Goal: Task Accomplishment & Management: Complete application form

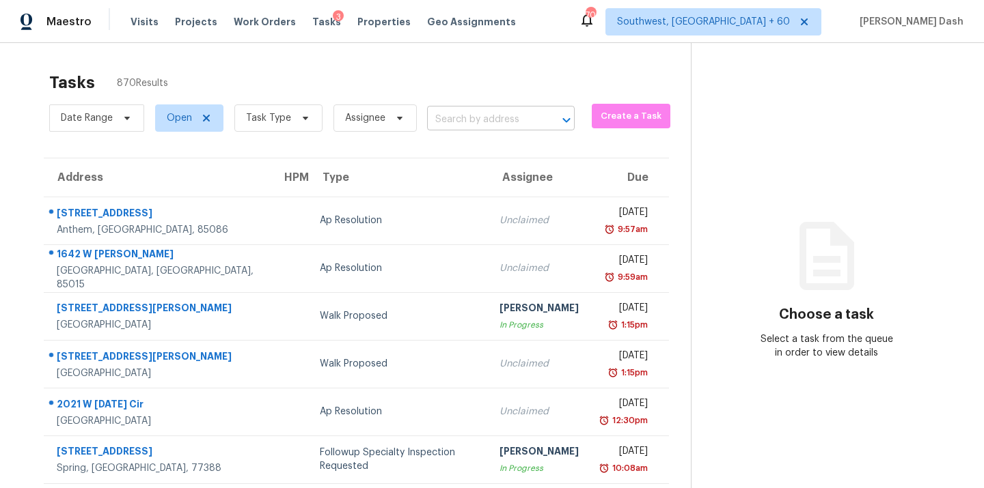
click at [500, 130] on input "text" at bounding box center [481, 119] width 109 height 21
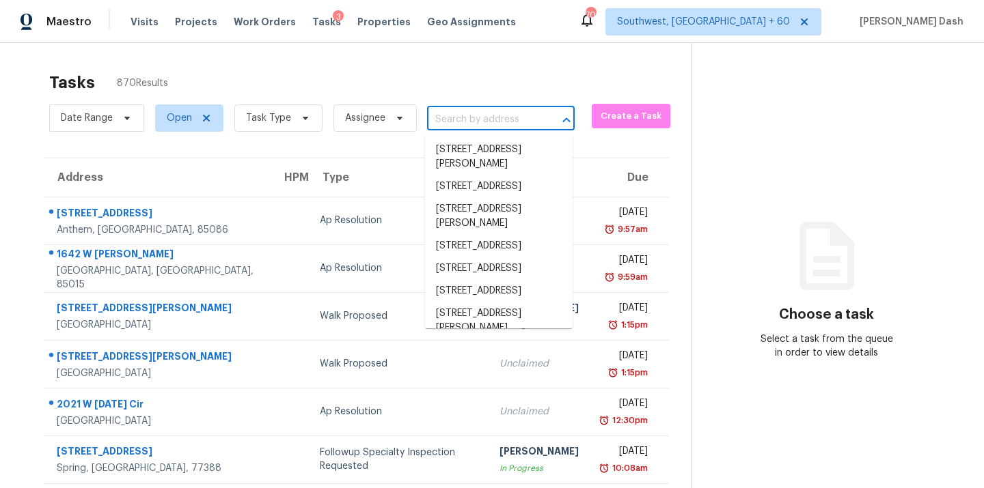
paste input "1007 Manning Dr, Fredericksburg, VA 22405"
type input "1007 Manning Dr, Fredericksburg, VA 22405"
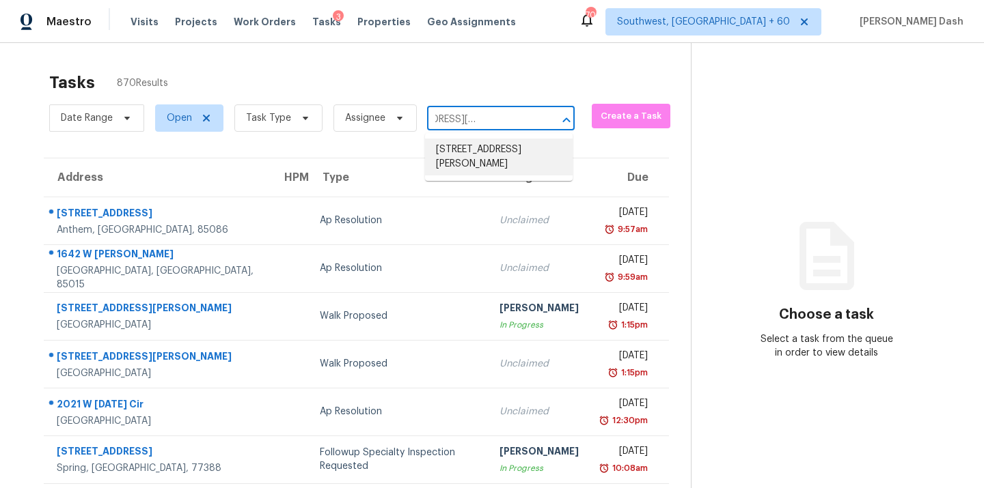
click at [478, 151] on li "1007 Manning Dr, Fredericksburg, VA 22405" at bounding box center [499, 157] width 148 height 37
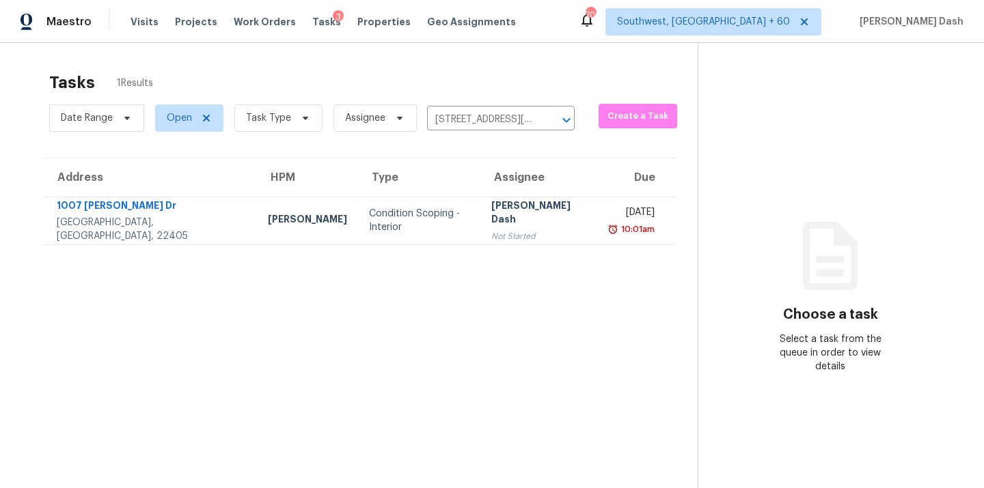
click at [385, 223] on div "Condition Scoping - Interior" at bounding box center [419, 220] width 101 height 27
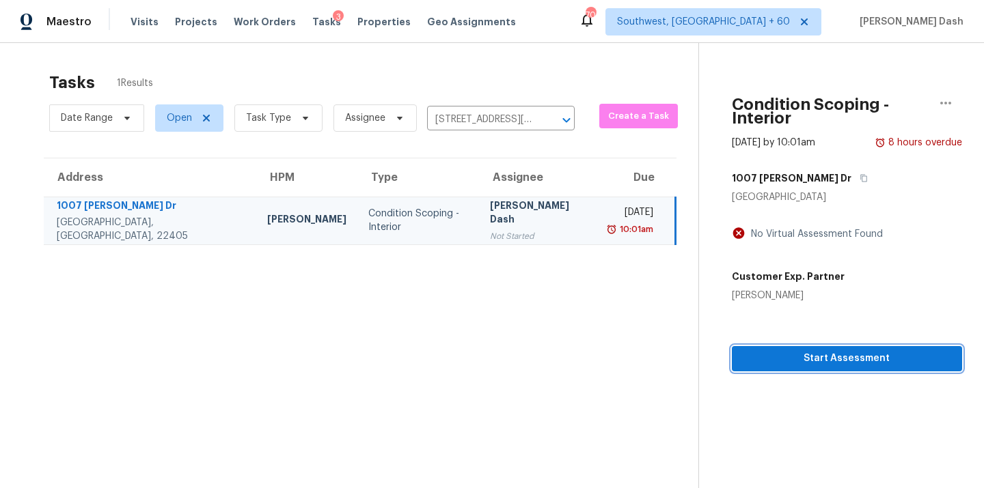
click at [818, 366] on span "Start Assessment" at bounding box center [847, 358] width 208 height 17
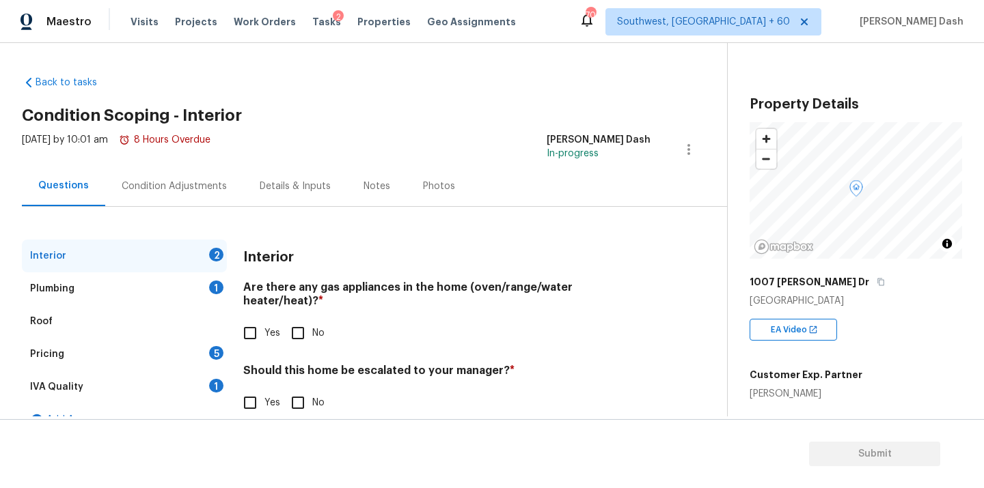
click at [156, 185] on div "Condition Adjustments" at bounding box center [174, 187] width 105 height 14
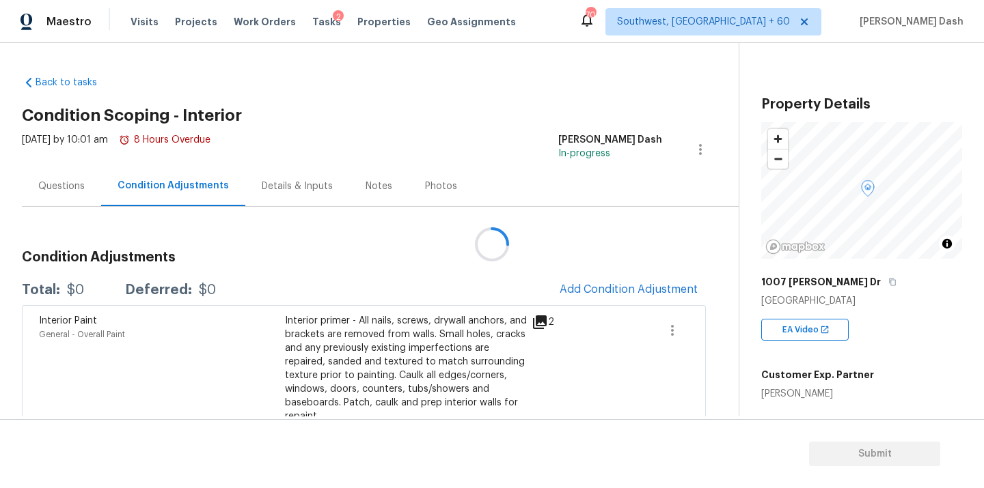
click at [73, 180] on div at bounding box center [492, 244] width 984 height 488
click at [81, 192] on div "Questions" at bounding box center [61, 187] width 46 height 14
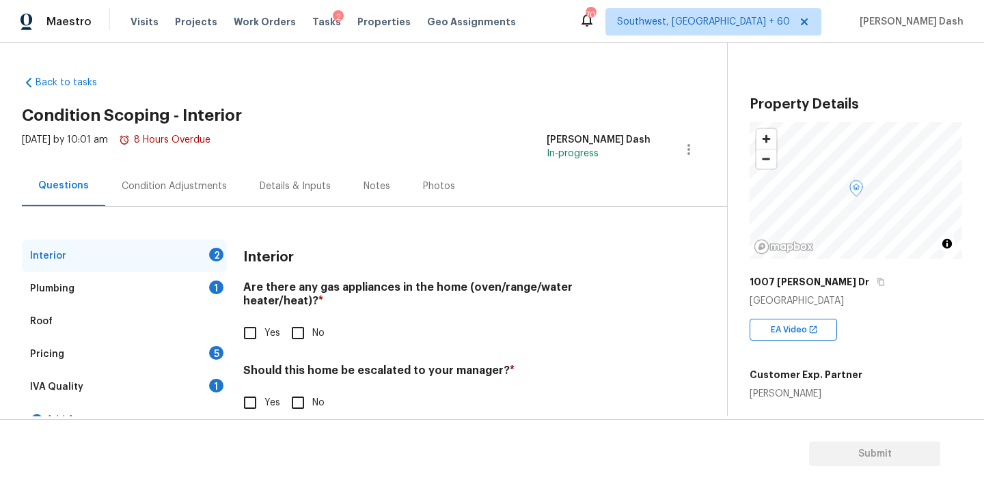
click at [165, 185] on div "Condition Adjustments" at bounding box center [174, 187] width 105 height 14
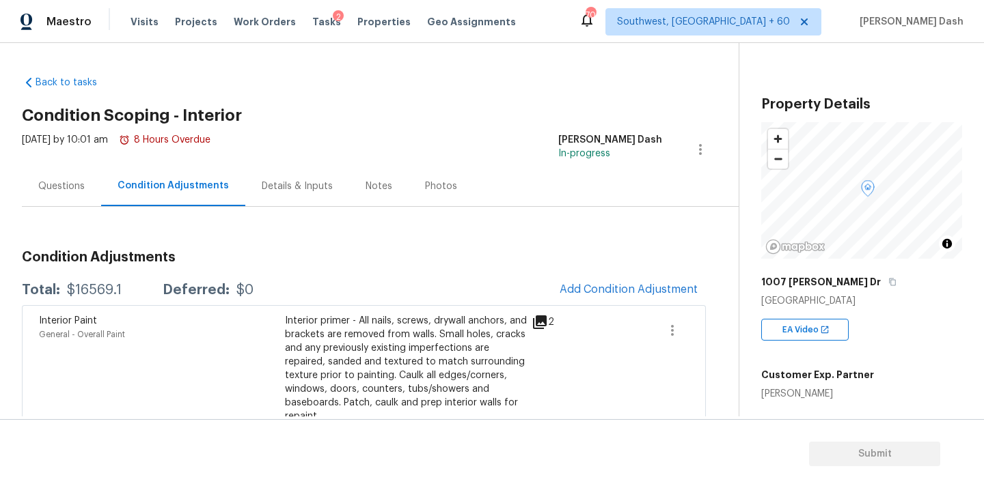
click at [57, 184] on div "Questions" at bounding box center [61, 187] width 46 height 14
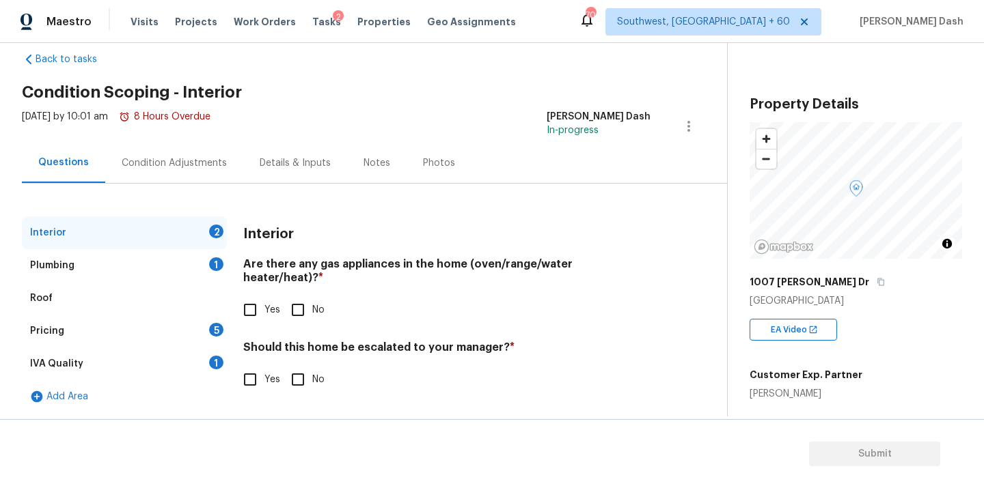
scroll to position [24, 0]
click at [250, 367] on input "Yes" at bounding box center [250, 379] width 29 height 29
checkbox input "true"
click at [331, 399] on input "text" at bounding box center [446, 415] width 407 height 32
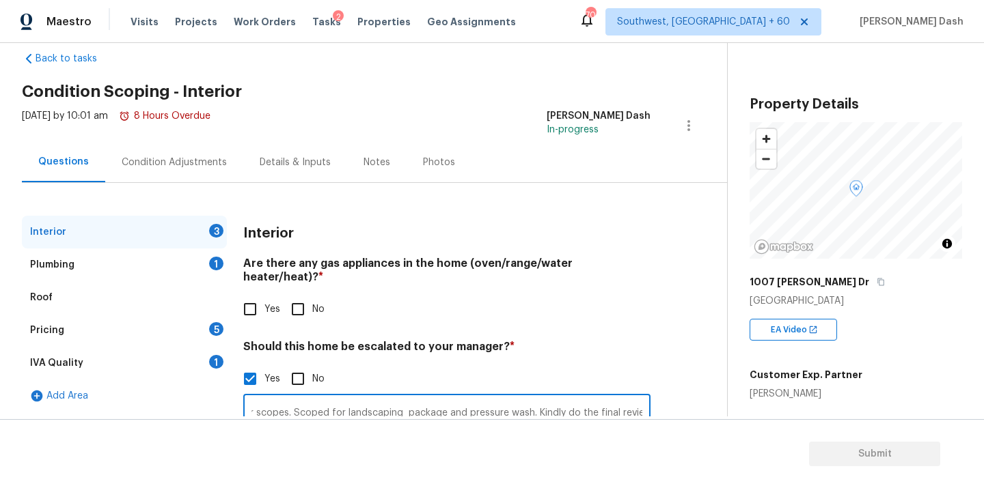
scroll to position [137, 0]
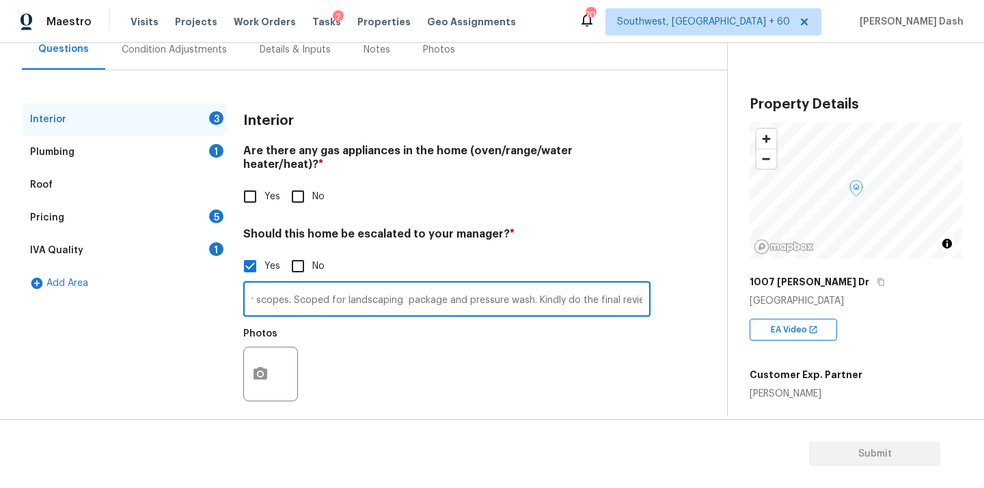
type input "This property was assessed before 6 months and HPM has not added any exterior s…"
click at [253, 366] on icon "button" at bounding box center [260, 374] width 16 height 16
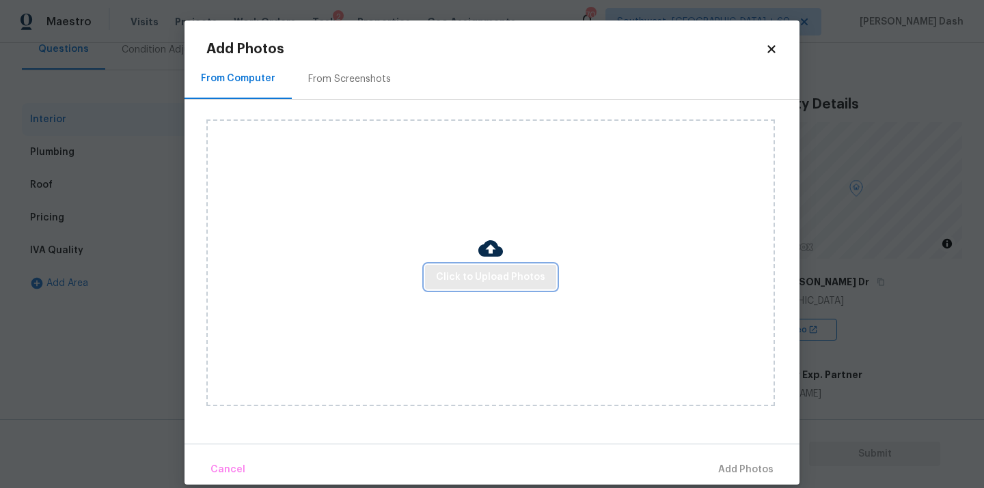
click at [495, 280] on span "Click to Upload Photos" at bounding box center [490, 277] width 109 height 17
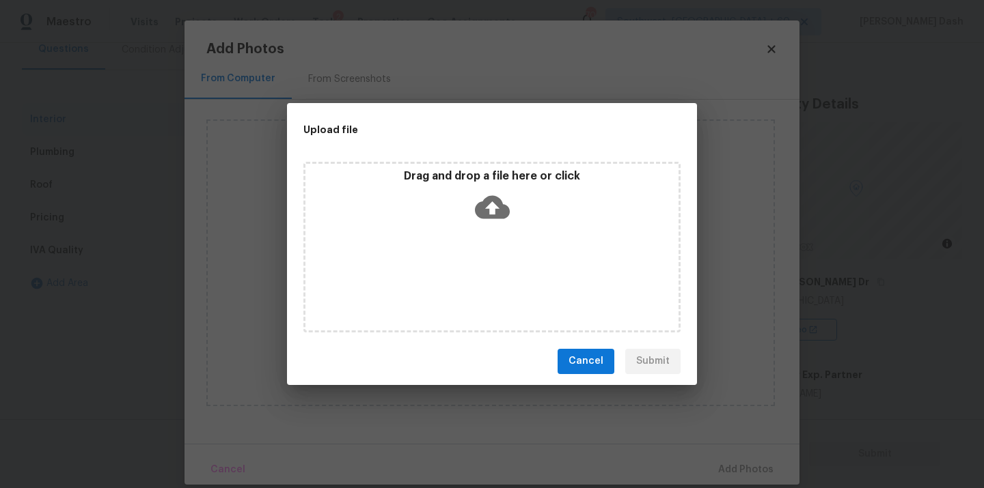
click at [495, 280] on div "Drag and drop a file here or click" at bounding box center [491, 247] width 377 height 171
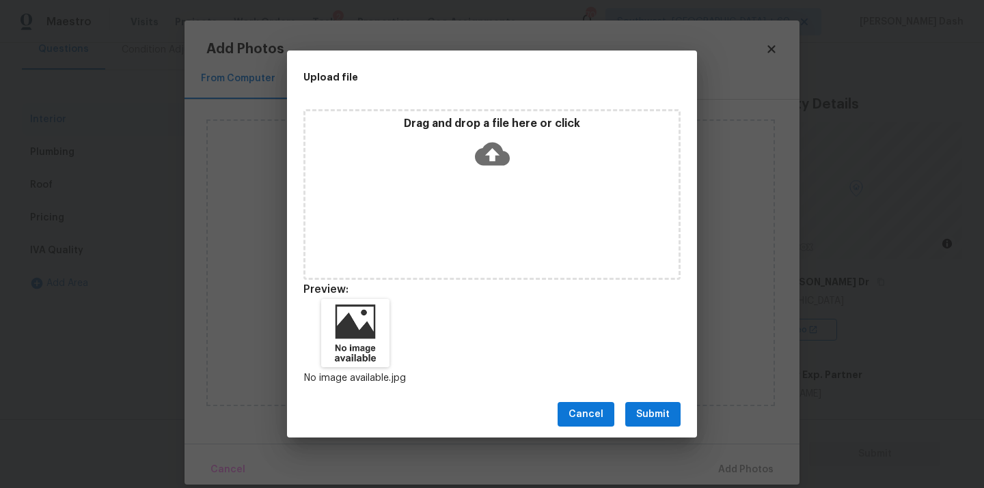
click at [646, 422] on span "Submit" at bounding box center [652, 414] width 33 height 17
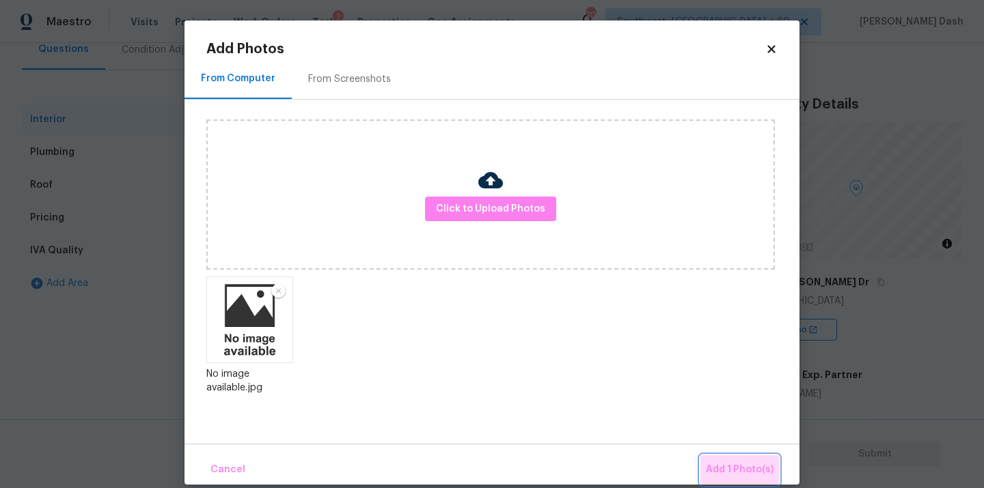
click at [756, 465] on span "Add 1 Photo(s)" at bounding box center [740, 470] width 68 height 17
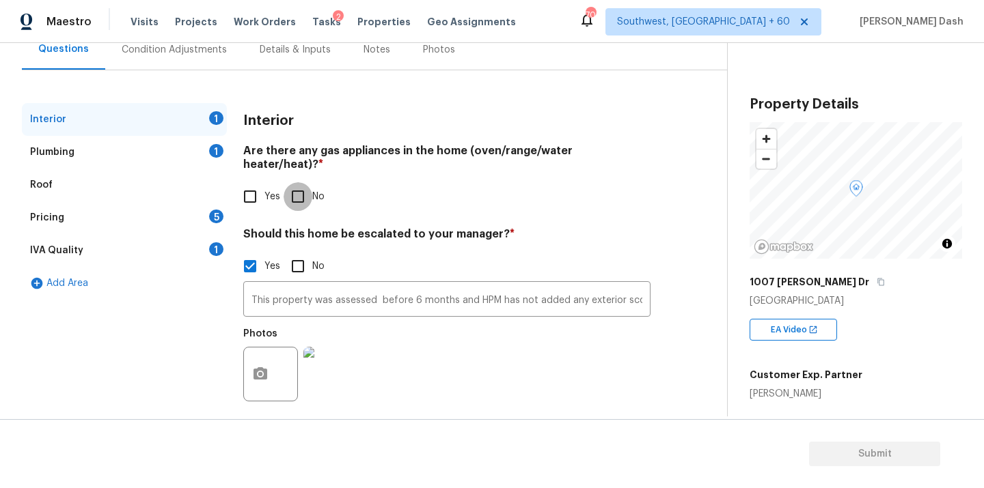
click at [297, 182] on input "No" at bounding box center [298, 196] width 29 height 29
checkbox input "true"
click at [212, 154] on div "1" at bounding box center [216, 151] width 14 height 14
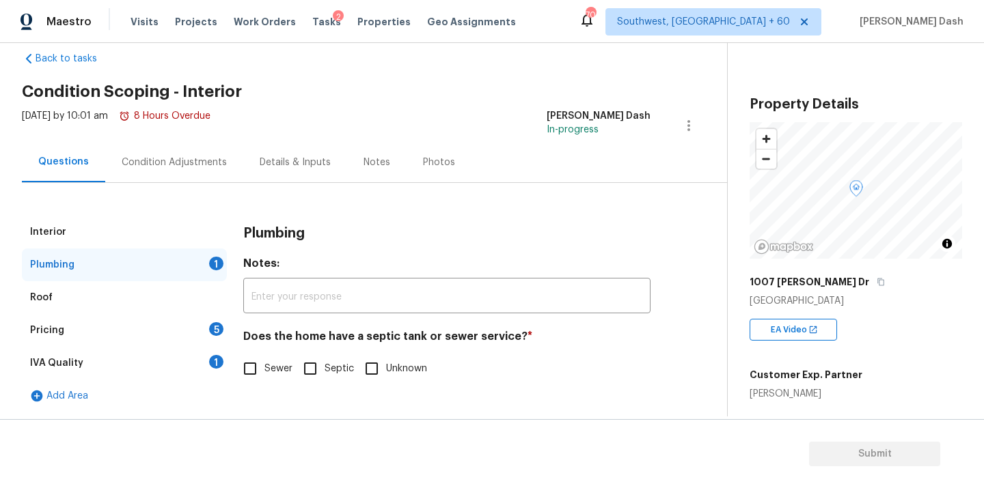
scroll to position [24, 0]
click at [260, 363] on input "Sewer" at bounding box center [250, 369] width 29 height 29
checkbox input "true"
click at [219, 363] on div "1" at bounding box center [216, 362] width 14 height 14
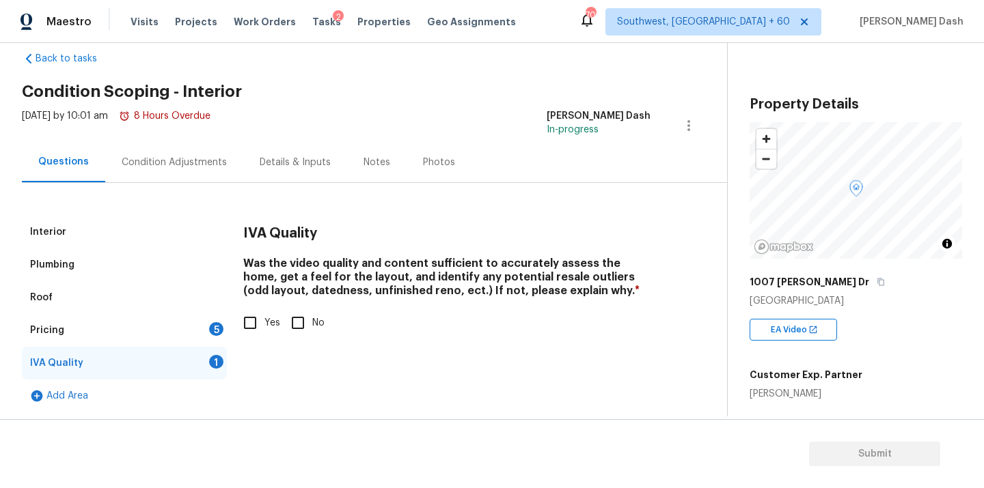
click at [256, 323] on input "Yes" at bounding box center [250, 323] width 29 height 29
checkbox input "true"
click at [228, 324] on div "Interior Plumbing Roof Pricing 5 IVA Quality Add Area IVA Quality Was the video…" at bounding box center [358, 314] width 672 height 197
click at [219, 324] on div "5" at bounding box center [216, 329] width 14 height 14
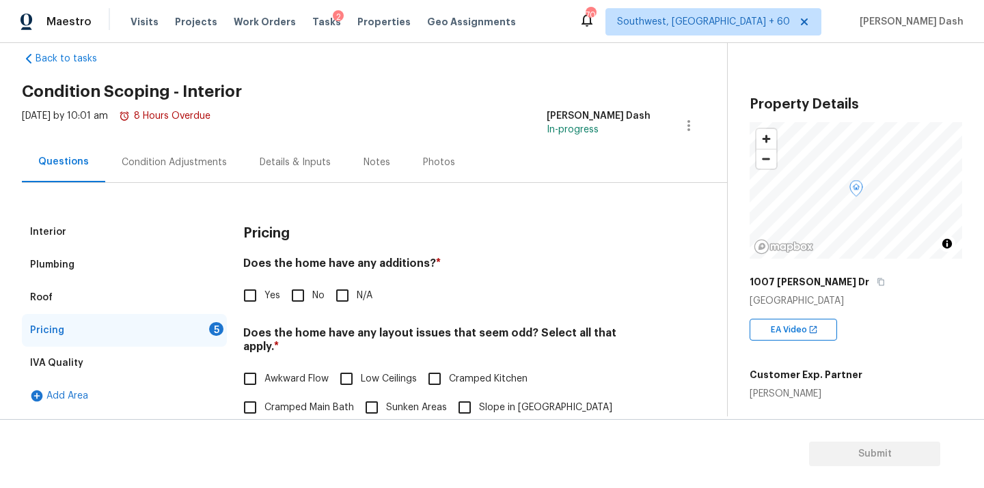
click at [303, 290] on input "No" at bounding box center [298, 295] width 29 height 29
checkbox input "true"
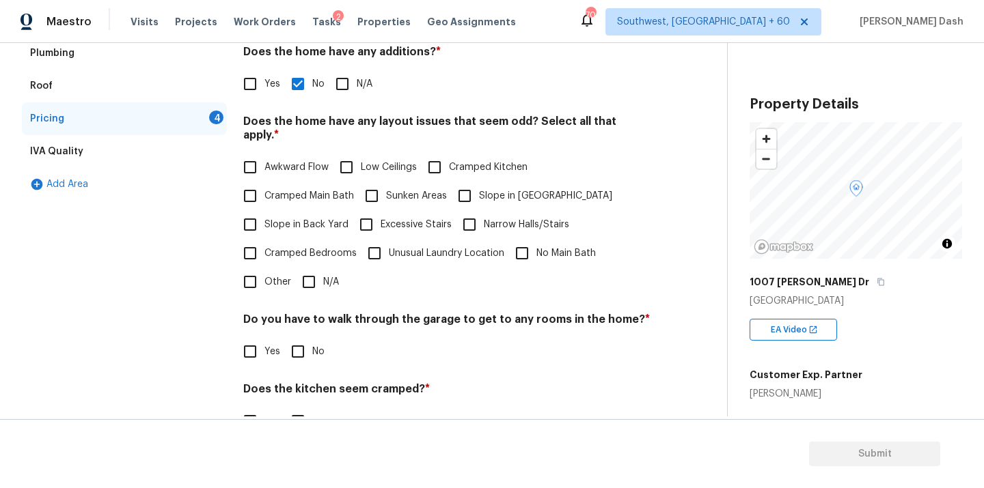
scroll to position [173, 0]
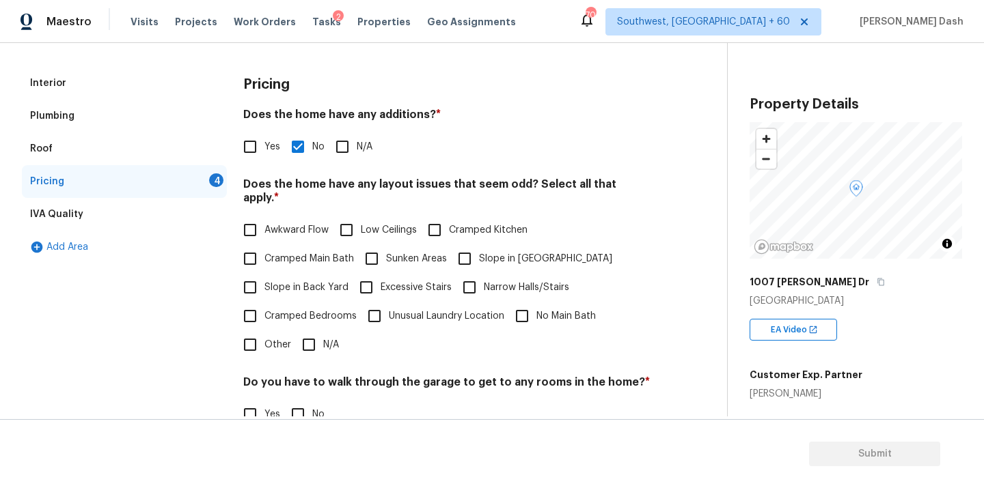
click at [251, 137] on input "Yes" at bounding box center [250, 147] width 29 height 29
checkbox input "true"
checkbox input "false"
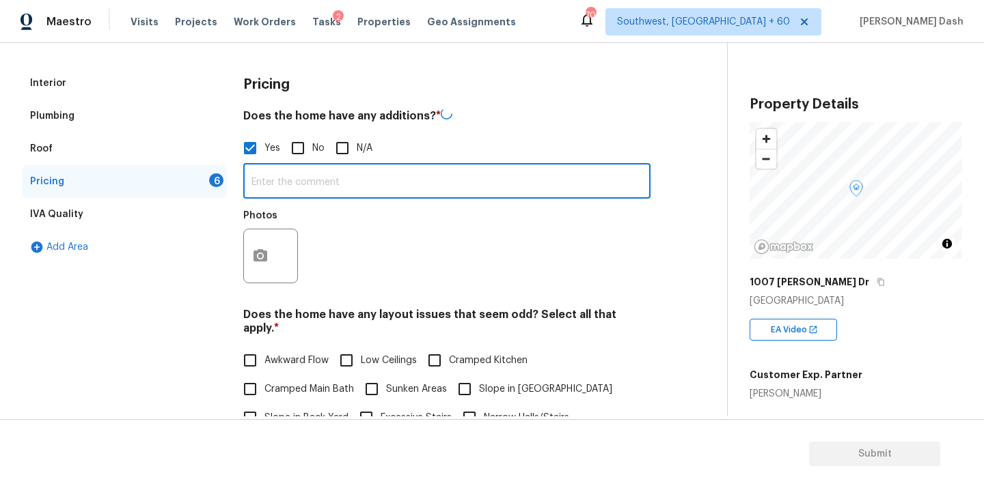
click at [266, 178] on input "text" at bounding box center [446, 183] width 407 height 32
click at [269, 181] on input "THe house has covered patio as" at bounding box center [446, 181] width 407 height 32
click at [409, 180] on input "The house has covered patio as" at bounding box center [446, 181] width 407 height 32
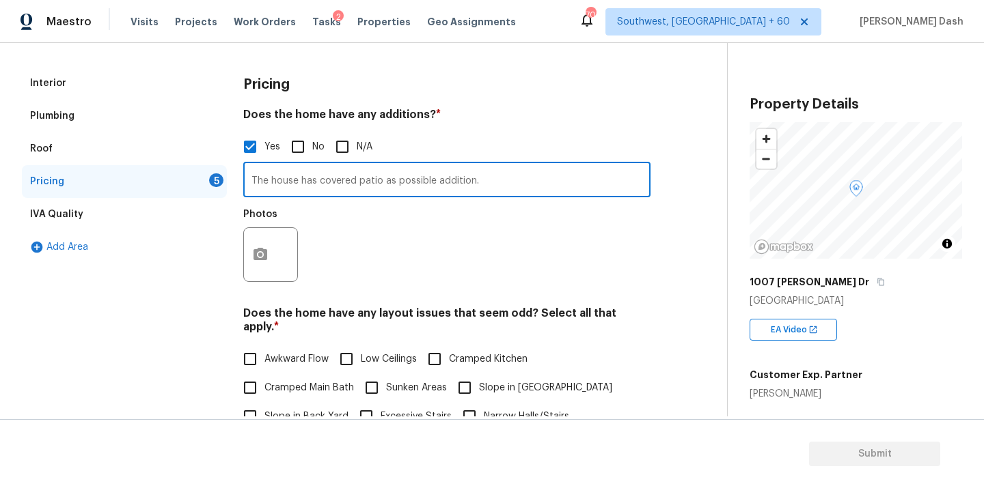
type input "The house has covered patio as possible addition."
click at [250, 268] on button "button" at bounding box center [260, 254] width 33 height 53
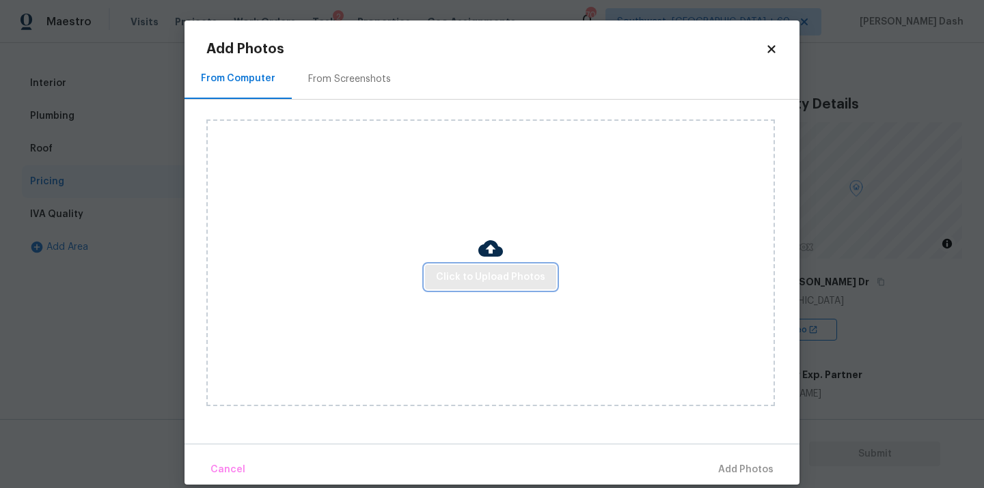
click at [491, 284] on span "Click to Upload Photos" at bounding box center [490, 277] width 109 height 17
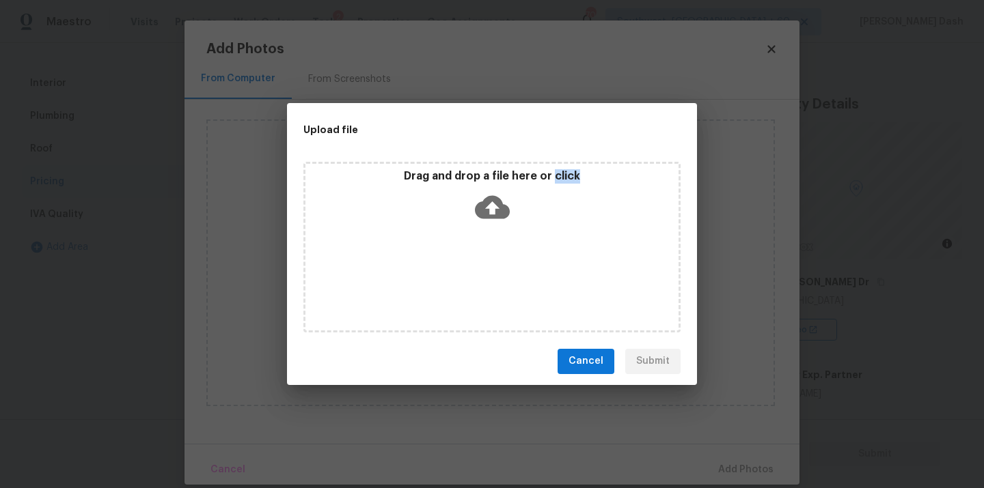
click at [491, 284] on div "Drag and drop a file here or click" at bounding box center [491, 247] width 377 height 171
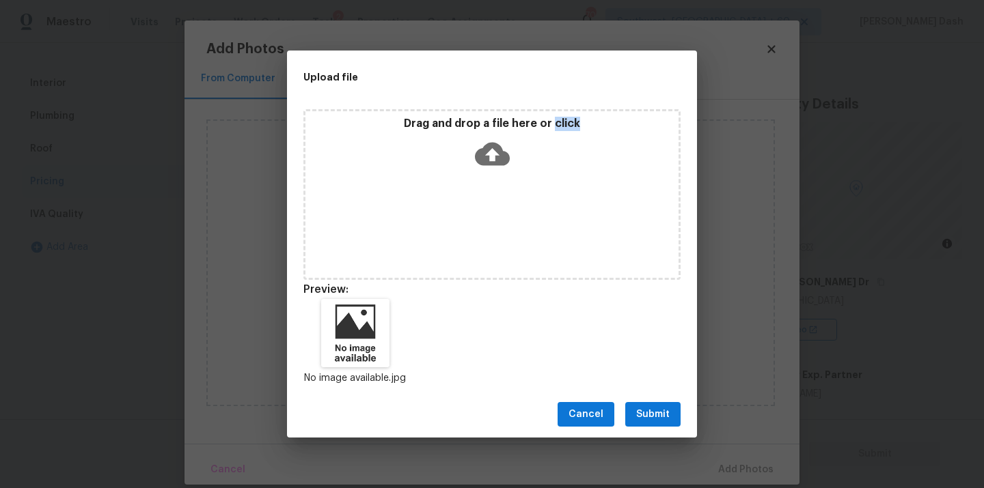
click at [650, 409] on span "Submit" at bounding box center [652, 414] width 33 height 17
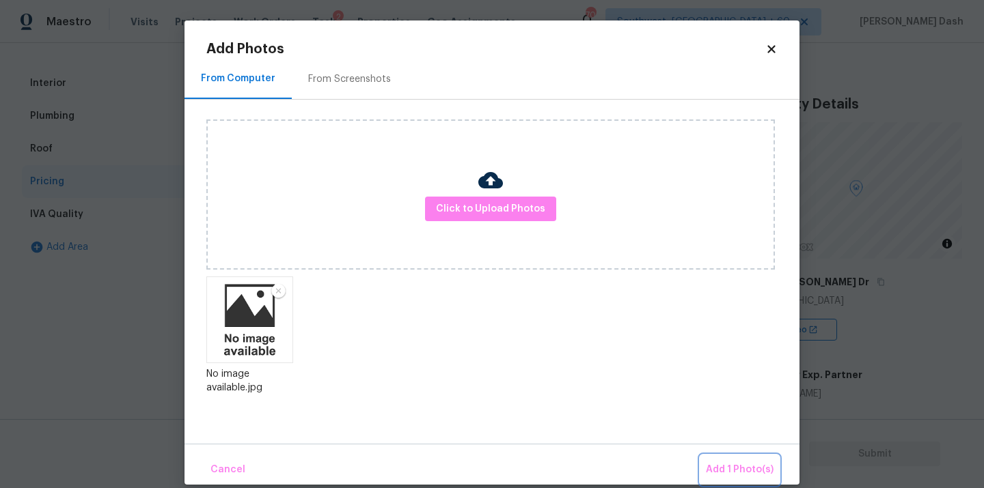
click at [743, 466] on span "Add 1 Photo(s)" at bounding box center [740, 470] width 68 height 17
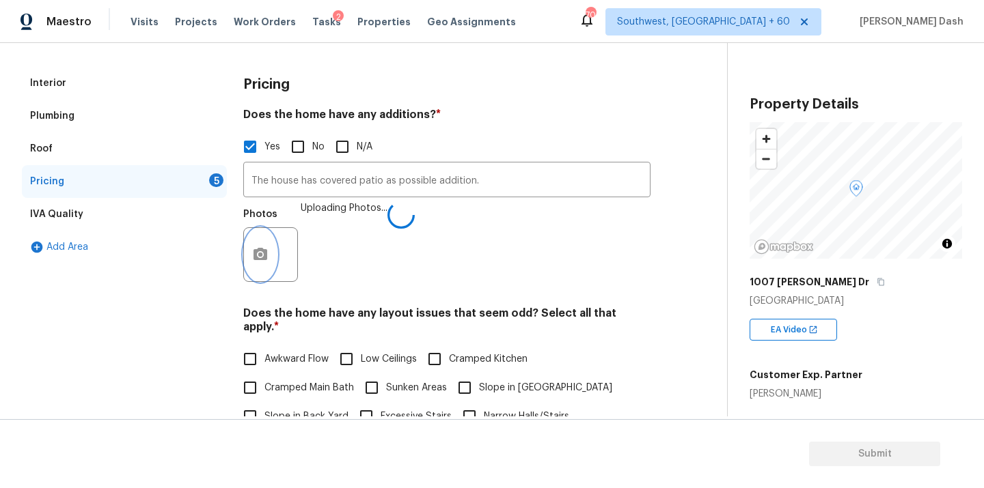
scroll to position [402, 0]
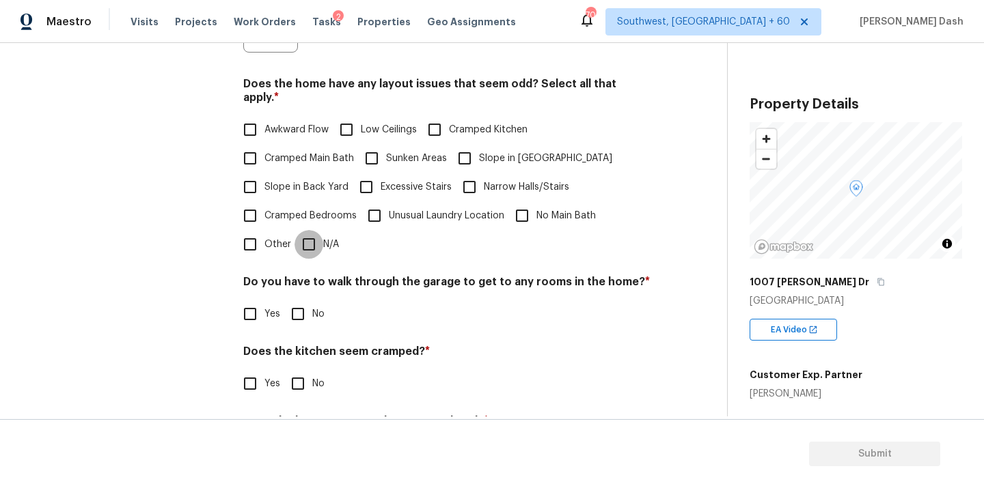
click at [316, 242] on input "N/A" at bounding box center [308, 244] width 29 height 29
checkbox input "true"
click at [307, 332] on div "Pricing Does the home have any additions? * Yes No N/A The house has covered pa…" at bounding box center [446, 161] width 407 height 648
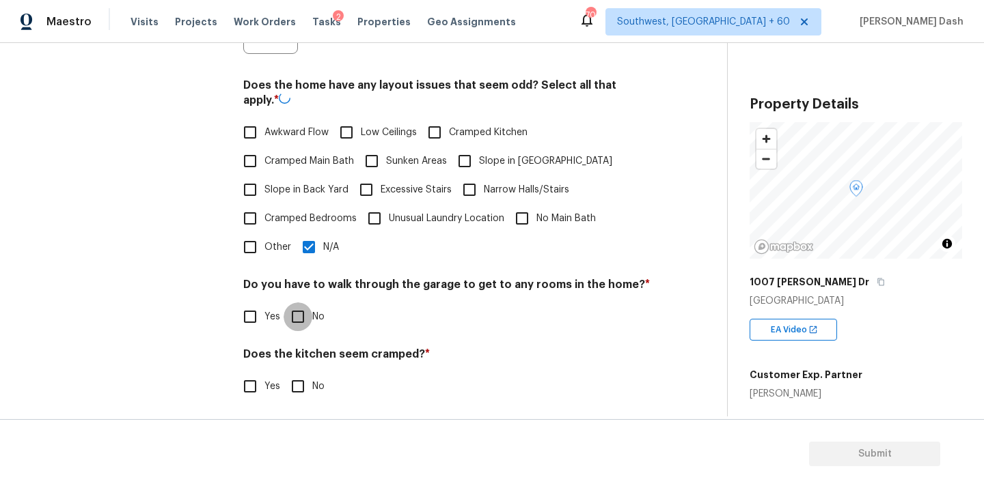
click at [301, 317] on div "Pricing Does the home have any additions? * Yes No N/A The house has covered pa…" at bounding box center [446, 162] width 407 height 650
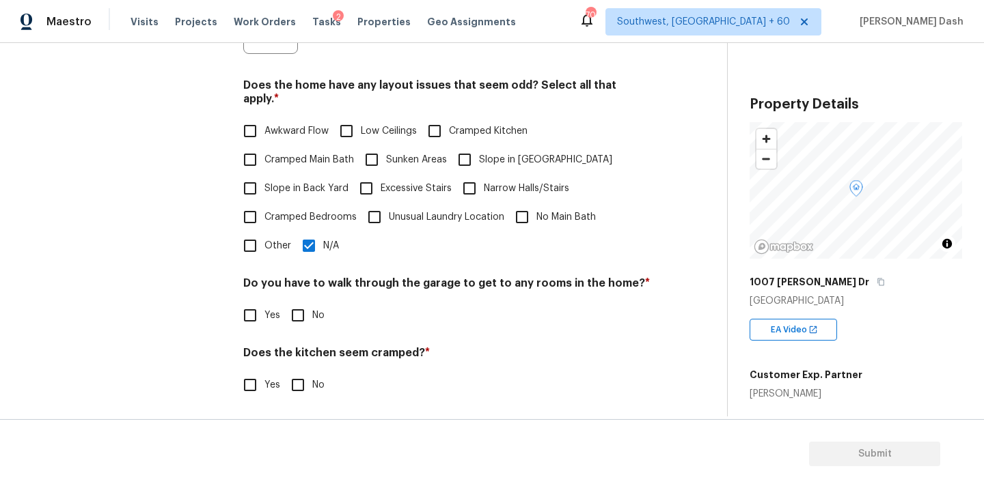
click at [301, 371] on input "No" at bounding box center [298, 385] width 29 height 29
checkbox input "true"
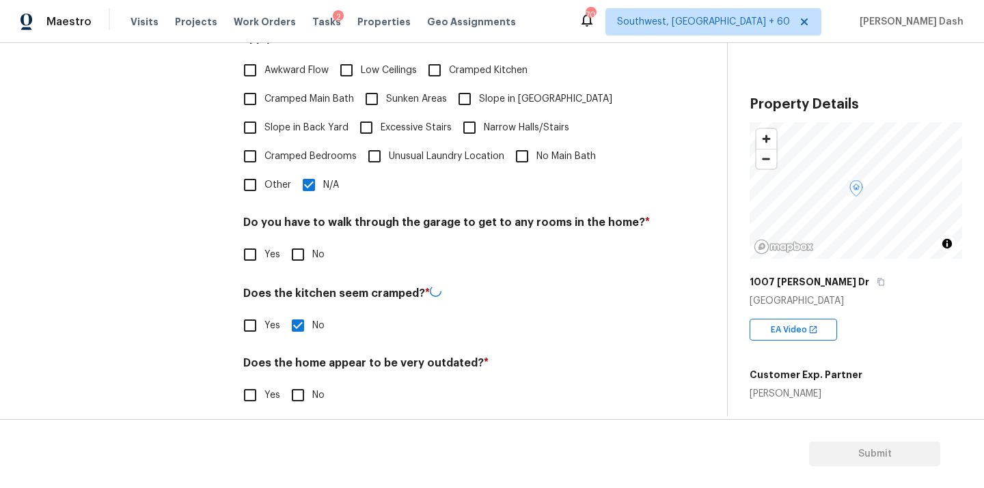
scroll to position [460, 0]
click at [303, 247] on input "No" at bounding box center [298, 256] width 29 height 29
checkbox input "true"
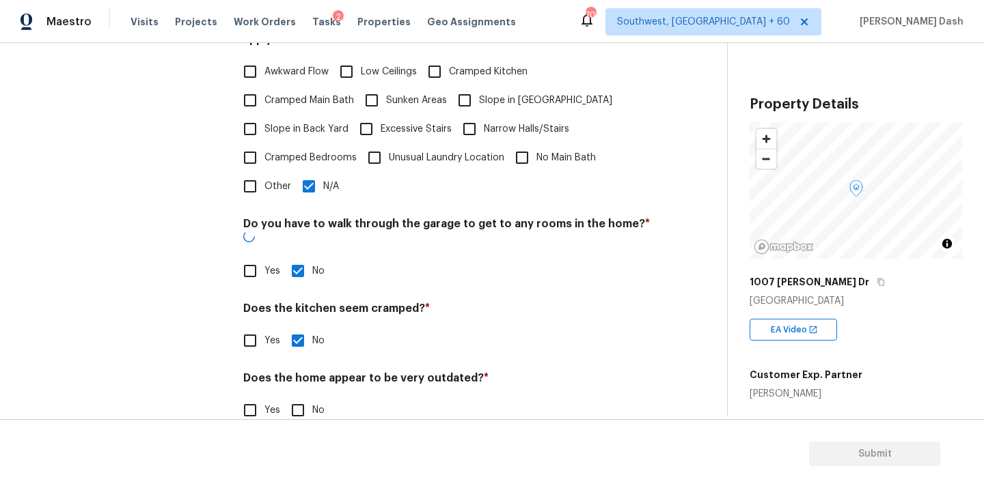
click at [303, 396] on input "No" at bounding box center [298, 410] width 29 height 29
checkbox input "true"
click at [154, 258] on div "Interior Plumbing Roof Pricing IVA Quality Add Area" at bounding box center [124, 110] width 205 height 663
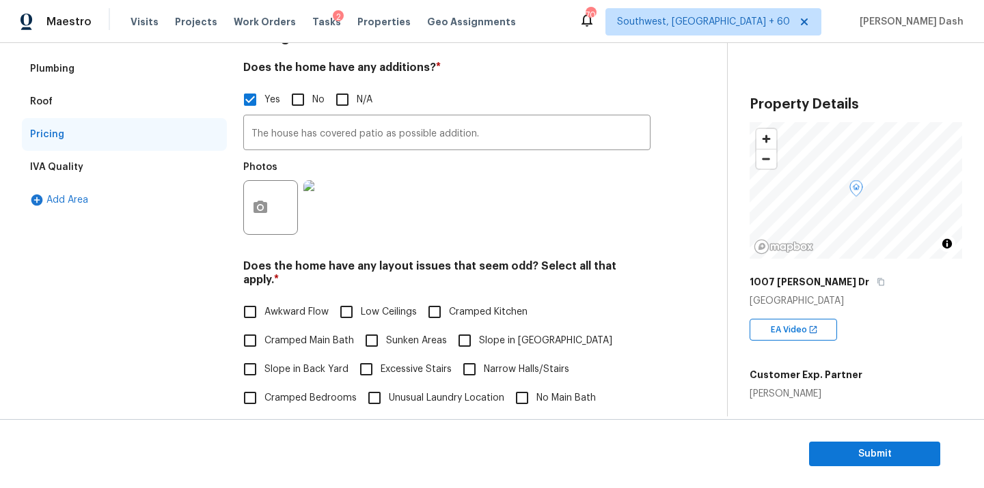
scroll to position [91, 0]
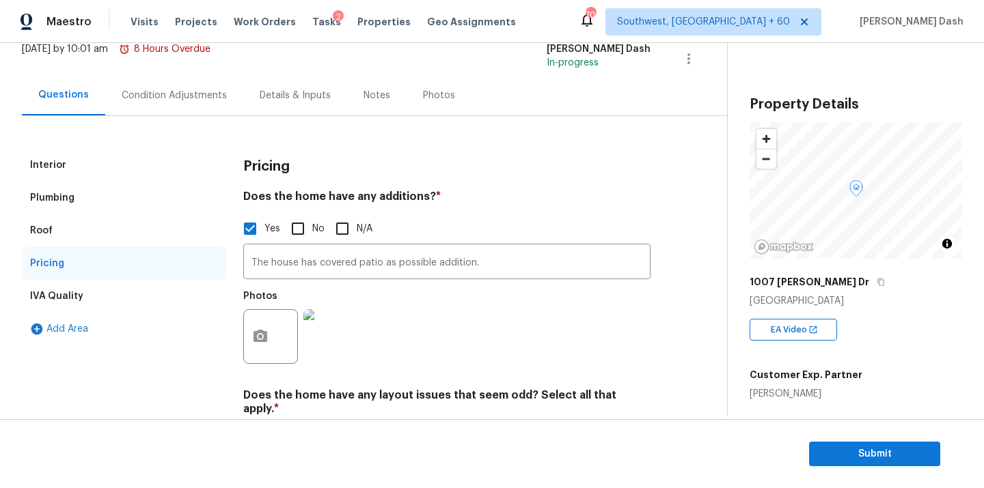
click at [193, 98] on div "Condition Adjustments" at bounding box center [174, 96] width 105 height 14
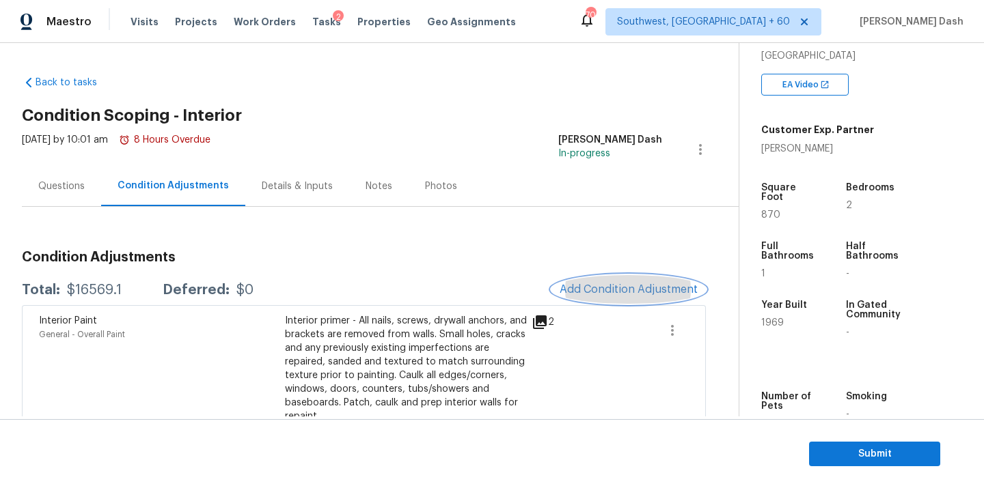
click at [590, 287] on span "Add Condition Adjustment" at bounding box center [629, 290] width 138 height 12
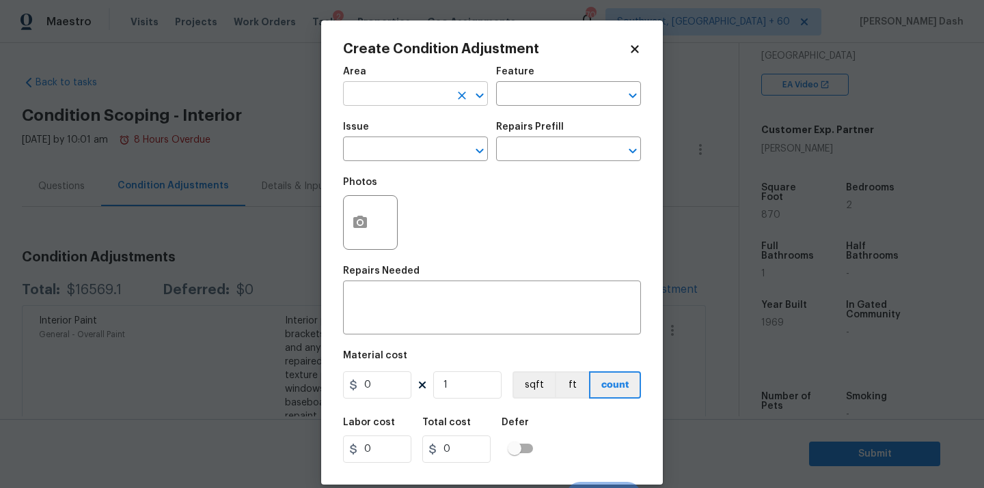
click at [439, 105] on input "text" at bounding box center [396, 95] width 107 height 21
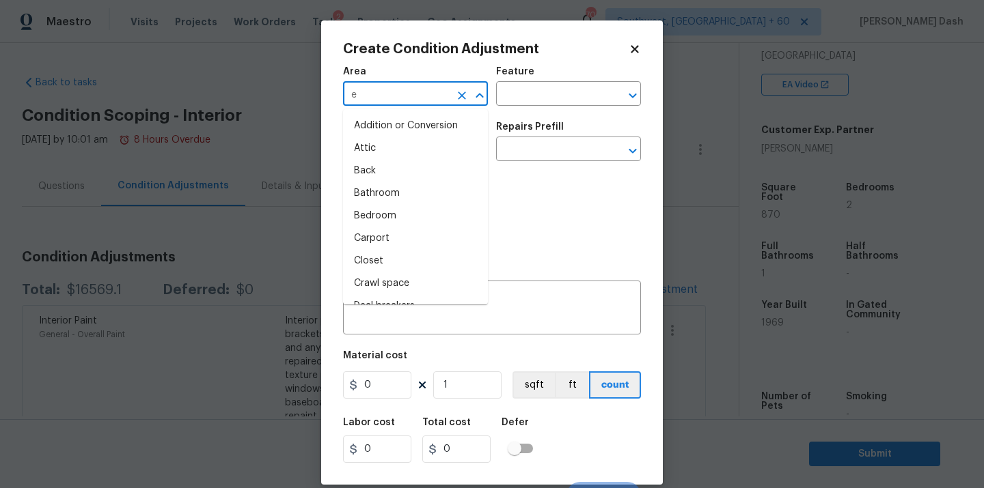
type input "ex"
click at [434, 138] on li "Attic" at bounding box center [415, 148] width 145 height 23
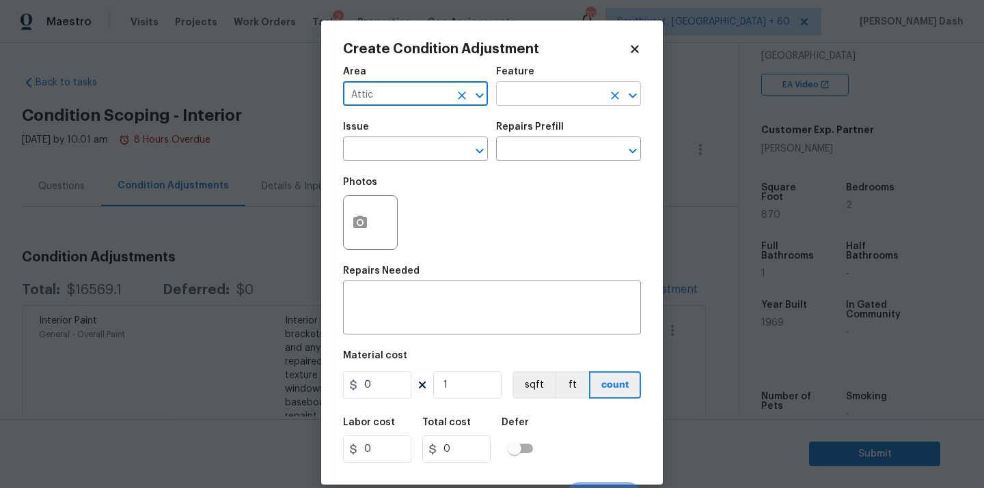
type input "Attic"
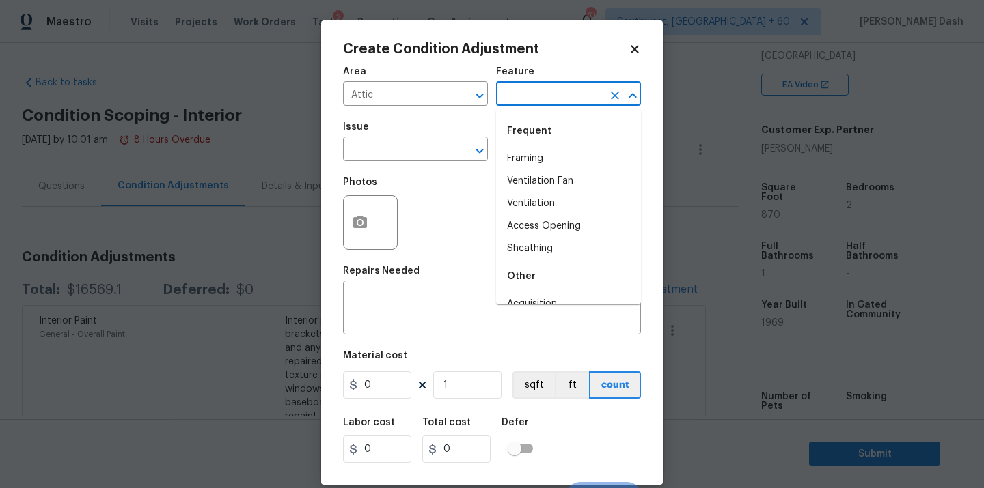
click at [511, 101] on input "text" at bounding box center [549, 95] width 107 height 21
click at [463, 95] on icon "Clear" at bounding box center [462, 96] width 14 height 14
type input "l"
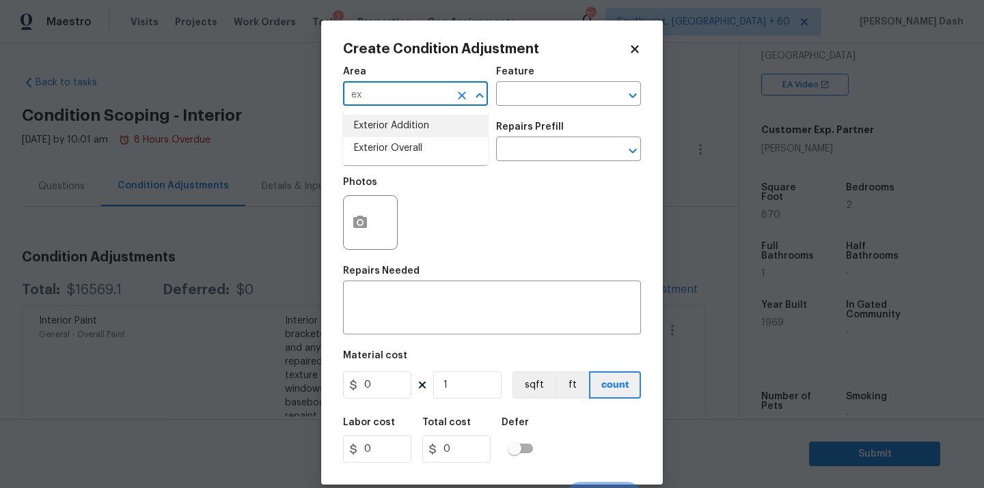
click at [455, 134] on li "Exterior Addition" at bounding box center [415, 126] width 145 height 23
type input "Exterior Addition"
click at [463, 96] on icon "Clear" at bounding box center [462, 96] width 8 height 8
click at [441, 157] on li "Exterior Overall" at bounding box center [415, 148] width 145 height 23
type input "Exterior Overall"
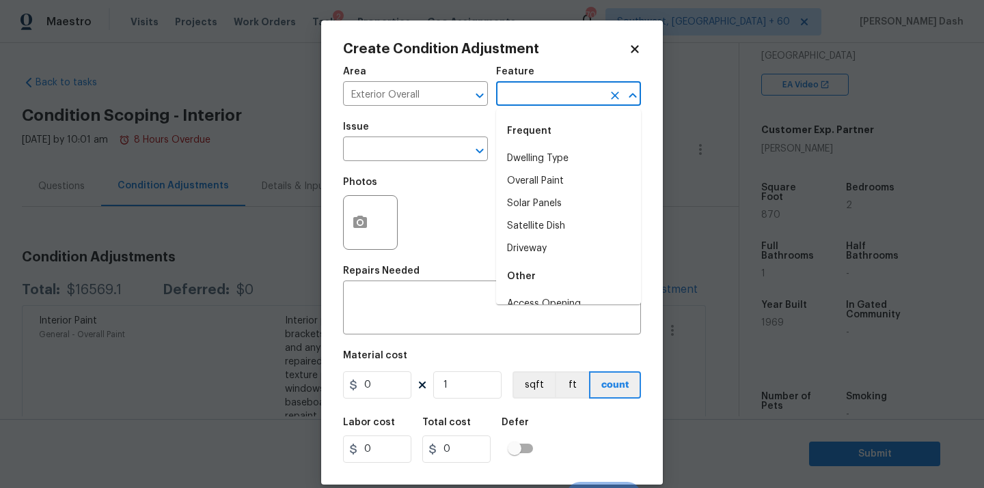
click at [509, 100] on input "text" at bounding box center [549, 95] width 107 height 21
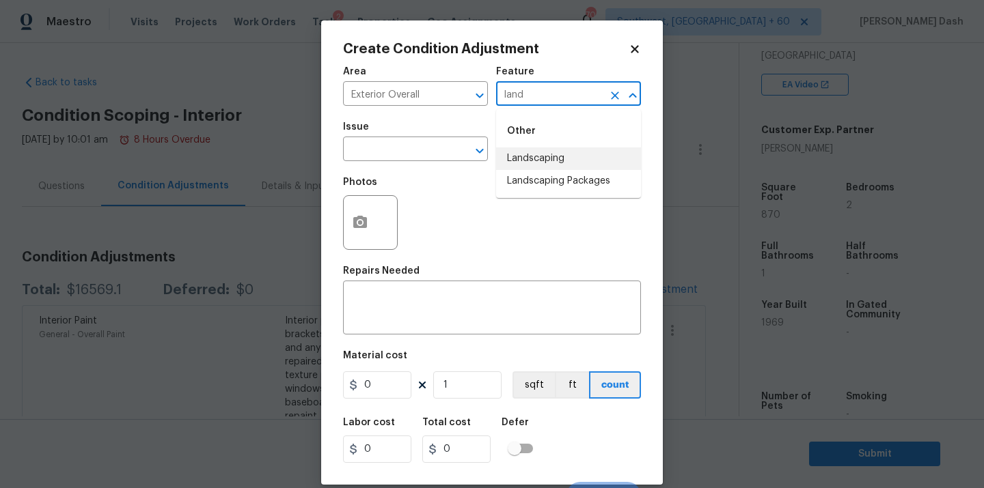
click at [510, 162] on li "Landscaping" at bounding box center [568, 159] width 145 height 23
type input "Landscaping"
click at [439, 162] on span "Issue ​" at bounding box center [415, 141] width 145 height 55
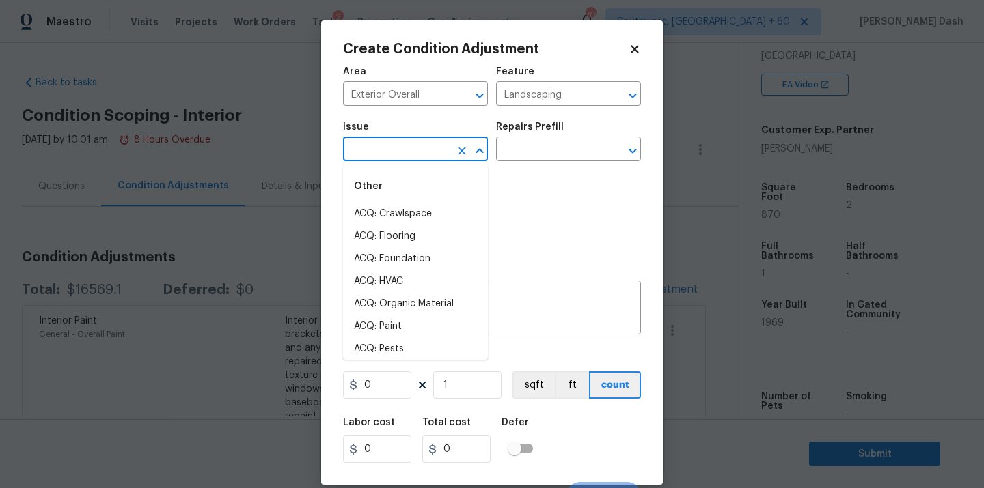
click at [441, 152] on input "text" at bounding box center [396, 150] width 107 height 21
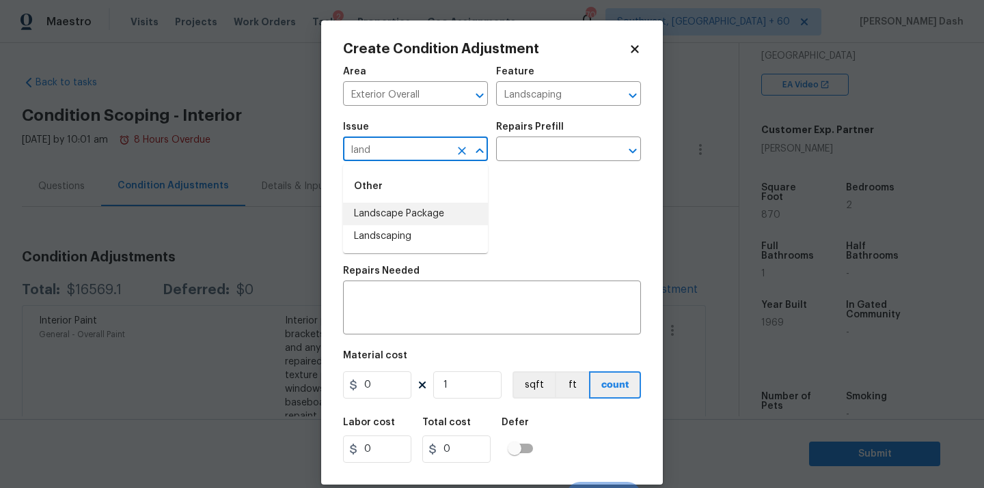
click at [404, 217] on li "Landscape Package" at bounding box center [415, 214] width 145 height 23
type input "Landscape Package"
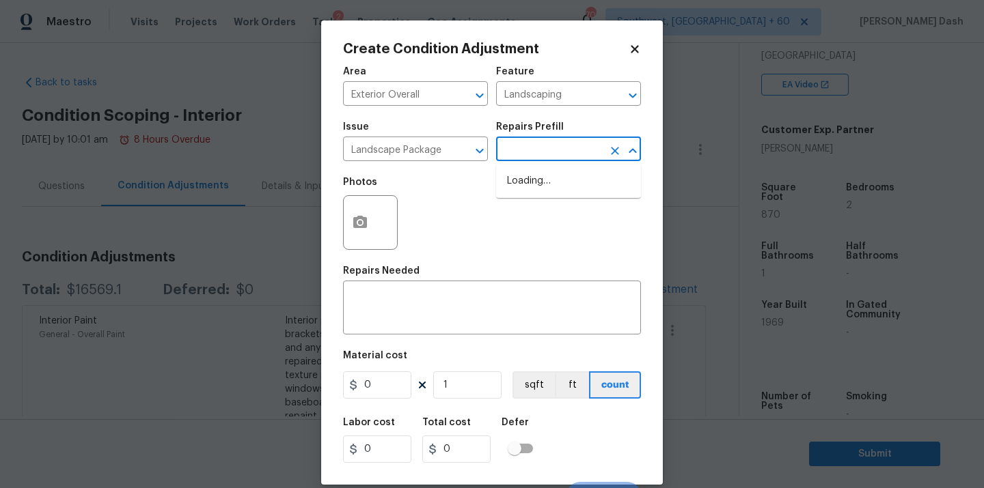
click at [511, 154] on input "text" at bounding box center [549, 150] width 107 height 21
click at [525, 197] on li "Initial landscaping package $75.00" at bounding box center [568, 188] width 145 height 37
type input "Home Readiness Packages"
type textarea "Mowing of grass up to 6" in height. Mow, edge along driveways & sidewalks, trim…"
type input "75"
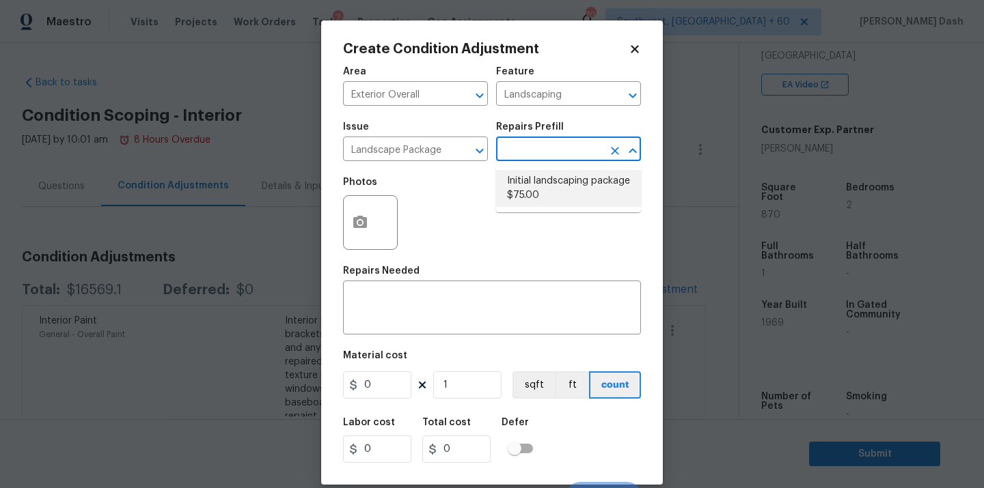
type input "75"
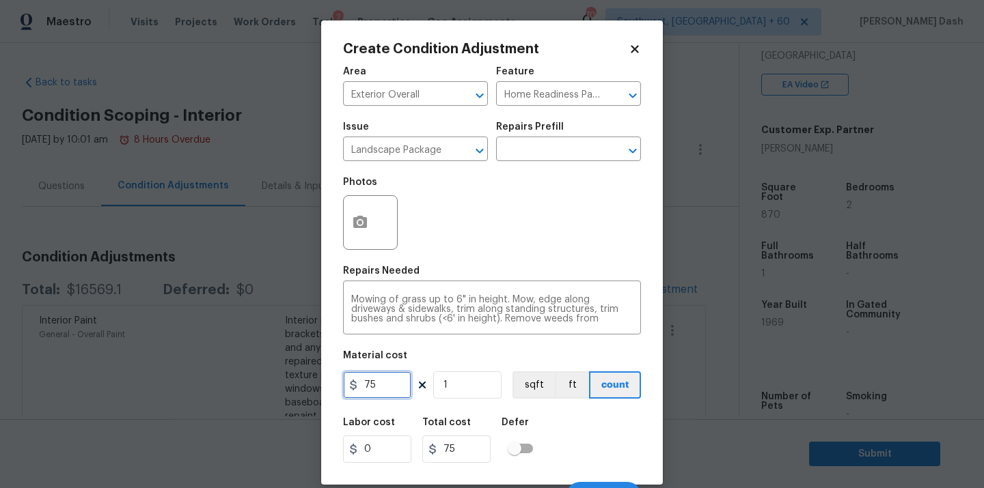
click at [384, 391] on input "75" at bounding box center [377, 385] width 68 height 27
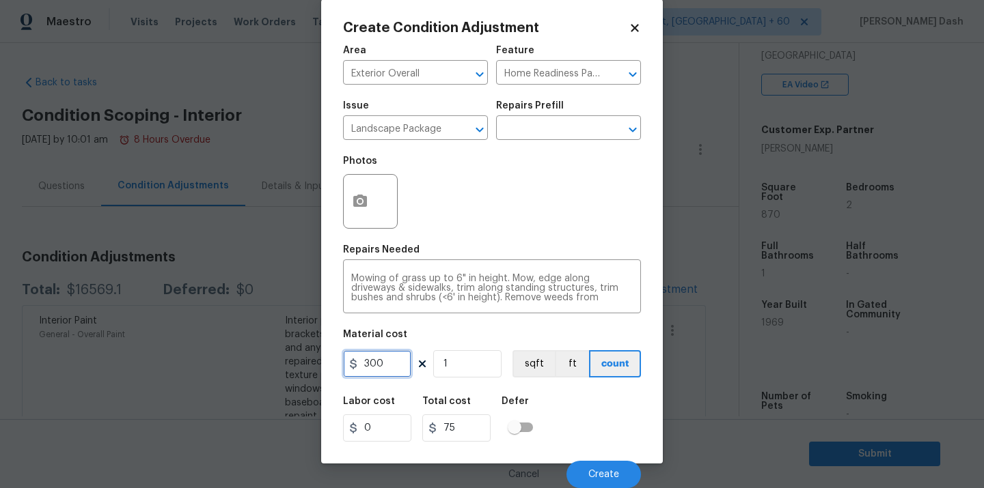
type input "300"
click at [611, 481] on button "Create" at bounding box center [603, 474] width 74 height 27
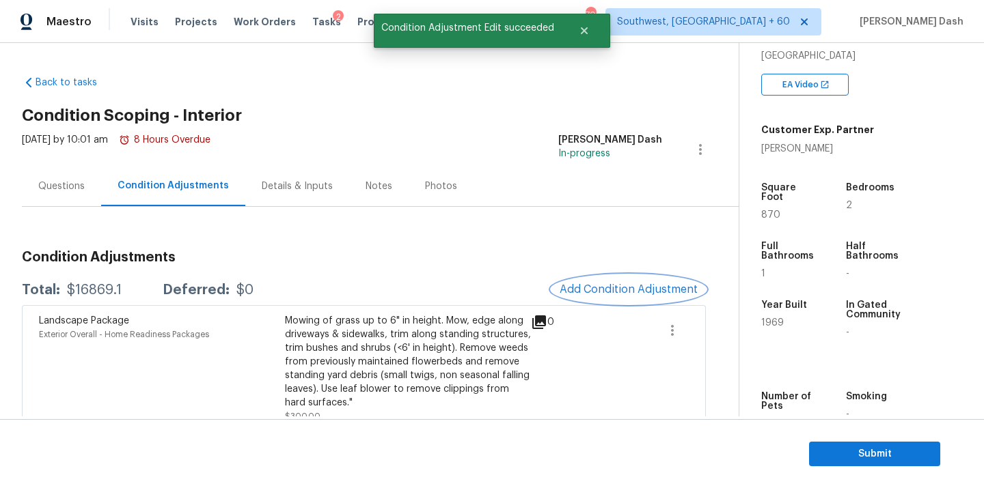
click at [612, 284] on span "Add Condition Adjustment" at bounding box center [629, 290] width 138 height 12
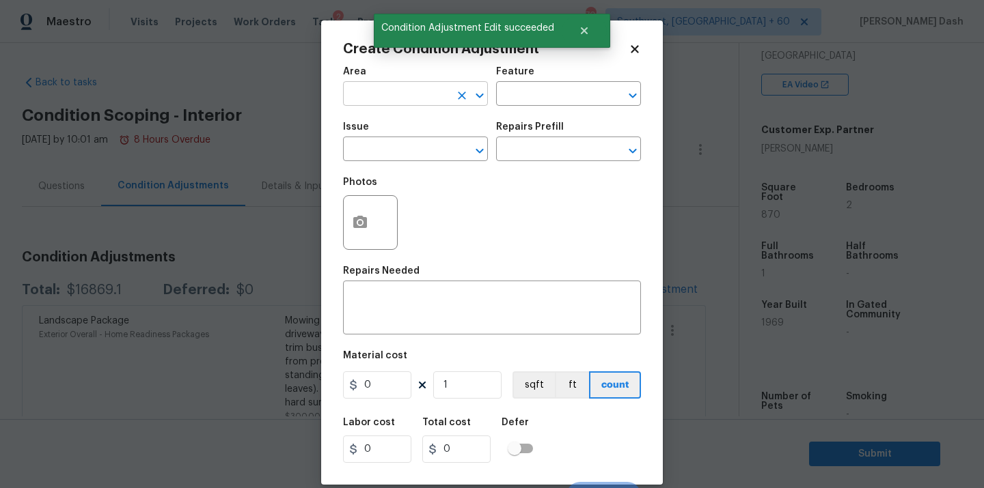
click at [426, 91] on input "text" at bounding box center [396, 95] width 107 height 21
click at [413, 147] on li "Exterior Overall" at bounding box center [415, 148] width 145 height 23
type input "Exterior Overall"
click at [494, 101] on div "Area Exterior Overall ​ Feature ​" at bounding box center [492, 86] width 298 height 55
click at [510, 100] on input "text" at bounding box center [549, 95] width 107 height 21
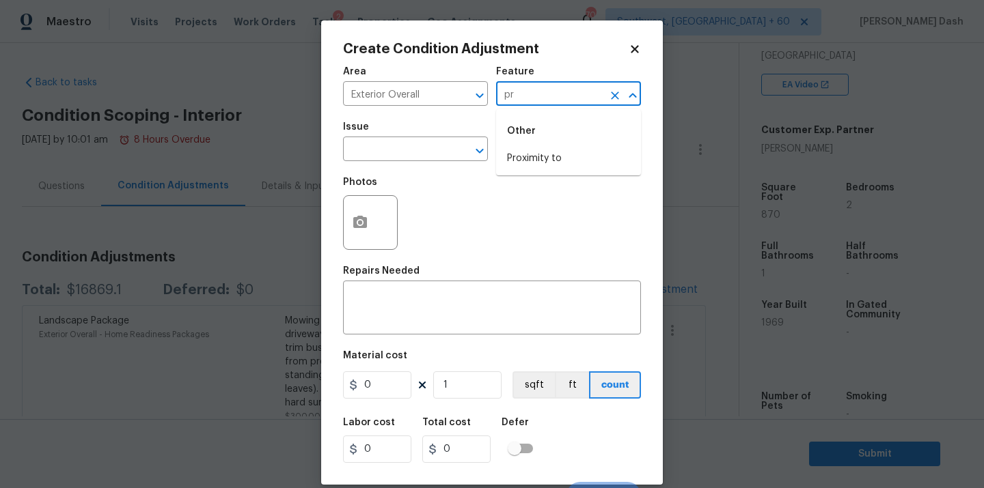
type input "p"
click at [517, 187] on li "Siding" at bounding box center [568, 181] width 145 height 23
type input "Siding"
click at [410, 147] on input "text" at bounding box center [396, 150] width 107 height 21
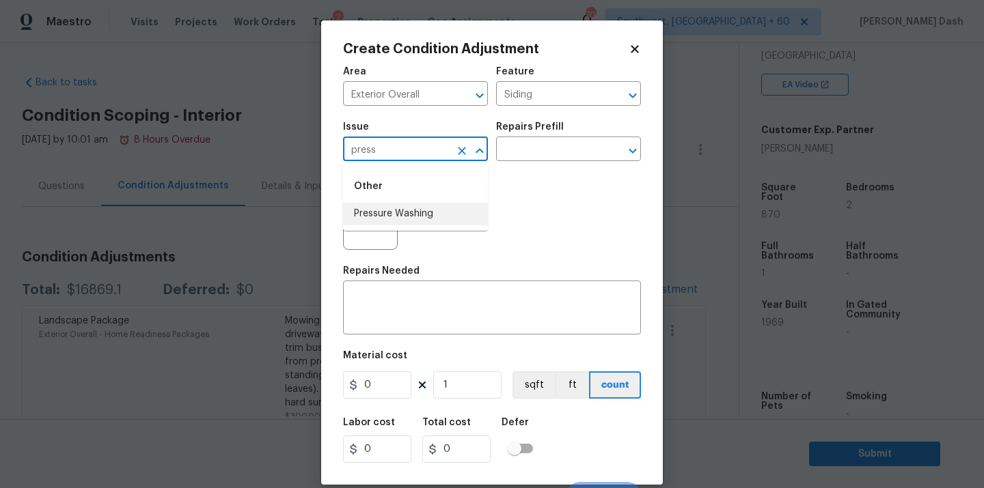
click at [406, 215] on li "Pressure Washing" at bounding box center [415, 214] width 145 height 23
type input "Pressure Washing"
click at [513, 153] on input "text" at bounding box center [549, 150] width 107 height 21
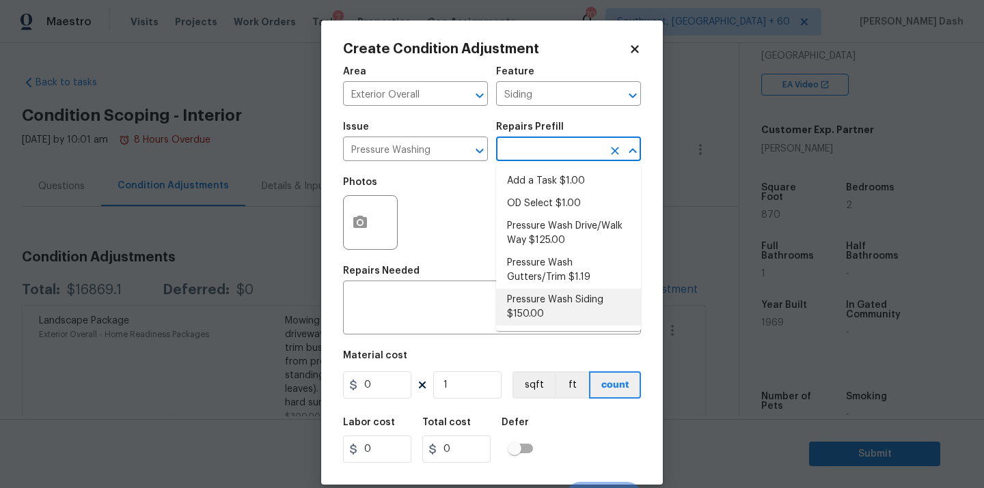
click at [536, 306] on li "Pressure Wash Siding $150.00" at bounding box center [568, 307] width 145 height 37
type textarea "Protect areas as needed for pressure washing. Pressure wash the siding on the h…"
type input "150"
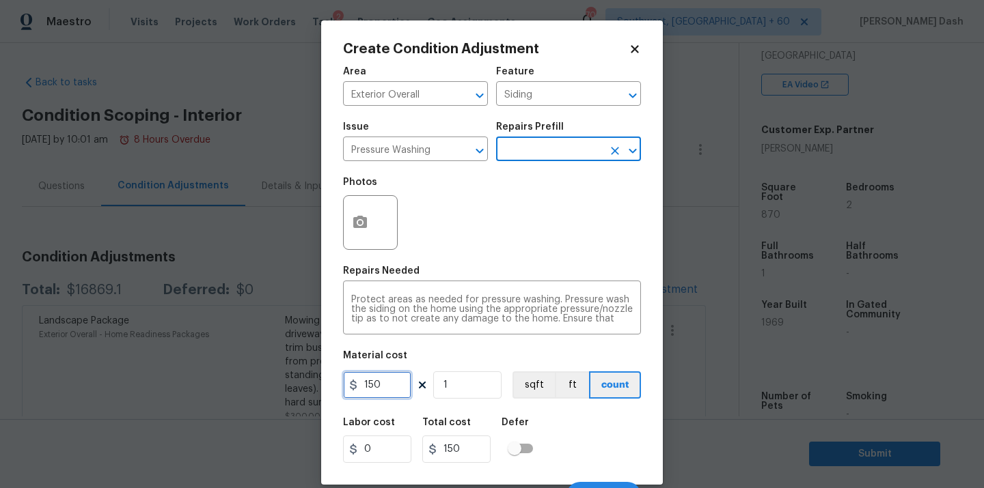
click at [392, 389] on input "150" at bounding box center [377, 385] width 68 height 27
type input "200"
click at [569, 423] on div "Labor cost 0 Total cost 200 Defer" at bounding box center [492, 440] width 298 height 61
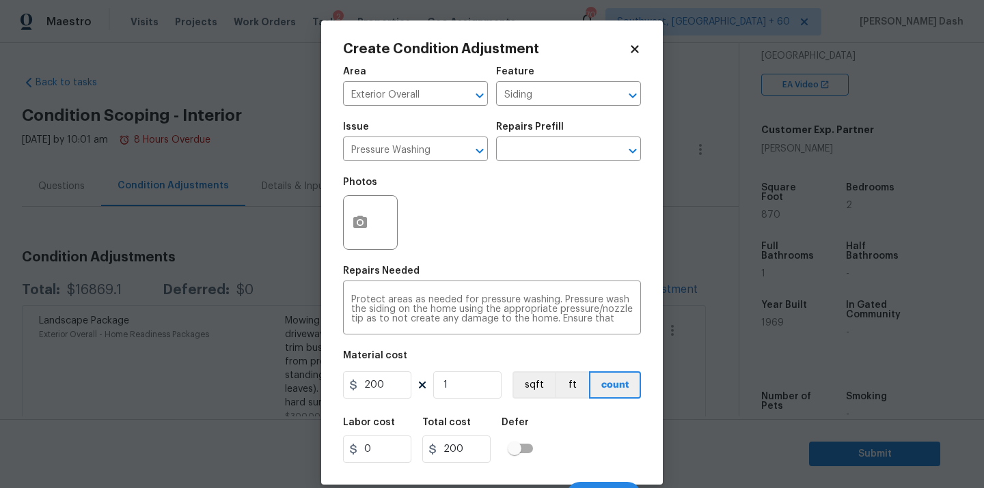
scroll to position [22, 0]
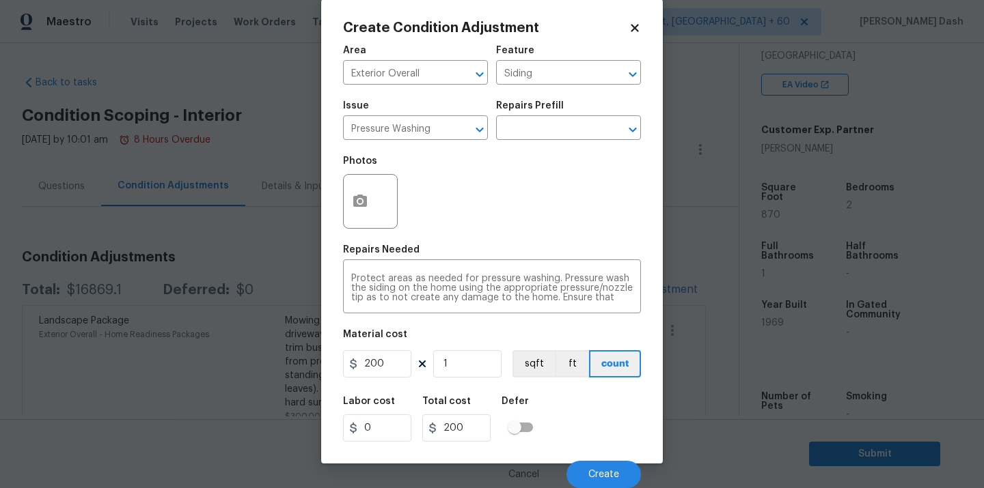
click at [587, 458] on div "Cancel Create" at bounding box center [492, 469] width 298 height 38
click at [593, 466] on button "Create" at bounding box center [603, 474] width 74 height 27
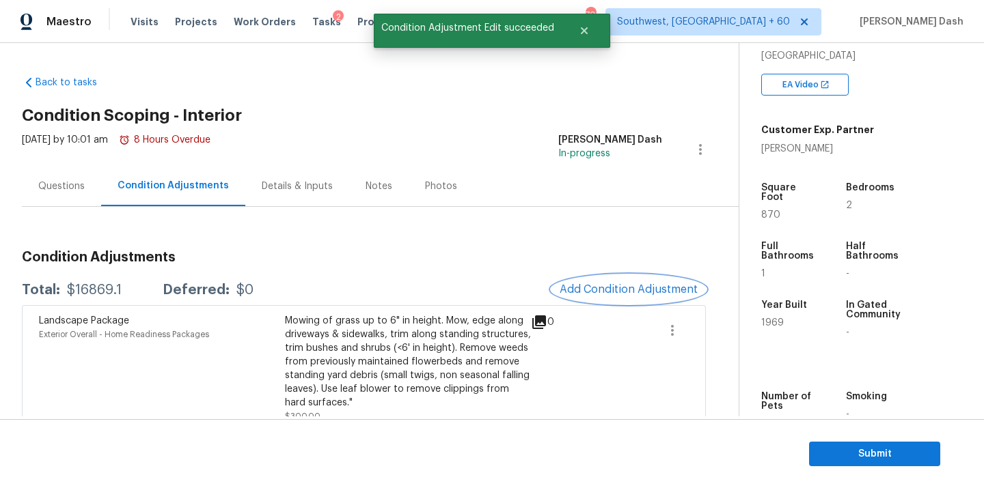
scroll to position [0, 0]
click at [596, 288] on span "Add Condition Adjustment" at bounding box center [629, 290] width 138 height 12
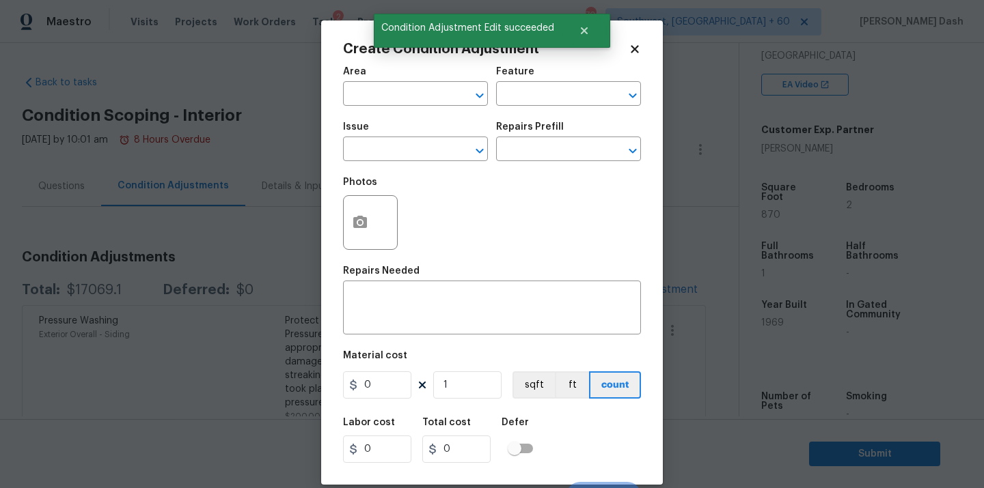
click at [281, 210] on body "Maestro Visits Projects Work Orders Tasks 2 Properties Geo Assignments 703 Sout…" at bounding box center [492, 244] width 984 height 488
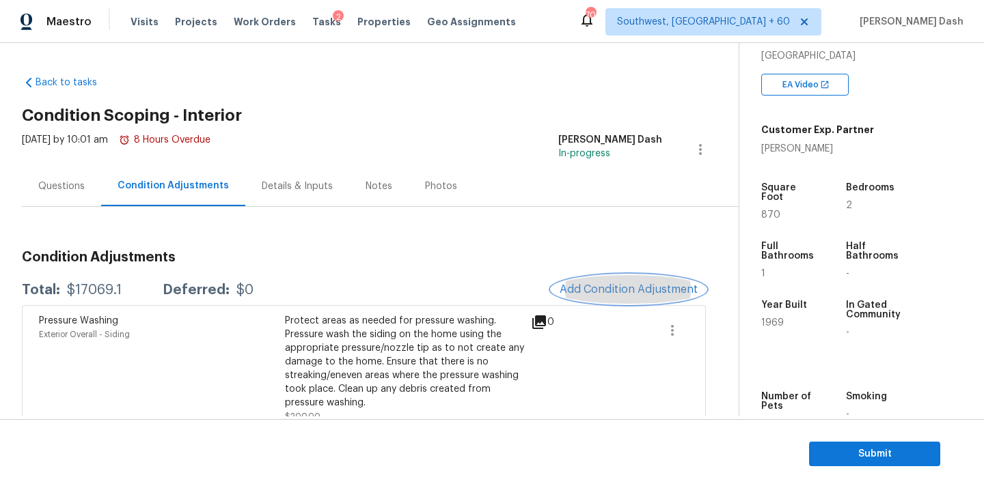
click at [634, 288] on span "Add Condition Adjustment" at bounding box center [629, 290] width 138 height 12
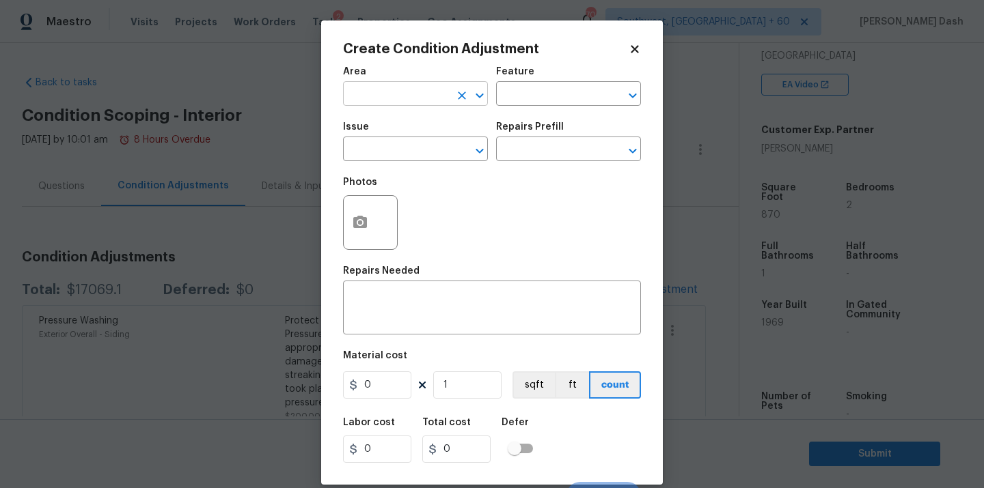
click at [394, 96] on input "text" at bounding box center [396, 95] width 107 height 21
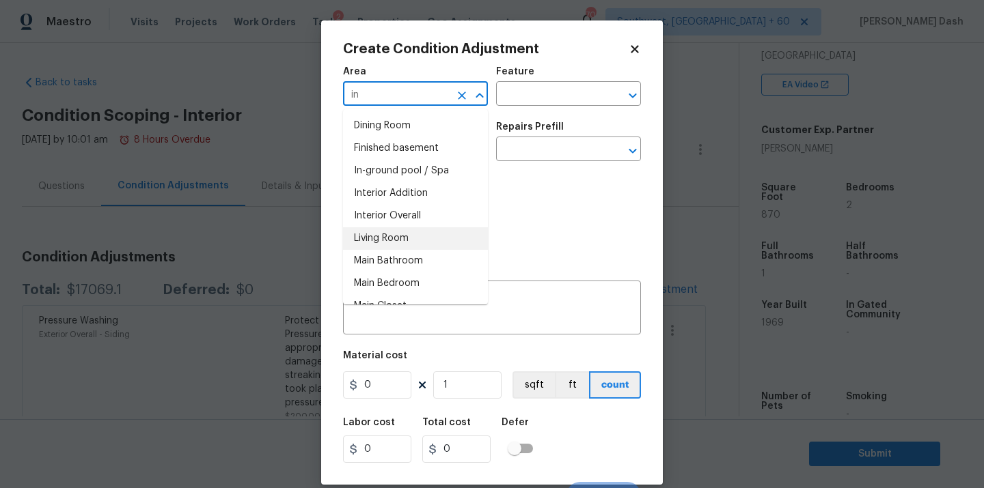
click at [366, 226] on li "Interior Overall" at bounding box center [415, 216] width 145 height 23
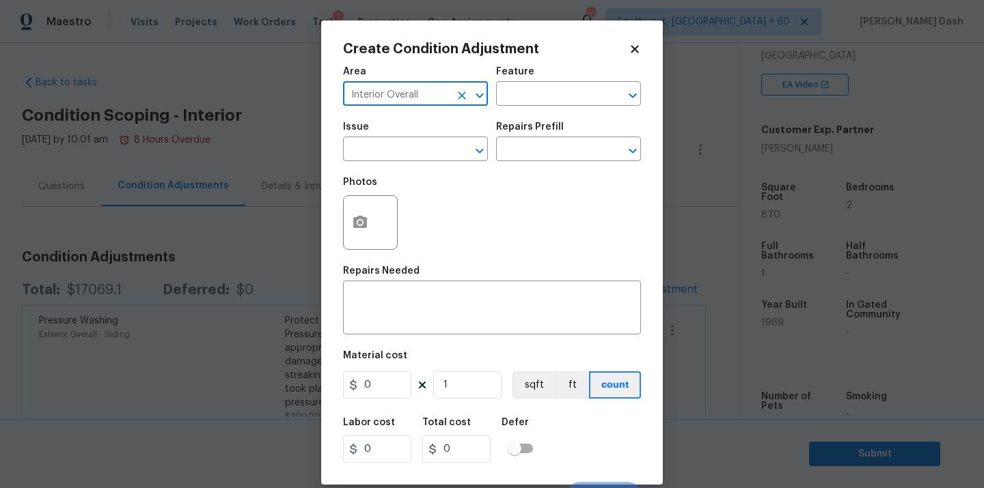
type input "Interior Overall"
click at [553, 62] on div "Area Interior Overall ​ Feature ​" at bounding box center [492, 86] width 298 height 55
click at [552, 90] on input "text" at bounding box center [549, 95] width 107 height 21
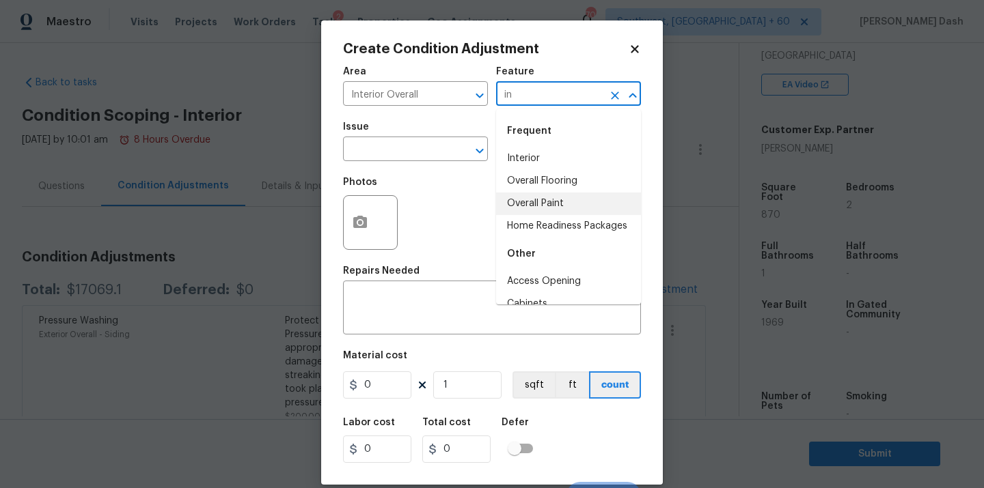
drag, startPoint x: 541, startPoint y: 203, endPoint x: 514, endPoint y: 194, distance: 28.7
click at [541, 203] on li "Overall Paint" at bounding box center [568, 204] width 145 height 23
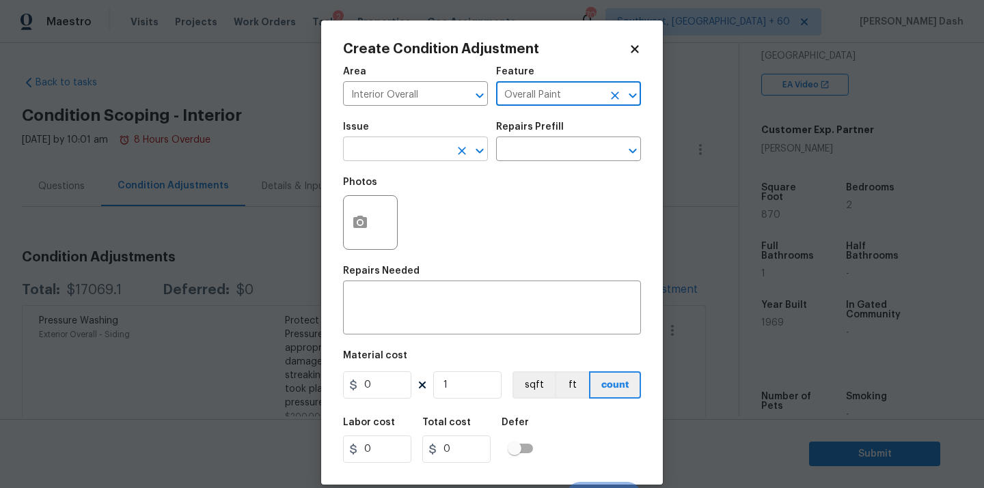
type input "Overall Paint"
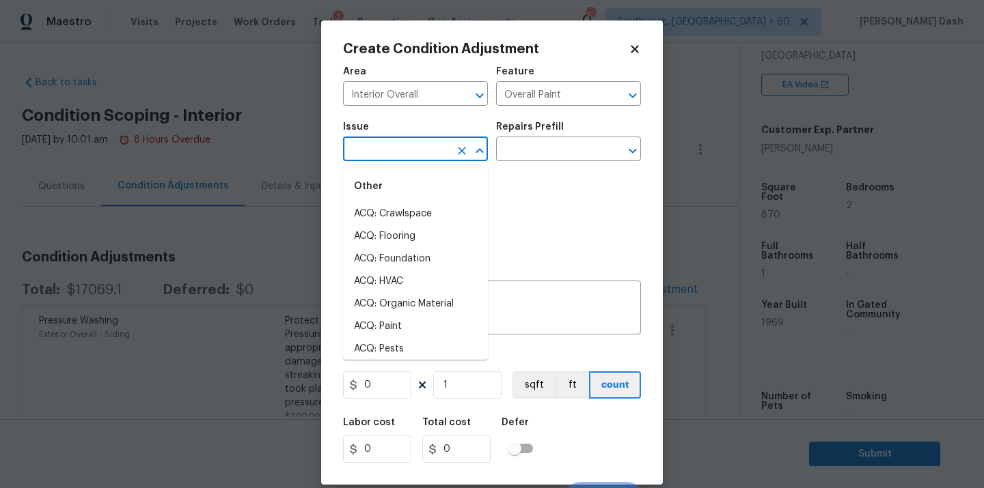
click at [443, 148] on input "text" at bounding box center [396, 150] width 107 height 21
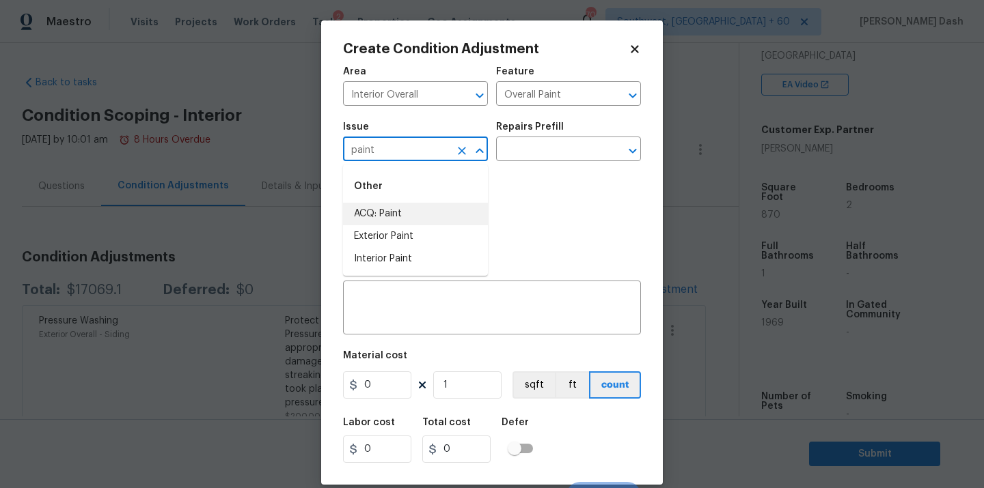
click at [395, 221] on li "ACQ: Paint" at bounding box center [415, 214] width 145 height 23
type input "ACQ: Paint"
click at [524, 154] on input "text" at bounding box center [549, 150] width 107 height 21
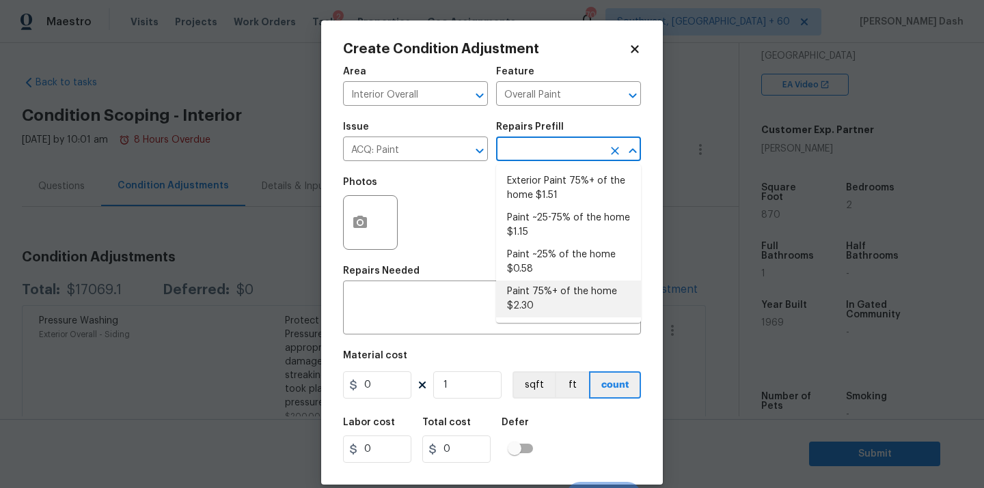
click at [524, 286] on li "Paint 75%+ of the home $2.30" at bounding box center [568, 299] width 145 height 37
type input "Acquisition"
type textarea "Acquisition Scope: 75%+ of the home will likely require interior paint"
type input "2.3"
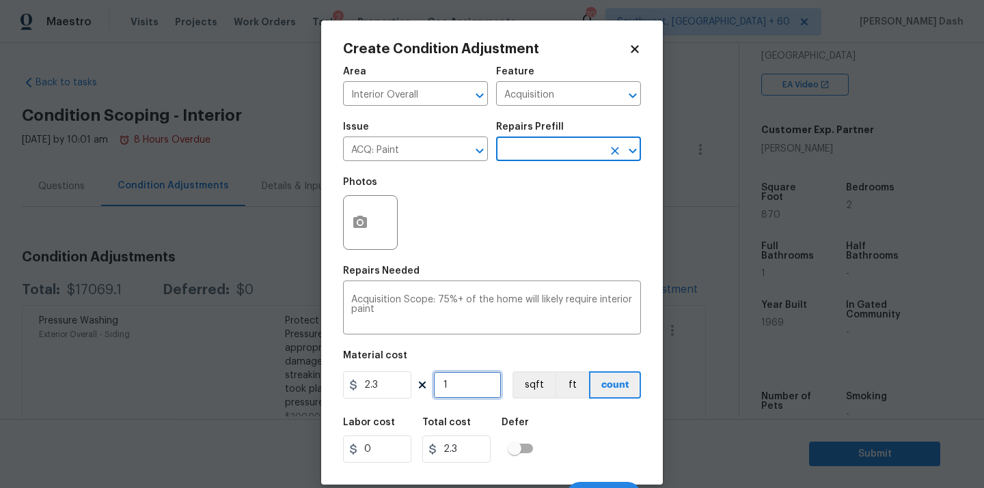
click at [457, 378] on input "1" at bounding box center [467, 385] width 68 height 27
type input "0"
type input "8"
type input "18.4"
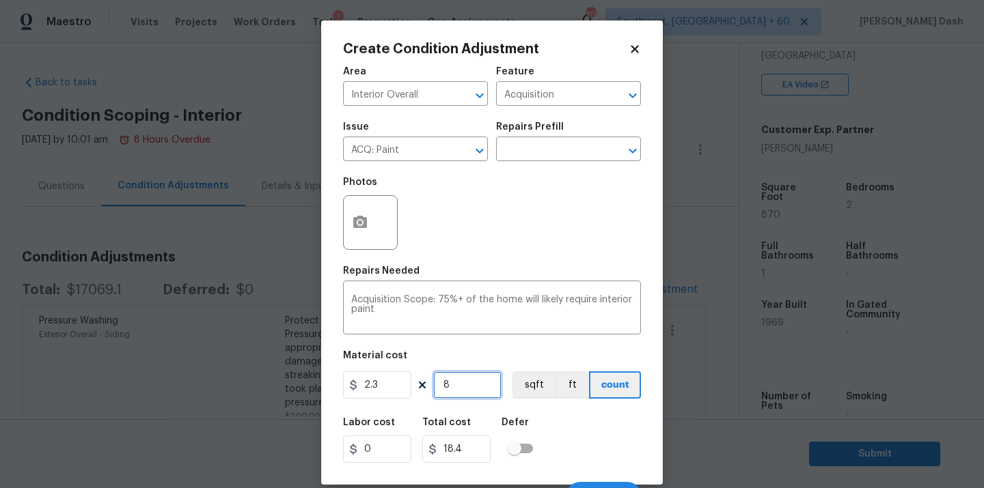
type input "87"
type input "200.1"
type input "870"
type input "2001"
type input "870"
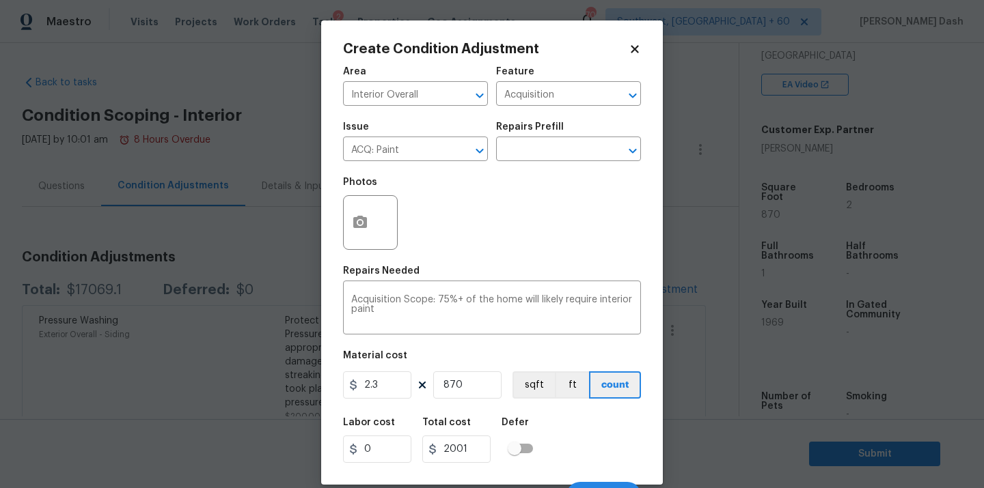
click at [565, 413] on div "Labor cost 0 Total cost 2001 Defer" at bounding box center [492, 440] width 298 height 61
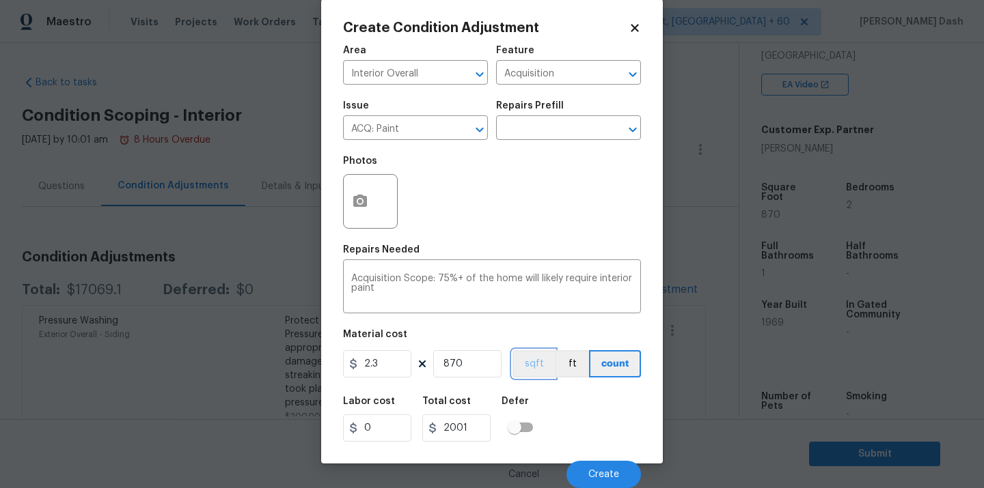
click at [541, 372] on button "sqft" at bounding box center [533, 363] width 42 height 27
click at [617, 485] on button "Create" at bounding box center [603, 474] width 74 height 27
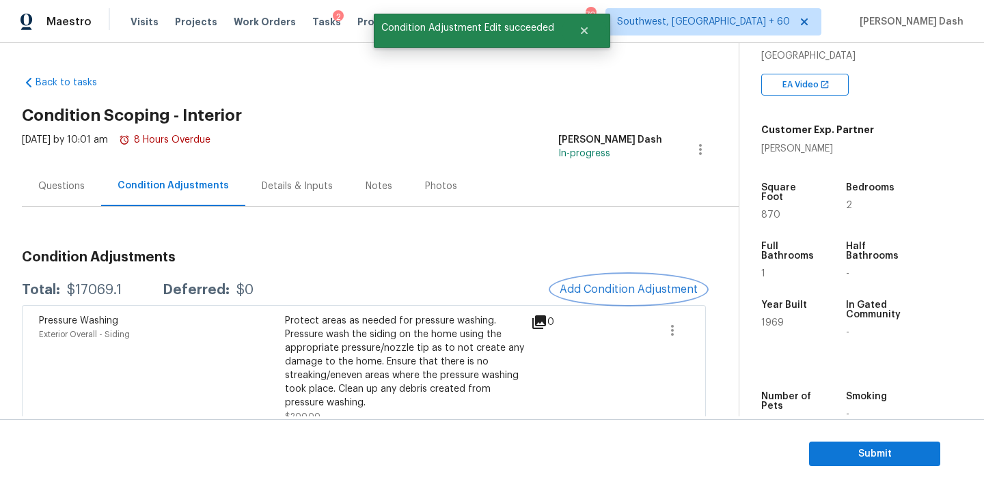
scroll to position [0, 0]
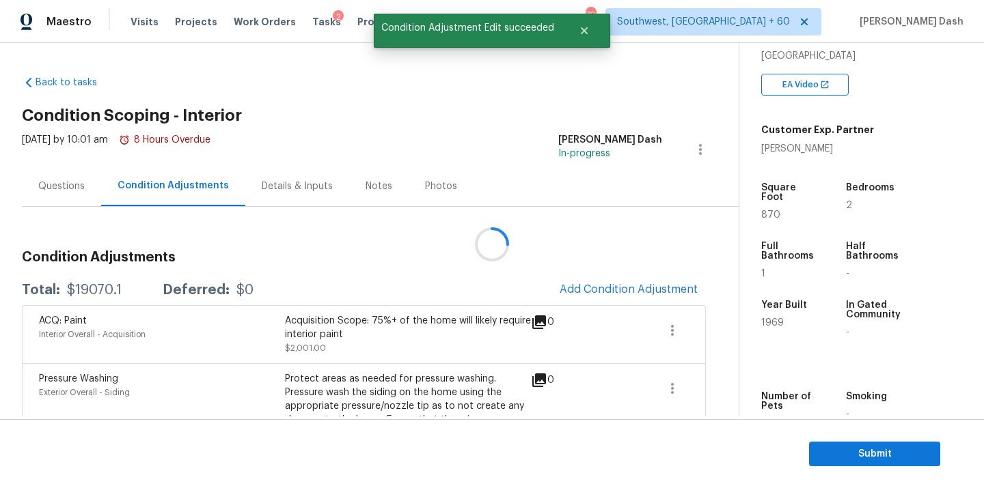
click at [601, 296] on div at bounding box center [492, 244] width 984 height 488
click at [593, 279] on div at bounding box center [492, 244] width 984 height 488
click at [593, 279] on button "Add Condition Adjustment" at bounding box center [628, 289] width 154 height 29
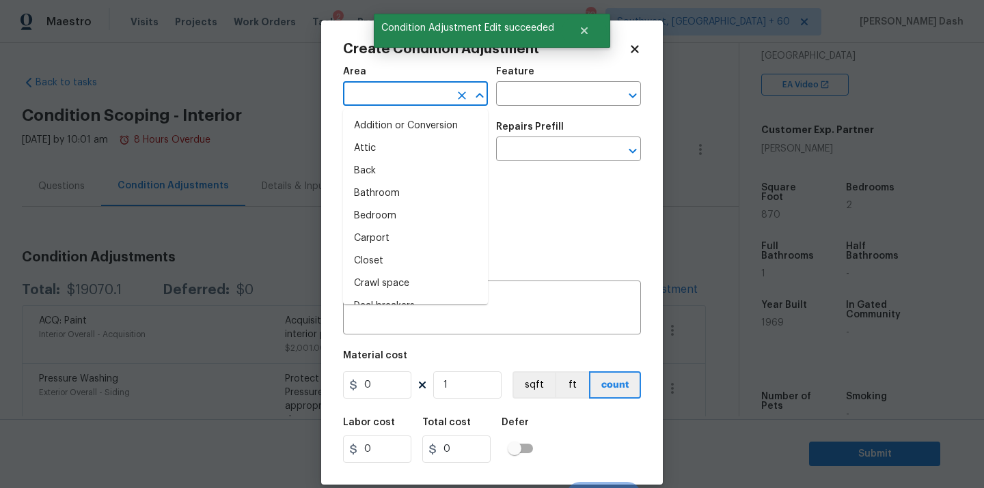
click at [420, 103] on input "text" at bounding box center [396, 95] width 107 height 21
click at [389, 226] on li "Interior Overall" at bounding box center [415, 216] width 145 height 23
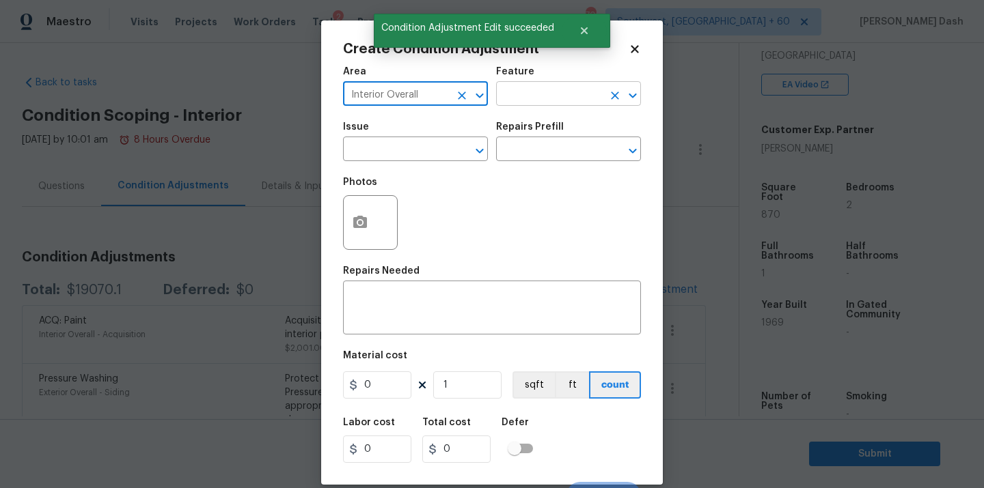
type input "Interior Overall"
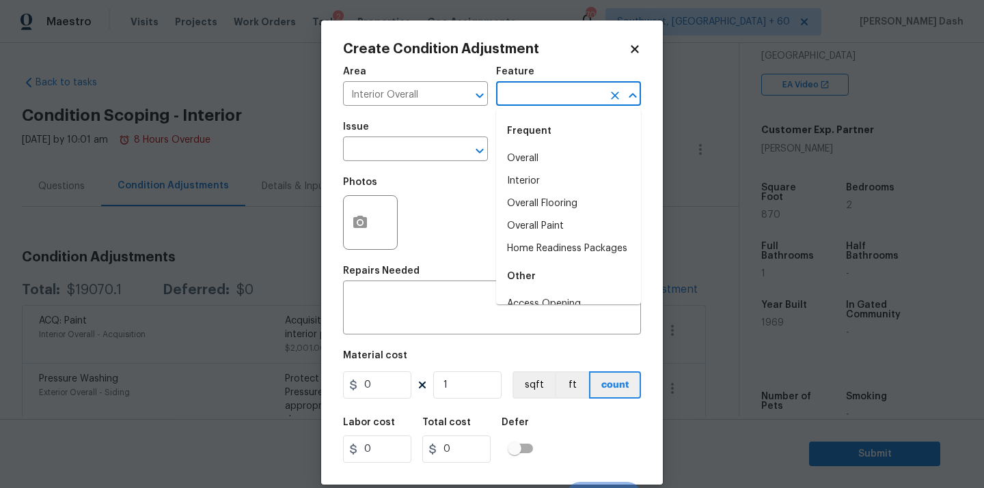
click at [518, 96] on input "text" at bounding box center [549, 95] width 107 height 21
click at [533, 195] on li "Overall Flooring" at bounding box center [568, 204] width 145 height 23
type input "Overall Flooring"
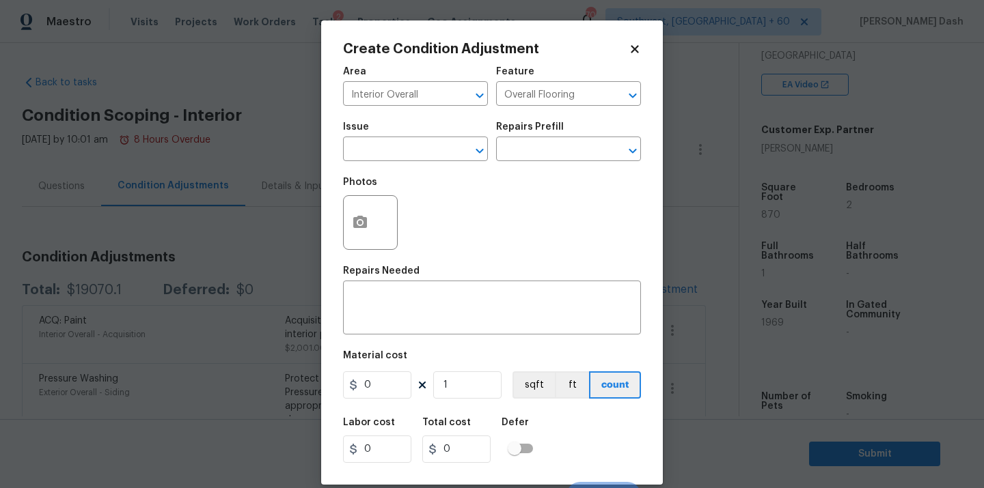
click at [415, 163] on span "Issue ​" at bounding box center [415, 141] width 145 height 55
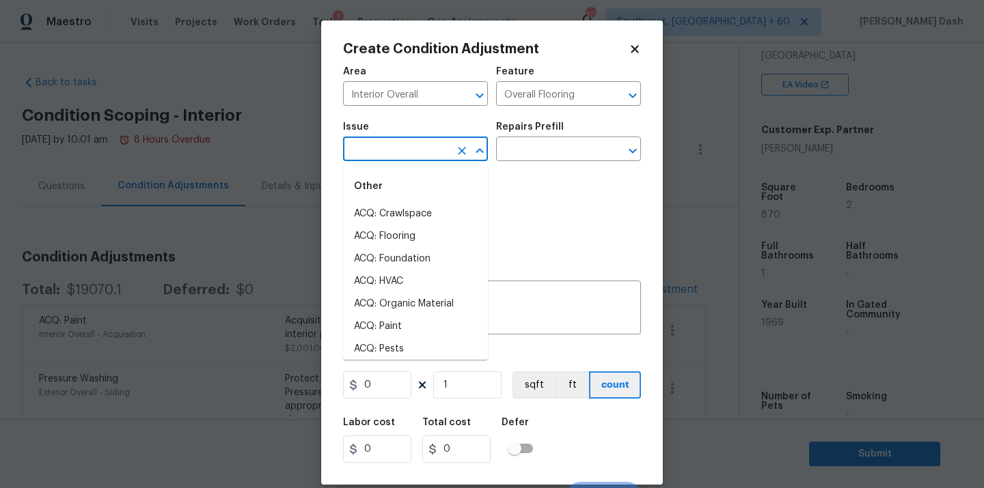
click at [422, 145] on input "text" at bounding box center [396, 150] width 107 height 21
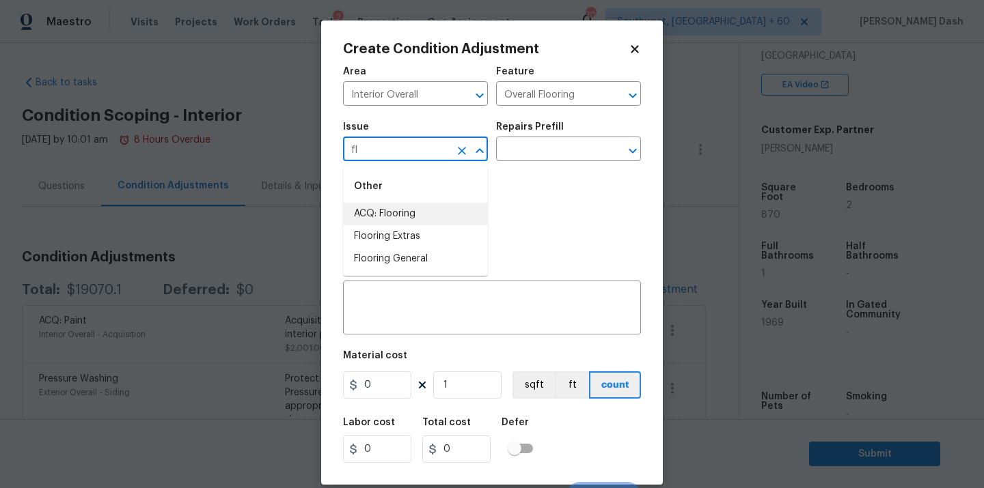
click at [414, 227] on li "Flooring Extras" at bounding box center [415, 236] width 145 height 23
type input "Flooring Extras"
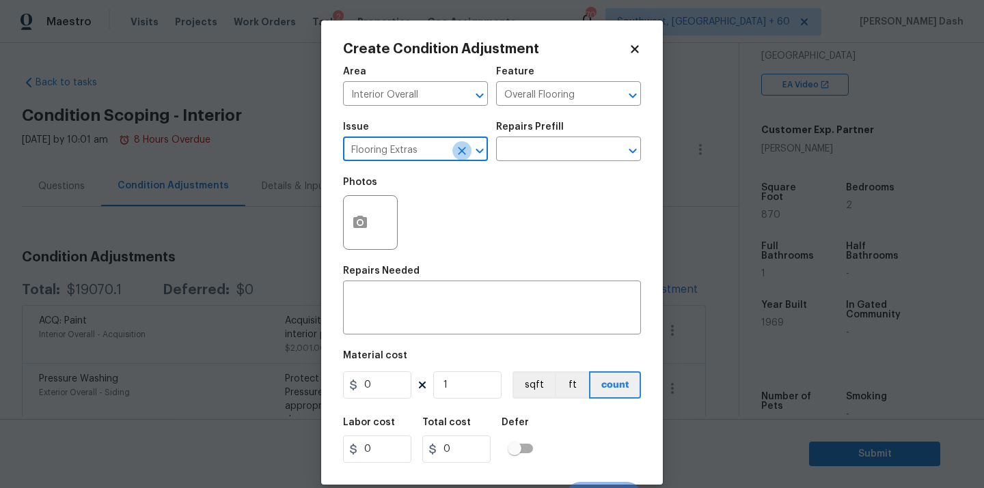
click at [469, 156] on button "Clear" at bounding box center [461, 150] width 19 height 19
click at [432, 209] on li "ACQ: Flooring" at bounding box center [415, 214] width 145 height 23
type input "ACQ: Flooring"
click at [523, 161] on input "text" at bounding box center [549, 150] width 107 height 21
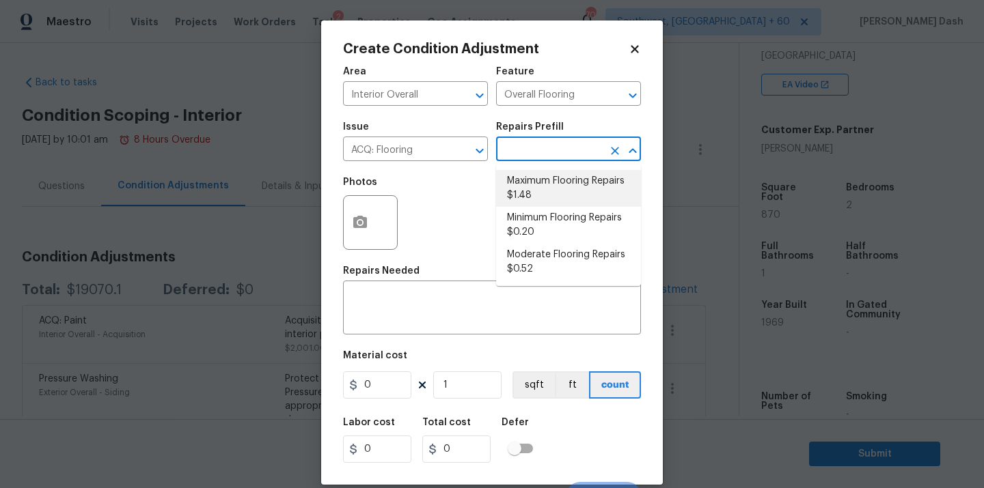
click at [524, 189] on li "Maximum Flooring Repairs $1.48" at bounding box center [568, 188] width 145 height 37
type input "Acquisition"
type textarea "Acquisition Scope: Maximum flooring repairs"
type input "1.48"
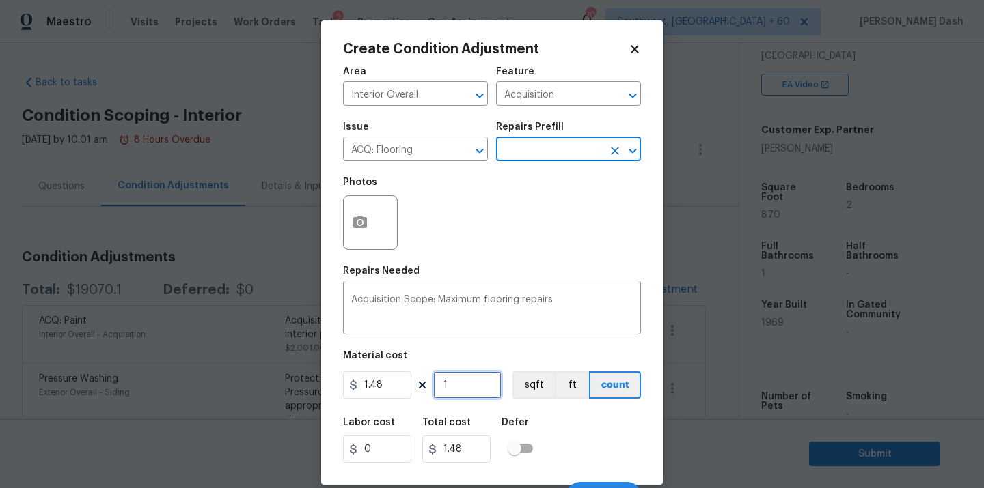
click at [465, 385] on input "1" at bounding box center [467, 385] width 68 height 27
type input "0"
type input "8"
type input "11.84"
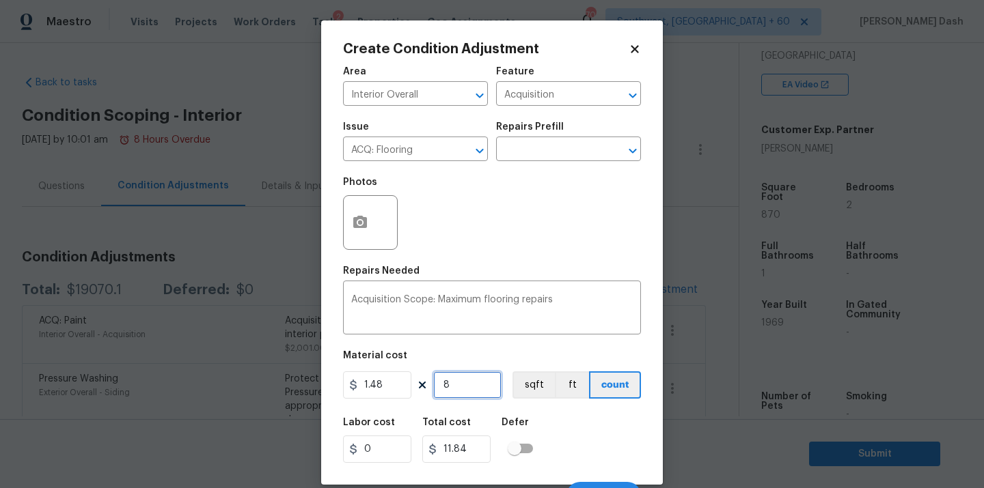
type input "87"
type input "128.76"
type input "870"
type input "1287.6"
type input "870"
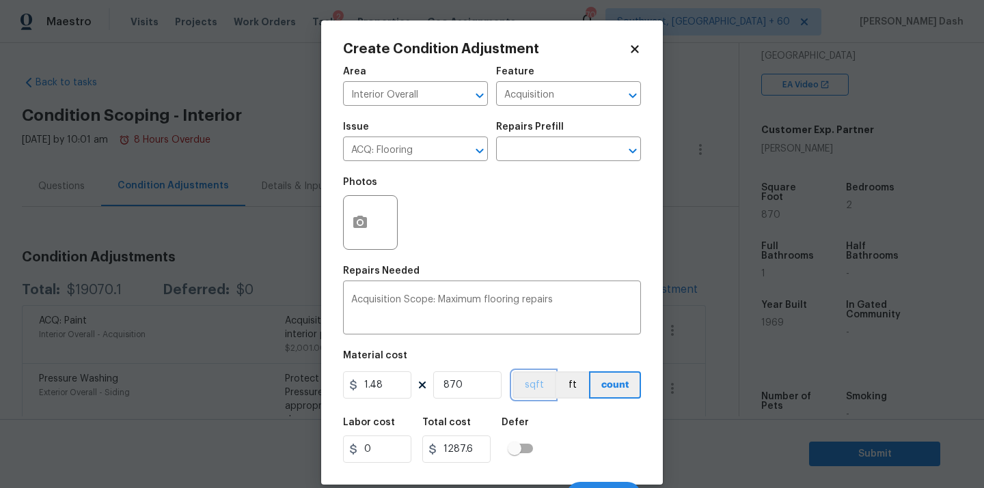
click at [528, 378] on button "sqft" at bounding box center [533, 385] width 42 height 27
click at [546, 446] on div "Labor cost 0 Total cost 1287.6 Defer" at bounding box center [492, 440] width 298 height 61
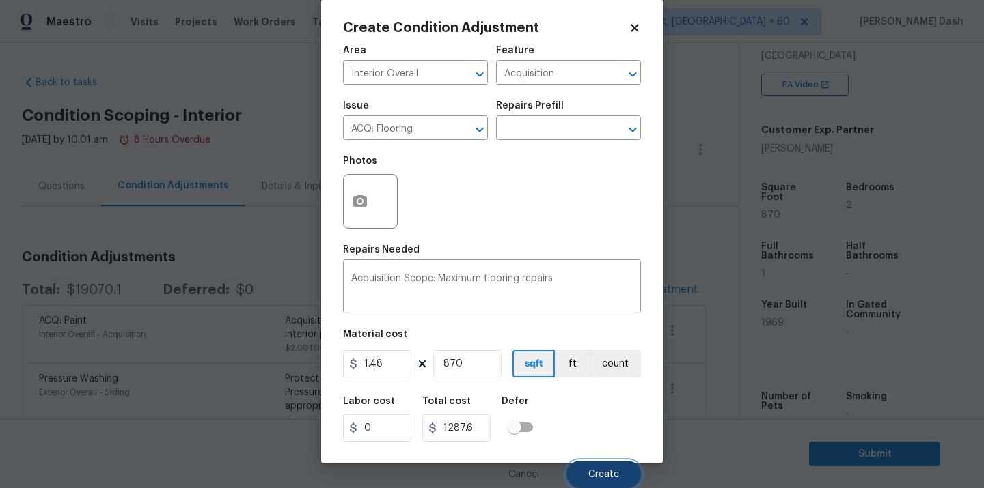
click at [595, 474] on span "Create" at bounding box center [603, 475] width 31 height 10
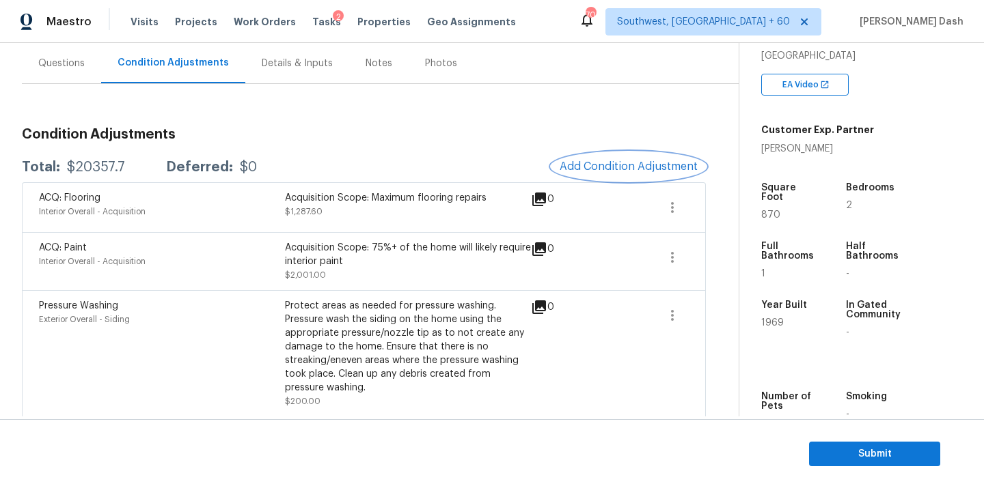
scroll to position [167, 0]
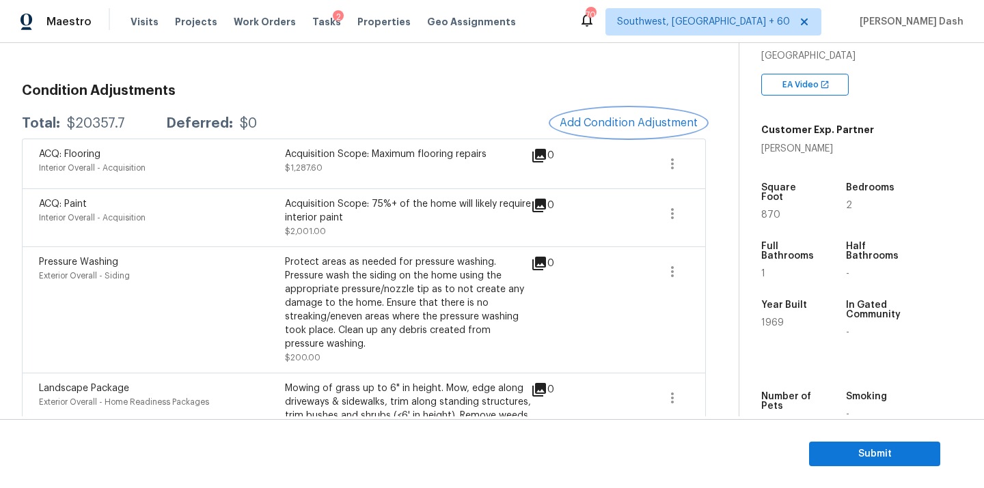
click at [590, 128] on span "Add Condition Adjustment" at bounding box center [629, 123] width 138 height 12
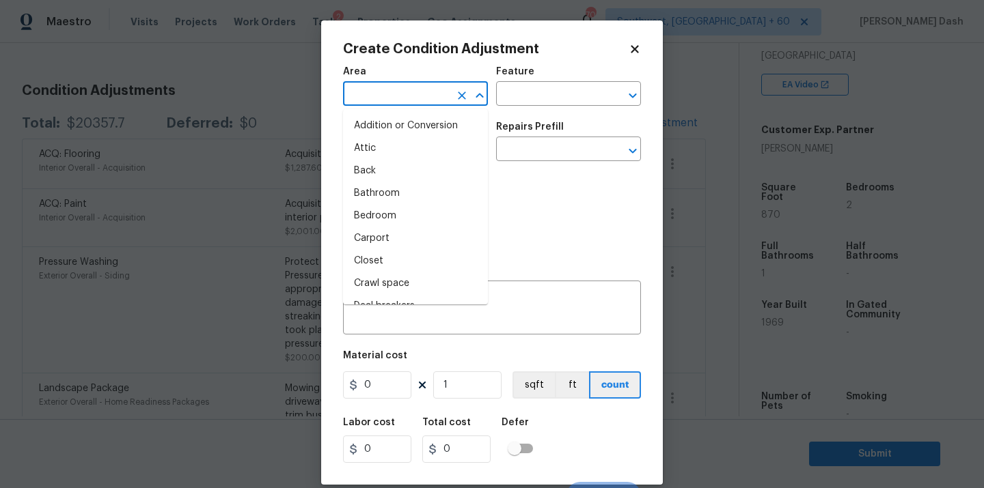
click at [413, 102] on input "text" at bounding box center [396, 95] width 107 height 21
click at [361, 208] on li "Interior Overall" at bounding box center [415, 216] width 145 height 23
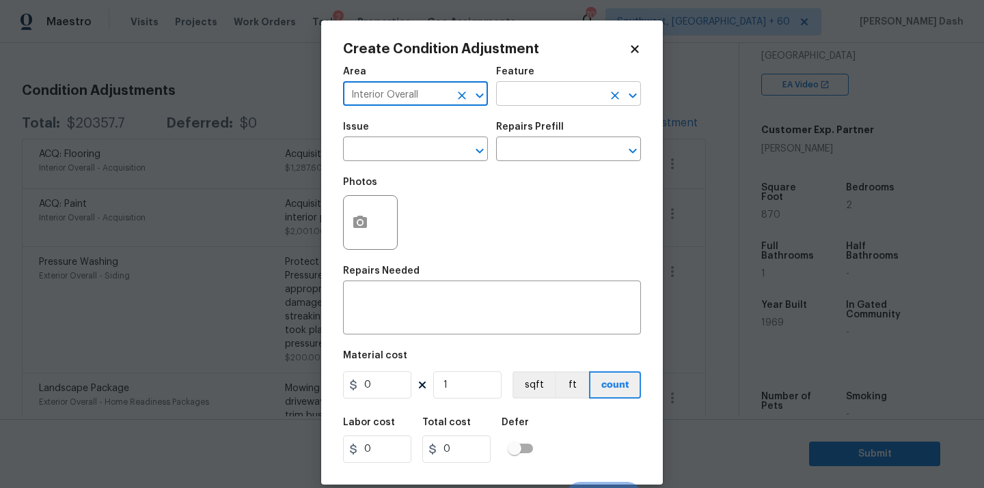
type input "Interior Overall"
click at [528, 101] on input "text" at bounding box center [549, 95] width 107 height 21
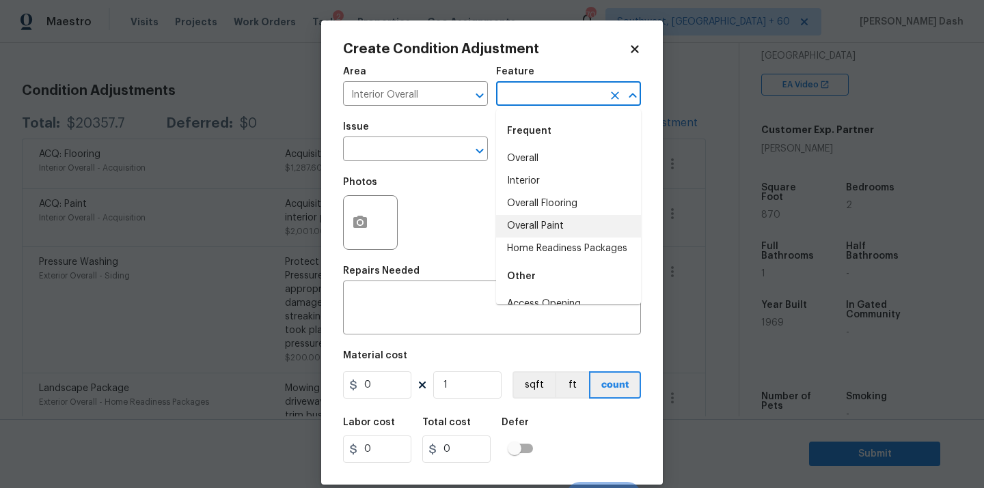
click at [529, 246] on li "Home Readiness Packages" at bounding box center [568, 249] width 145 height 23
type input "Home Readiness Packages"
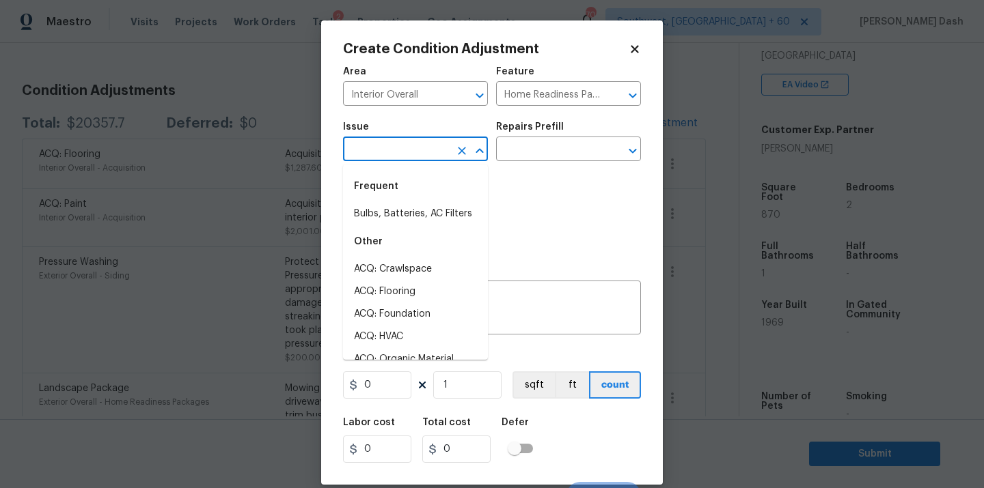
click at [442, 154] on input "text" at bounding box center [396, 150] width 107 height 21
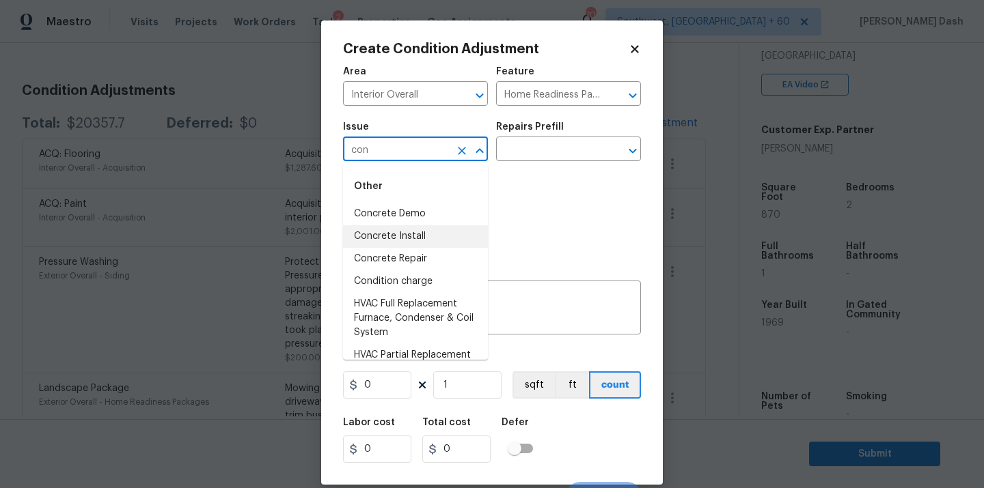
click at [413, 290] on li "Condition charge" at bounding box center [415, 282] width 145 height 23
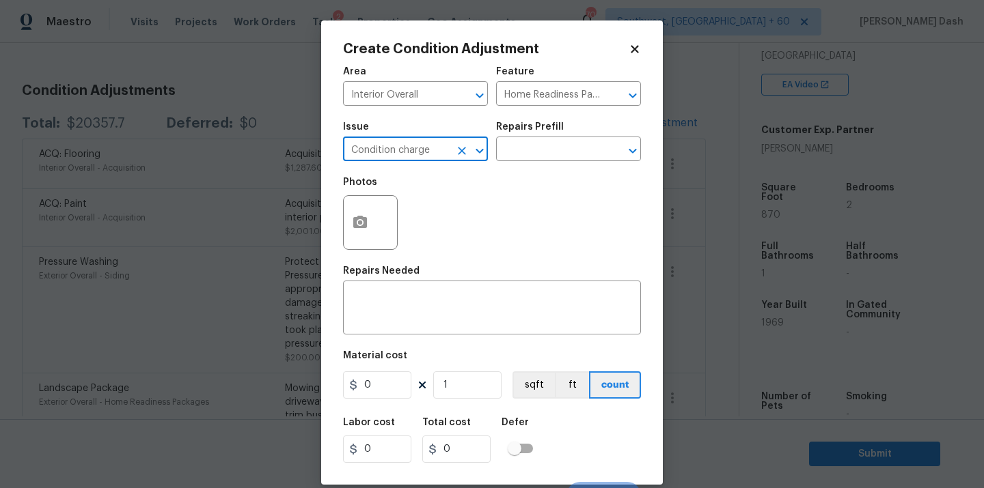
type input "Condition charge"
click at [558, 137] on div "Repairs Prefill" at bounding box center [568, 131] width 145 height 18
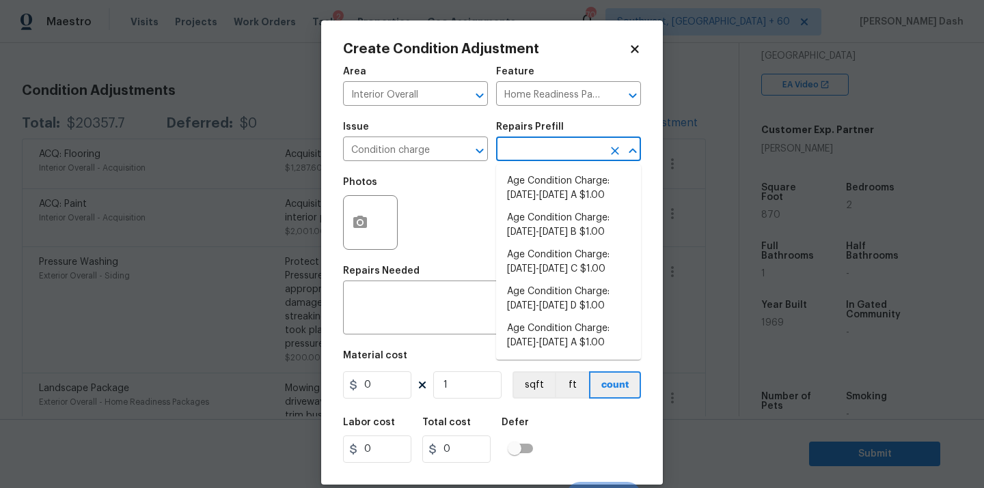
click at [562, 151] on input "text" at bounding box center [549, 150] width 107 height 21
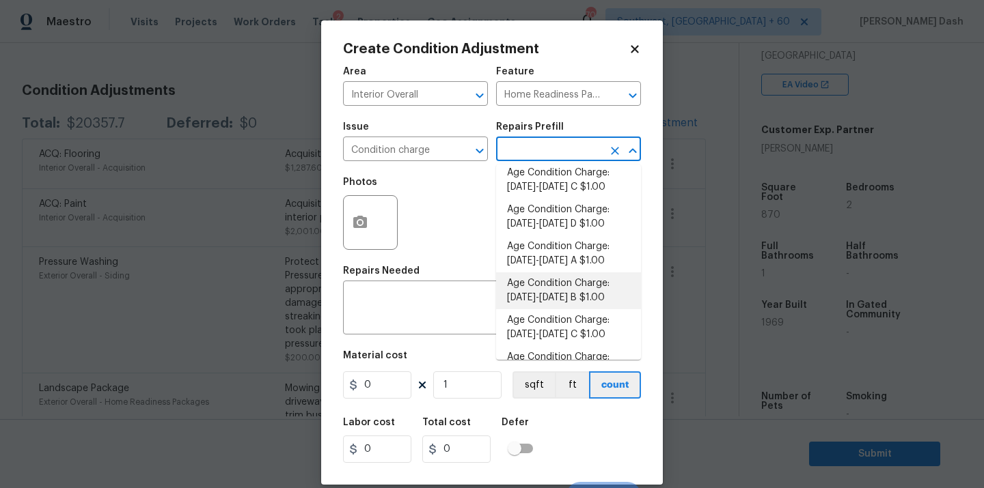
scroll to position [0, 0]
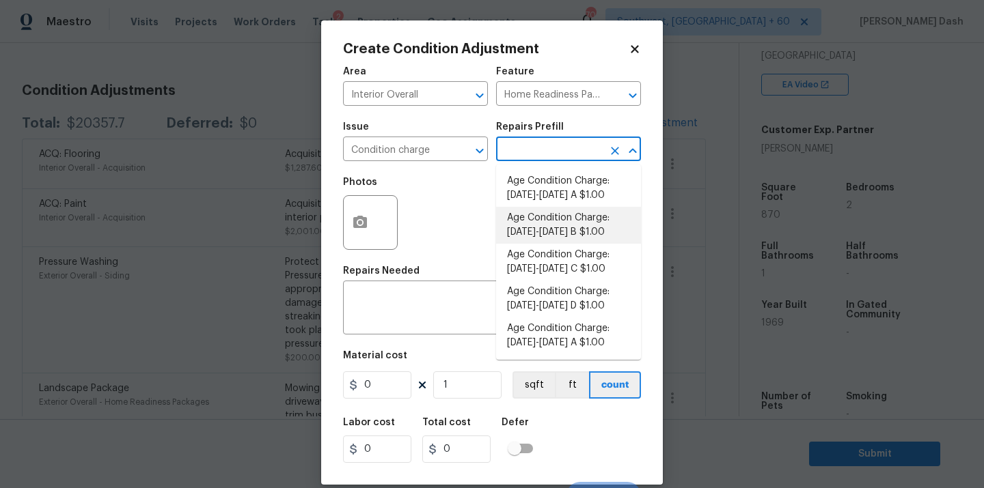
click at [553, 260] on li "Age Condition Charge: 1922-1978 C $1.00" at bounding box center [568, 262] width 145 height 37
type textarea "Age Condition Charge: 1922-1978 C"
type input "1"
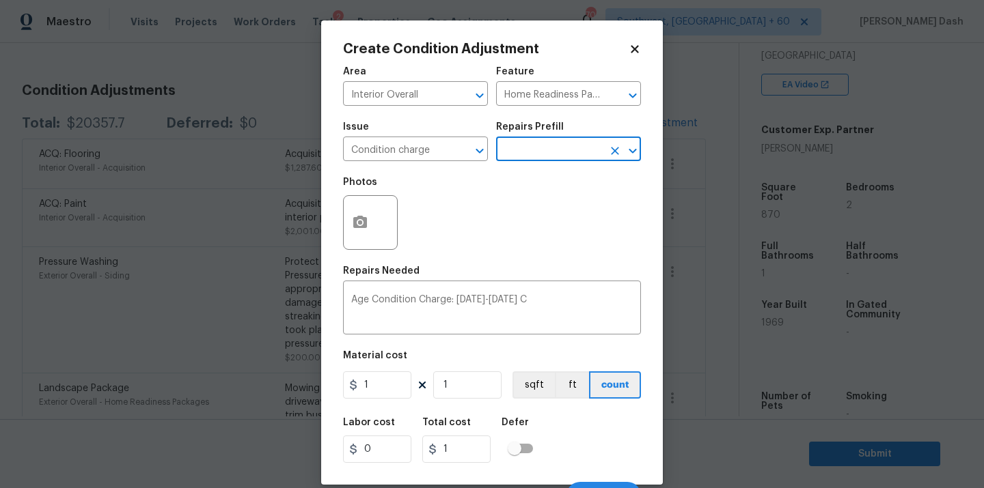
scroll to position [22, 0]
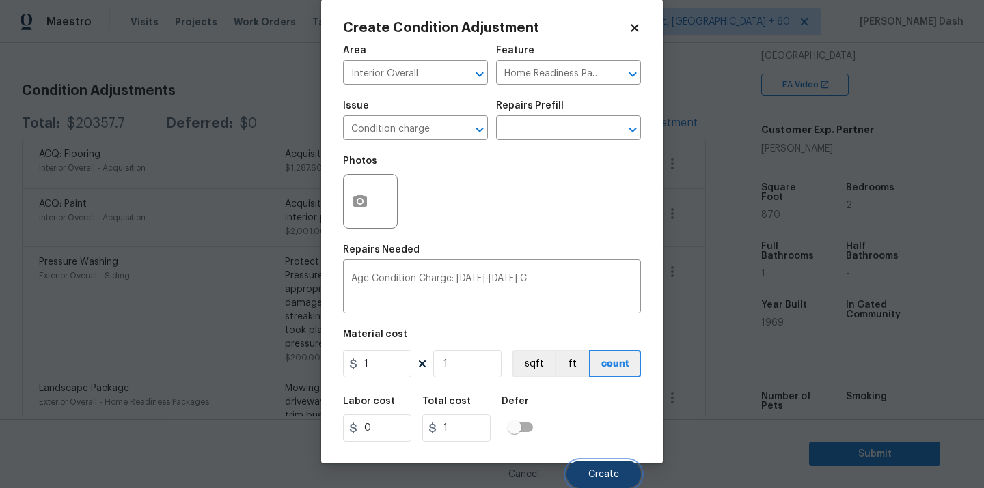
click at [593, 470] on span "Create" at bounding box center [603, 475] width 31 height 10
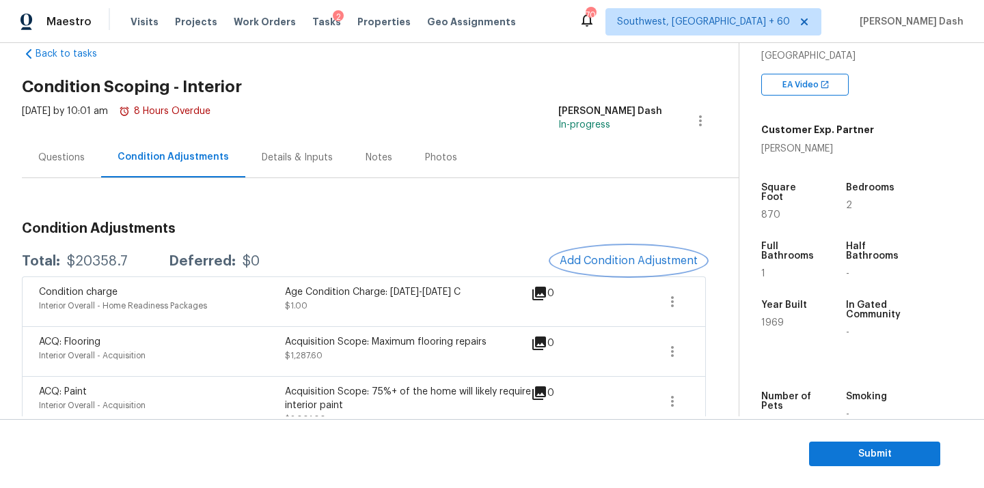
scroll to position [85, 0]
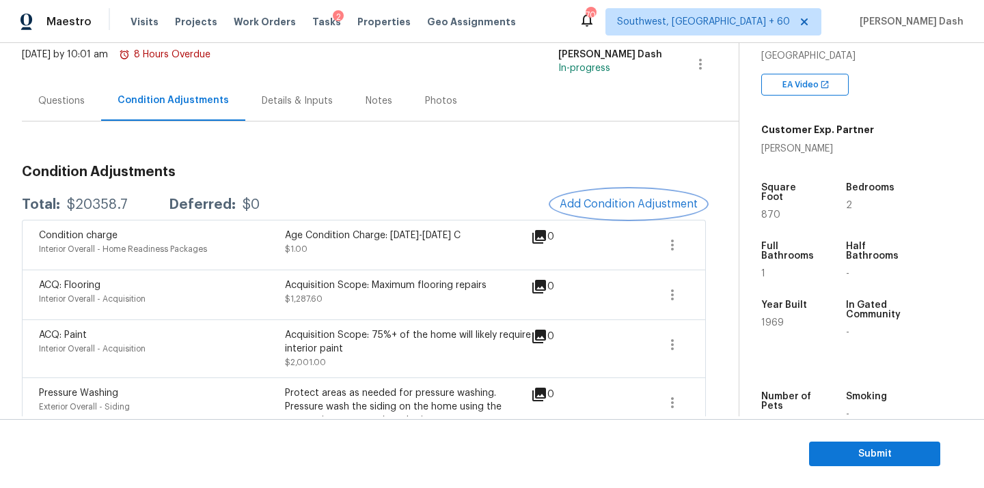
click at [598, 200] on span "Add Condition Adjustment" at bounding box center [629, 204] width 138 height 12
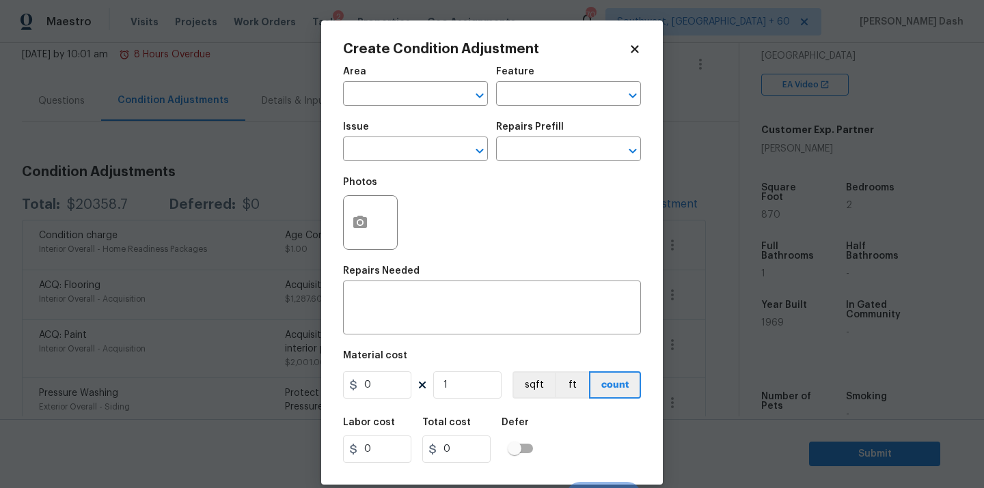
click at [417, 83] on div "Area" at bounding box center [415, 76] width 145 height 18
click at [418, 98] on input "text" at bounding box center [396, 95] width 107 height 21
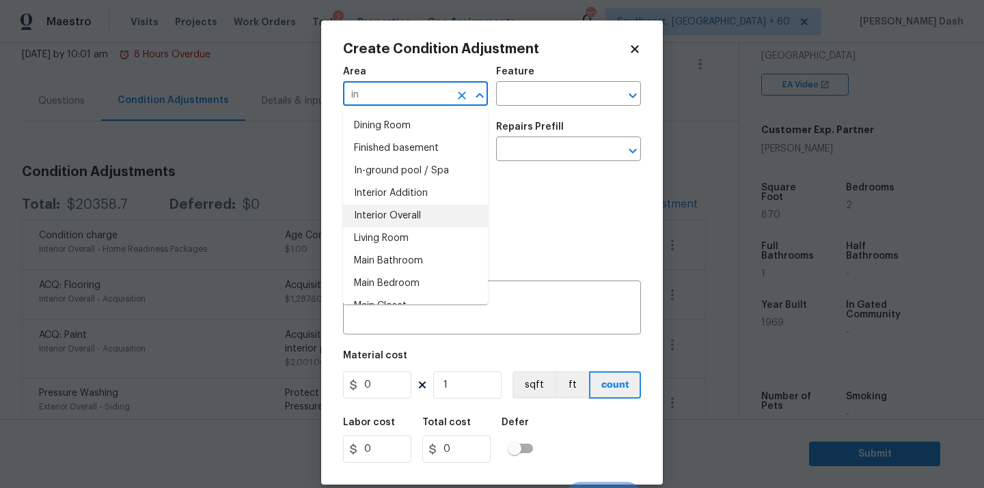
click at [400, 217] on li "Interior Overall" at bounding box center [415, 216] width 145 height 23
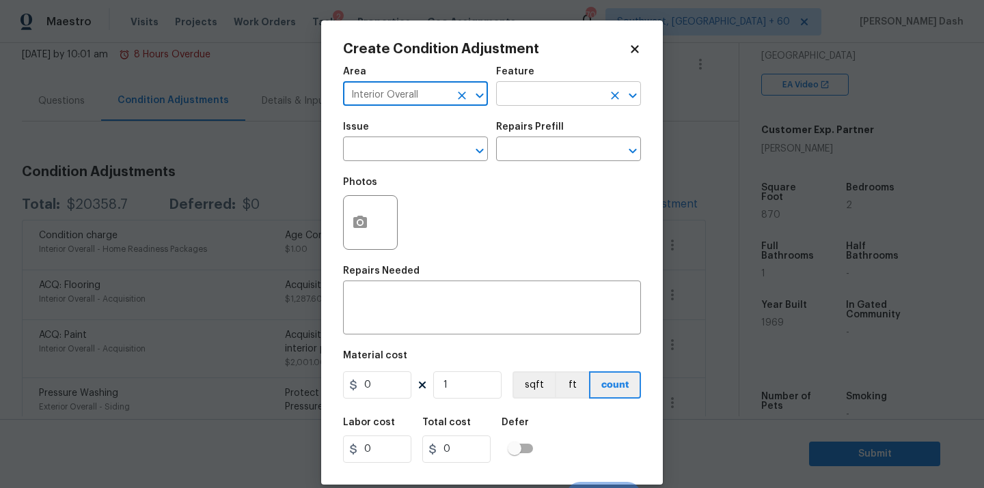
type input "Interior Overall"
click at [529, 89] on input "text" at bounding box center [549, 95] width 107 height 21
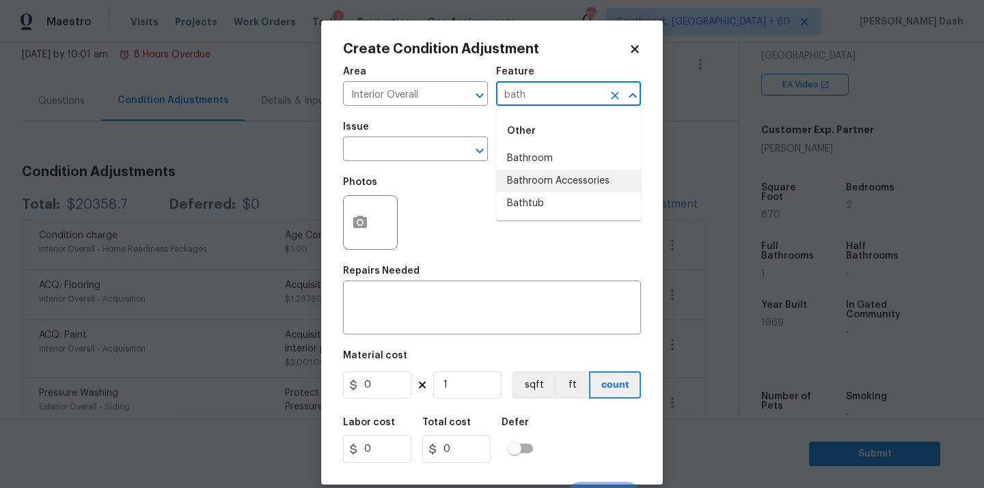
click at [529, 214] on li "Bathtub" at bounding box center [568, 204] width 145 height 23
type input "Bathtub"
click at [417, 149] on input "text" at bounding box center [396, 150] width 107 height 21
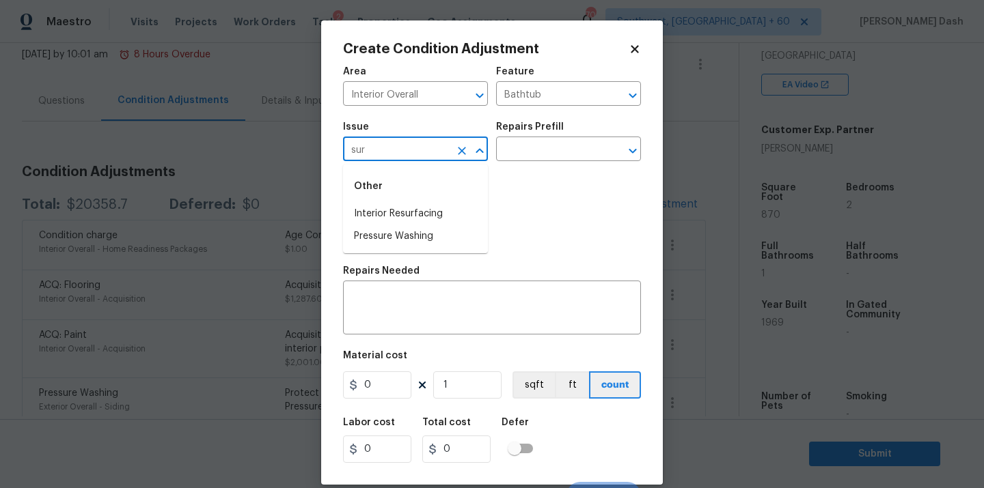
click at [415, 210] on li "Interior Resurfacing" at bounding box center [415, 214] width 145 height 23
type input "Interior Resurfacing"
click at [517, 148] on input "text" at bounding box center [549, 150] width 107 height 21
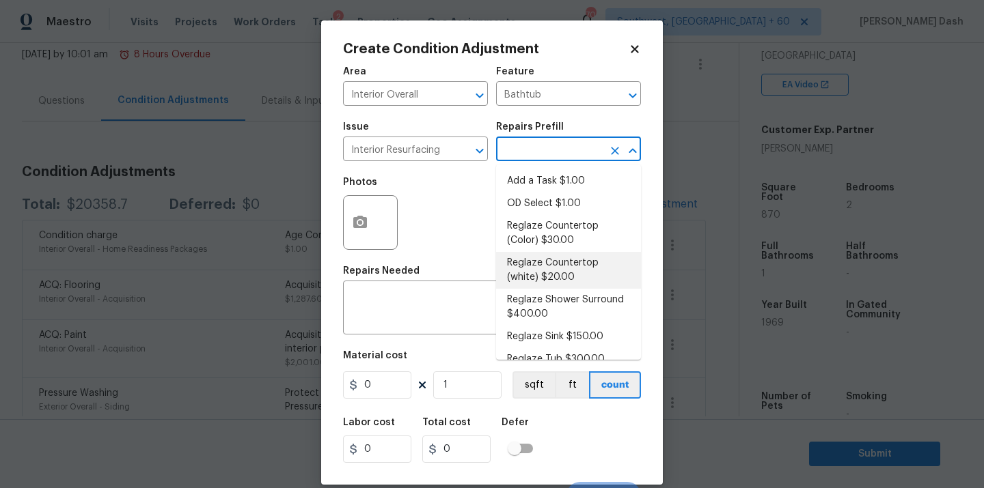
scroll to position [8, 0]
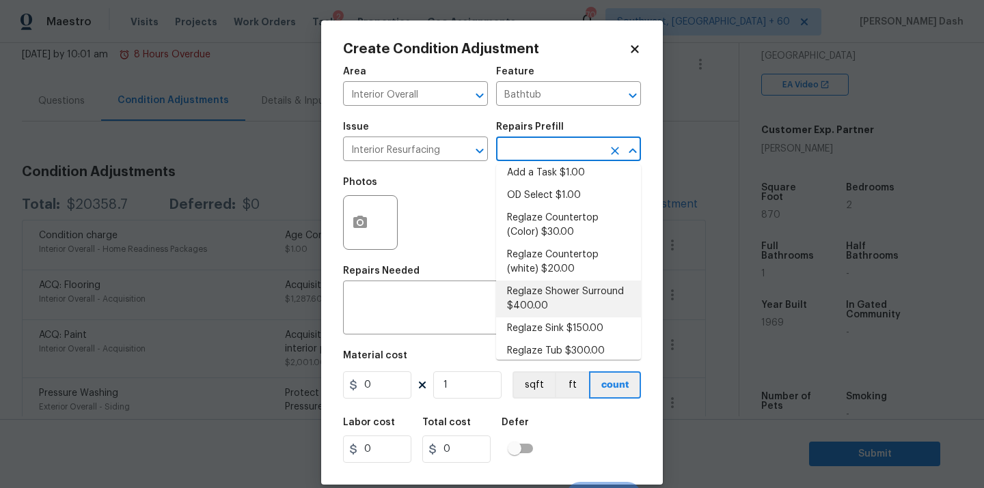
click at [546, 292] on li "Reglaze Shower Surround $400.00" at bounding box center [568, 299] width 145 height 37
type textarea "Prep, mask, clean and reglaze the fiberglass shower surround (white) both on th…"
type input "400"
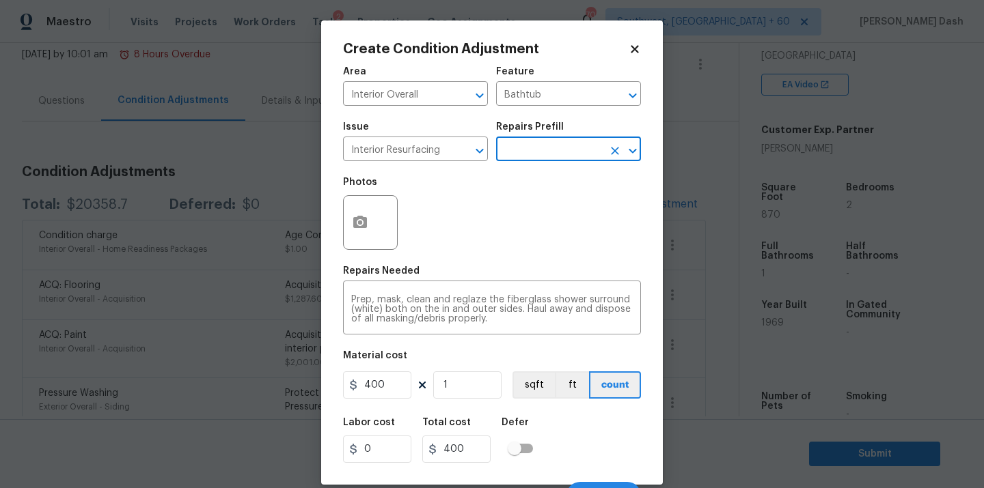
scroll to position [22, 0]
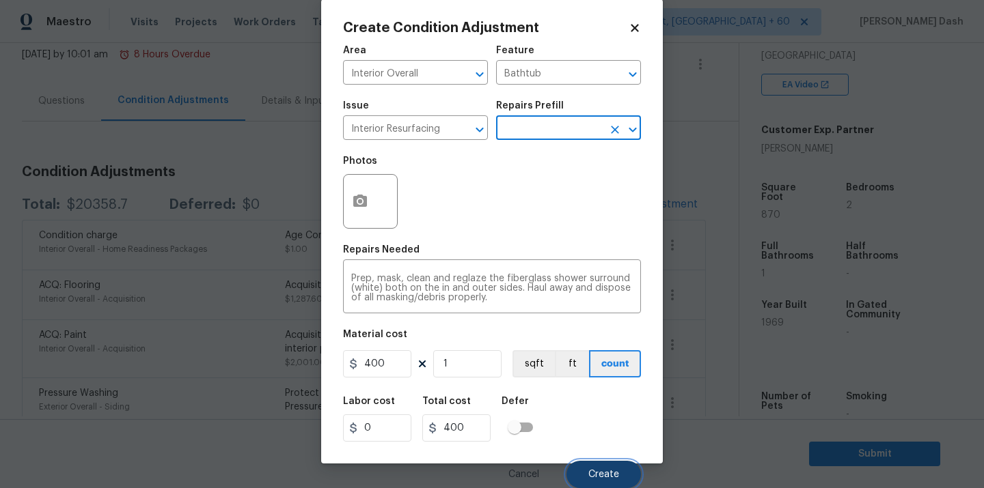
click at [607, 484] on button "Create" at bounding box center [603, 474] width 74 height 27
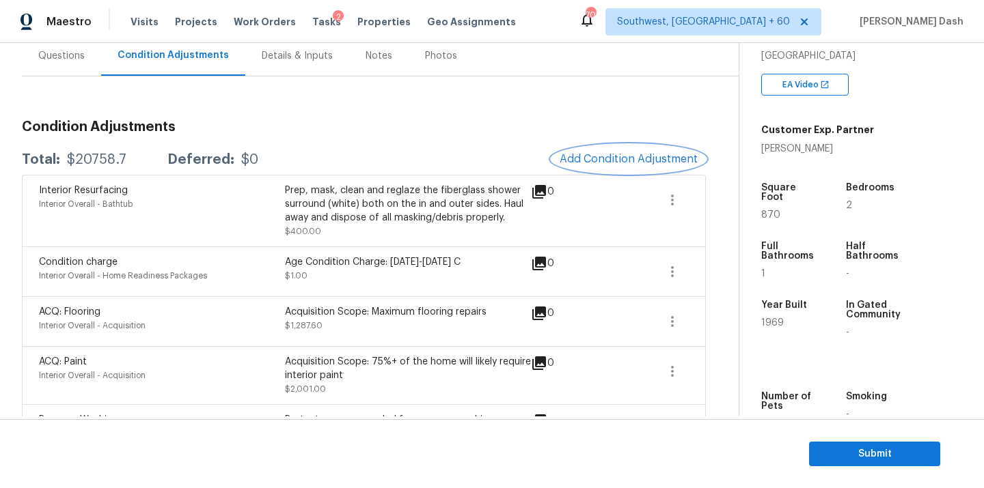
scroll to position [158, 0]
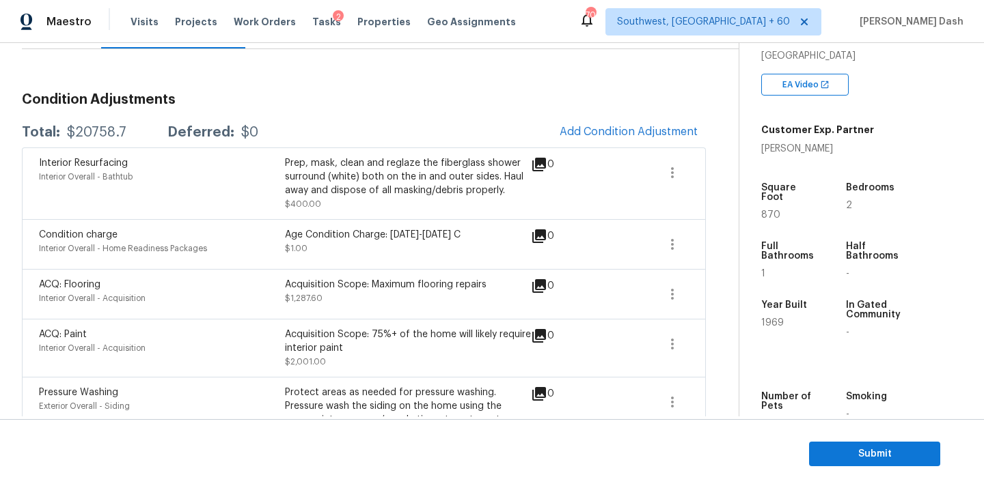
click at [94, 130] on div "$20758.7" at bounding box center [96, 133] width 59 height 14
copy div "$20758.7"
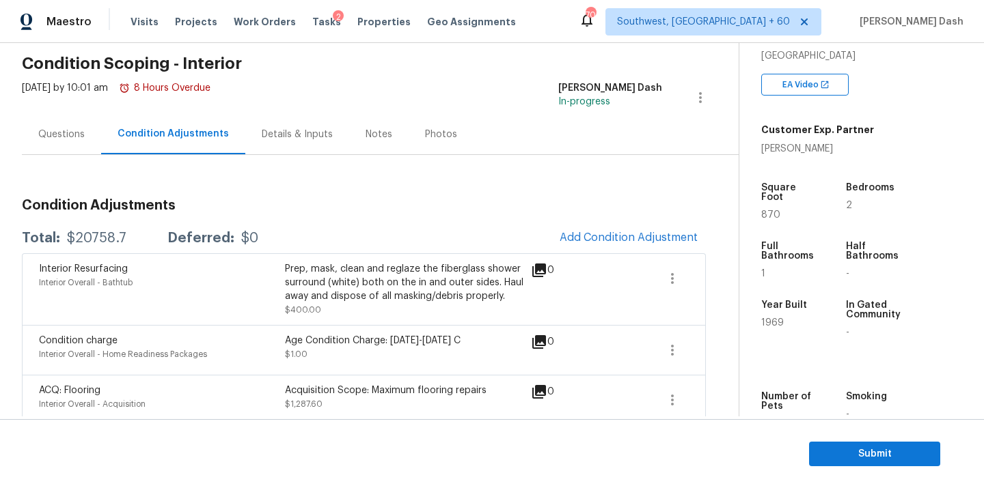
click at [66, 132] on div "Questions" at bounding box center [61, 135] width 46 height 14
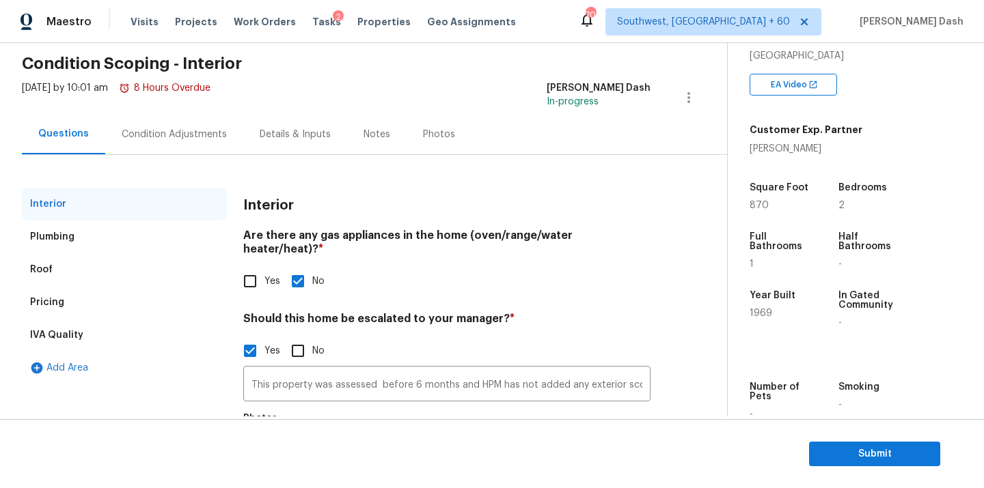
click at [96, 309] on div "Pricing" at bounding box center [124, 302] width 205 height 33
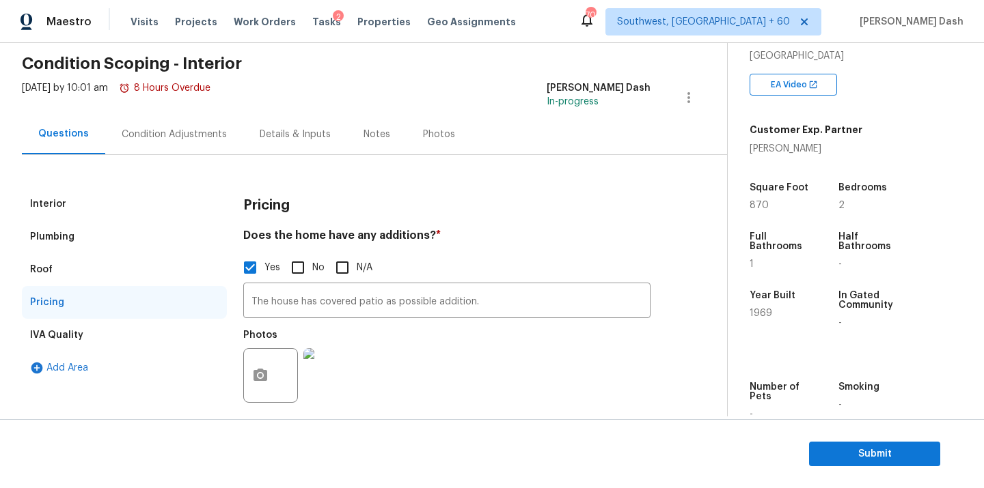
scroll to position [211, 0]
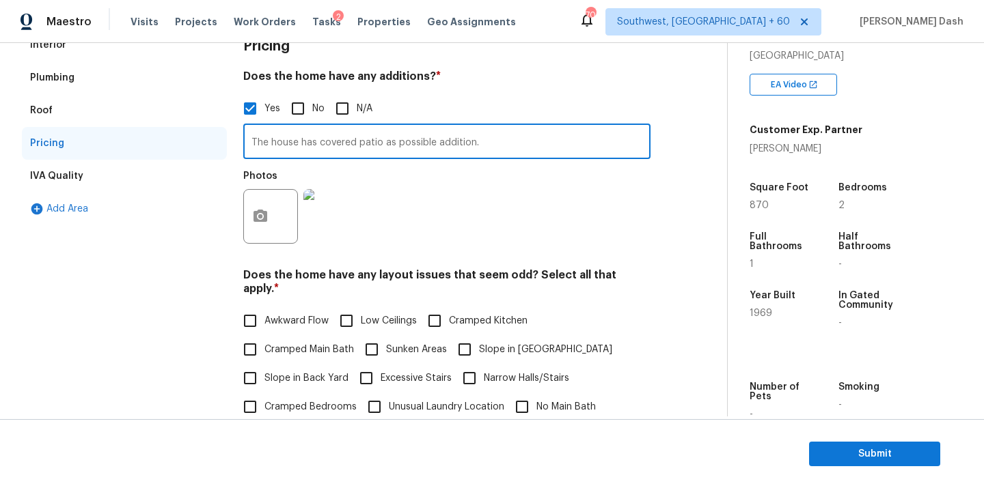
click at [340, 152] on input "The house has covered patio as possible addition." at bounding box center [446, 143] width 407 height 32
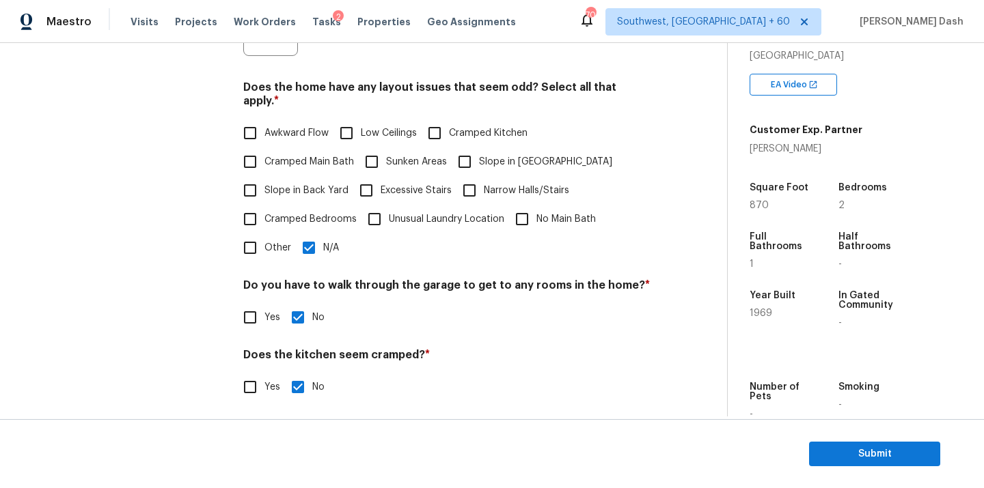
scroll to position [460, 0]
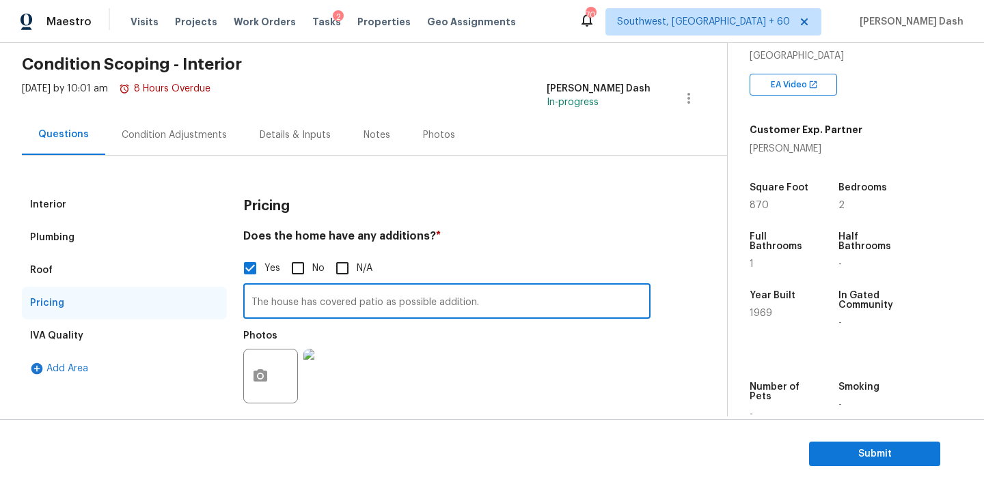
click at [76, 334] on div "IVA Quality" at bounding box center [56, 336] width 53 height 14
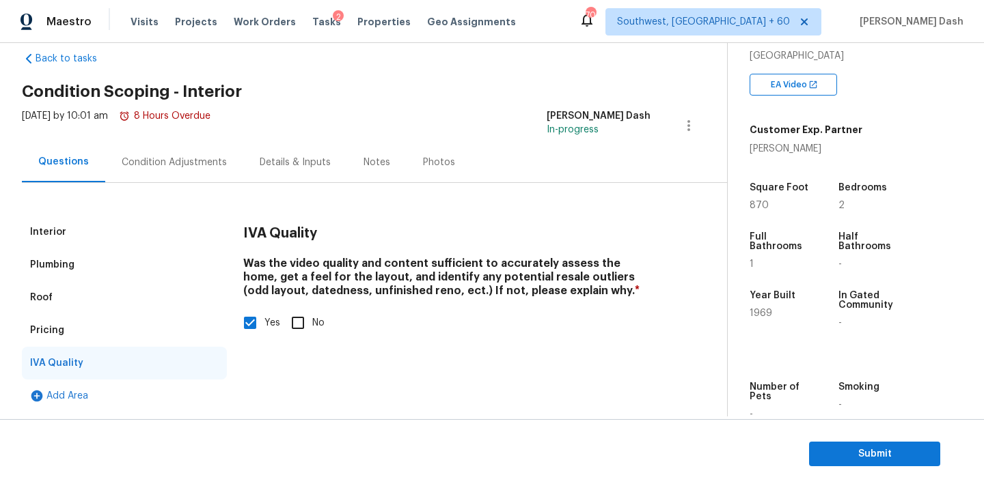
click at [83, 240] on div "Interior" at bounding box center [124, 232] width 205 height 33
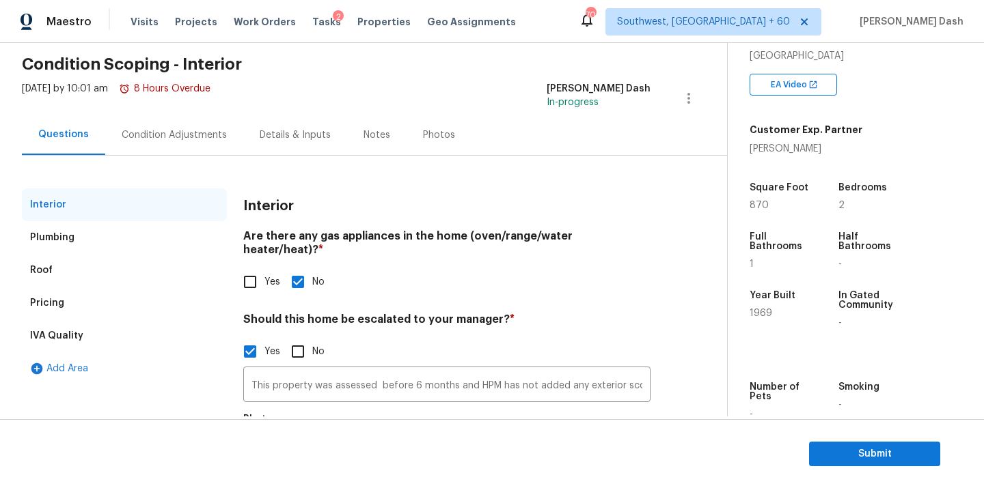
scroll to position [137, 0]
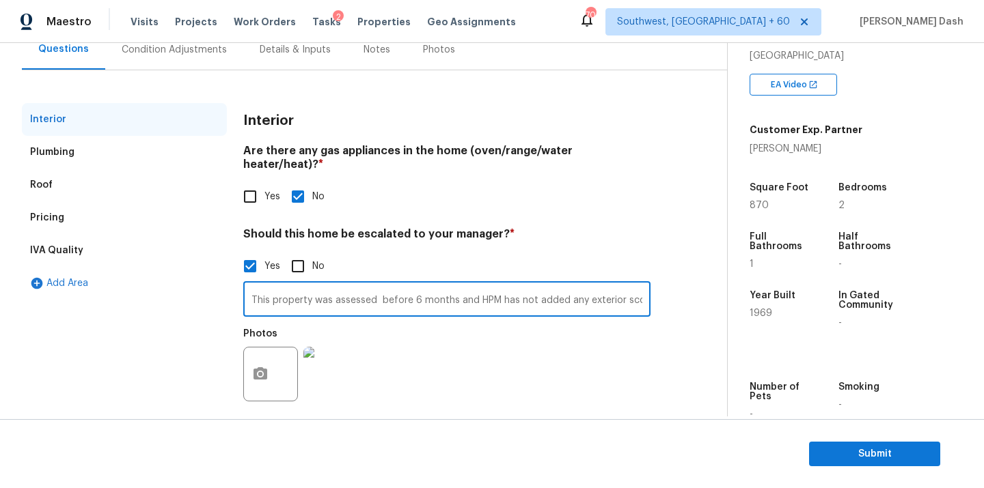
click at [381, 290] on input "This property was assessed before 6 months and HPM has not added any exterior s…" at bounding box center [446, 301] width 407 height 32
click at [423, 288] on input "This property was assessed before 6 months and HPM has not added any exterior s…" at bounding box center [446, 301] width 407 height 32
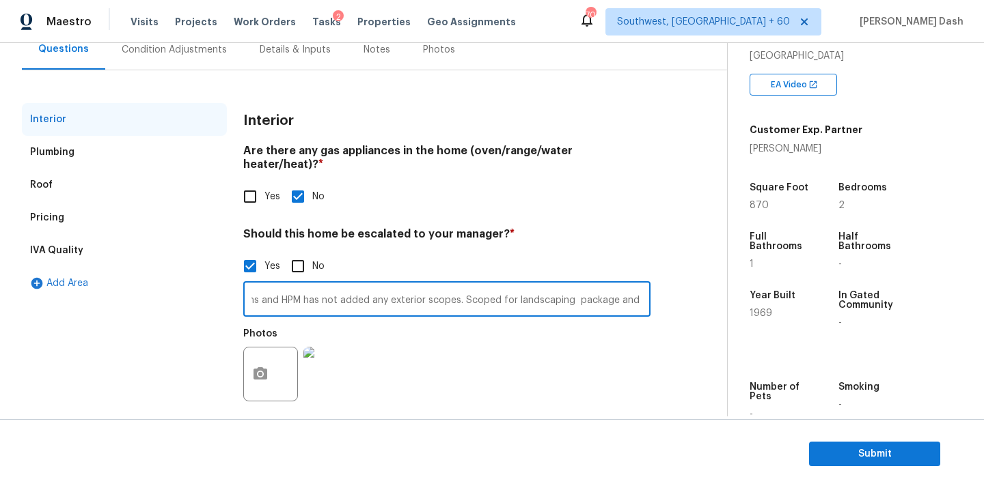
click at [450, 288] on input "This property was assessed before 6 months and HPM has not added any exterior s…" at bounding box center [446, 301] width 407 height 32
click at [355, 287] on input "This property was assessed before 6 months and HPM has not added any exterior s…" at bounding box center [446, 301] width 407 height 32
click at [342, 286] on input "This property was assessed before 6 months,old scopes are present HPM has not a…" at bounding box center [446, 301] width 407 height 32
click at [445, 288] on input "This property was assessed before 6 months, old scopes are present HPM has not …" at bounding box center [446, 301] width 407 height 32
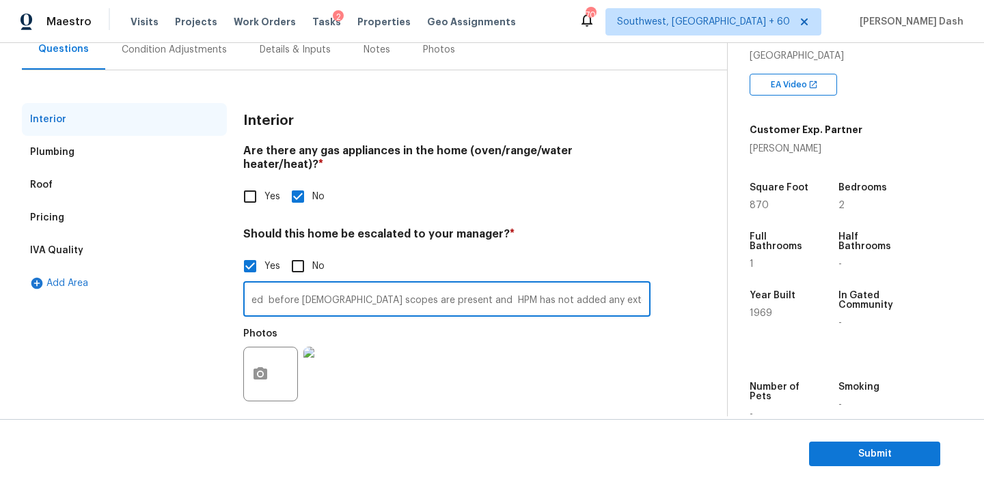
click at [496, 288] on input "This property was assessed before 6 months, old scopes are present and HPM has …" at bounding box center [446, 301] width 407 height 32
type input "This property was assessed before 6 months, old scopes are present and HPM has …"
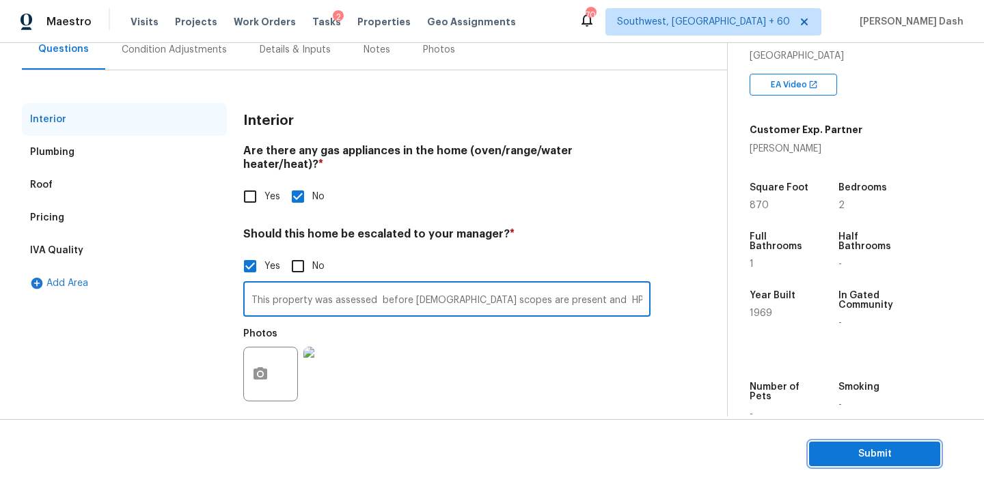
click at [842, 450] on span "Submit" at bounding box center [874, 454] width 109 height 17
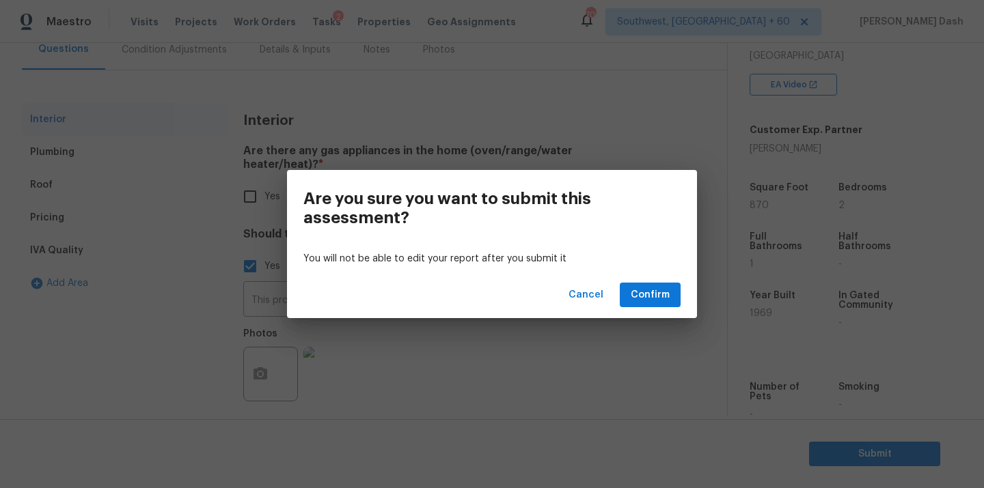
click at [650, 280] on div "Cancel Confirm" at bounding box center [492, 295] width 410 height 47
click at [651, 284] on button "Confirm" at bounding box center [650, 295] width 61 height 25
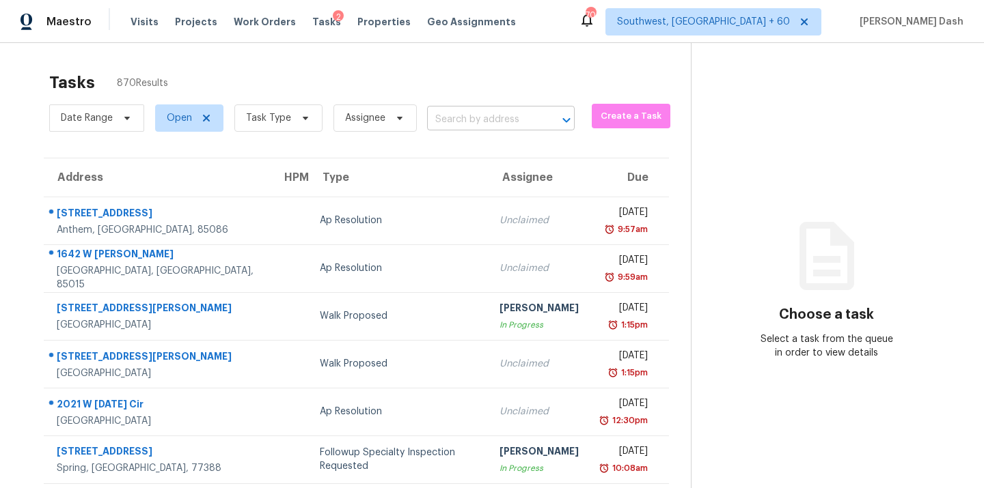
click at [451, 120] on input "text" at bounding box center [481, 119] width 109 height 21
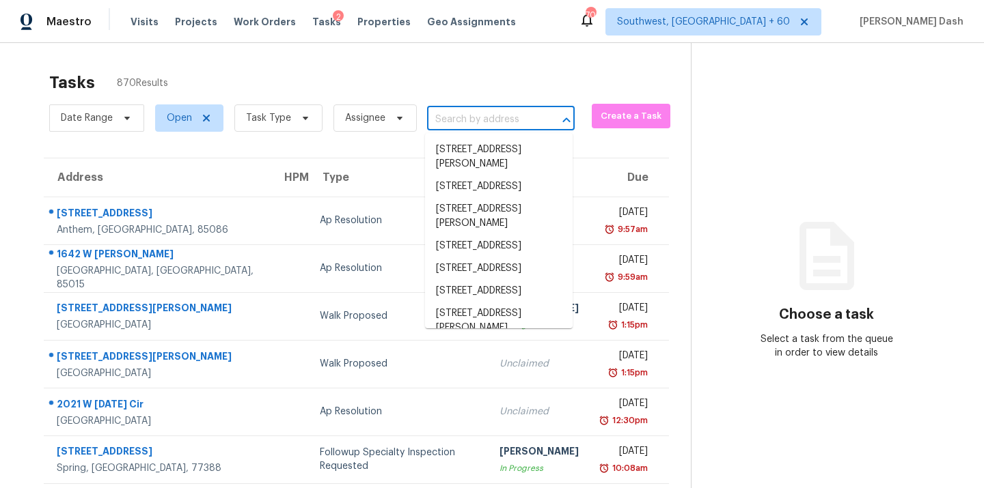
type input "v"
paste input "704 Mountain Ave, Pomona, CA 91767"
type input "704 Mountain Ave, Pomona, CA 91767"
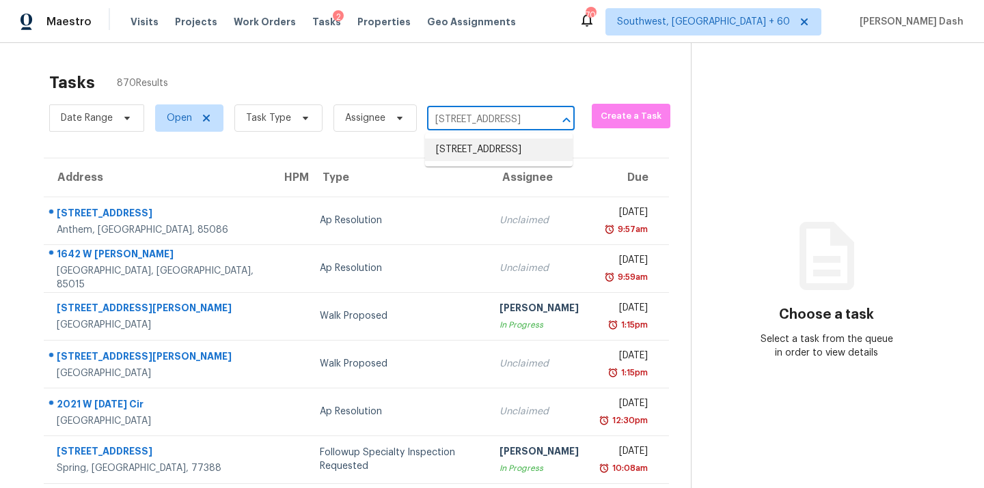
click at [453, 151] on li "704 Mountain Ave, Pomona, CA 91767" at bounding box center [499, 150] width 148 height 23
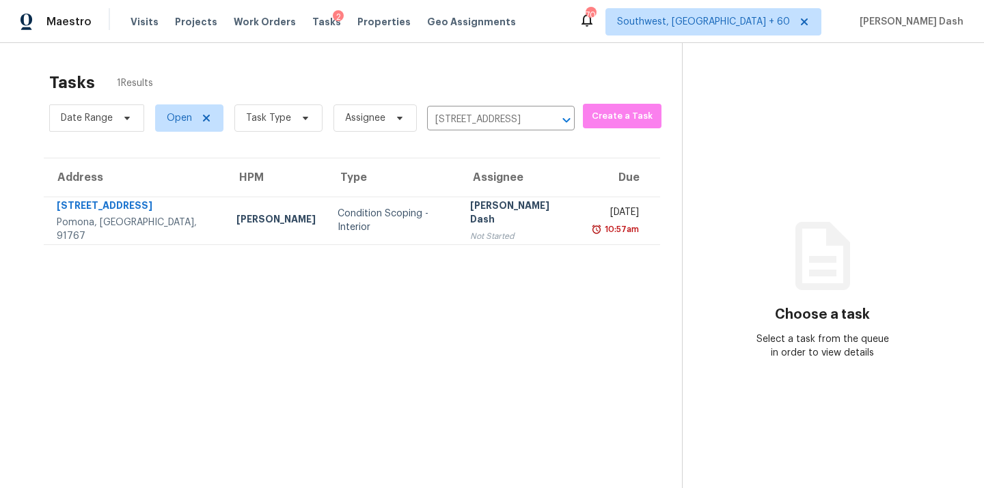
click at [336, 191] on th "Type" at bounding box center [393, 177] width 133 height 38
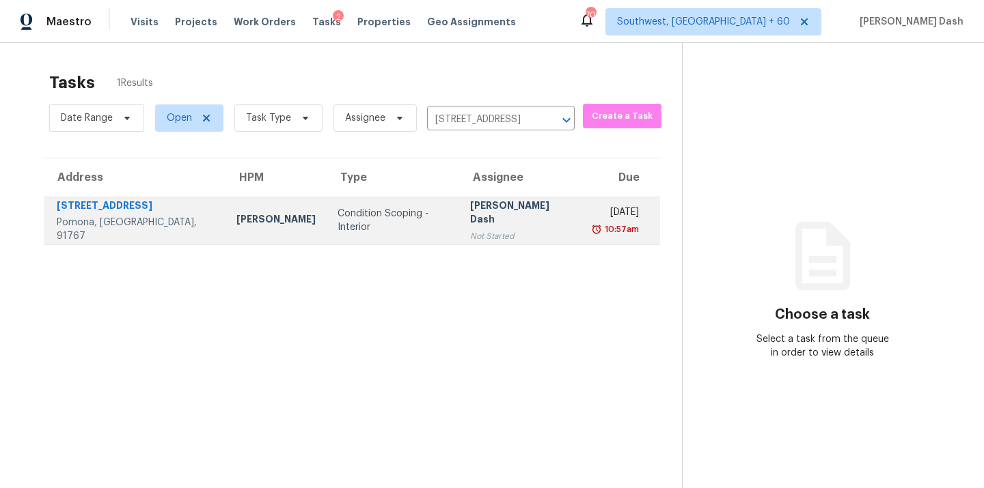
click at [336, 211] on td "Condition Scoping - Interior" at bounding box center [393, 221] width 133 height 48
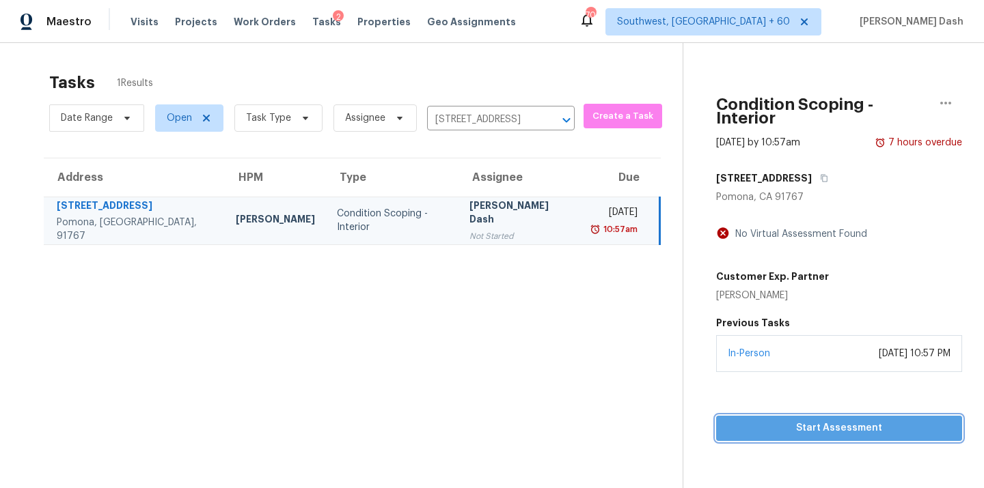
click at [824, 420] on span "Start Assessment" at bounding box center [839, 428] width 224 height 17
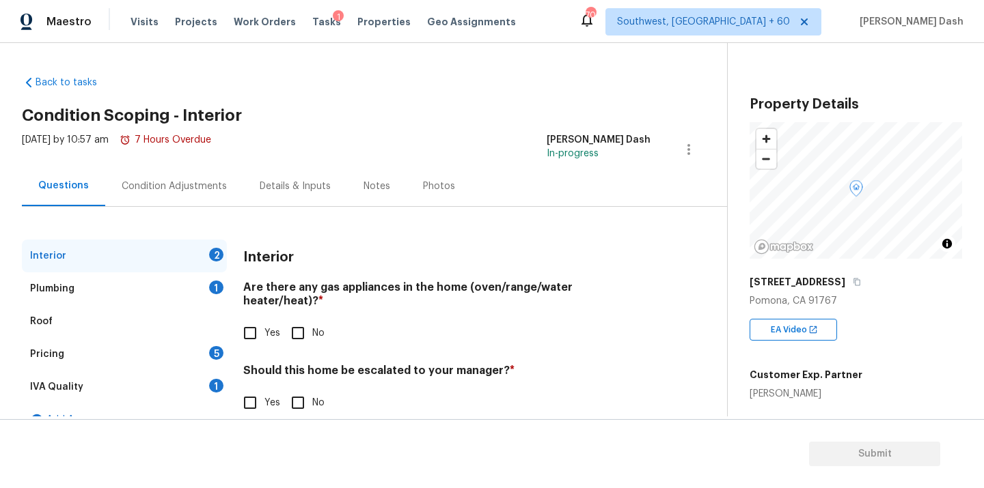
click at [247, 319] on input "Yes" at bounding box center [250, 333] width 29 height 29
checkbox input "true"
click at [215, 288] on div "1" at bounding box center [216, 288] width 14 height 14
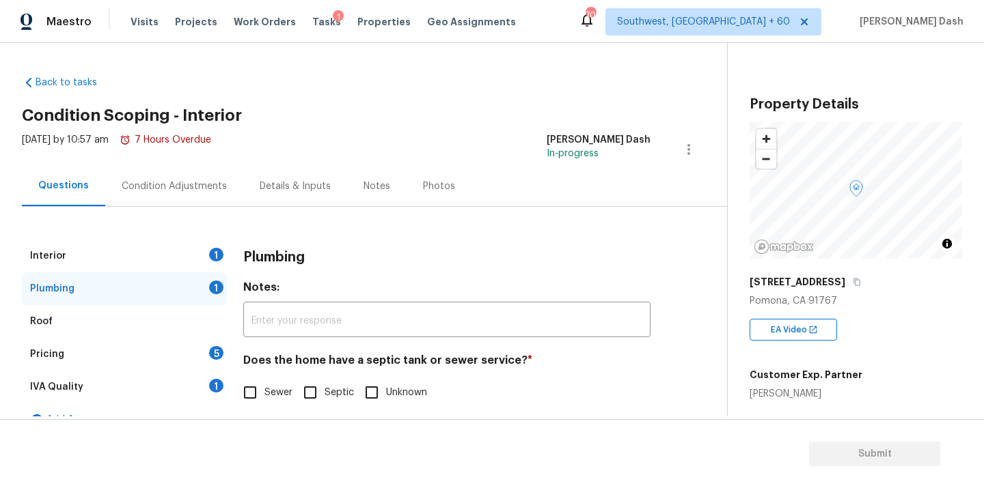
click at [244, 387] on input "Sewer" at bounding box center [250, 392] width 29 height 29
checkbox input "true"
click at [214, 387] on div "1" at bounding box center [216, 386] width 14 height 14
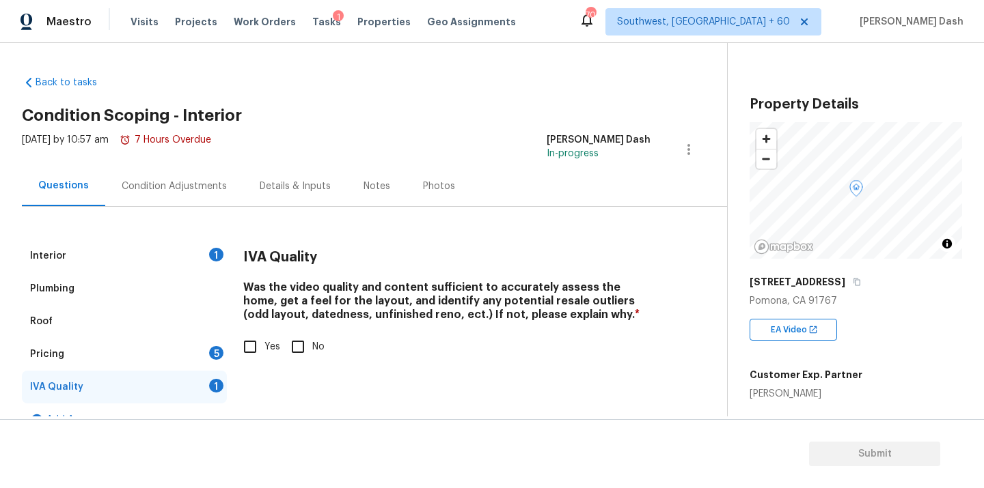
click at [249, 355] on input "Yes" at bounding box center [250, 347] width 29 height 29
checkbox input "true"
click at [194, 251] on div "Interior 1" at bounding box center [124, 256] width 205 height 33
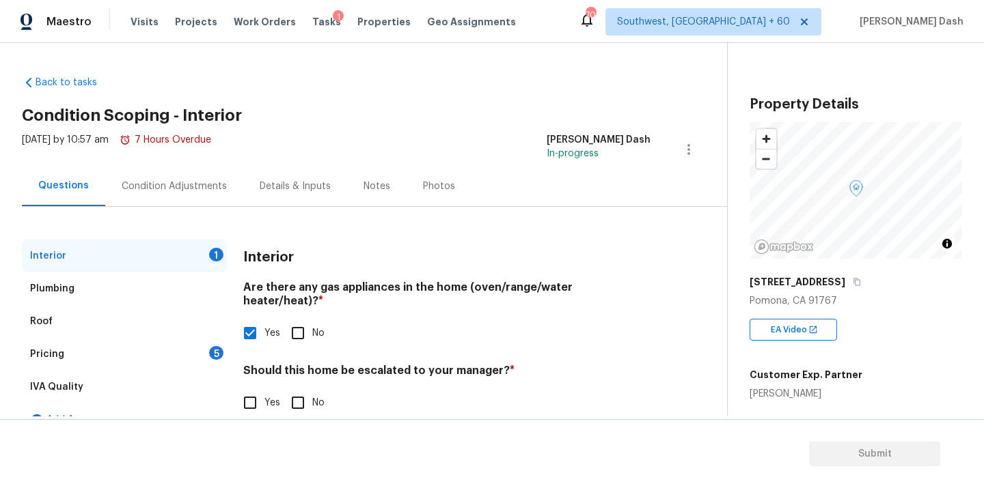
click at [245, 389] on input "Yes" at bounding box center [250, 403] width 29 height 29
checkbox input "true"
click at [320, 423] on input "text" at bounding box center [446, 439] width 407 height 32
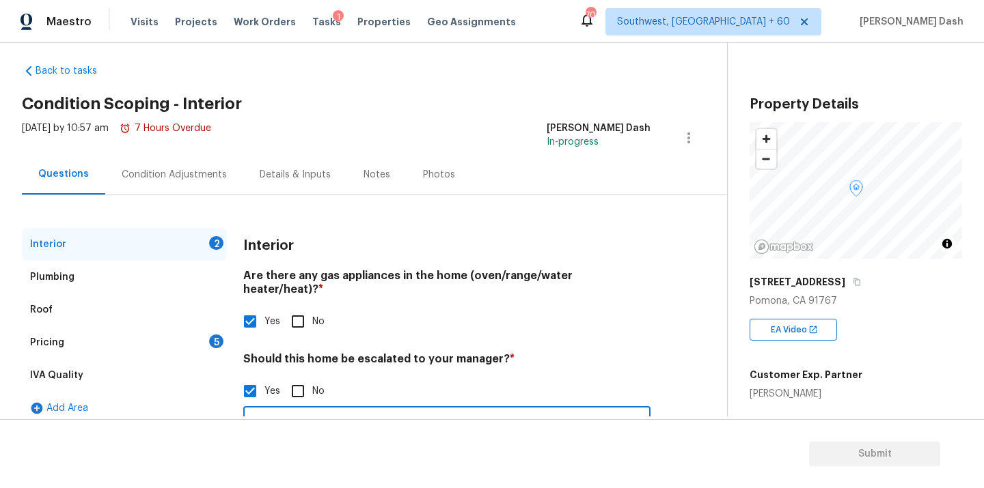
paste input "No central air. Double sided wall heater only."
paste input "No foundation cracks occurred, but cracks in walls, ceiling, and stucco and con…"
type input "As per HPM notes No central air. Double sided wall heater only. No foundation c…"
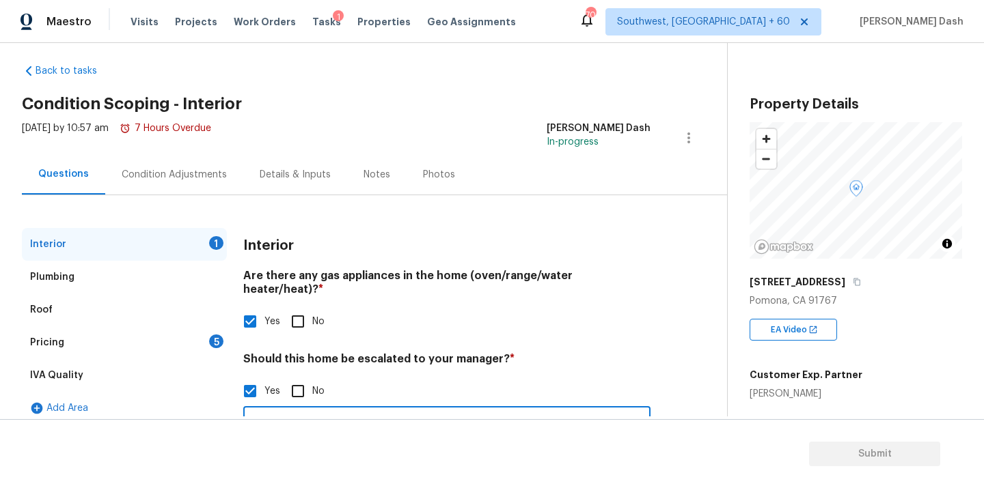
click at [211, 347] on div "Pricing 5" at bounding box center [124, 343] width 205 height 33
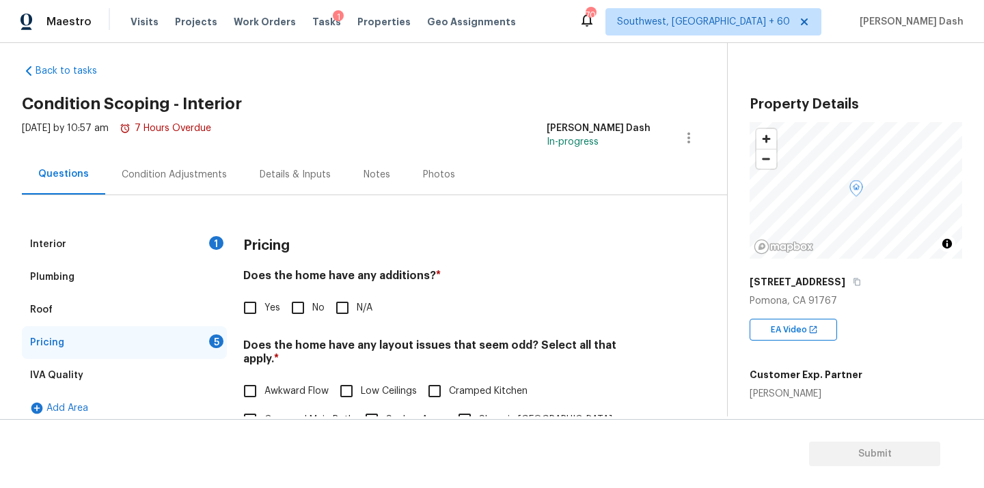
click at [266, 324] on div "Pricing Does the home have any additions? * Yes No N/A Does the home have any l…" at bounding box center [446, 487] width 407 height 518
click at [210, 248] on div "Interior 1" at bounding box center [124, 244] width 205 height 33
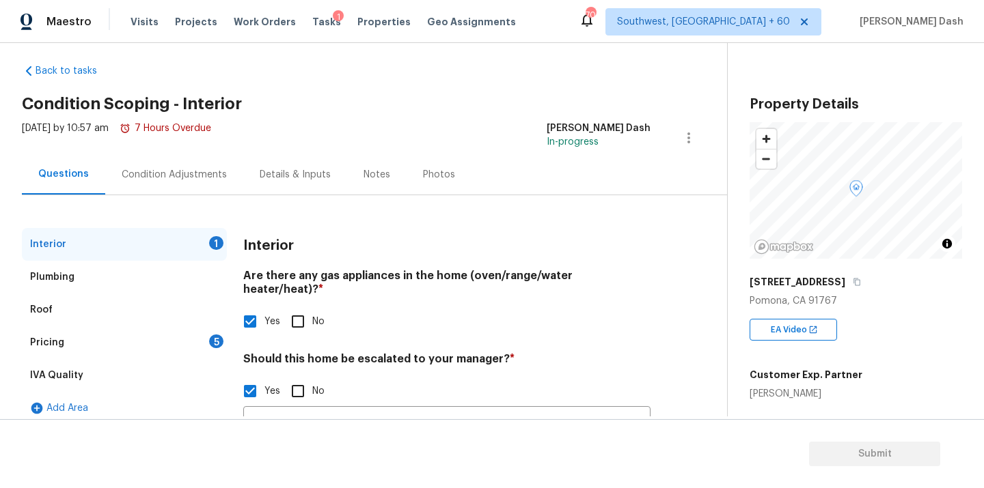
scroll to position [137, 0]
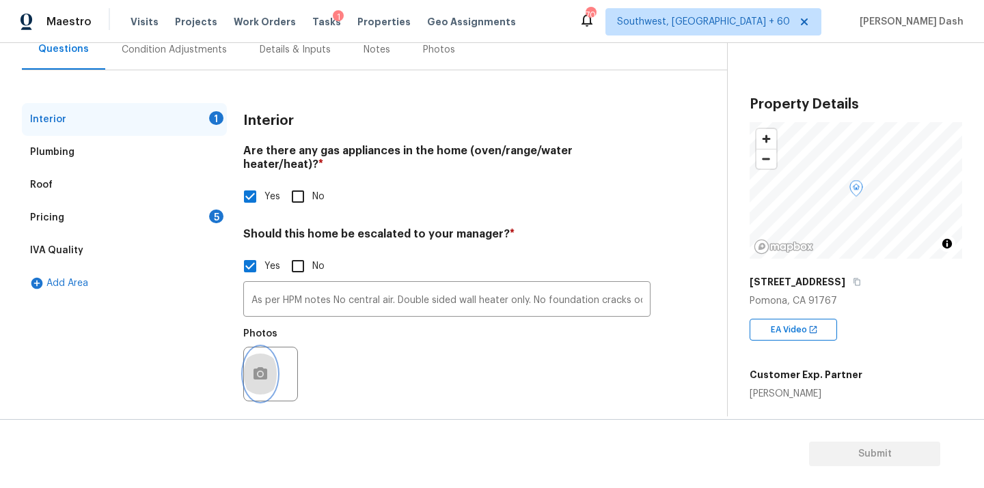
click at [253, 368] on icon "button" at bounding box center [260, 374] width 14 height 12
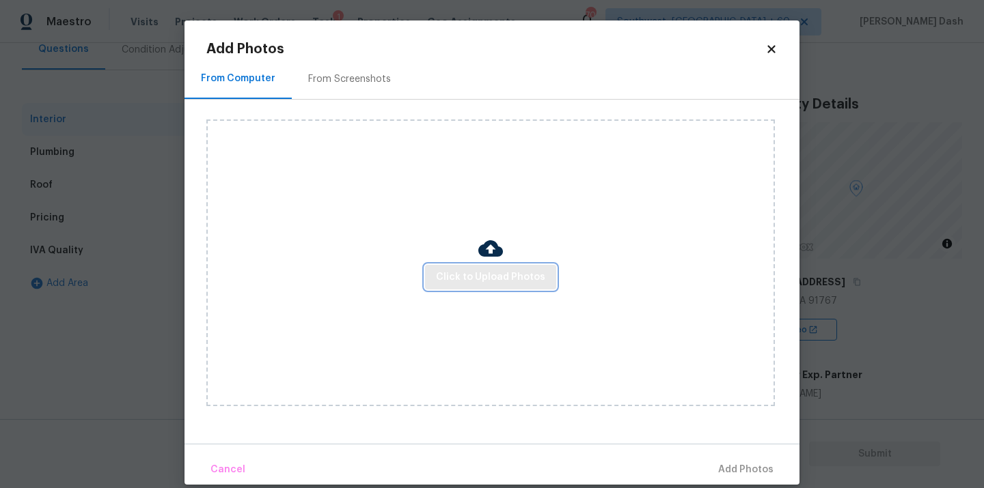
click at [460, 270] on span "Click to Upload Photos" at bounding box center [490, 277] width 109 height 17
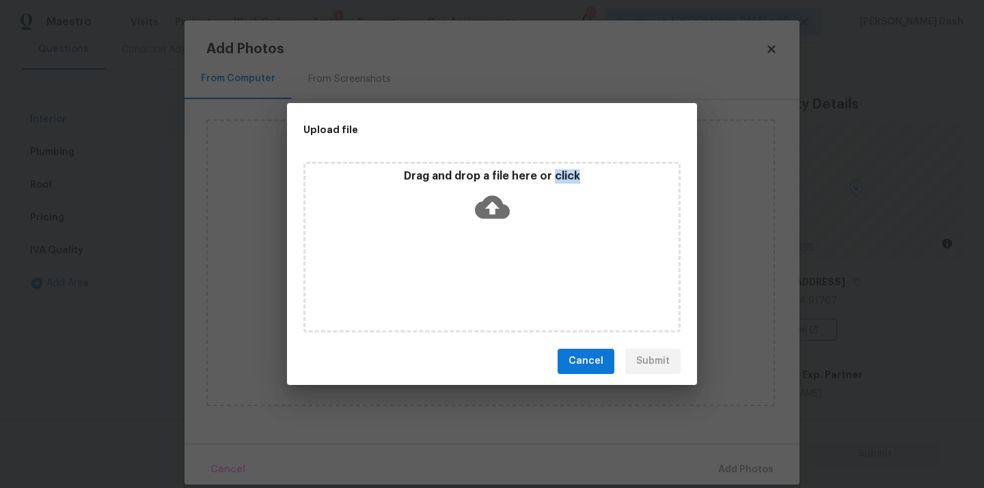
click at [460, 270] on div "Drag and drop a file here or click" at bounding box center [491, 247] width 377 height 171
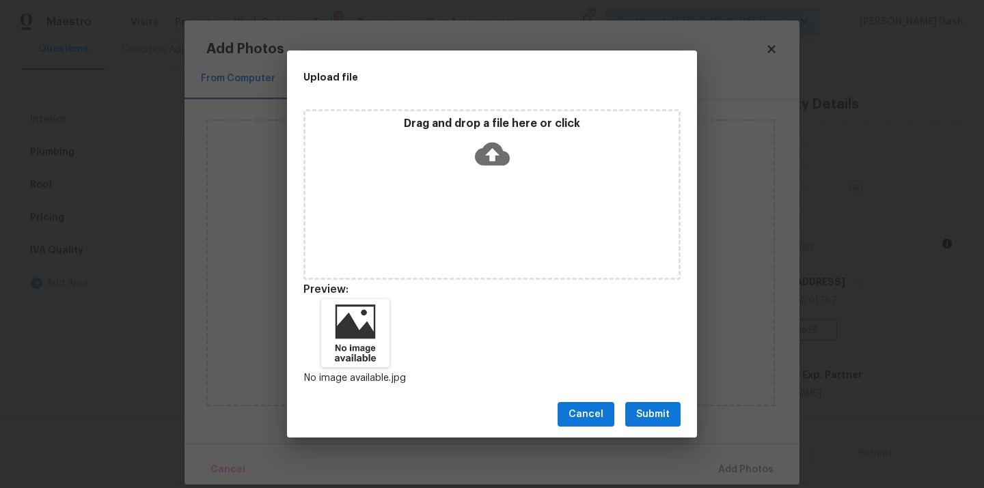
click at [663, 430] on div "Cancel Submit" at bounding box center [492, 414] width 410 height 47
click at [663, 424] on button "Submit" at bounding box center [652, 414] width 55 height 25
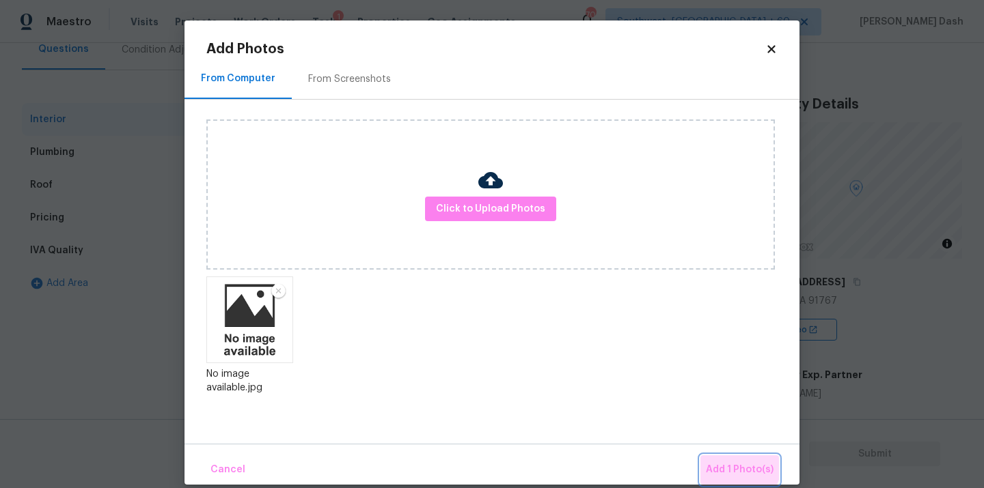
click at [721, 458] on button "Add 1 Photo(s)" at bounding box center [739, 470] width 79 height 29
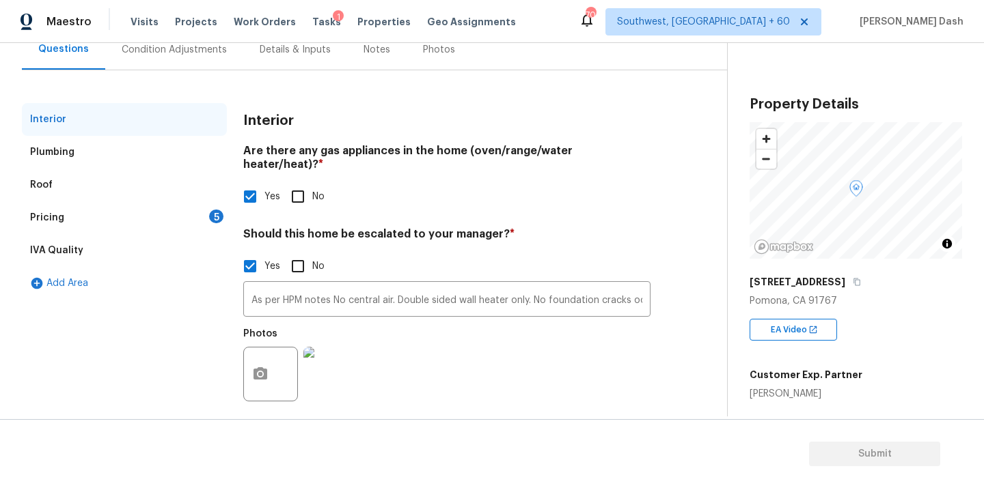
click at [208, 217] on div "Pricing 5" at bounding box center [124, 218] width 205 height 33
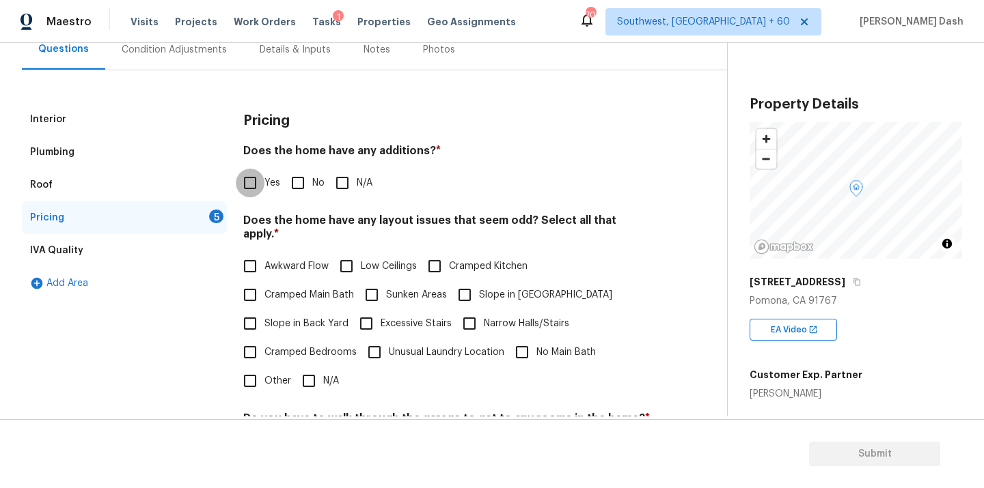
click at [259, 174] on input "Yes" at bounding box center [250, 183] width 29 height 29
checkbox input "true"
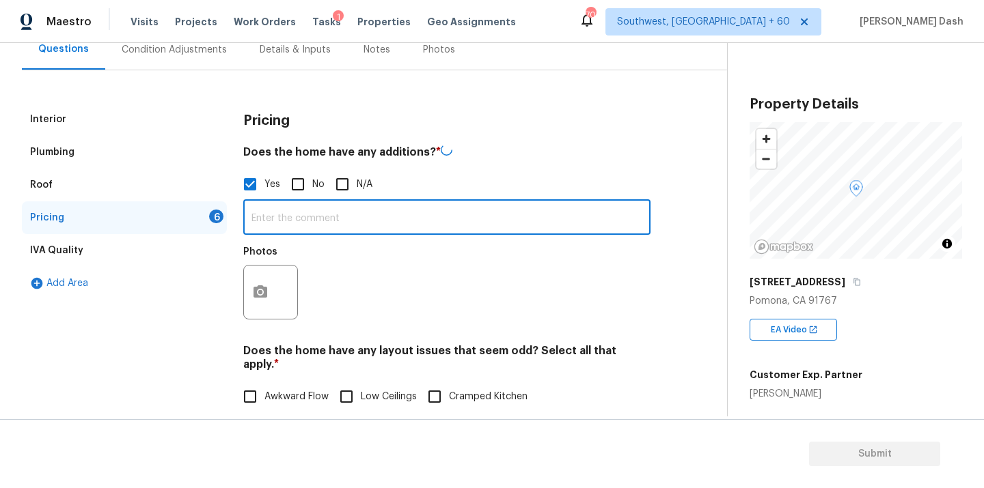
click at [296, 231] on input "text" at bounding box center [446, 219] width 407 height 32
paste input "Back area of garage added on more recently (unpermitted?). Other areas (back of…"
type input "Back area of garage added on more recently (unpermitted?). Other areas (back of…"
paste input "Back area of garage added on more recently (unpermitted?). Other areas (back of…"
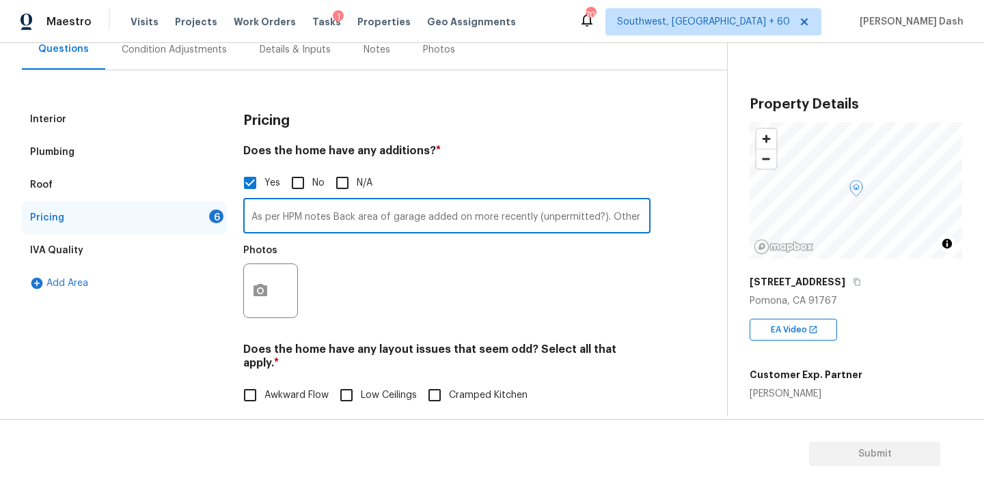
scroll to position [0, 387]
type input "As per HPM notes Back area of garage added on more recently (unpermitted?). Oth…"
click at [272, 297] on button "button" at bounding box center [260, 290] width 33 height 53
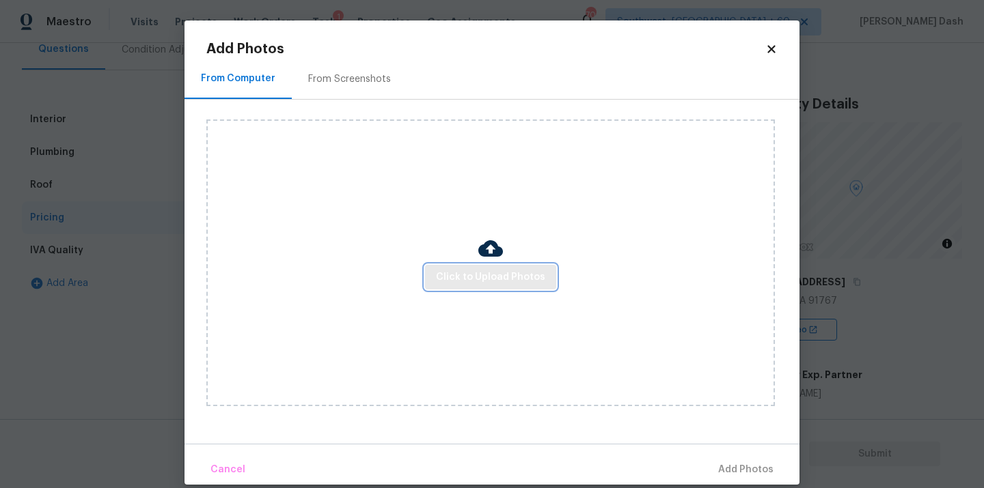
click at [437, 281] on button "Click to Upload Photos" at bounding box center [490, 277] width 131 height 25
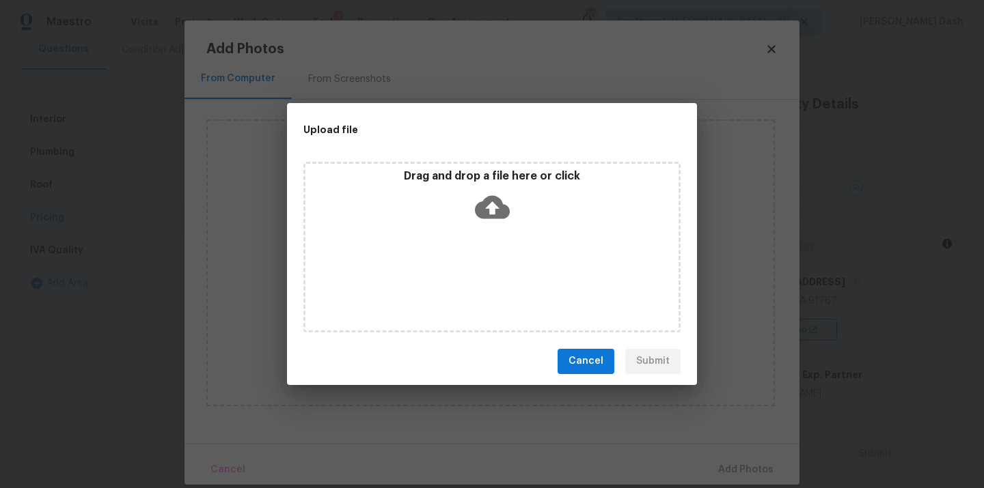
click at [437, 281] on div "Drag and drop a file here or click" at bounding box center [491, 247] width 377 height 171
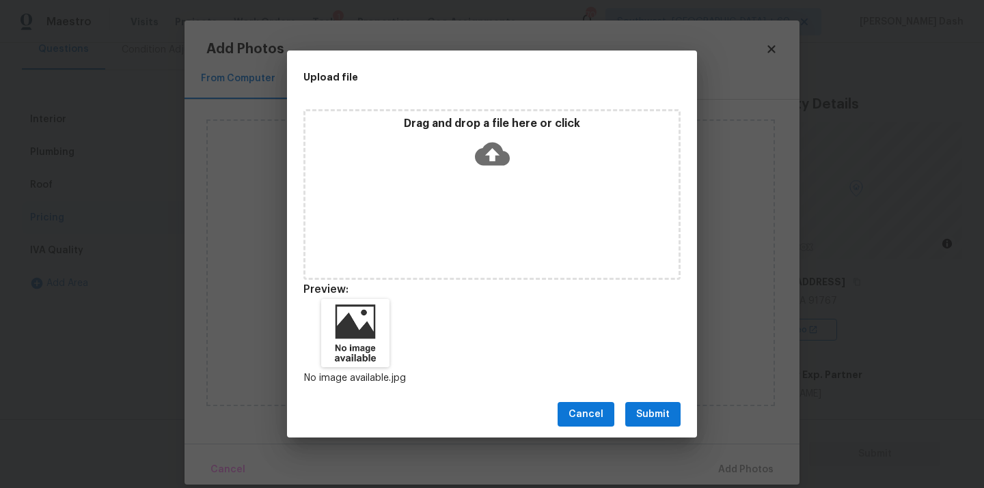
click at [657, 409] on span "Submit" at bounding box center [652, 414] width 33 height 17
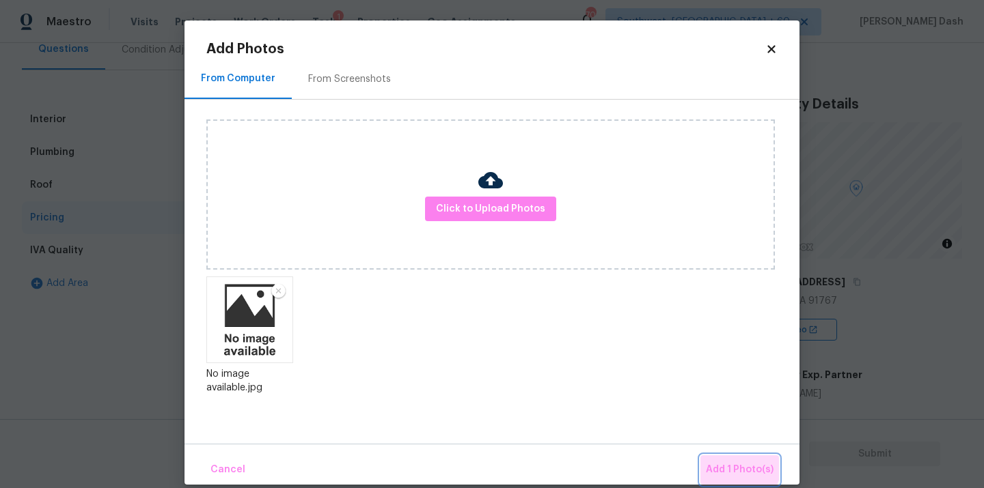
click at [736, 467] on span "Add 1 Photo(s)" at bounding box center [740, 470] width 68 height 17
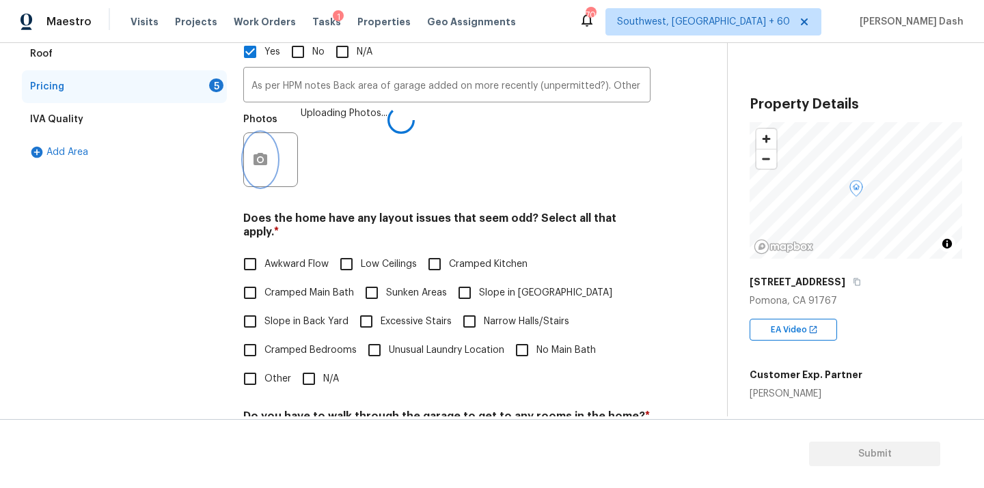
scroll to position [460, 0]
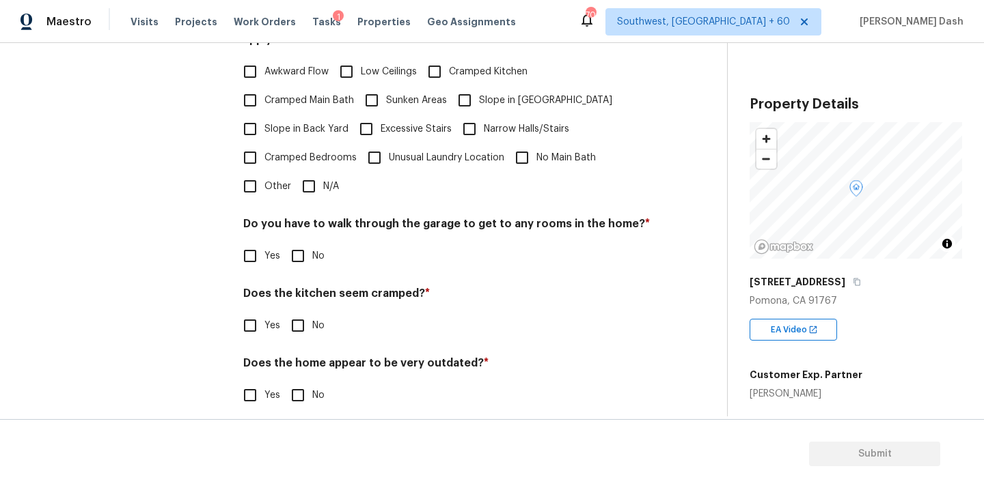
click at [299, 172] on input "N/A" at bounding box center [308, 186] width 29 height 29
checkbox input "true"
click at [299, 268] on input "No" at bounding box center [298, 257] width 29 height 29
checkbox input "true"
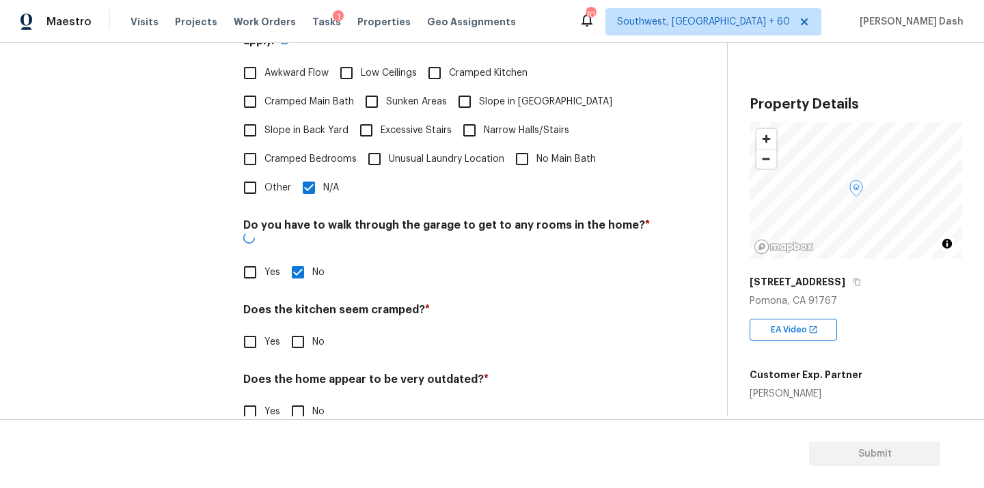
click at [299, 342] on input "No" at bounding box center [298, 342] width 29 height 29
checkbox input "true"
click at [299, 414] on div "Pricing Does the home have any additions? * Yes No N/A As per HPM notes Back ar…" at bounding box center [446, 111] width 407 height 665
click at [222, 247] on div "Interior Plumbing Roof Pricing 2 IVA Quality Add Area" at bounding box center [124, 111] width 205 height 665
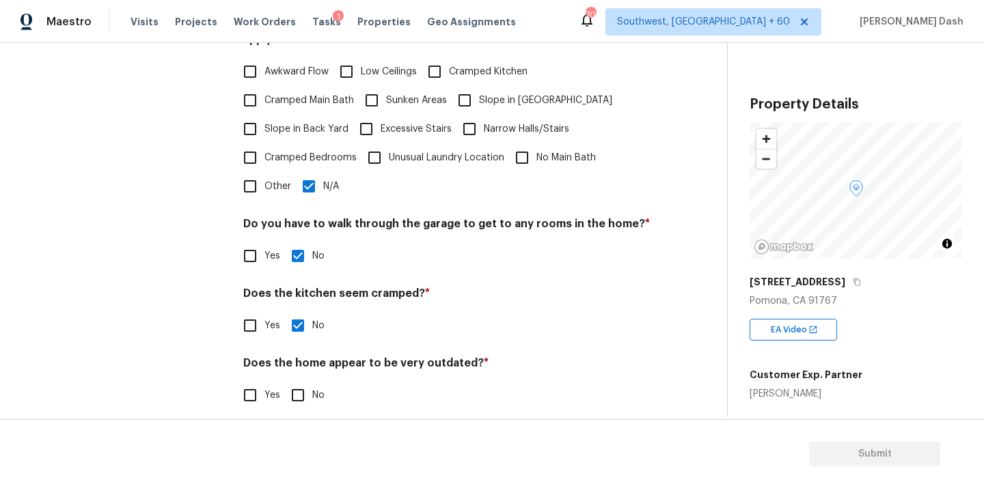
click at [285, 381] on input "No" at bounding box center [298, 395] width 29 height 29
checkbox input "true"
click at [154, 275] on div "Interior Plumbing Roof Pricing IVA Quality Add Area" at bounding box center [124, 103] width 205 height 648
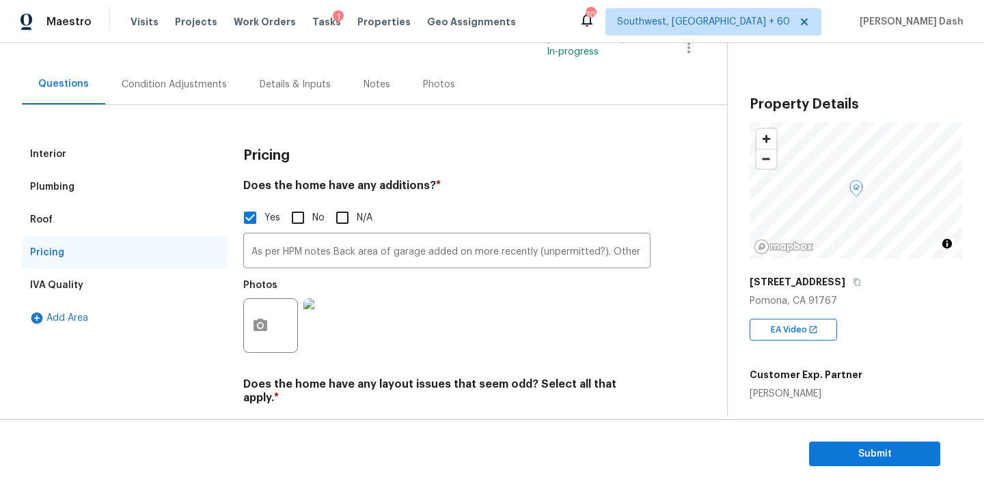
click at [164, 88] on div "Condition Adjustments" at bounding box center [174, 85] width 105 height 14
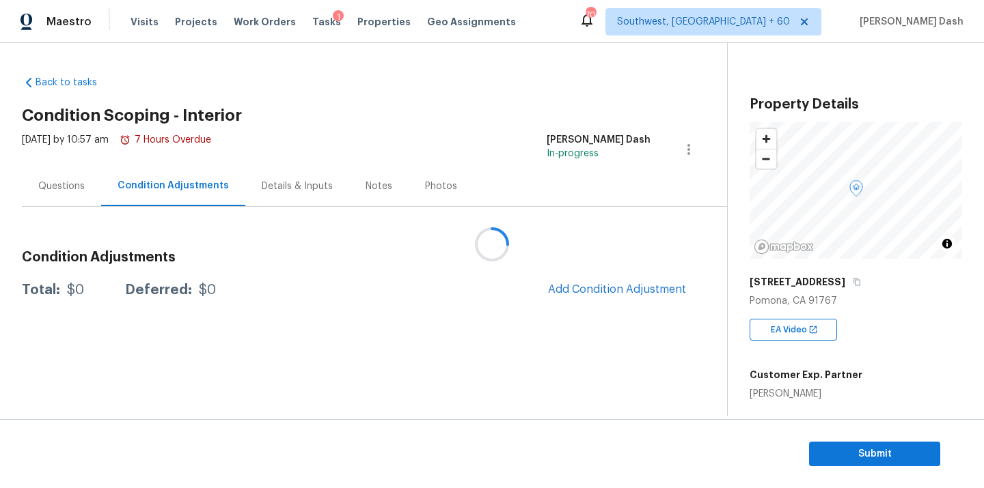
click at [605, 291] on div at bounding box center [492, 244] width 984 height 488
drag, startPoint x: 605, startPoint y: 291, endPoint x: 627, endPoint y: 291, distance: 22.5
click at [622, 291] on div at bounding box center [492, 244] width 984 height 488
click at [585, 291] on div at bounding box center [492, 244] width 984 height 488
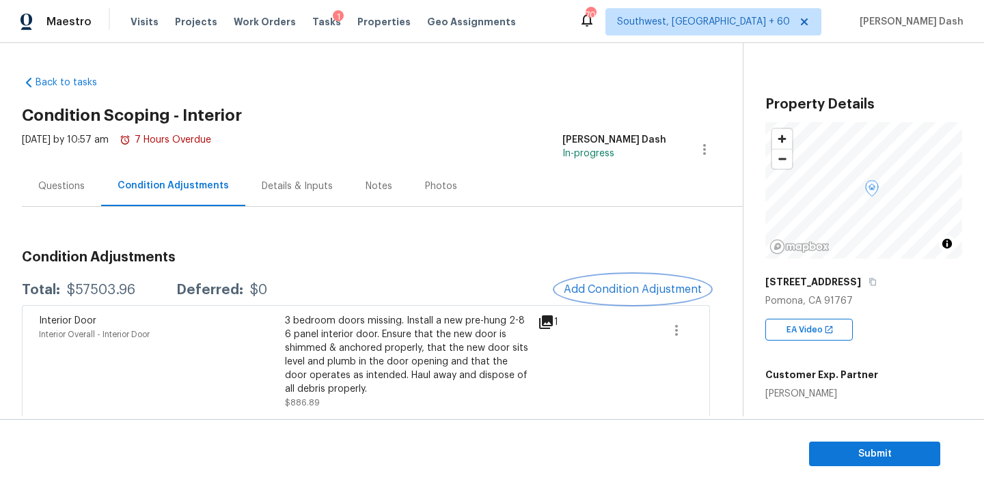
click at [626, 294] on span "Add Condition Adjustment" at bounding box center [633, 290] width 138 height 12
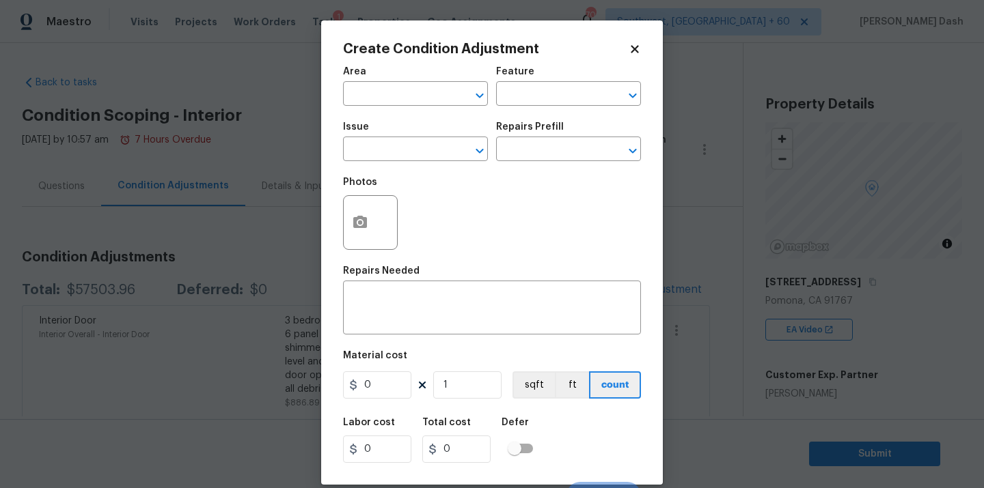
click at [890, 321] on body "Maestro Visits Projects Work Orders Tasks 1 Properties Geo Assignments 702 Sout…" at bounding box center [492, 244] width 984 height 488
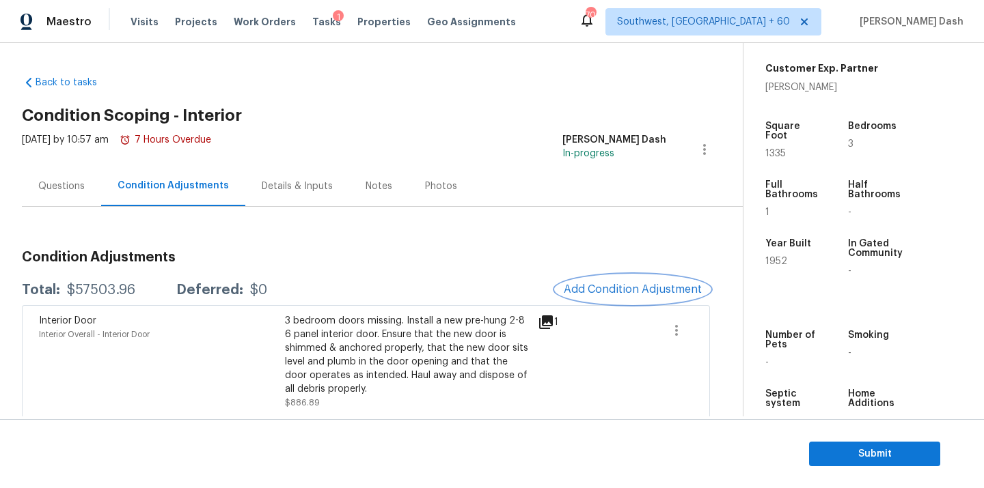
scroll to position [334, 0]
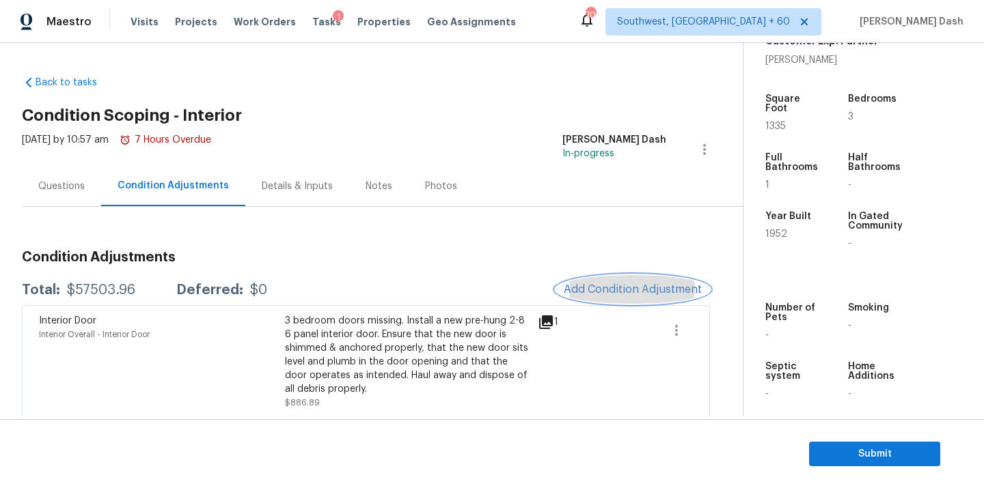
click at [657, 281] on button "Add Condition Adjustment" at bounding box center [632, 289] width 154 height 29
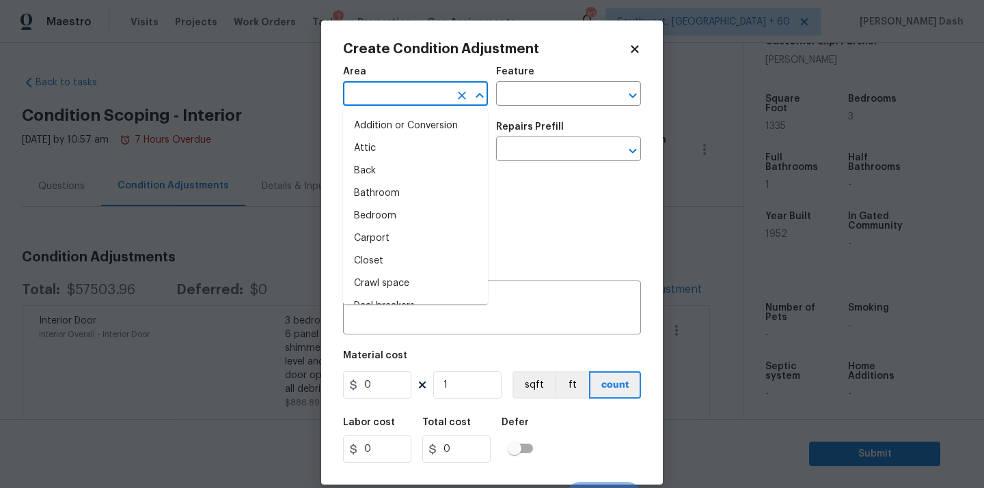
click at [403, 102] on input "text" at bounding box center [396, 95] width 107 height 21
type input "in"
click at [424, 95] on input "text" at bounding box center [396, 95] width 107 height 21
click at [413, 206] on li "Interior Overall" at bounding box center [415, 216] width 145 height 23
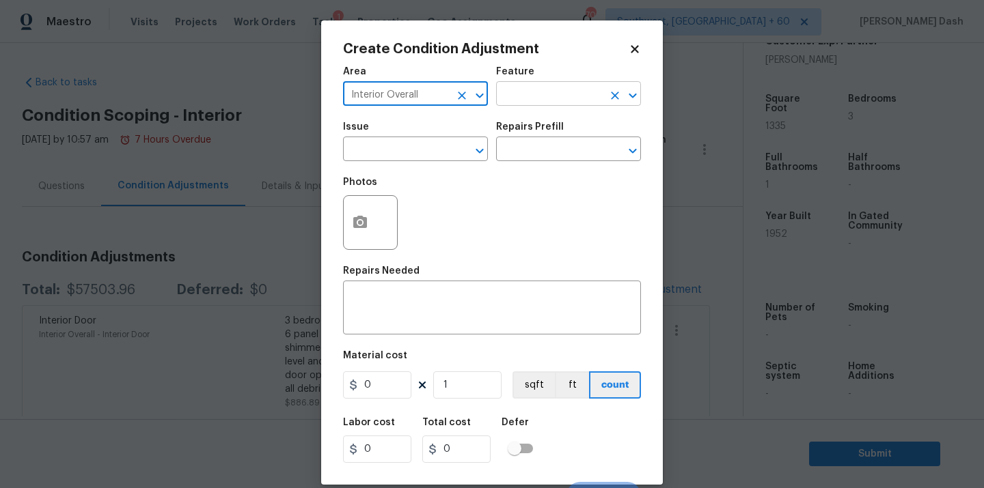
type input "Interior Overall"
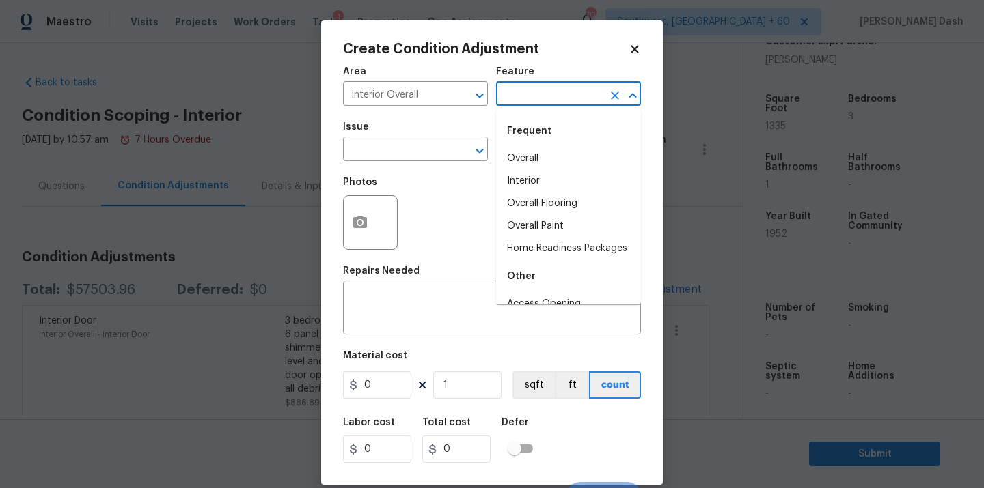
click at [525, 87] on input "text" at bounding box center [549, 95] width 107 height 21
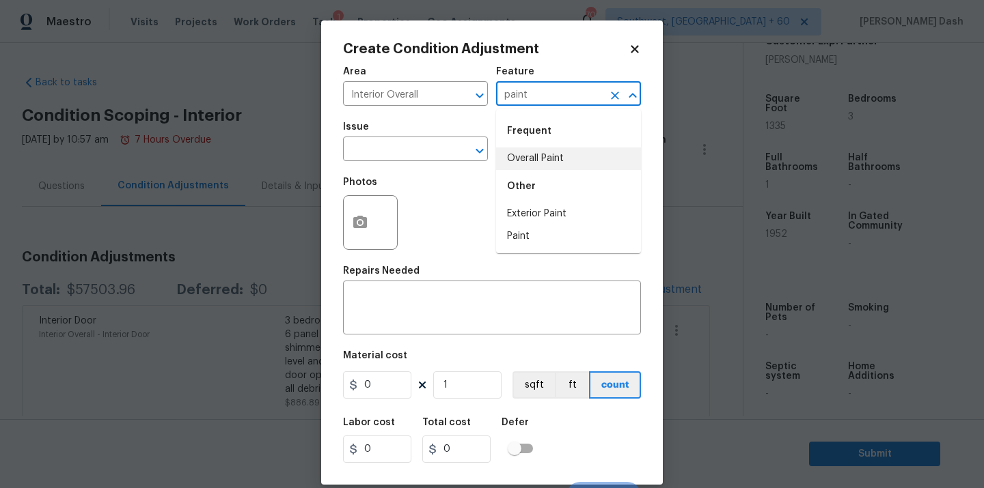
click at [514, 158] on li "Overall Paint" at bounding box center [568, 159] width 145 height 23
type input "Overall Paint"
click at [432, 150] on input "text" at bounding box center [396, 150] width 107 height 21
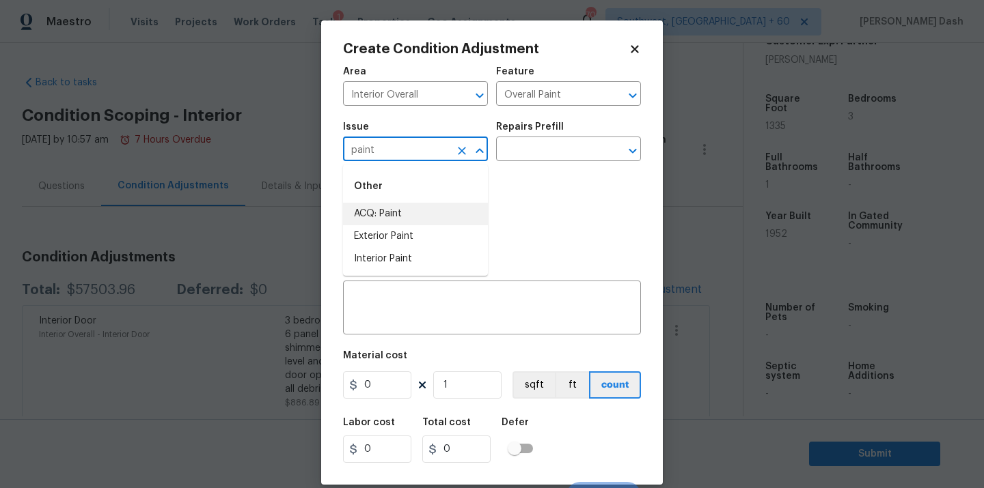
click at [393, 219] on li "ACQ: Paint" at bounding box center [415, 214] width 145 height 23
type input "ACQ: Paint"
click at [526, 163] on div "Issue ACQ: Paint ​ Repairs Prefill ​" at bounding box center [492, 141] width 298 height 55
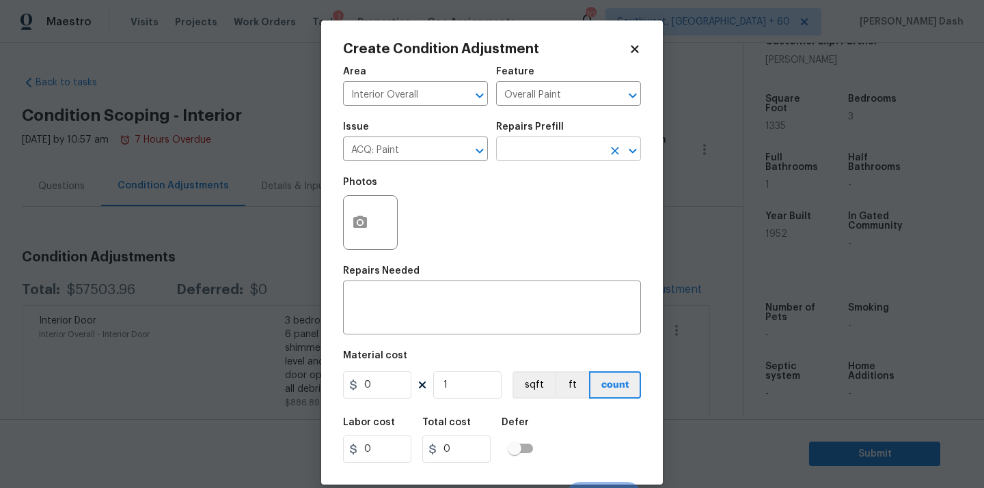
click at [527, 152] on input "text" at bounding box center [549, 150] width 107 height 21
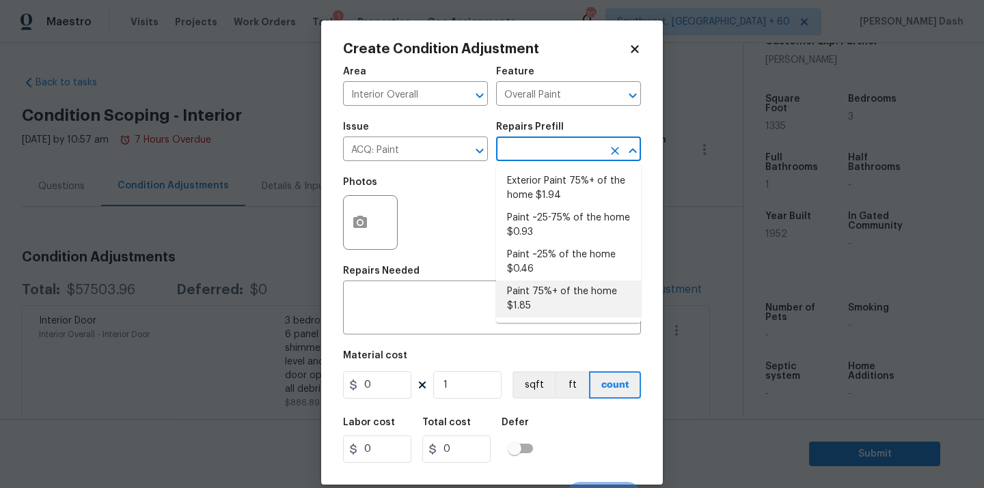
click at [529, 290] on li "Paint 75%+ of the home $1.85" at bounding box center [568, 299] width 145 height 37
type input "Acquisition"
type textarea "Acquisition Scope: 75%+ of the home will likely require interior paint"
type input "1.85"
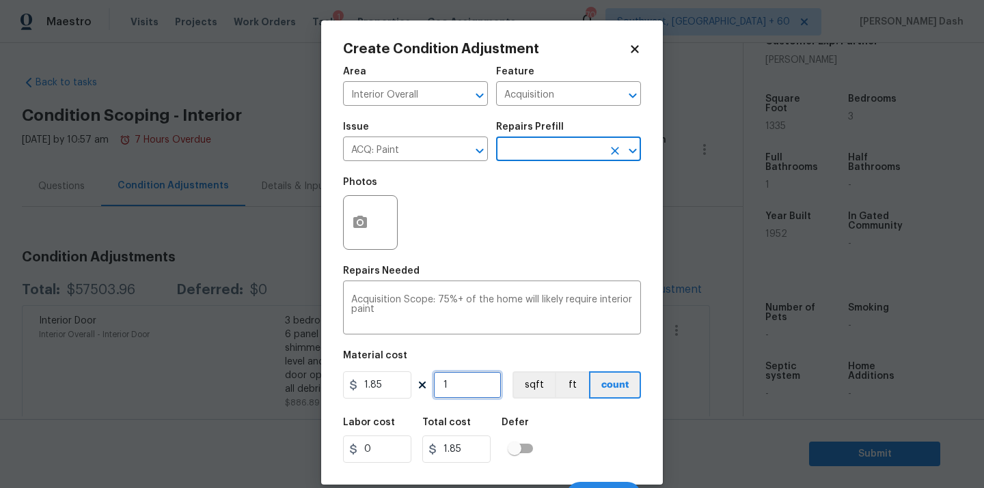
click at [468, 378] on input "1" at bounding box center [467, 385] width 68 height 27
type input "0"
type input "1"
type input "1.85"
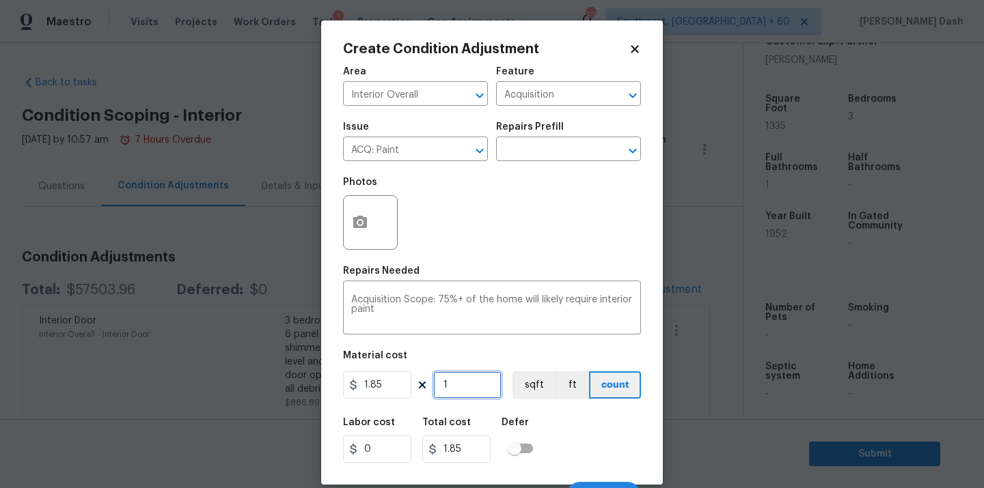
type input "19"
type input "35.15"
type input "195"
type input "360.75"
type input "1952"
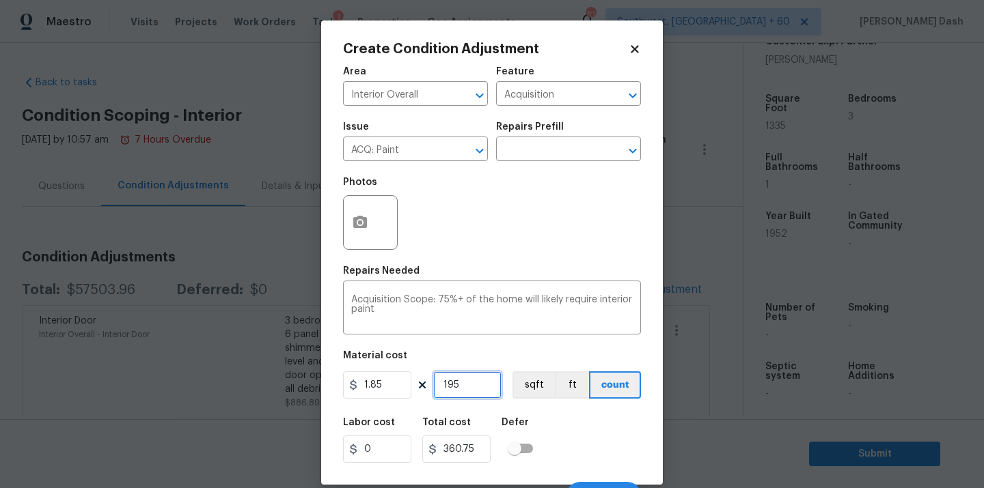
type input "3611.2"
type input "1952"
click at [516, 383] on button "sqft" at bounding box center [533, 385] width 42 height 27
click at [564, 436] on div "Labor cost 0 Total cost 3611.2 Defer" at bounding box center [492, 440] width 298 height 61
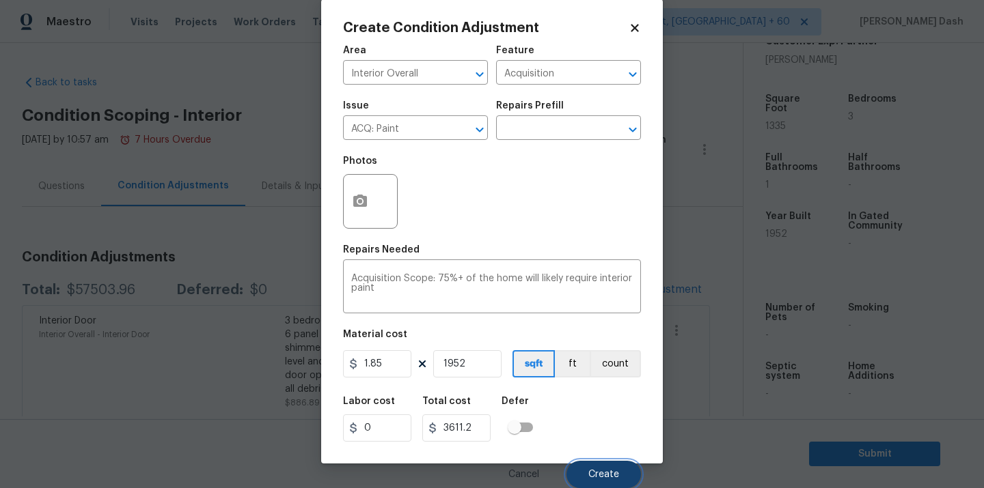
click at [603, 473] on span "Create" at bounding box center [603, 475] width 31 height 10
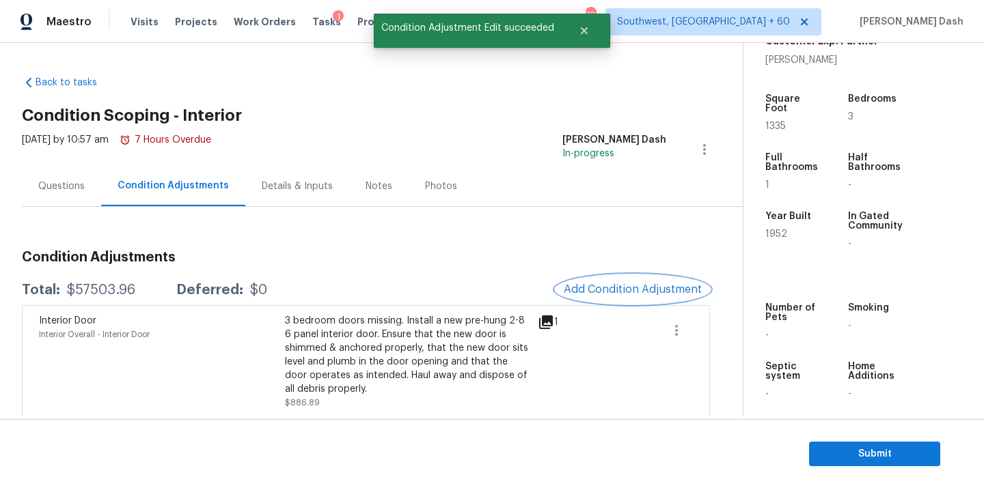
scroll to position [0, 0]
click at [617, 294] on span "Add Condition Adjustment" at bounding box center [633, 290] width 138 height 12
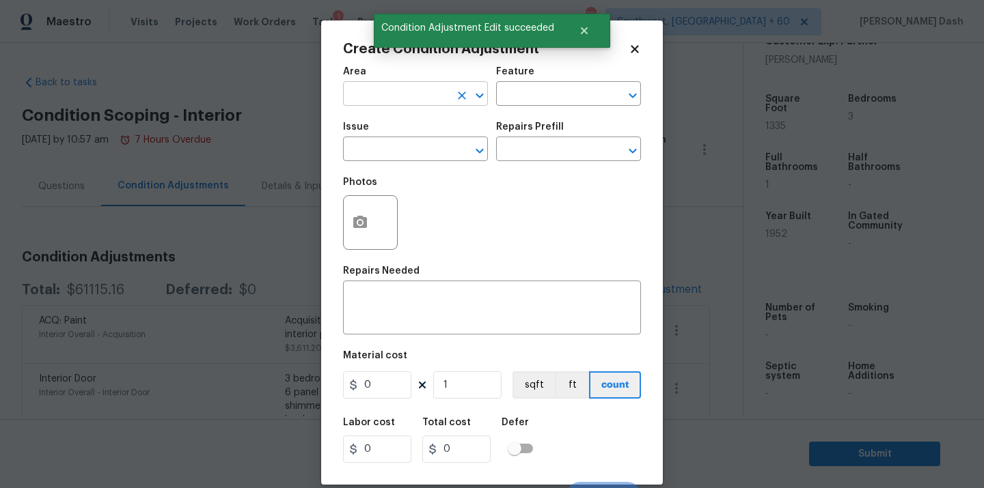
click at [410, 90] on input "text" at bounding box center [396, 95] width 107 height 21
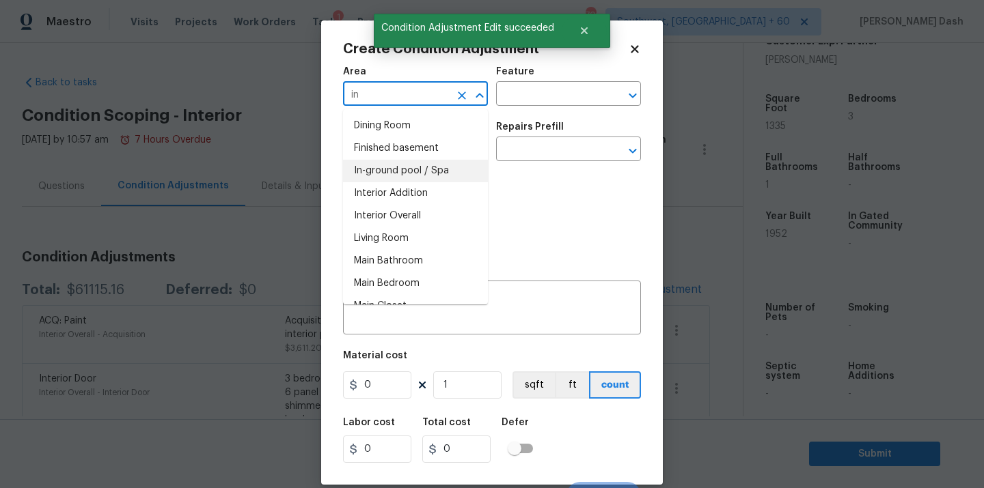
type input "i"
click at [389, 215] on li "Interior Overall" at bounding box center [415, 216] width 145 height 23
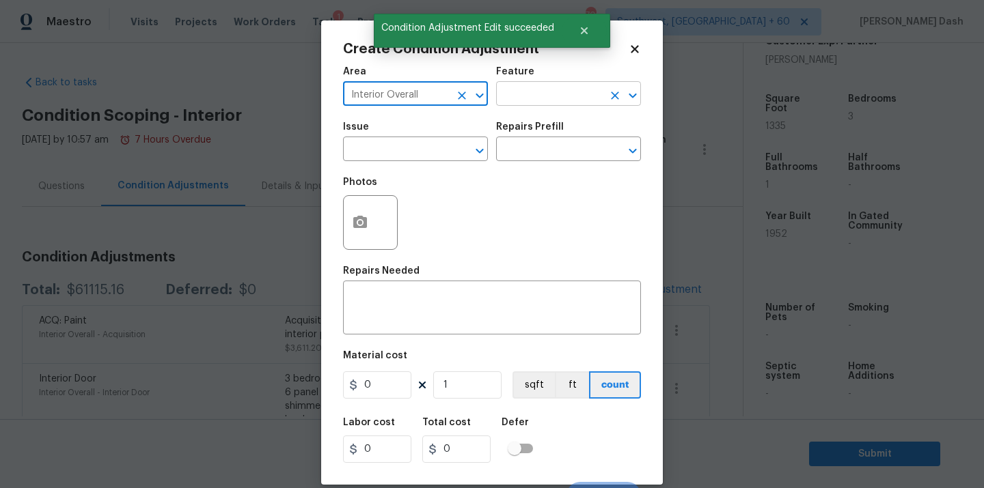
type input "Interior Overall"
click at [544, 85] on input "text" at bounding box center [549, 95] width 107 height 21
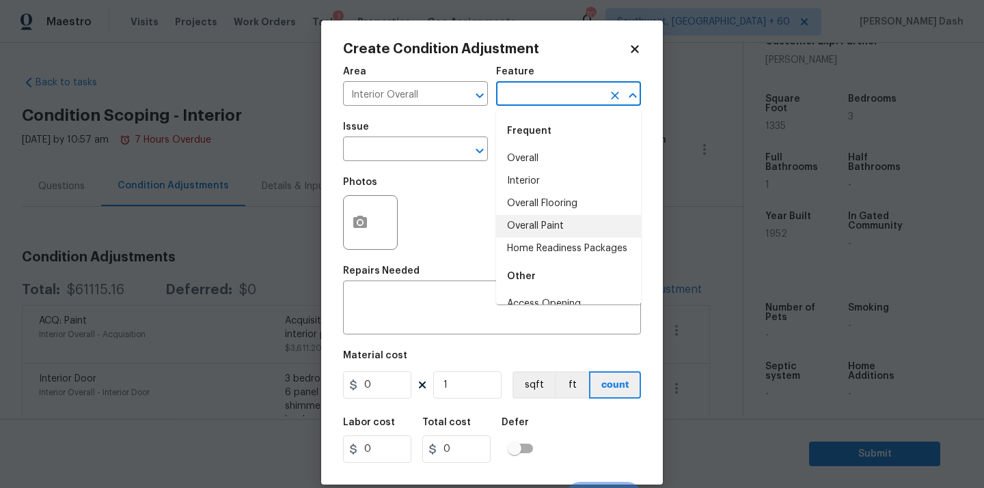
click at [538, 228] on li "Overall Paint" at bounding box center [568, 226] width 145 height 23
type input "Overall Paint"
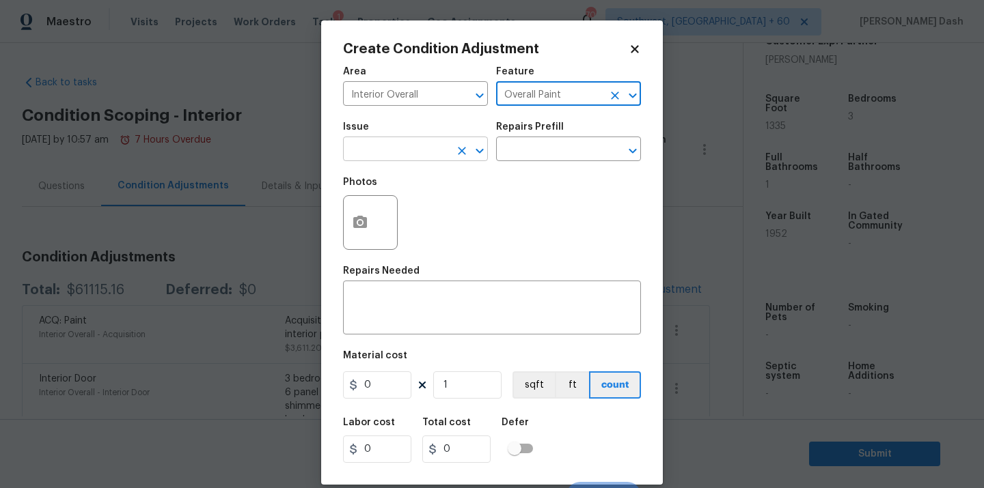
click at [434, 157] on input "text" at bounding box center [396, 150] width 107 height 21
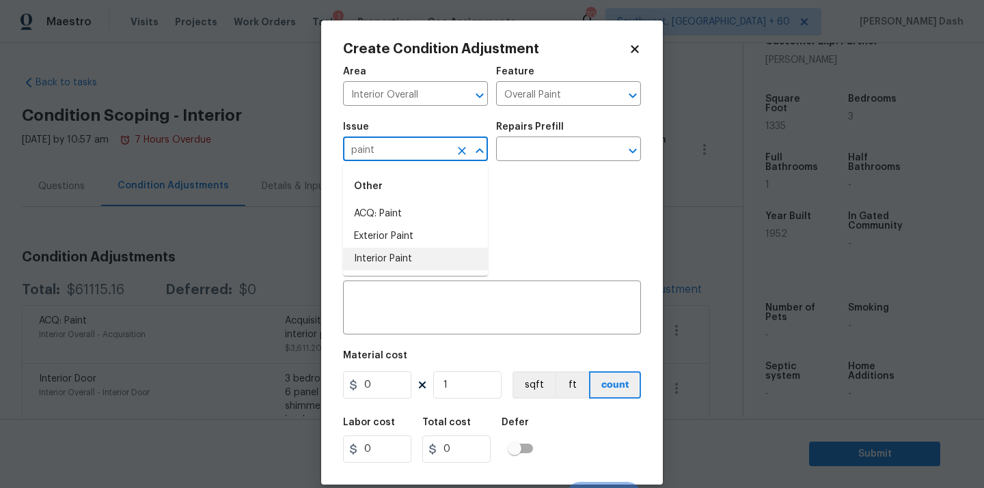
click at [396, 260] on li "Interior Paint" at bounding box center [415, 259] width 145 height 23
type input "Interior Paint"
click at [528, 151] on input "text" at bounding box center [549, 150] width 107 height 21
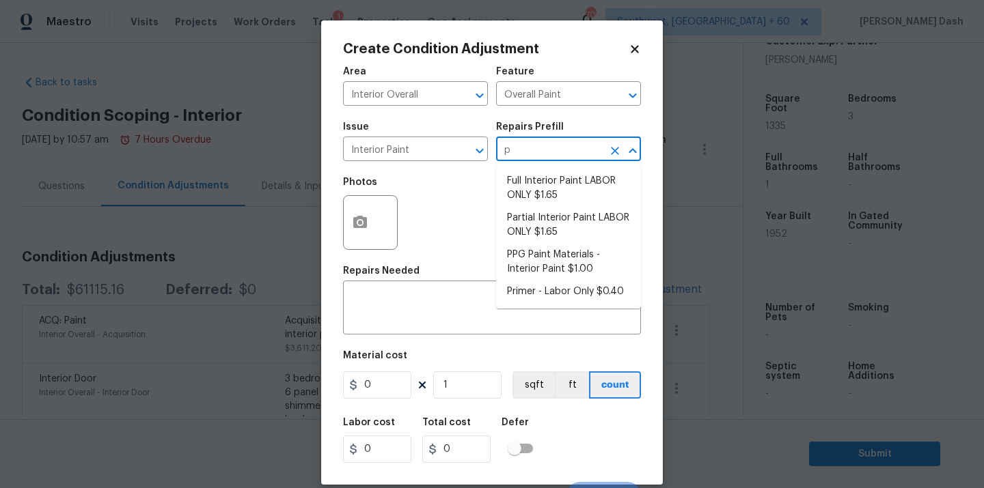
type input "pr"
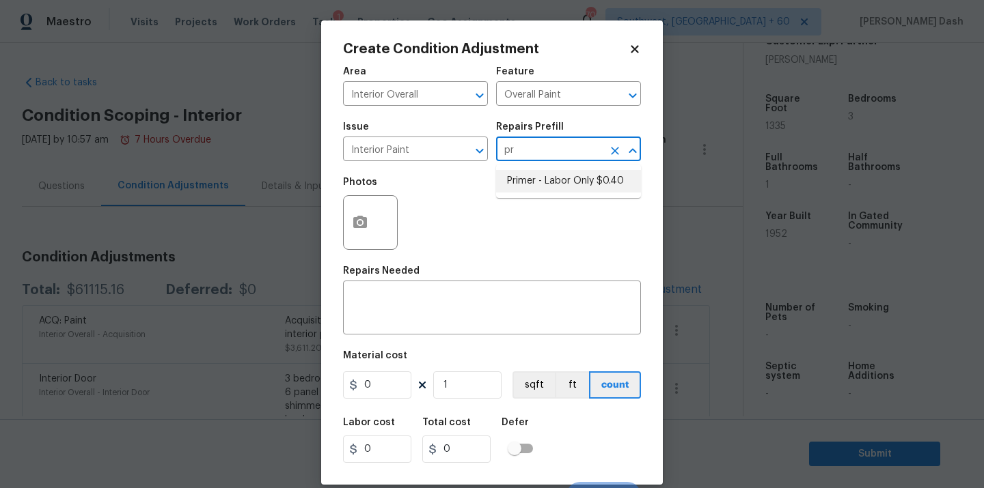
click at [531, 184] on li "Primer - Labor Only $0.40" at bounding box center [568, 181] width 145 height 23
type textarea "Interior primer - PRIMER PROVIDED BY OPENDOOR - All nails, screws, drywall anch…"
type input "0.4"
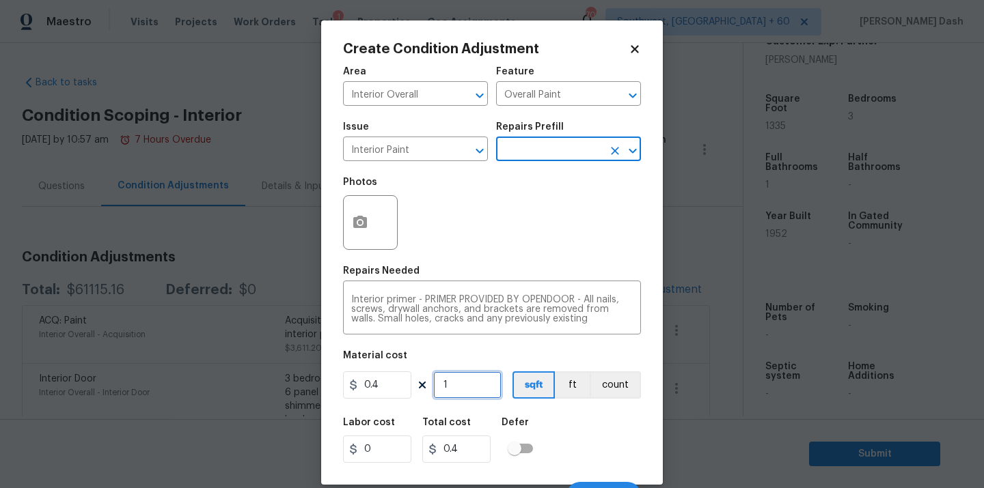
click at [469, 393] on input "1" at bounding box center [467, 385] width 68 height 27
type input "19"
type input "7.6"
type input "195"
type input "78"
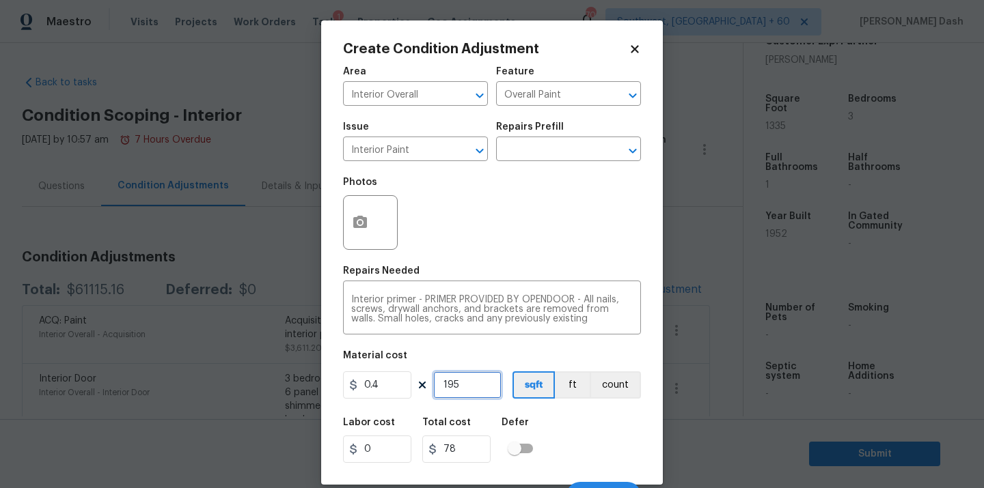
type input "19"
type input "7.6"
type input "1"
type input "0.4"
type input "0"
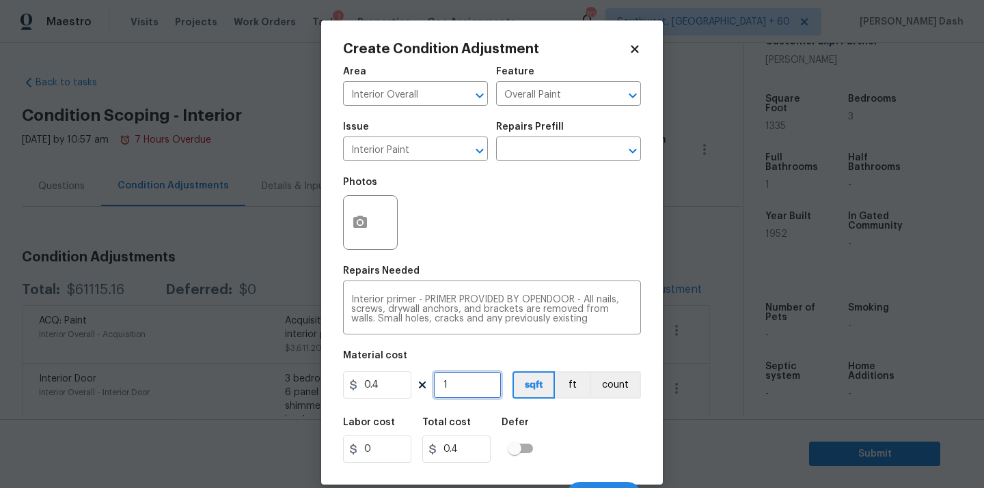
type input "0"
type input "2"
type input "0.8"
type input "22"
type input "8.8"
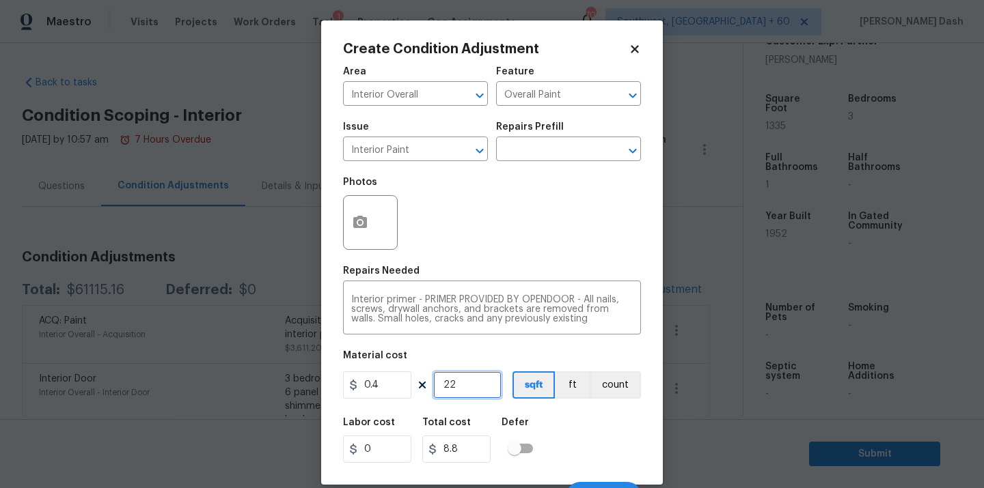
type input "2"
type input "0.8"
type input "23"
type input "9.2"
type input "233"
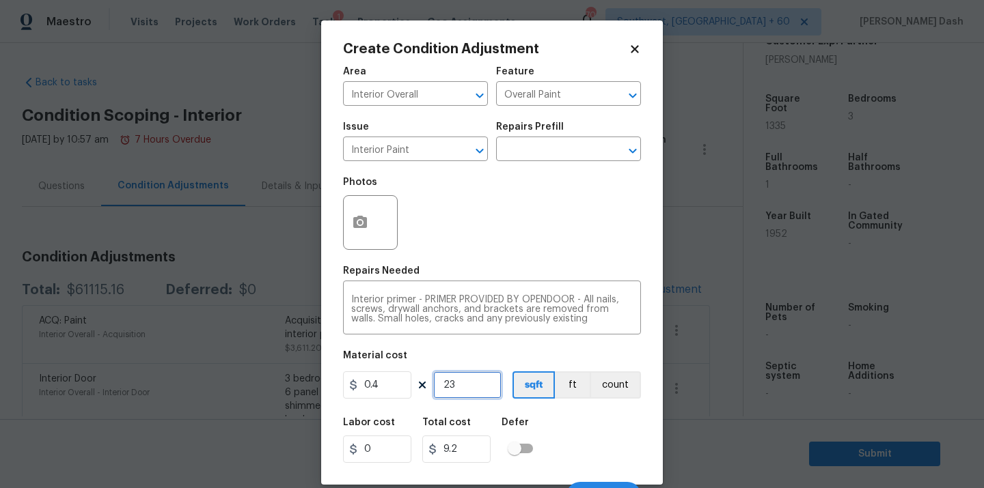
type input "93.2"
type input "23"
type input "9.2"
type input "2"
type input "0.8"
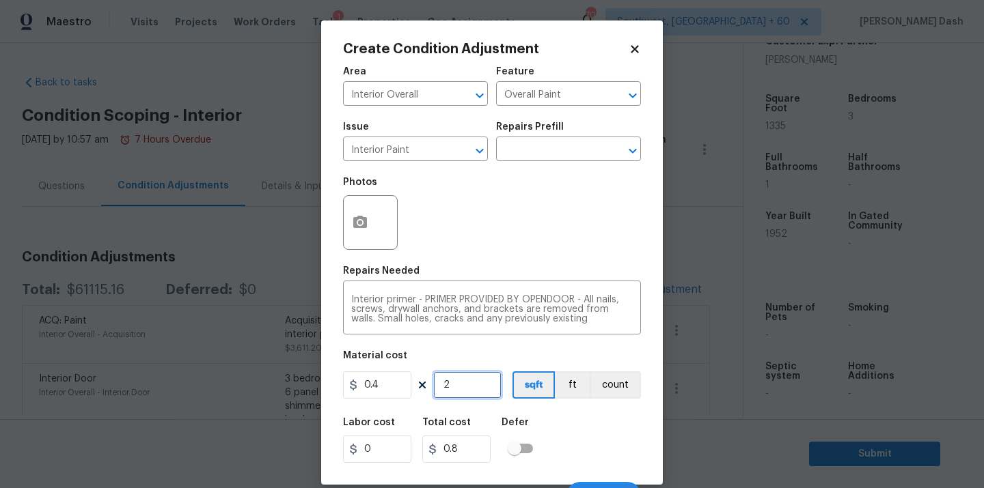
type input "0"
type input "1"
type input "0.4"
type input "13"
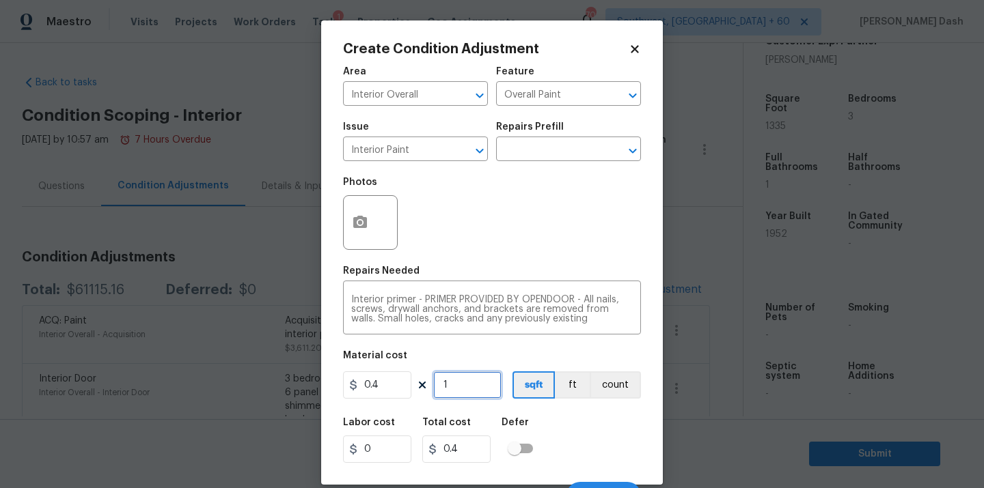
type input "5.2"
type input "133"
type input "53.2"
type input "1335"
type input "534"
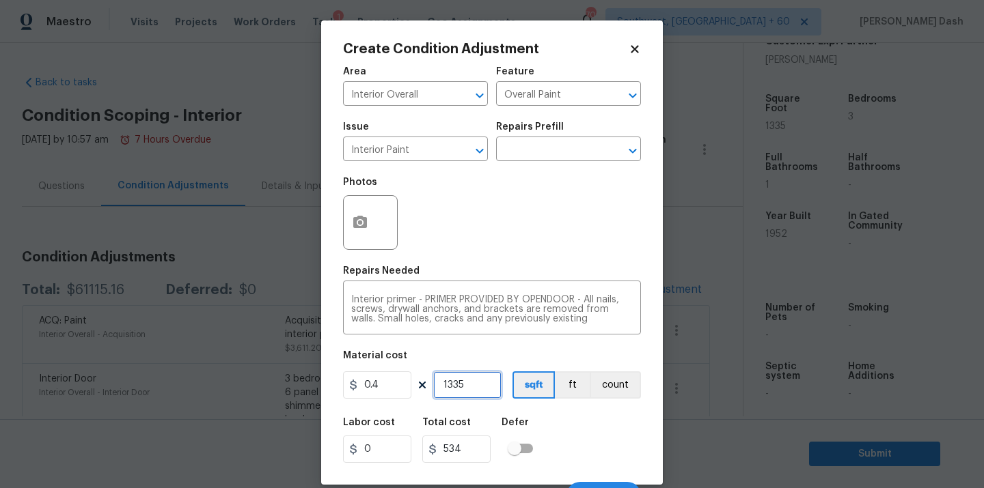
type input "1335"
click at [553, 428] on div "Labor cost 0 Total cost 534 Defer" at bounding box center [492, 440] width 298 height 61
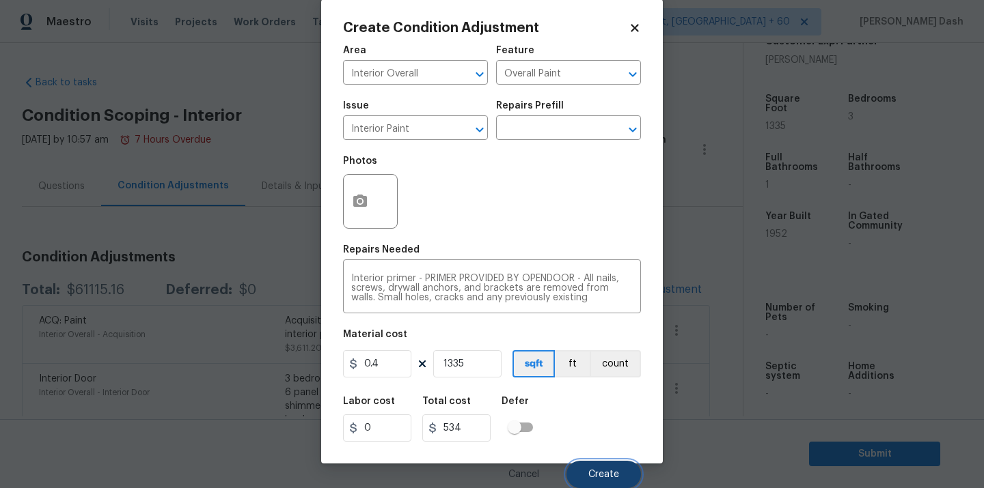
click at [603, 477] on span "Create" at bounding box center [603, 475] width 31 height 10
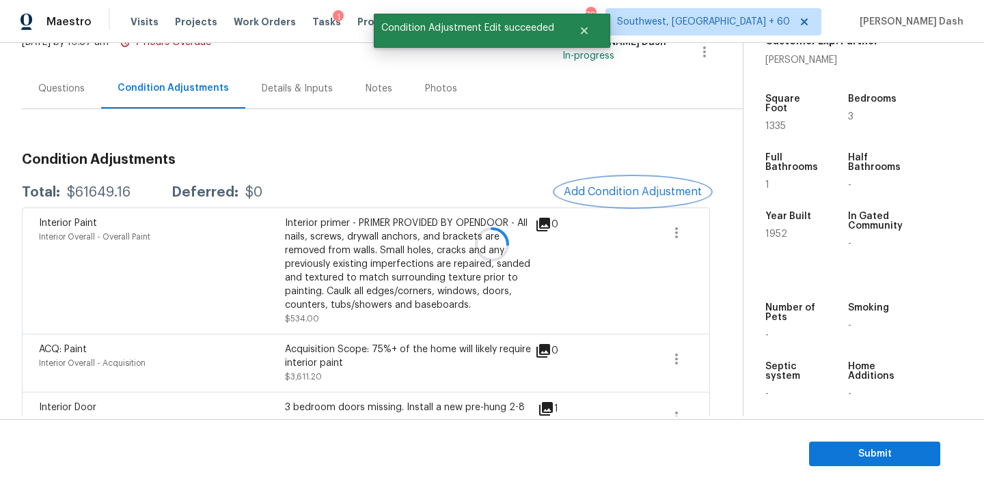
scroll to position [107, 0]
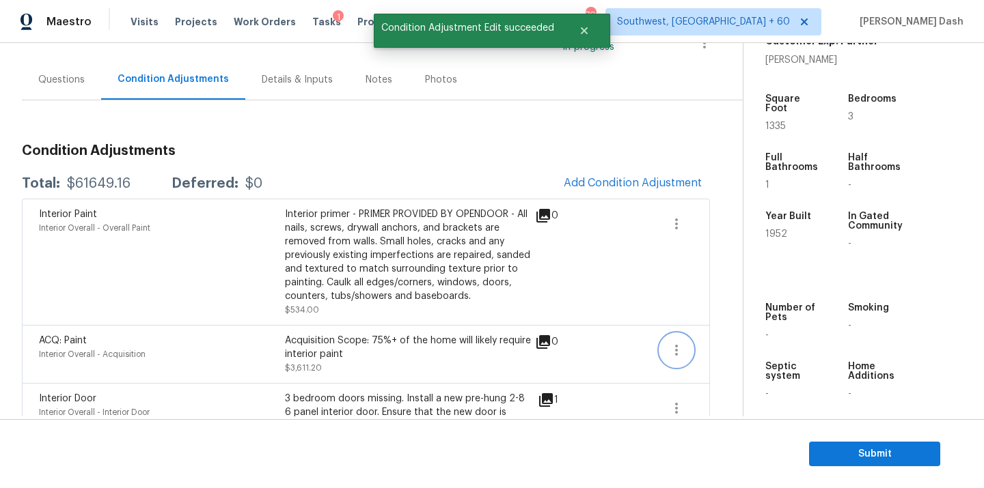
click at [670, 350] on icon "button" at bounding box center [676, 350] width 16 height 16
click at [726, 350] on div "Edit" at bounding box center [753, 349] width 107 height 14
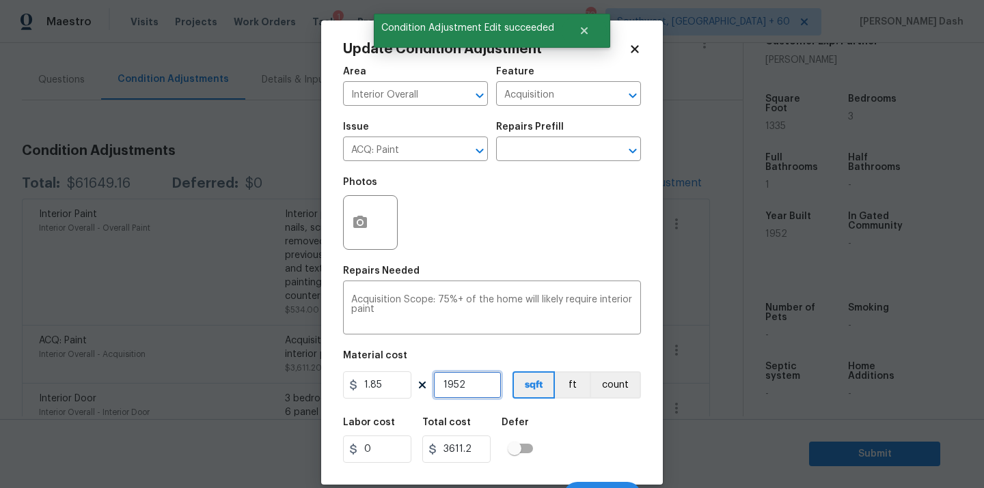
click at [473, 386] on input "1952" at bounding box center [467, 385] width 68 height 27
type input "195"
type input "360.75"
type input "19"
type input "35.15"
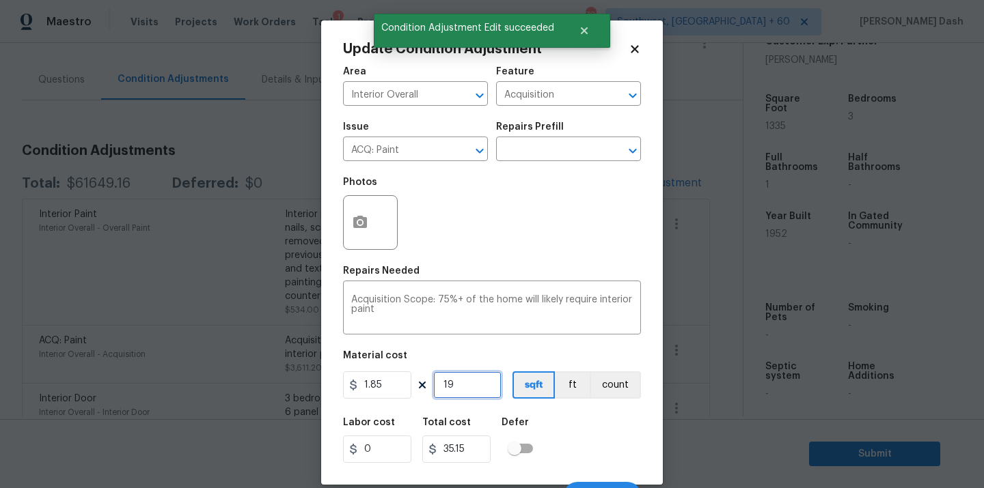
type input "1"
type input "1.85"
type input "0"
type input "1"
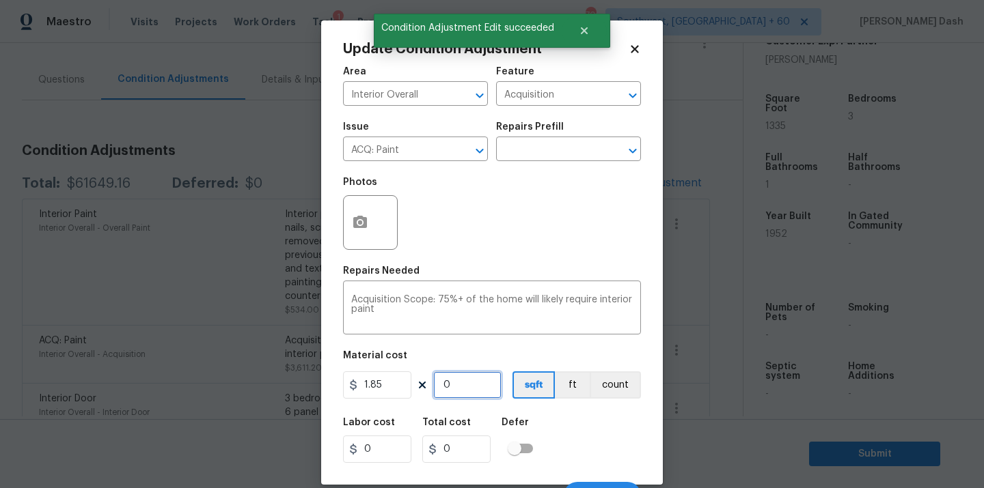
type input "1.85"
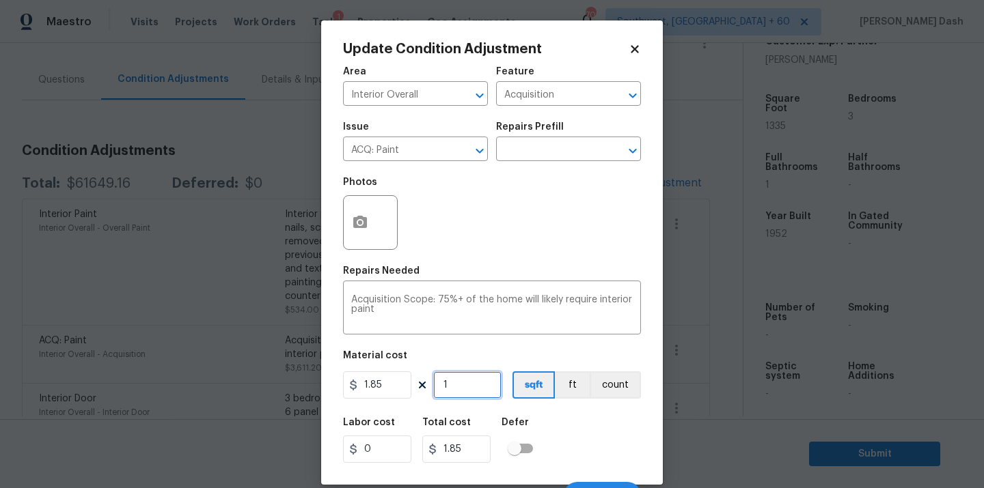
type input "13"
type input "24.05"
type input "133"
type input "246.05"
type input "1335"
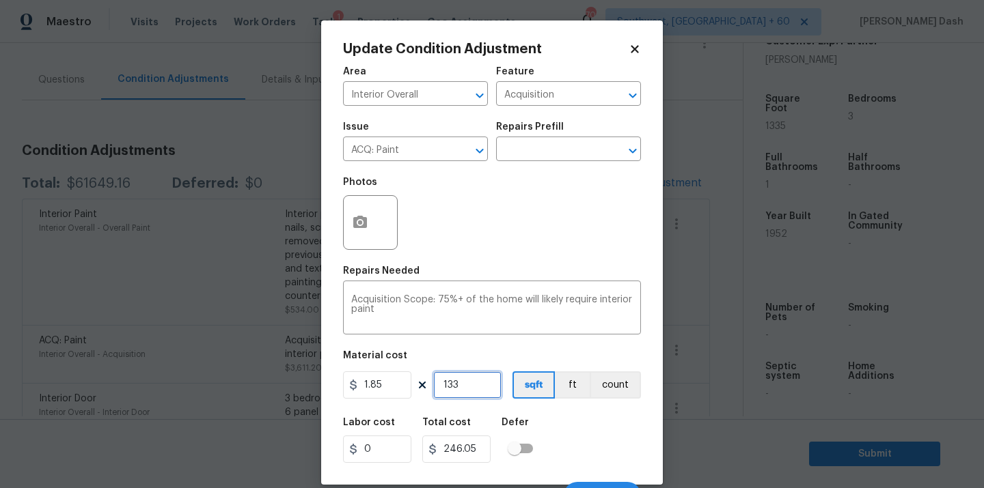
type input "2469.75"
type input "1335"
click at [605, 430] on div "Labor cost 0 Total cost 2469.75 Defer" at bounding box center [492, 440] width 298 height 61
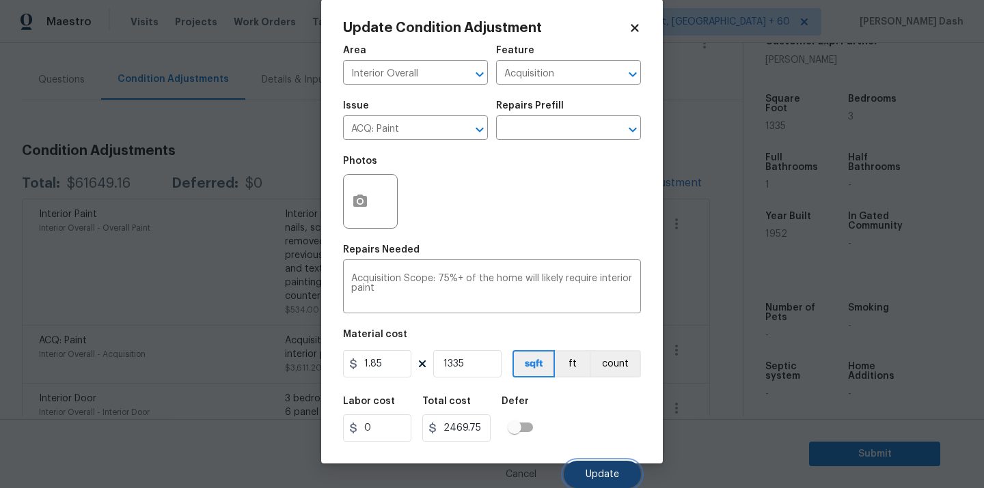
click at [604, 478] on span "Update" at bounding box center [601, 475] width 33 height 10
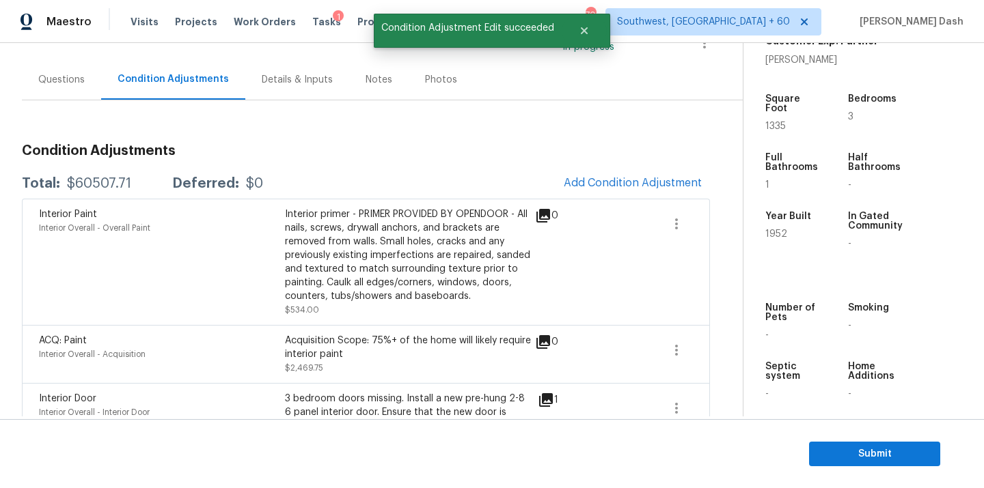
scroll to position [0, 0]
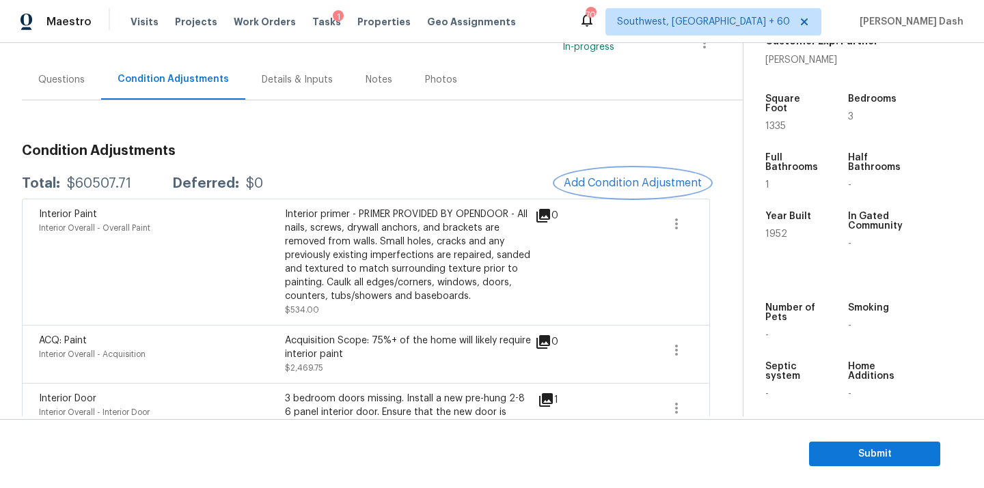
click at [621, 178] on span "Add Condition Adjustment" at bounding box center [633, 183] width 138 height 12
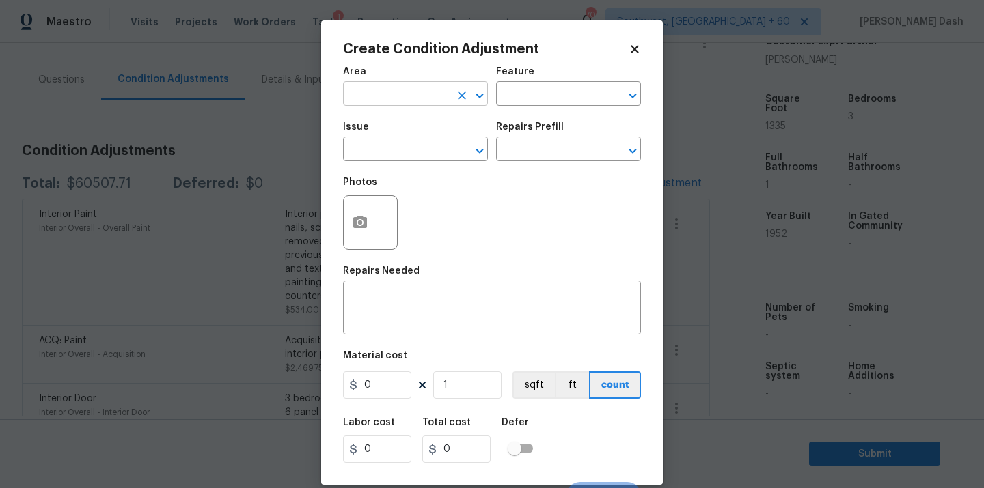
click at [428, 94] on input "text" at bounding box center [396, 95] width 107 height 21
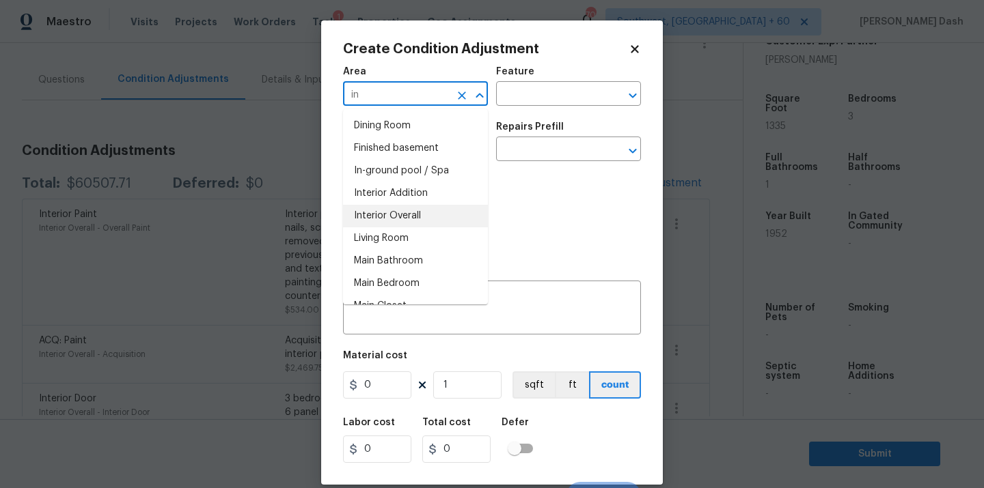
click at [405, 215] on li "Interior Overall" at bounding box center [415, 216] width 145 height 23
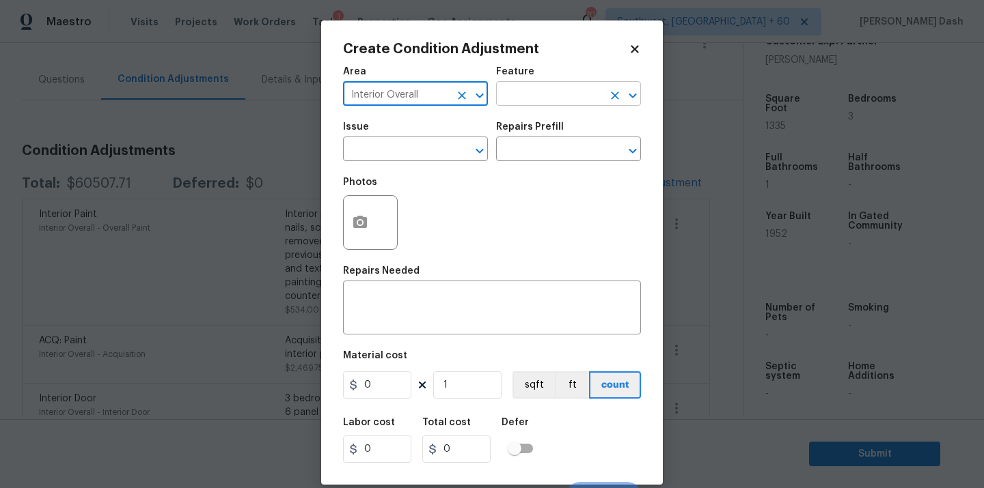
type input "Interior Overall"
click at [523, 101] on input "text" at bounding box center [549, 95] width 107 height 21
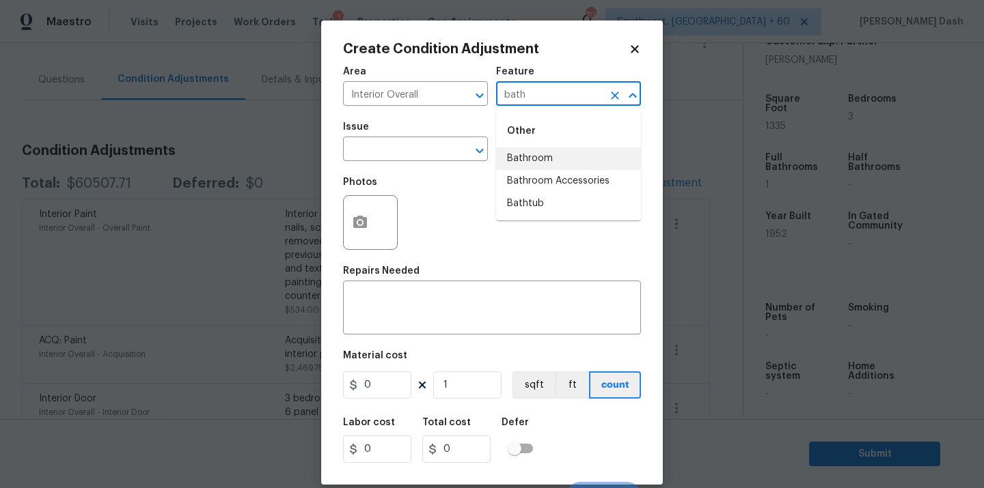
click at [538, 154] on li "Bathroom" at bounding box center [568, 159] width 145 height 23
type input "Bathroom"
click at [439, 154] on input "text" at bounding box center [396, 150] width 107 height 21
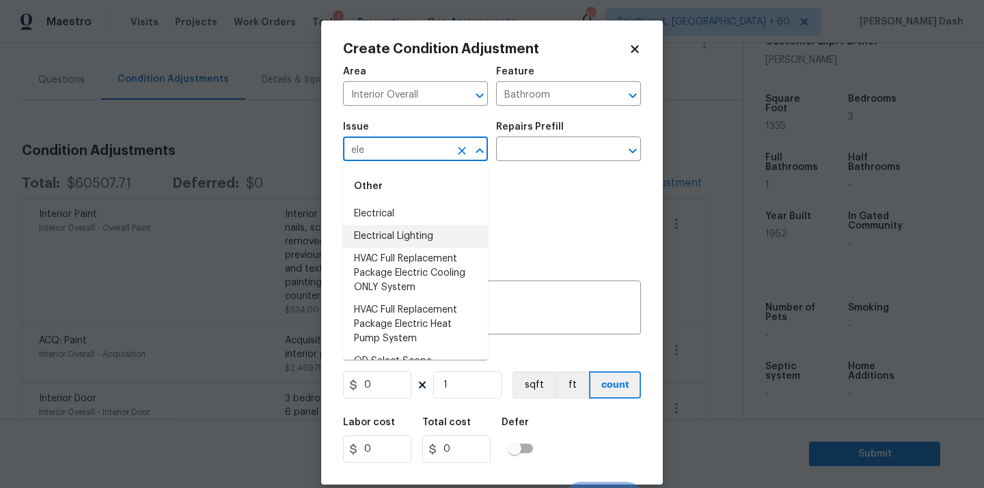
click at [412, 231] on li "Electrical Lighting" at bounding box center [415, 236] width 145 height 23
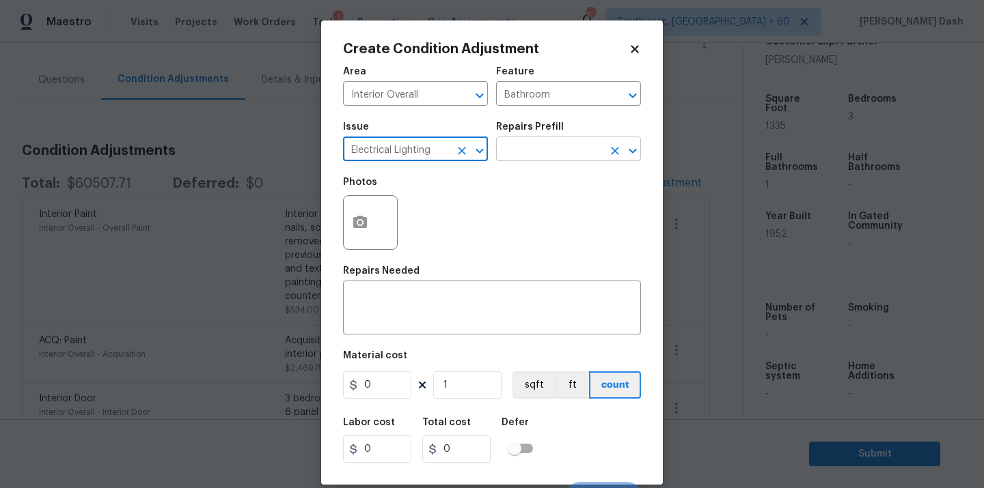
type input "Electrical Lighting"
click at [514, 155] on input "text" at bounding box center [549, 150] width 107 height 21
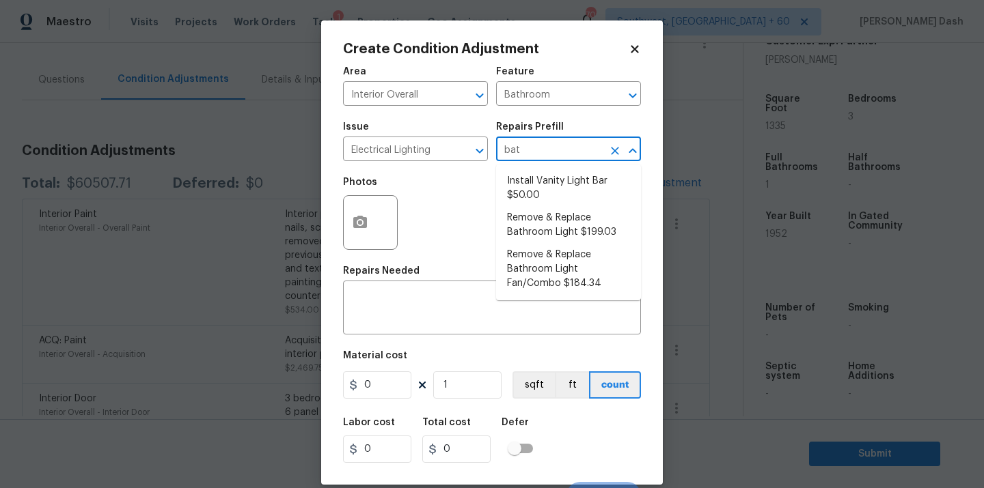
type input "bath"
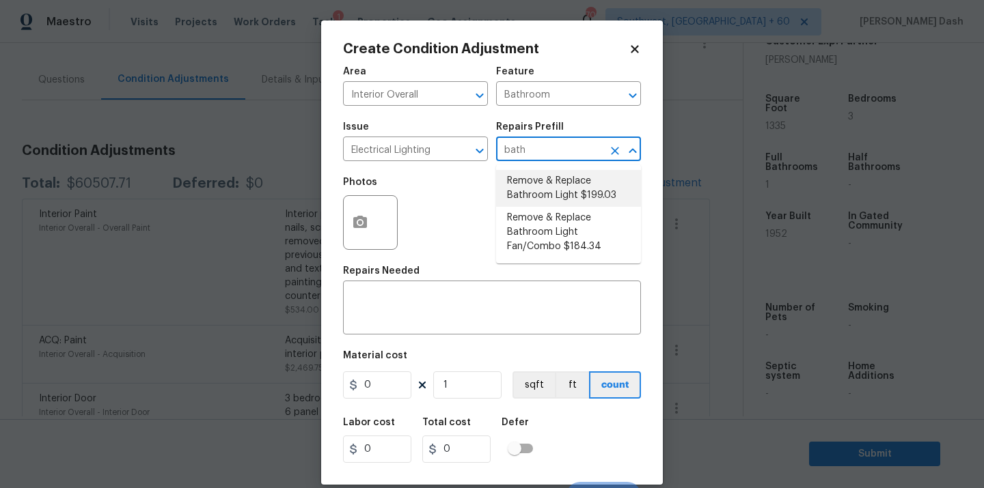
click at [538, 193] on li "Remove & Replace Bathroom Light $199.03" at bounding box center [568, 188] width 145 height 37
type textarea "Remove the existing bathroom light & switch and install new (approved by the PM…"
type input "199.03"
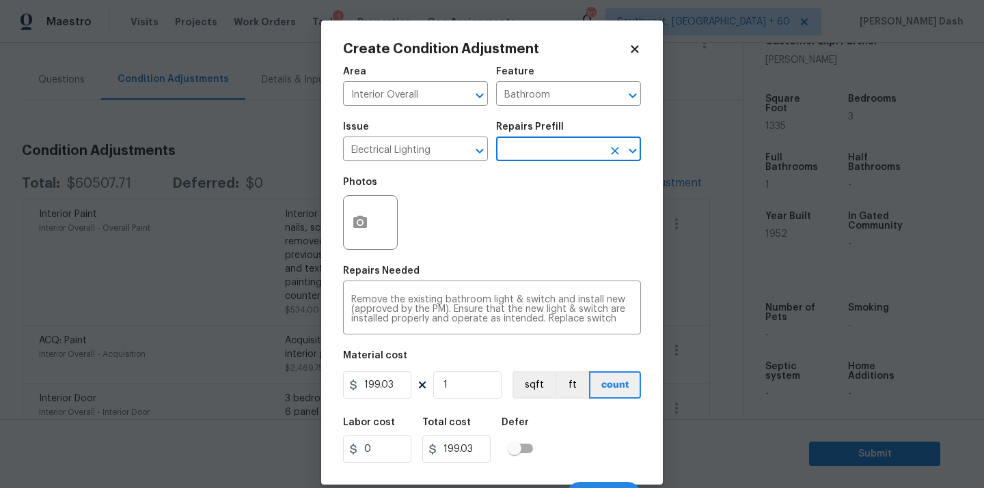
scroll to position [22, 0]
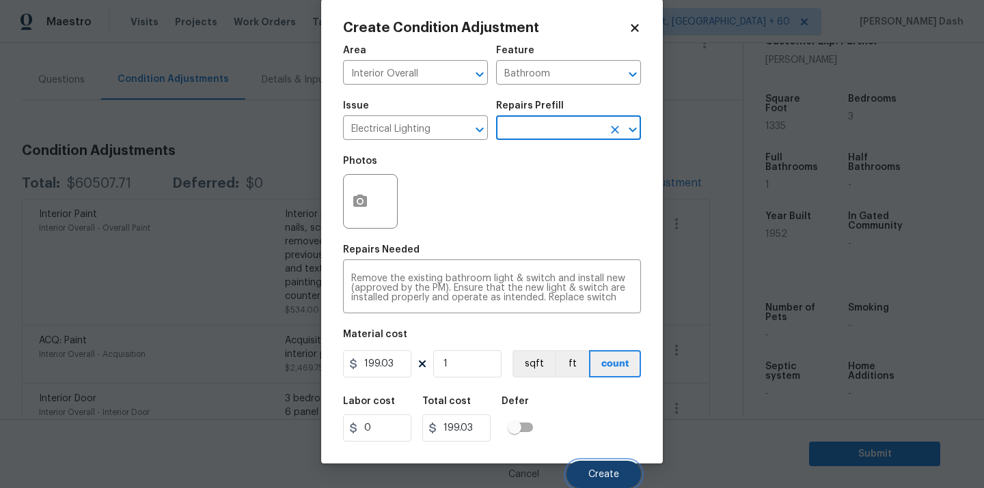
click at [601, 478] on span "Create" at bounding box center [603, 475] width 31 height 10
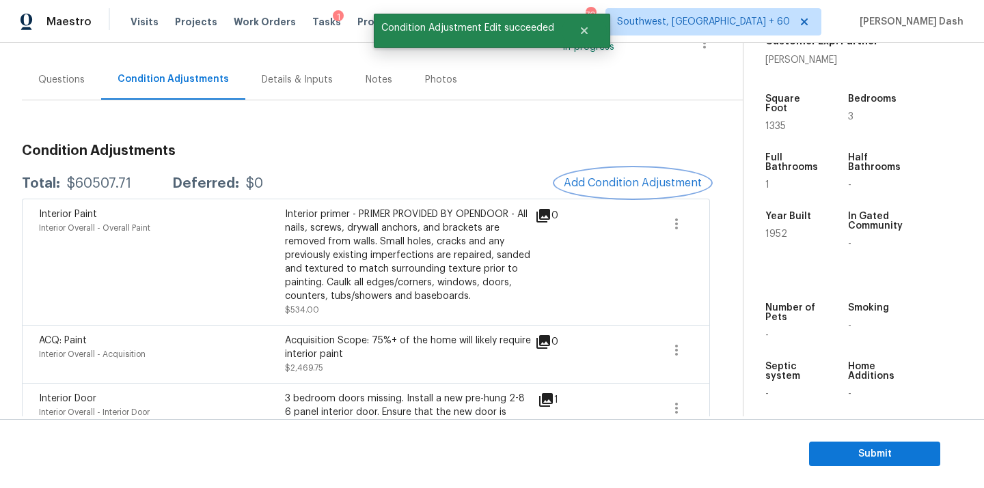
scroll to position [0, 0]
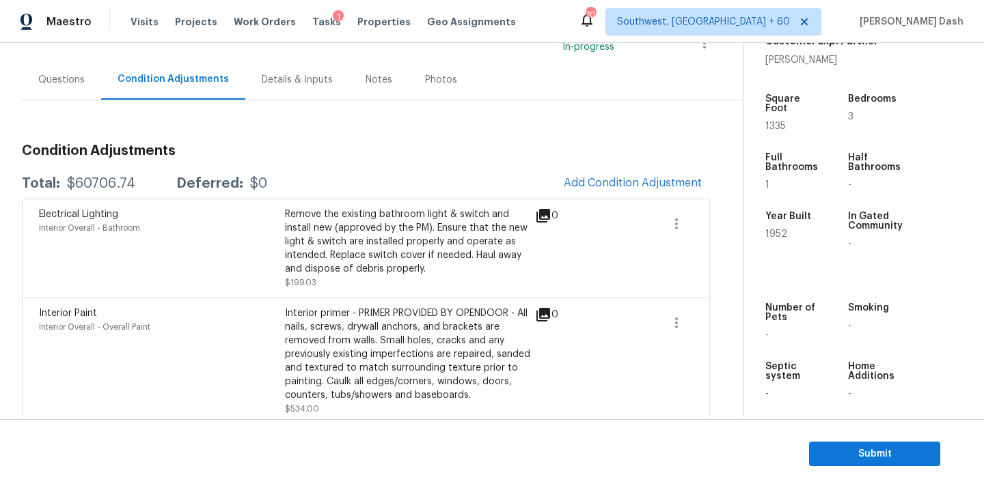
click at [492, 235] on div "Back to tasks Condition Scoping - Interior Wed, Aug 13 2025 by 10:57 am 7 Hours…" at bounding box center [492, 265] width 984 height 445
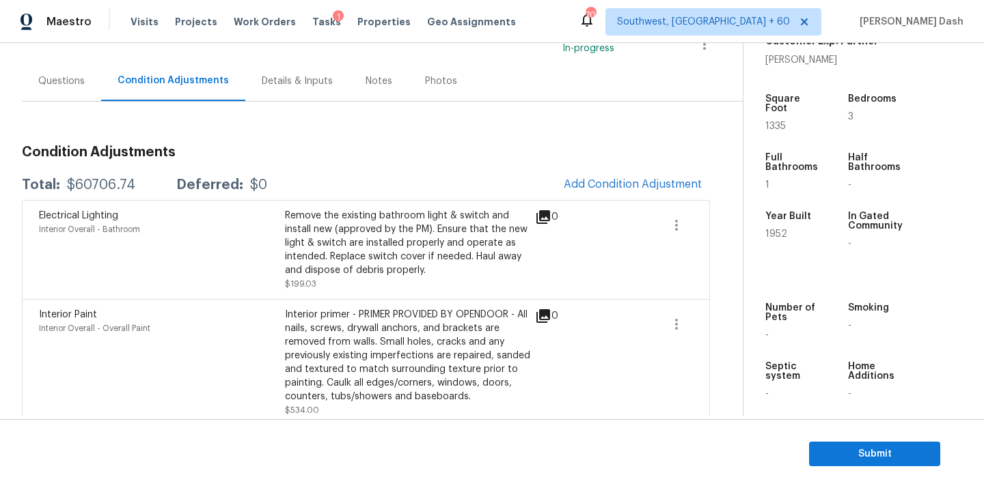
scroll to position [1546, 0]
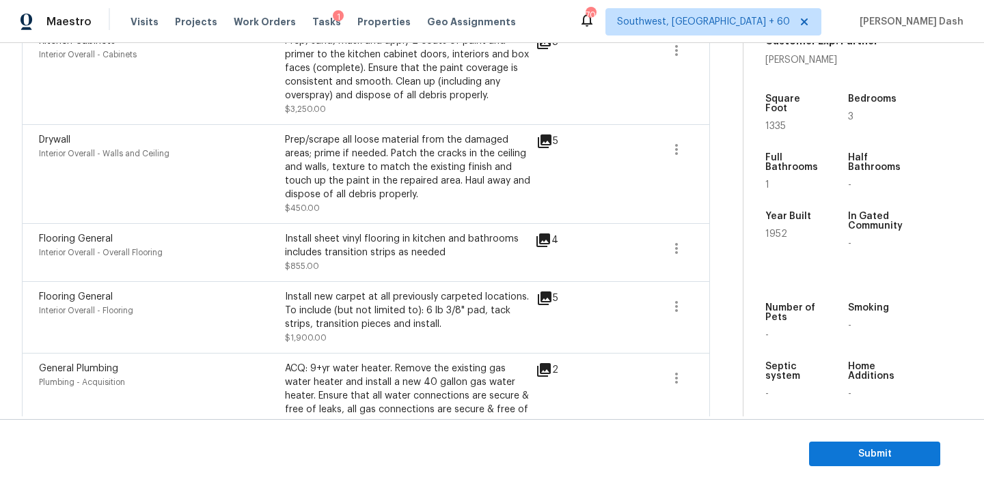
click at [631, 66] on span at bounding box center [628, 75] width 53 height 82
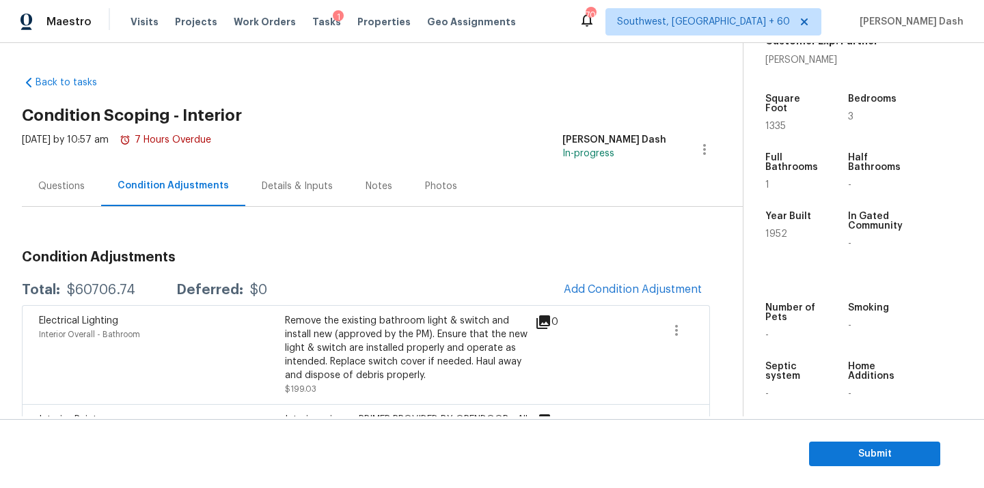
scroll to position [232, 0]
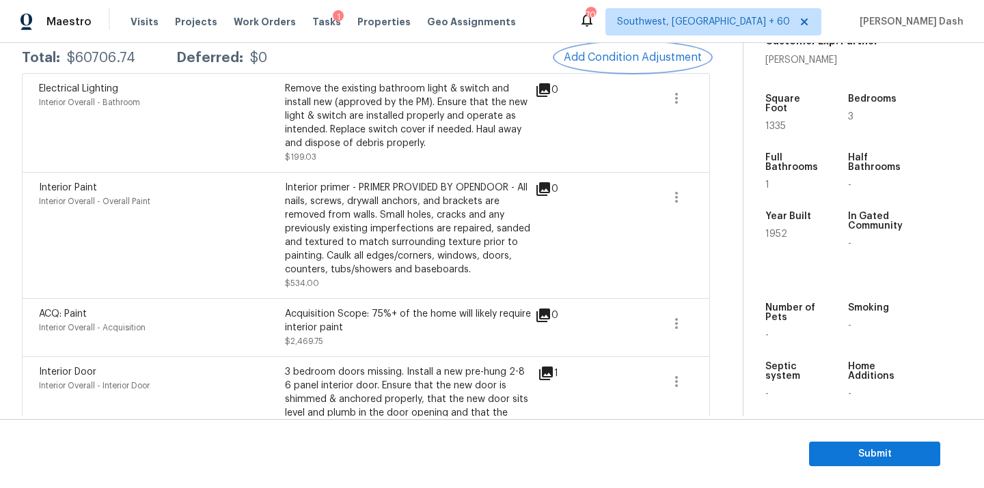
click at [624, 55] on span "Add Condition Adjustment" at bounding box center [633, 57] width 138 height 12
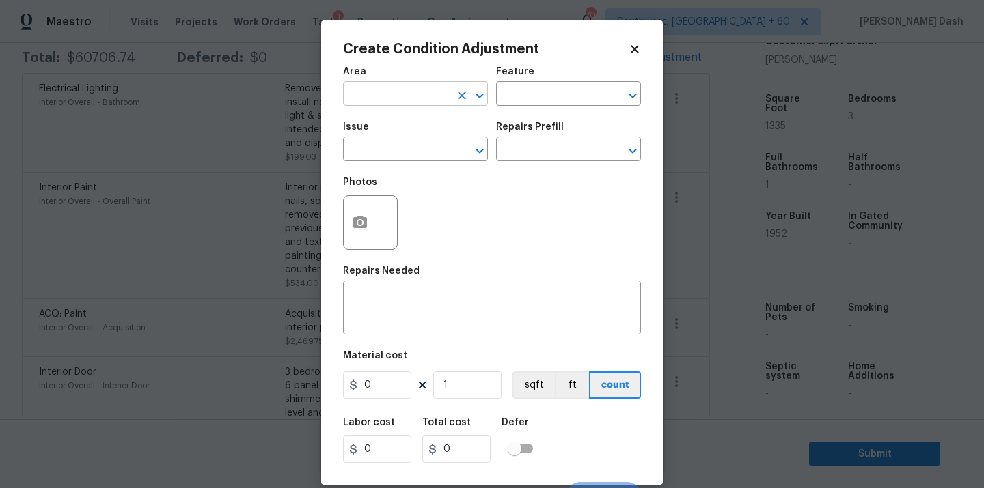
click at [406, 98] on input "text" at bounding box center [396, 95] width 107 height 21
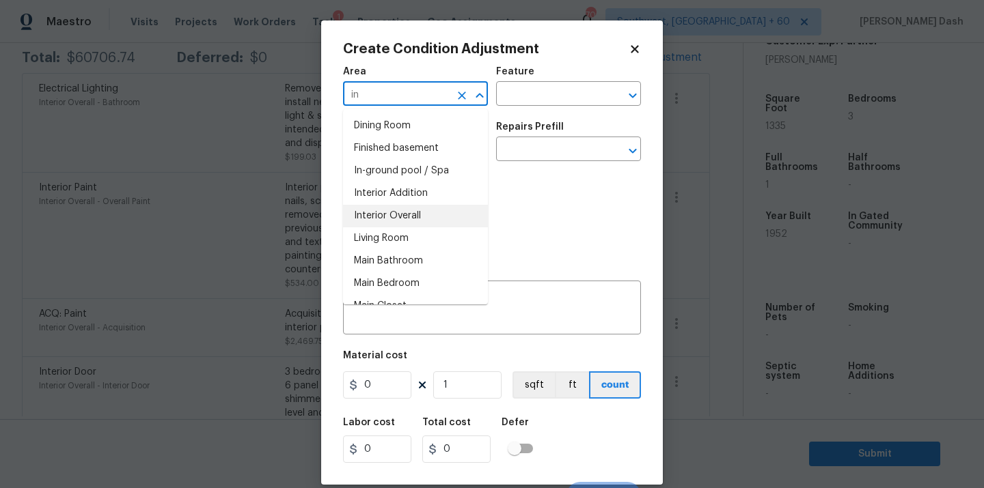
click at [385, 209] on li "Interior Overall" at bounding box center [415, 216] width 145 height 23
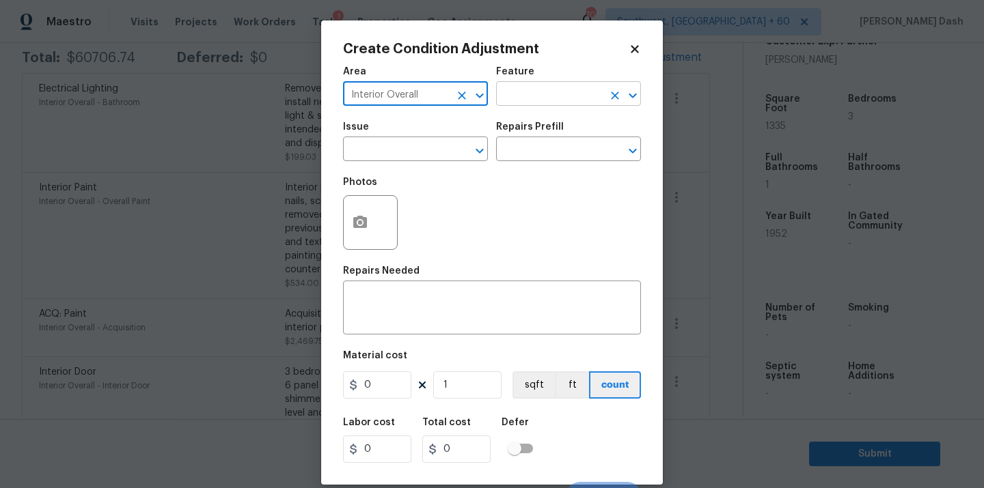
type input "Interior Overall"
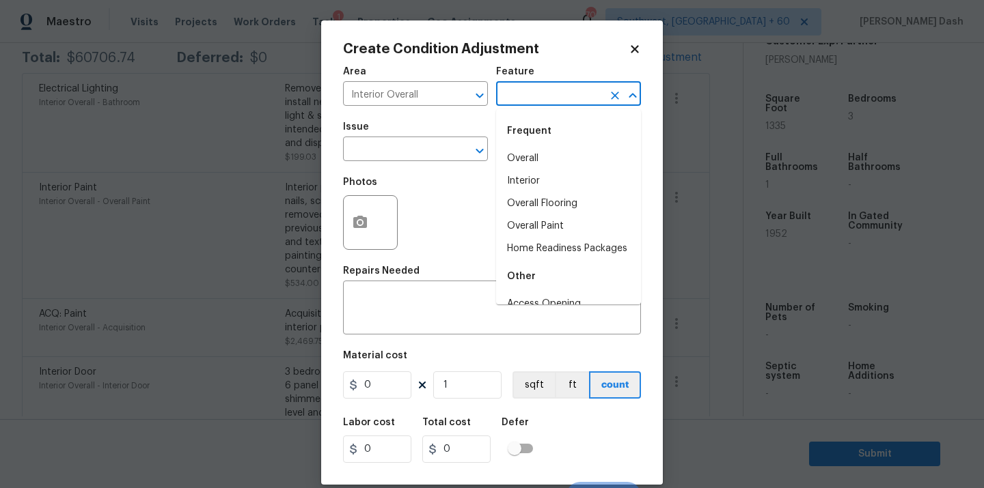
click at [531, 96] on input "text" at bounding box center [549, 95] width 107 height 21
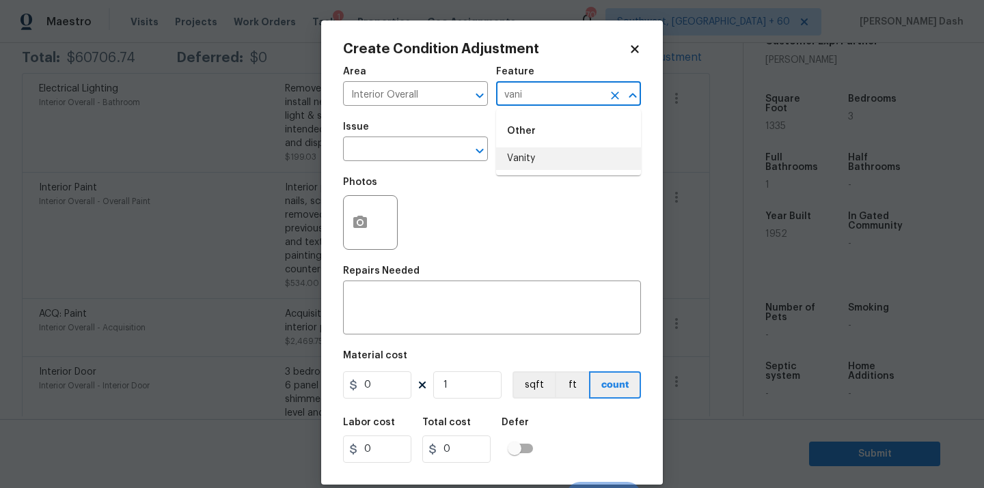
click at [516, 163] on li "Vanity" at bounding box center [568, 159] width 145 height 23
type input "Vanity"
click at [423, 161] on input "text" at bounding box center [396, 150] width 107 height 21
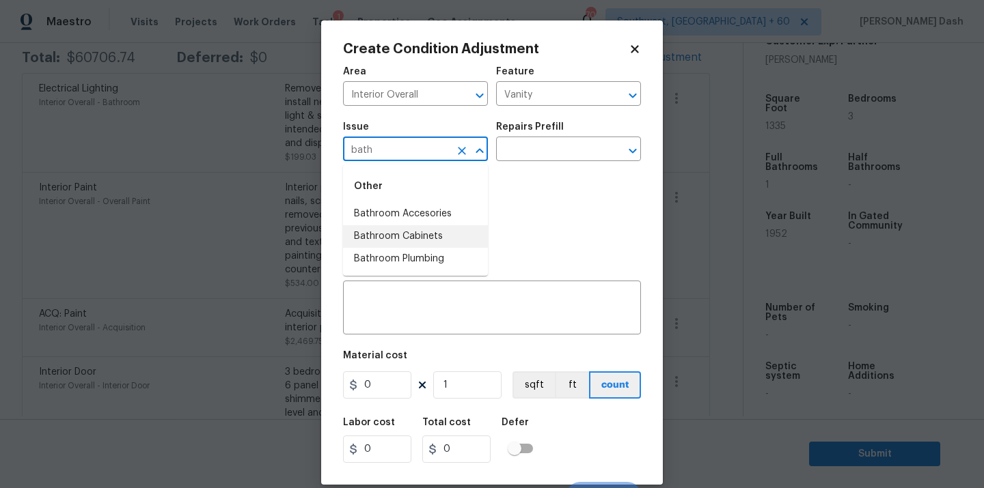
click at [404, 235] on li "Bathroom Cabinets" at bounding box center [415, 236] width 145 height 23
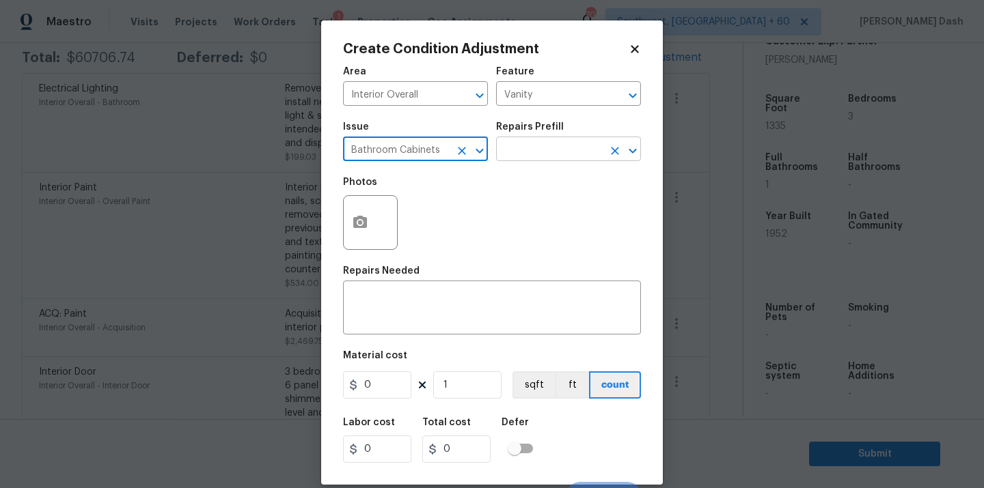
type input "Bathroom Cabinets"
click at [544, 143] on input "text" at bounding box center [549, 150] width 107 height 21
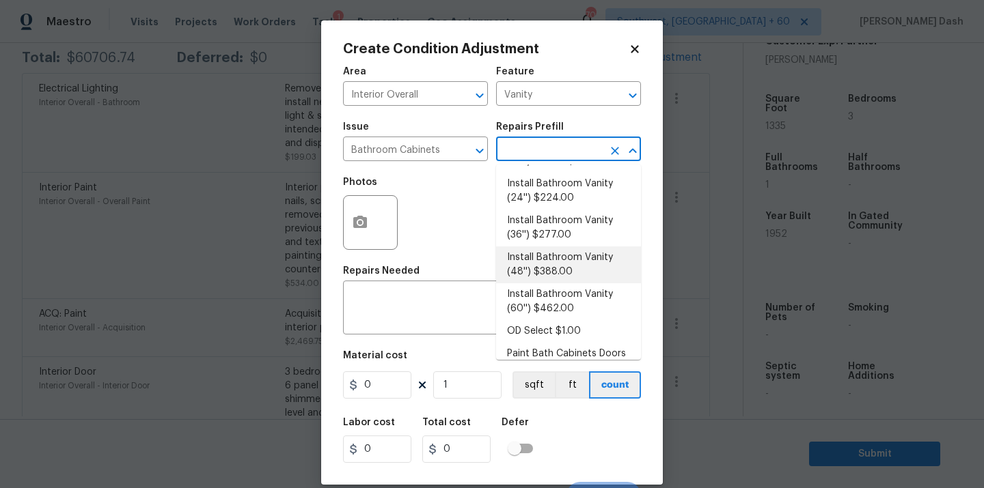
scroll to position [55, 0]
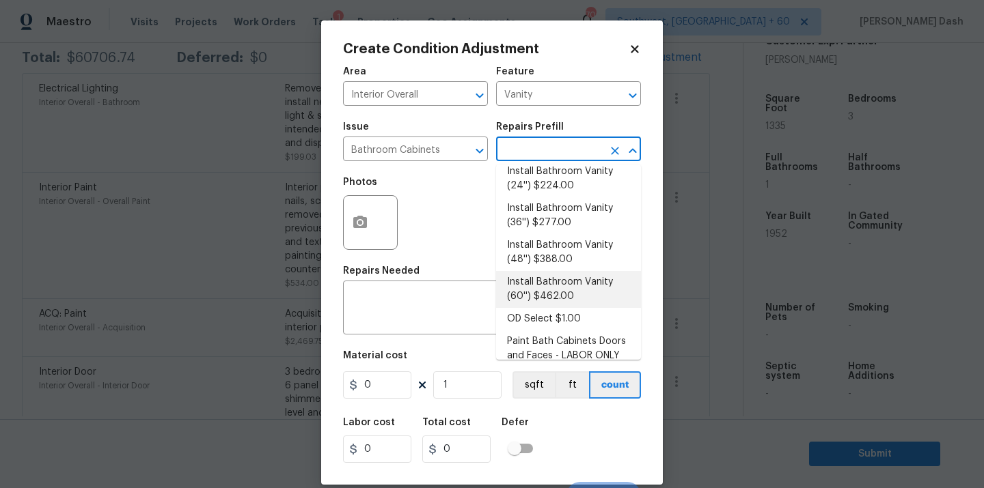
click at [544, 286] on li "Install Bathroom Vanity (60'') $462.00" at bounding box center [568, 289] width 145 height 37
type input "Cabinets"
type textarea "Remove the existing bathroom vanity (if present) and install a new 60'' bathroo…"
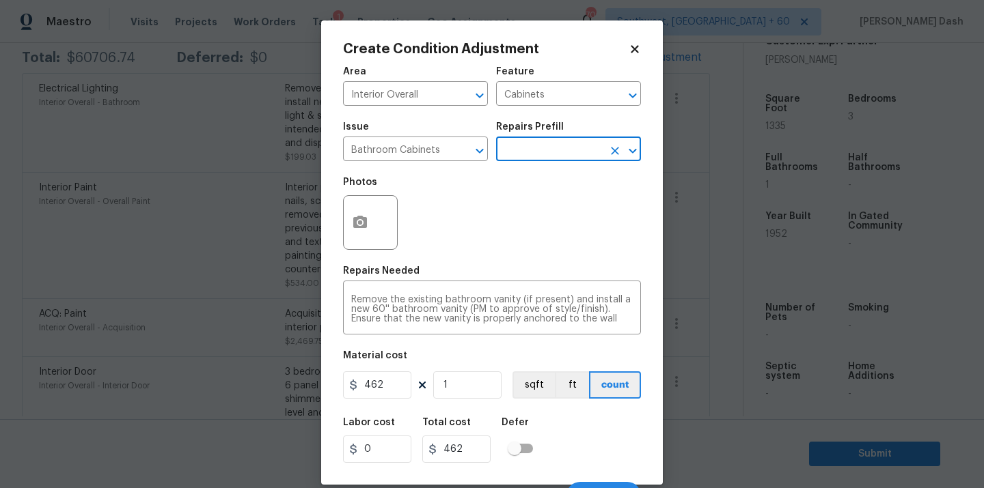
scroll to position [22, 0]
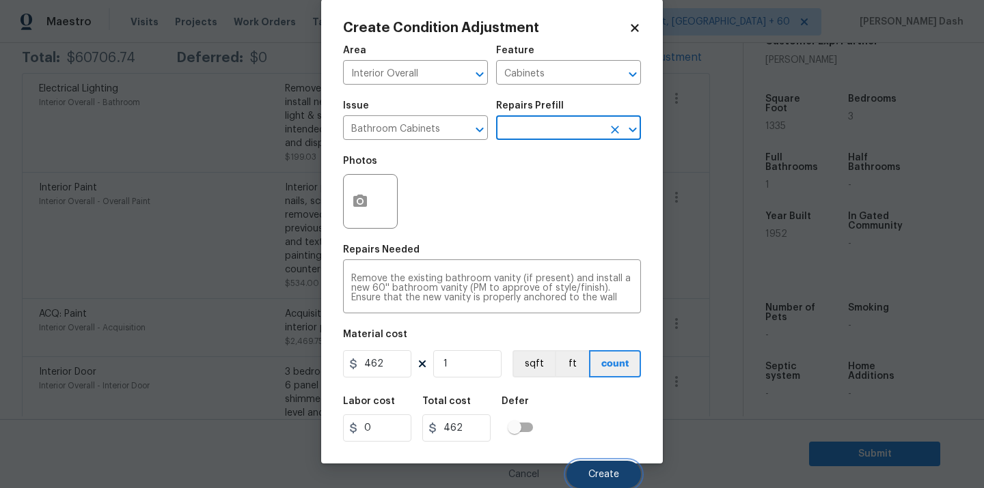
click at [601, 476] on span "Create" at bounding box center [603, 475] width 31 height 10
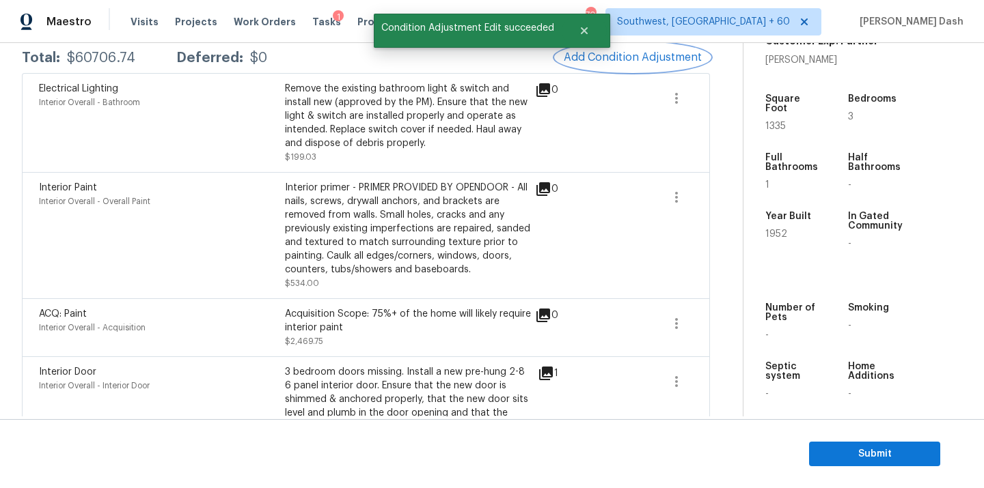
scroll to position [0, 0]
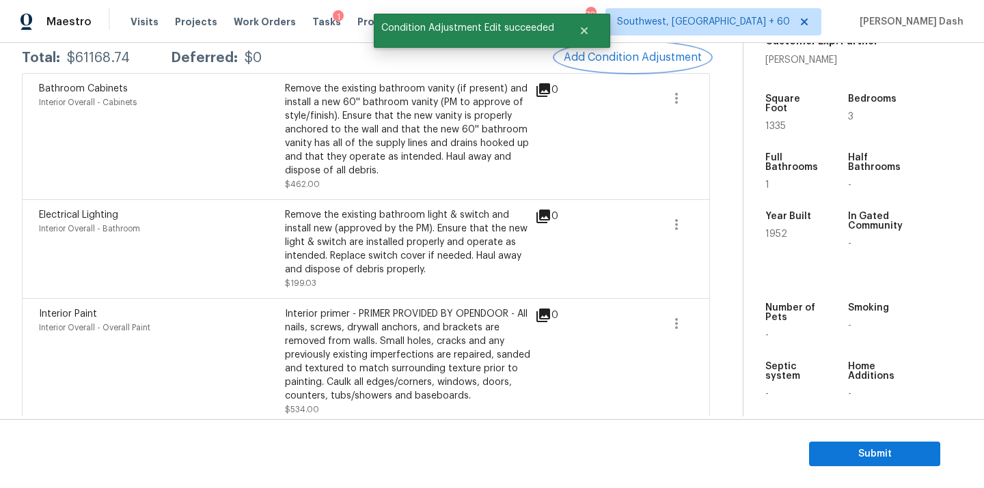
click at [633, 64] on span "Add Condition Adjustment" at bounding box center [633, 57] width 138 height 12
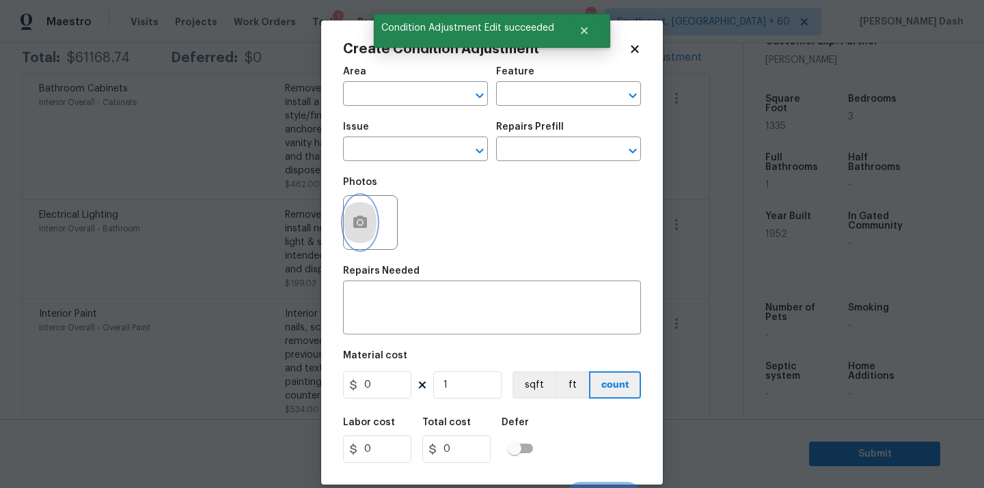
click at [364, 221] on icon "button" at bounding box center [360, 222] width 14 height 12
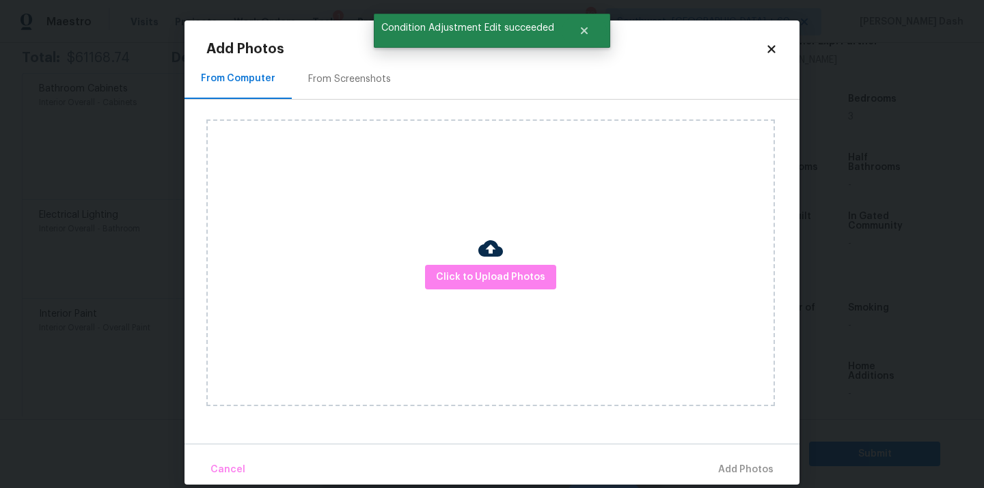
click at [531, 312] on div "Click to Upload Photos" at bounding box center [490, 263] width 568 height 287
click at [525, 269] on span "Click to Upload Photos" at bounding box center [490, 277] width 109 height 17
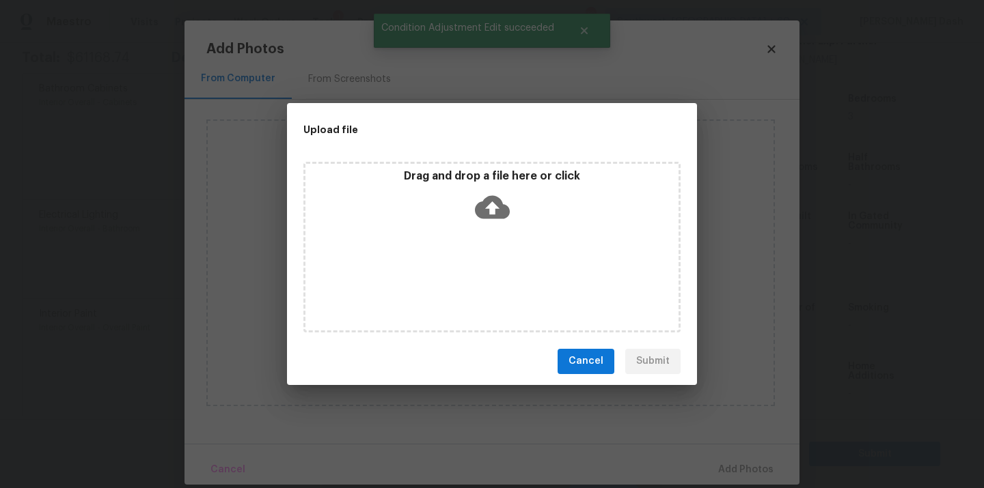
click at [525, 268] on div "Drag and drop a file here or click" at bounding box center [491, 247] width 377 height 171
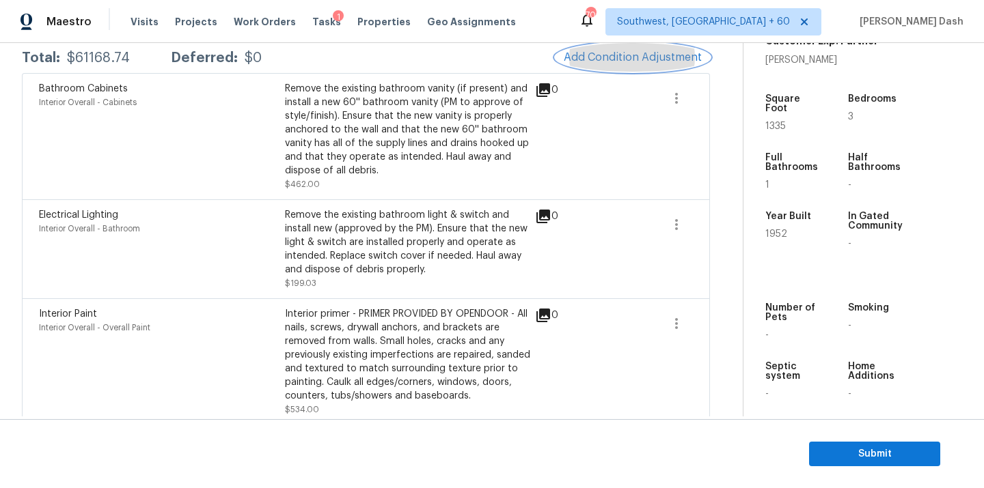
click at [595, 53] on span "Add Condition Adjustment" at bounding box center [633, 57] width 138 height 12
click at [595, 53] on body "Maestro Visits Projects Work Orders Tasks 1 Properties Geo Assignments 702 Sout…" at bounding box center [492, 244] width 984 height 488
click at [603, 61] on span "Add Condition Adjustment" at bounding box center [633, 57] width 138 height 12
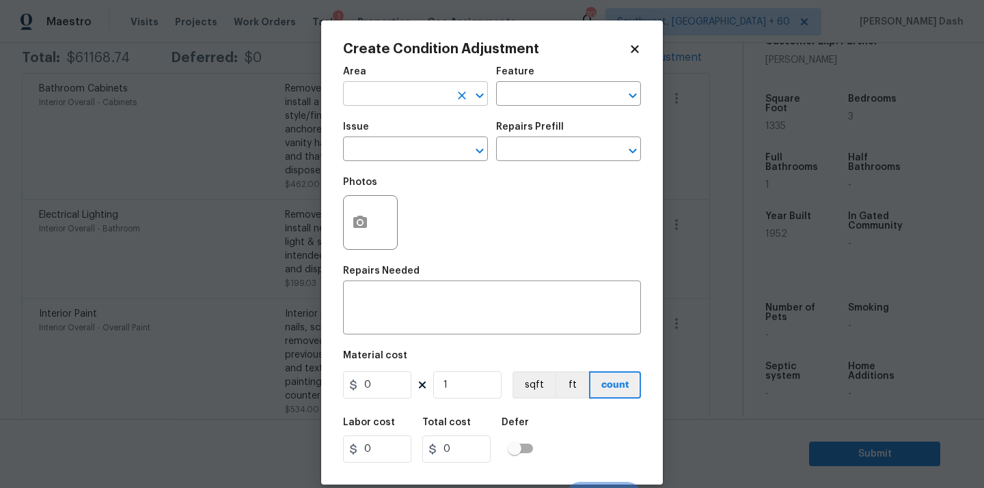
click at [411, 92] on input "text" at bounding box center [396, 95] width 107 height 21
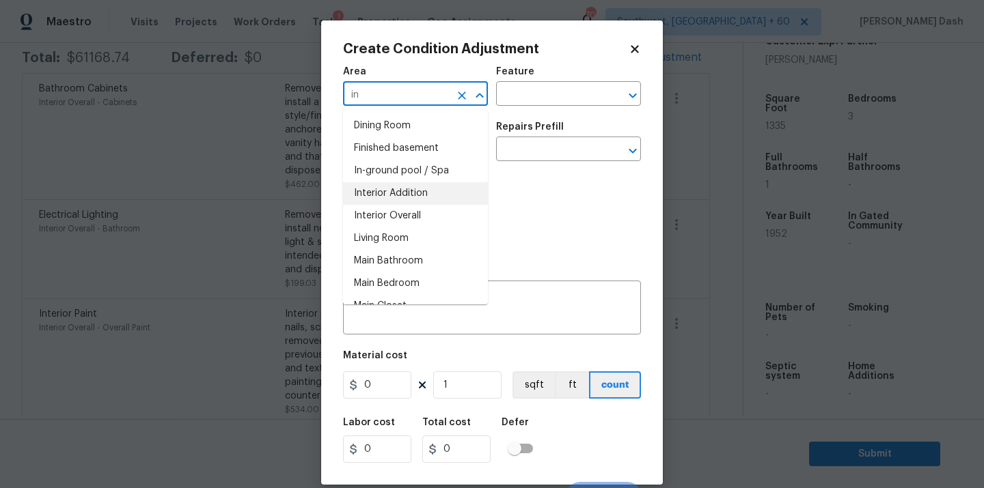
click at [391, 199] on li "Interior Addition" at bounding box center [415, 193] width 145 height 23
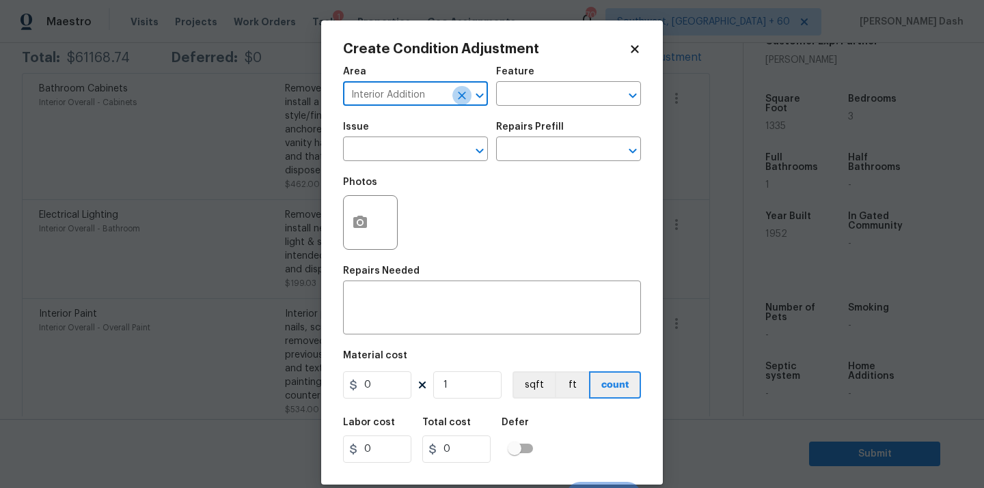
click at [462, 101] on icon "Clear" at bounding box center [462, 96] width 14 height 14
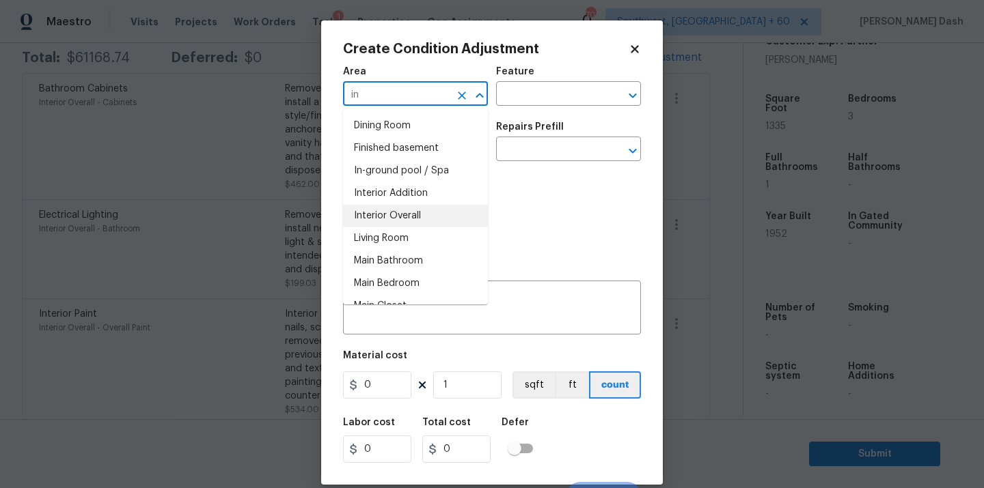
click at [431, 215] on li "Interior Overall" at bounding box center [415, 216] width 145 height 23
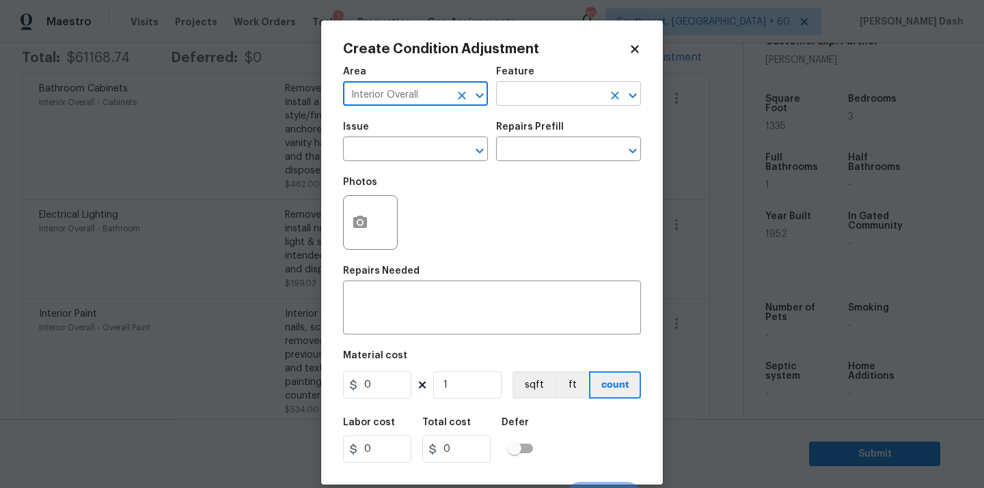
click at [544, 85] on input "text" at bounding box center [549, 95] width 107 height 21
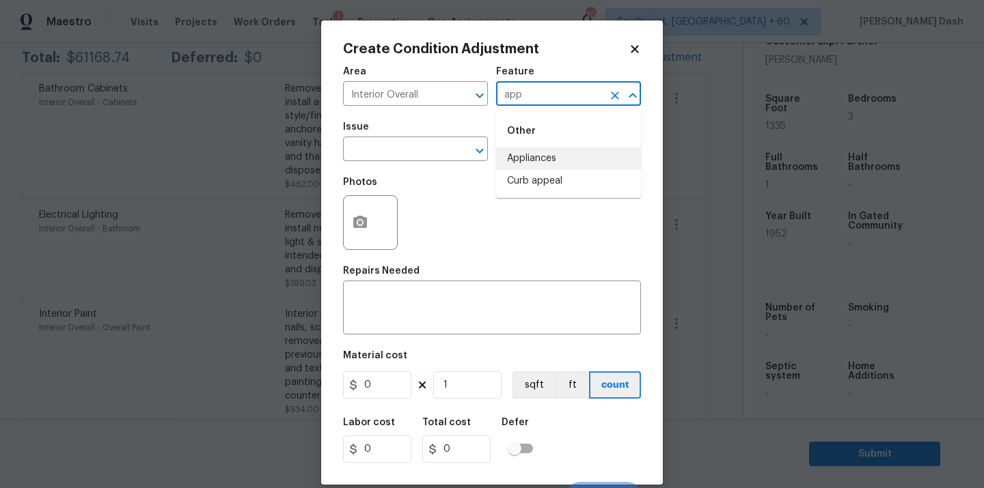
click at [521, 159] on li "Appliances" at bounding box center [568, 159] width 145 height 23
click at [424, 159] on input "text" at bounding box center [396, 150] width 107 height 21
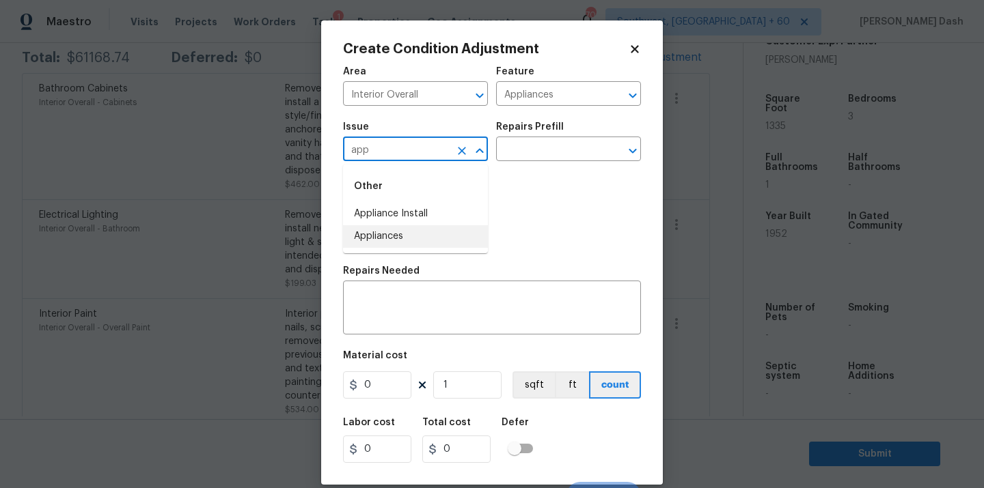
click at [383, 240] on li "Appliances" at bounding box center [415, 236] width 145 height 23
click at [522, 157] on input "text" at bounding box center [549, 150] width 107 height 21
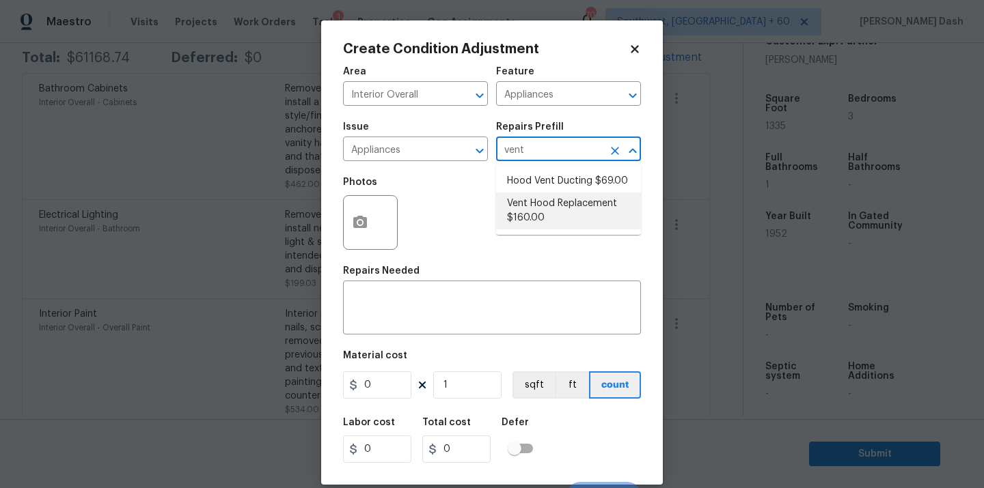
click at [542, 206] on li "Vent Hood Replacement $160.00" at bounding box center [568, 211] width 145 height 37
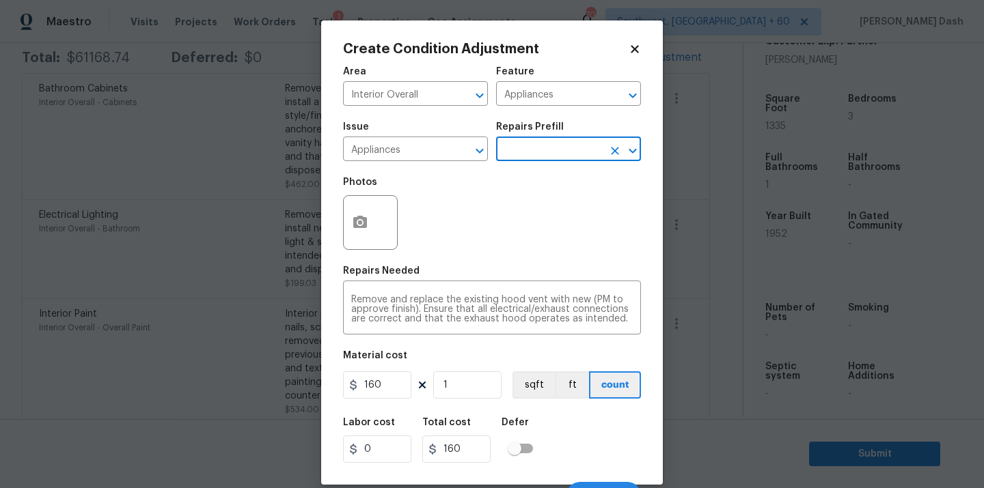
scroll to position [22, 0]
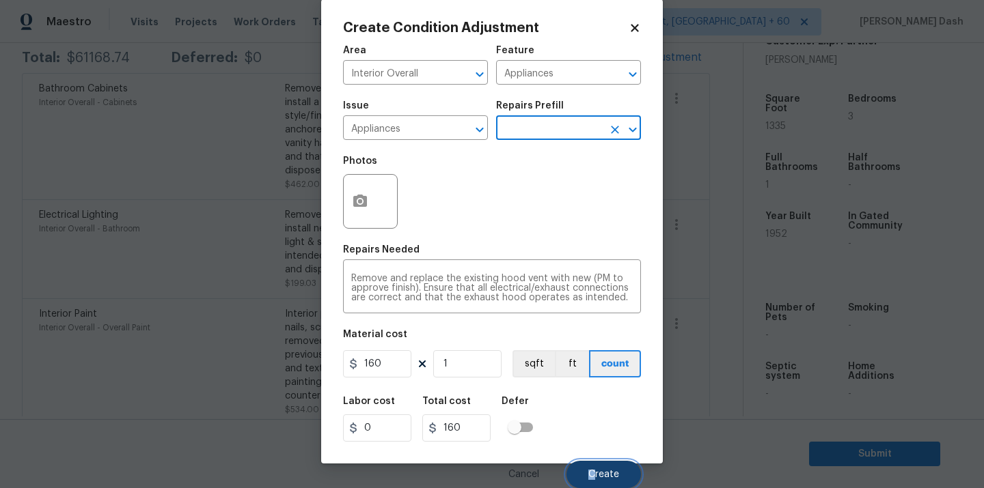
click at [596, 470] on span "Create" at bounding box center [603, 475] width 31 height 10
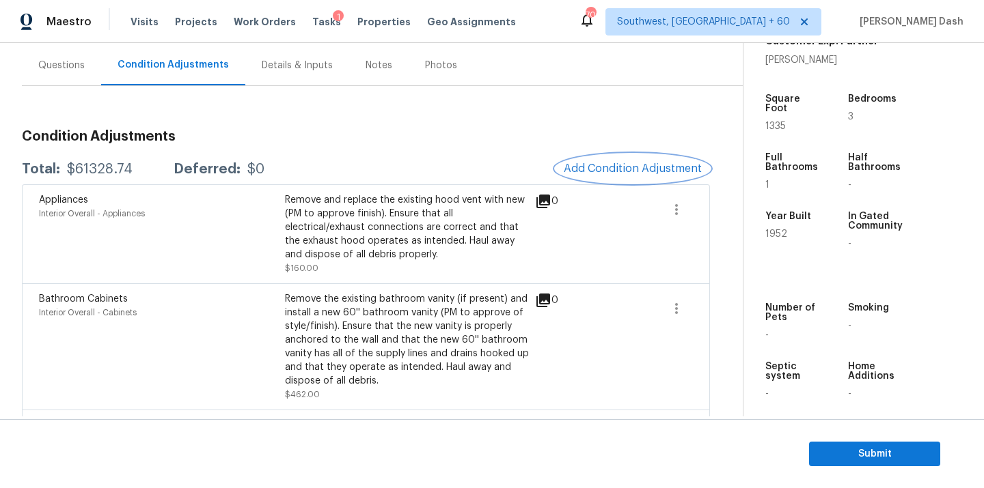
scroll to position [134, 0]
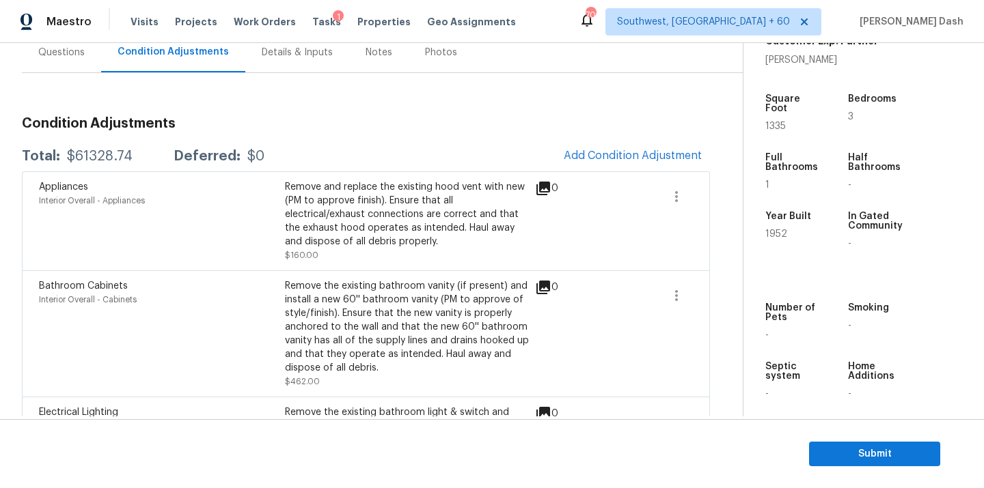
click at [79, 65] on div "Questions" at bounding box center [61, 52] width 79 height 40
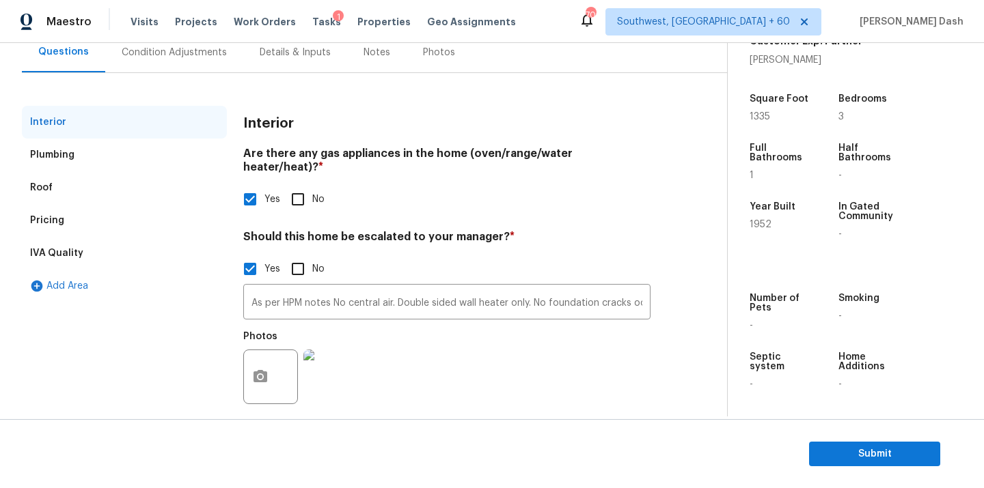
scroll to position [133, 0]
click at [53, 207] on div "Pricing" at bounding box center [124, 221] width 205 height 33
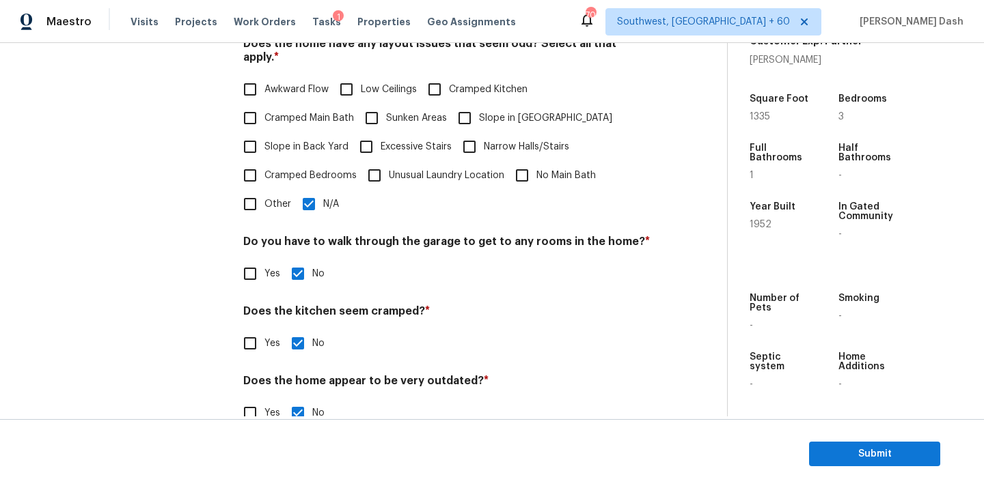
scroll to position [460, 0]
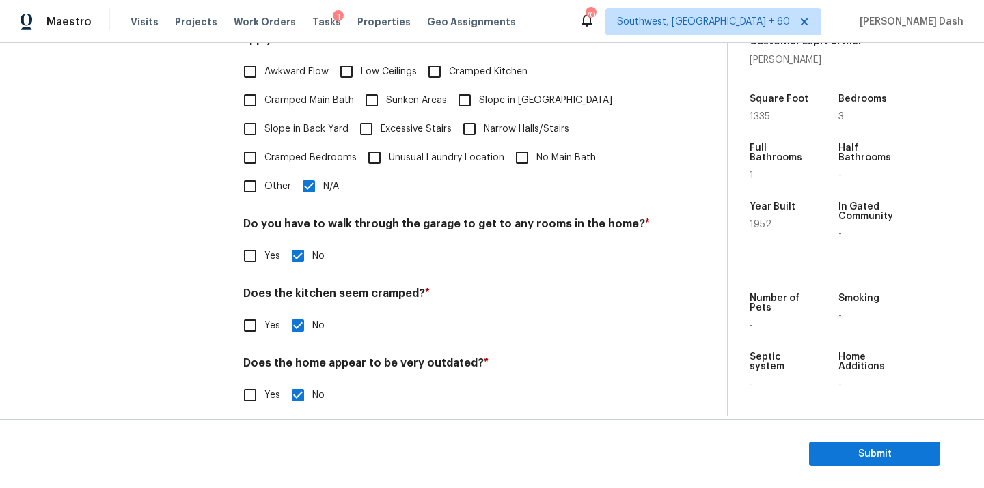
click at [250, 184] on input "Other" at bounding box center [250, 186] width 29 height 29
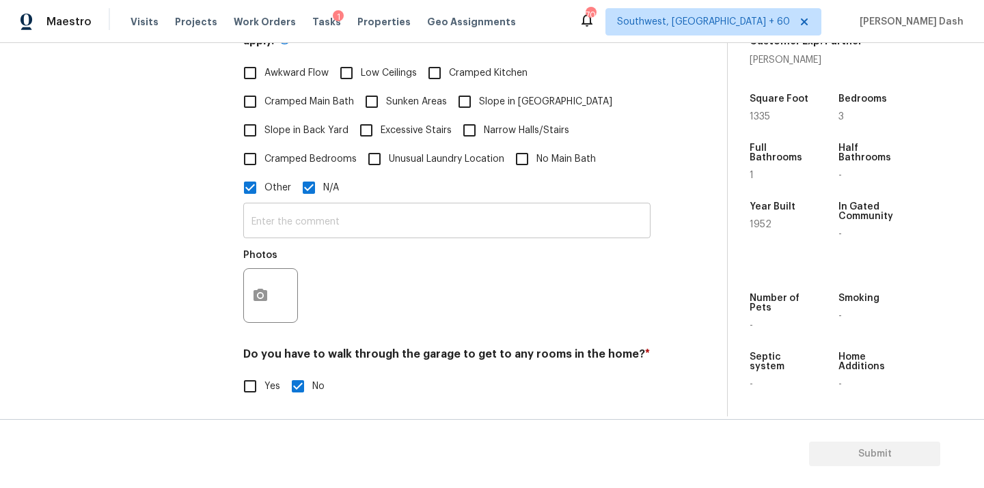
click at [292, 214] on input "text" at bounding box center [446, 222] width 407 height 32
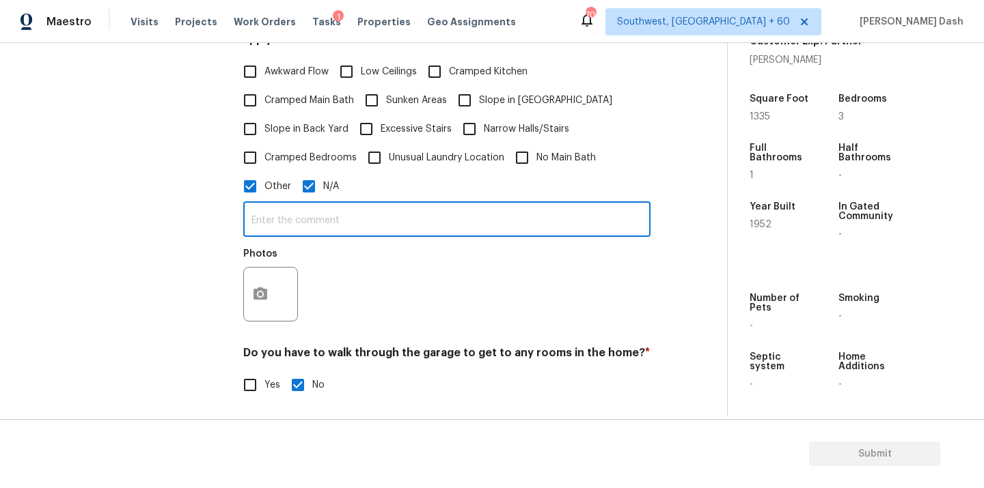
click at [306, 172] on div "Awkward Flow Low Ceilings Cramped Kitchen Cramped Main Bath Sunken Areas Slope …" at bounding box center [446, 128] width 407 height 143
click at [306, 208] on input "text" at bounding box center [446, 222] width 407 height 32
click at [311, 185] on input "N/A" at bounding box center [308, 186] width 29 height 29
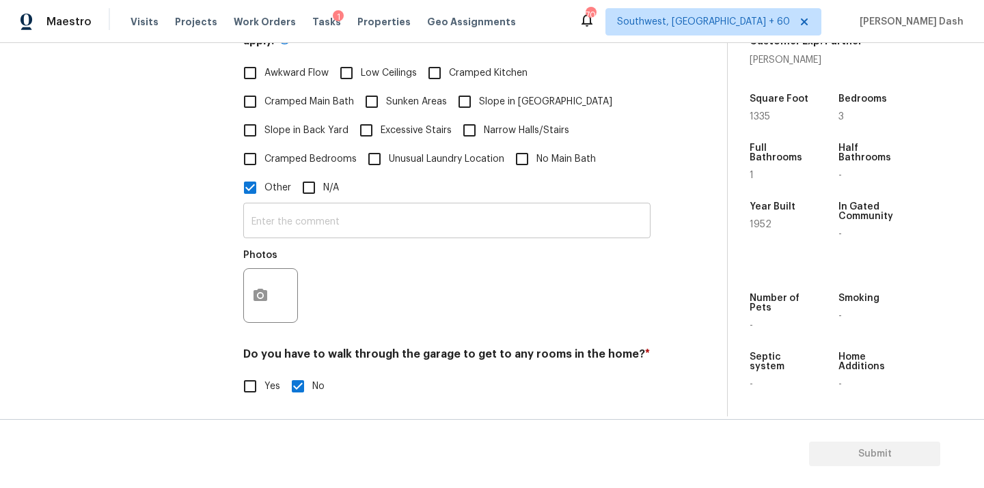
click at [311, 221] on input "text" at bounding box center [446, 222] width 407 height 32
click at [266, 293] on button "button" at bounding box center [260, 295] width 33 height 53
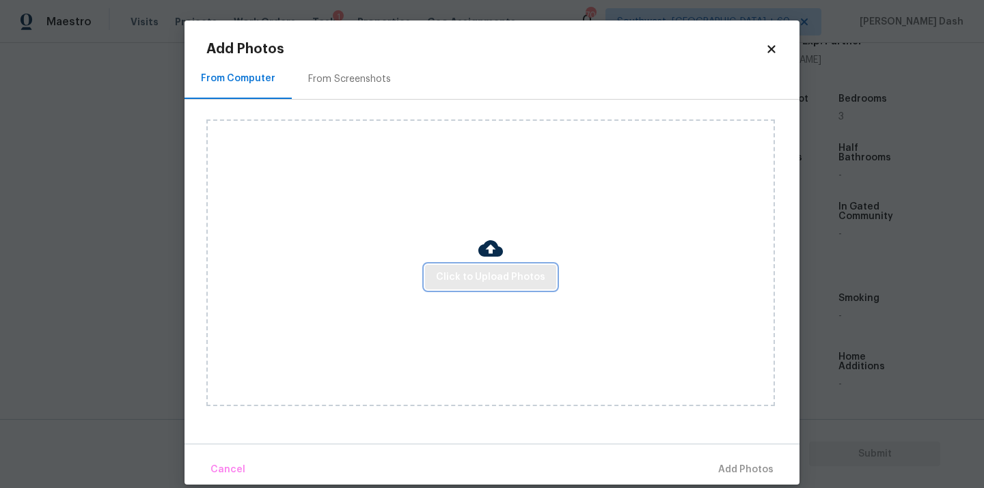
click at [460, 268] on button "Click to Upload Photos" at bounding box center [490, 277] width 131 height 25
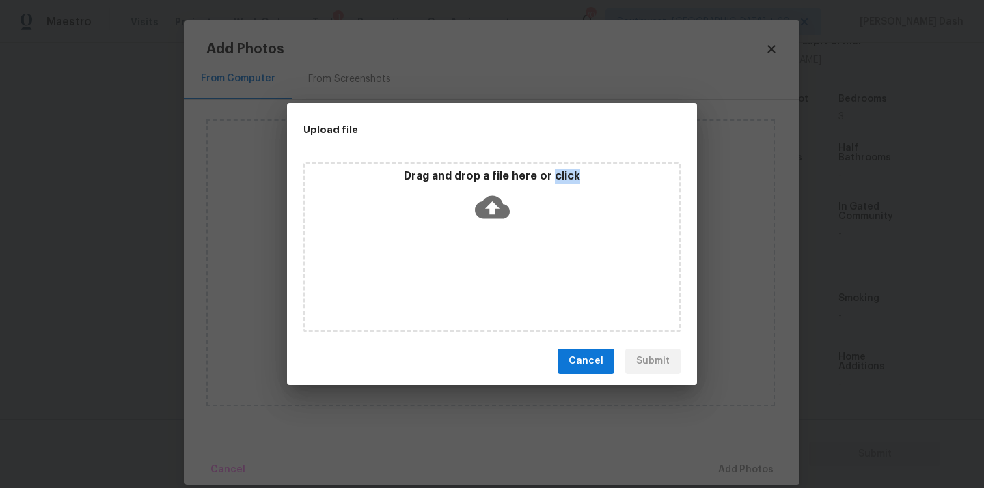
click at [460, 268] on div "Drag and drop a file here or click" at bounding box center [491, 247] width 377 height 171
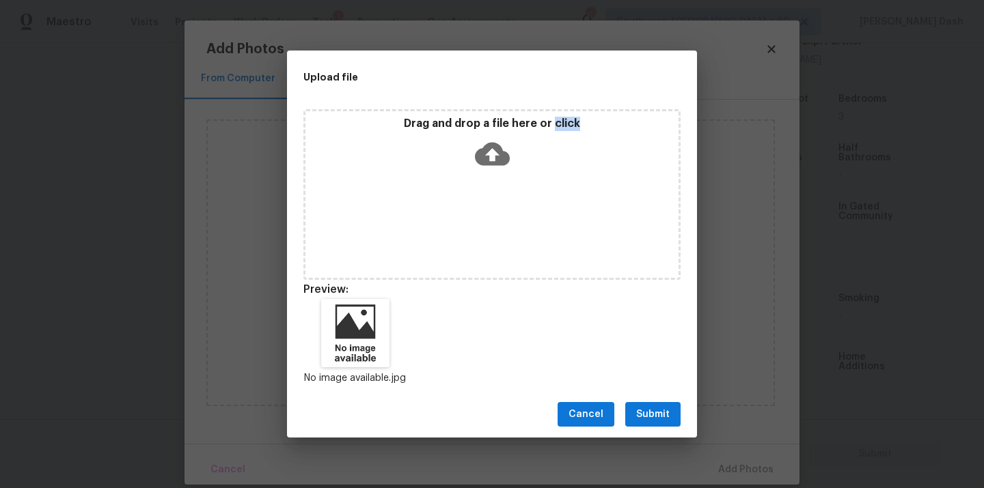
click at [652, 418] on span "Submit" at bounding box center [652, 414] width 33 height 17
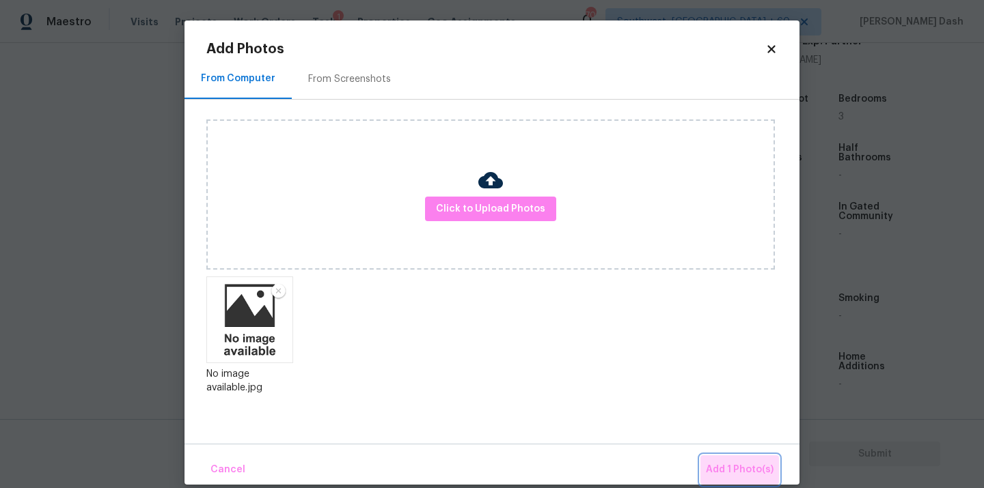
click at [749, 465] on span "Add 1 Photo(s)" at bounding box center [740, 470] width 68 height 17
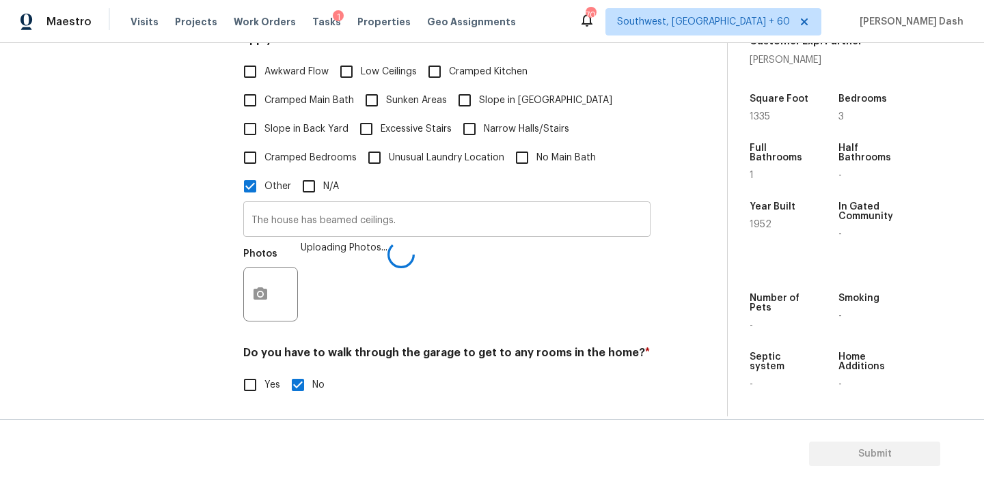
click at [392, 205] on input "The house has beamed ceilings." at bounding box center [446, 221] width 407 height 32
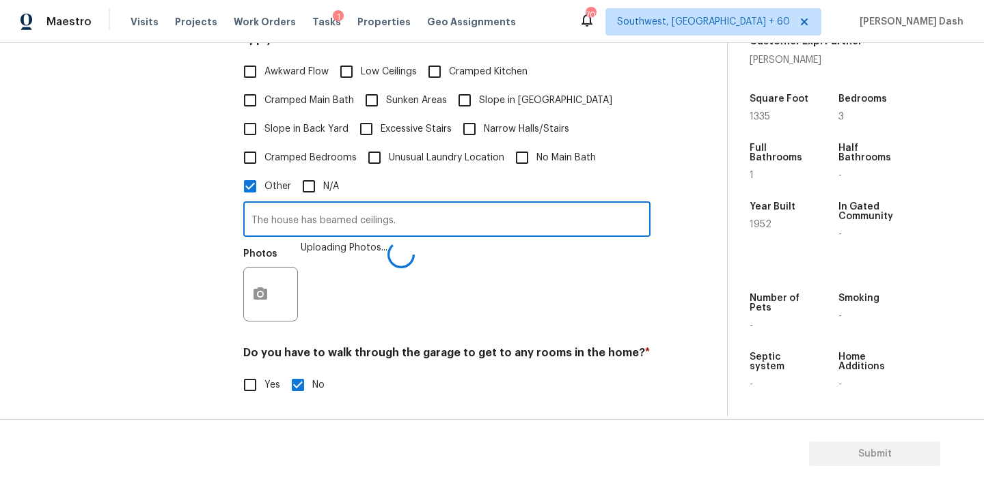
click at [419, 207] on input "The house has beamed ceilings." at bounding box center [446, 221] width 407 height 32
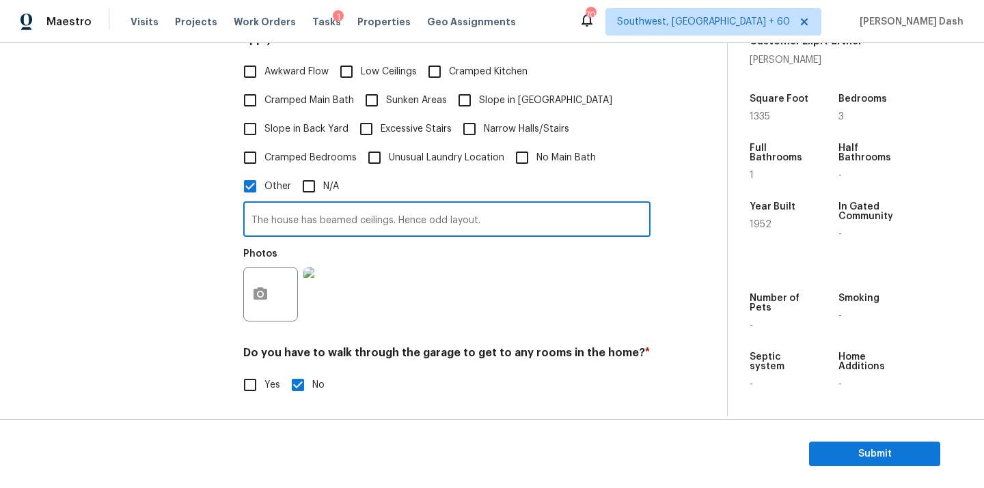
click at [184, 261] on div "Interior Plumbing Roof Pricing IVA Quality Add Area" at bounding box center [124, 167] width 205 height 776
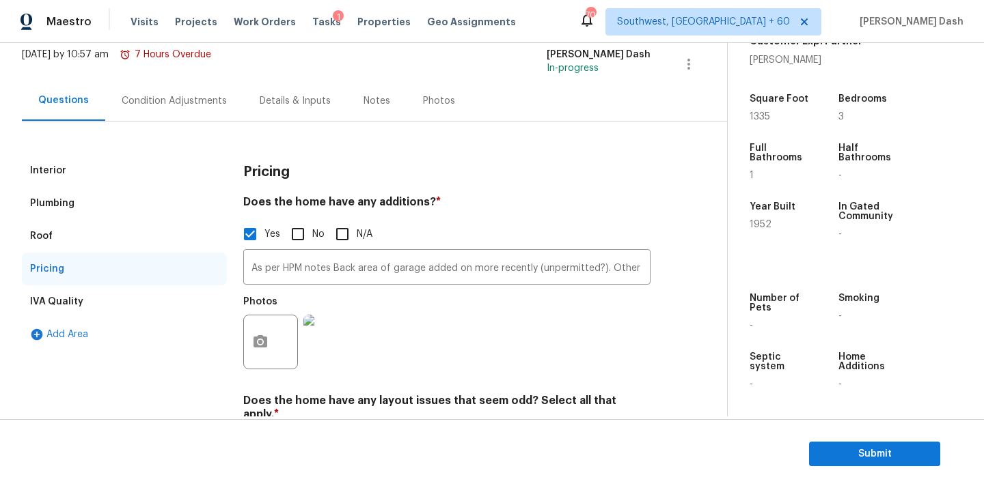
scroll to position [0, 0]
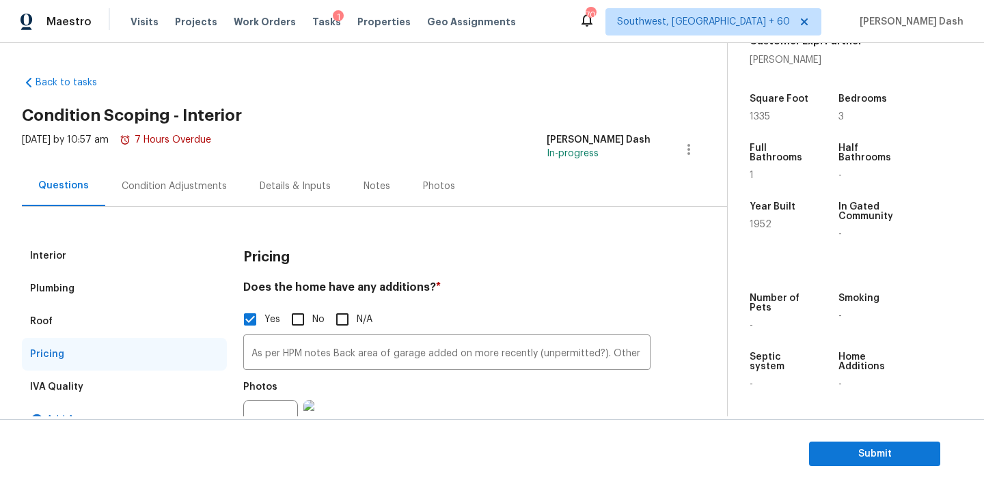
click at [173, 182] on div "Condition Adjustments" at bounding box center [174, 187] width 105 height 14
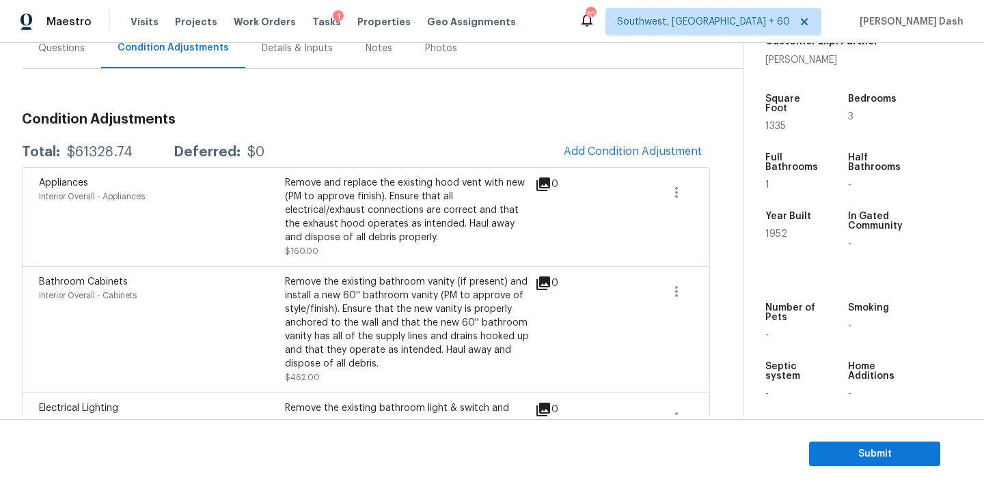
scroll to position [143, 0]
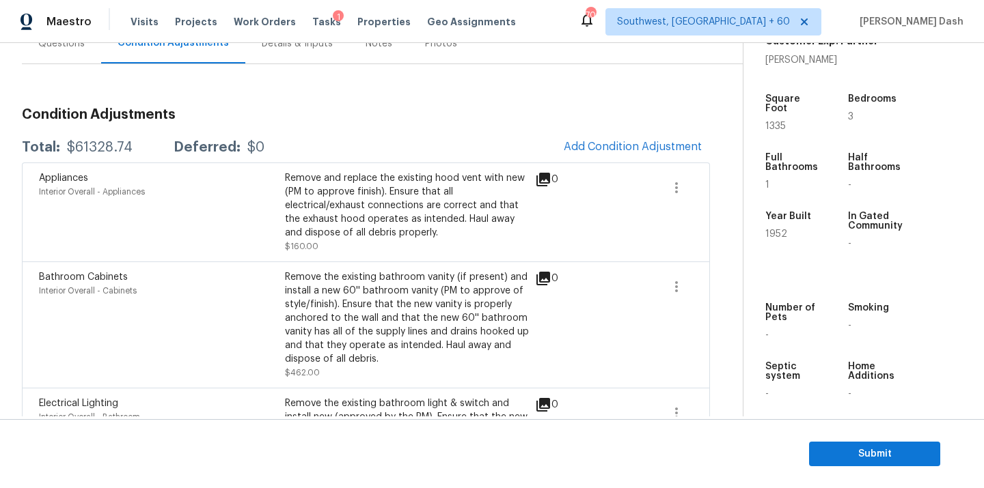
click at [111, 152] on div "$61328.74" at bounding box center [100, 148] width 66 height 14
copy div "$61328.74"
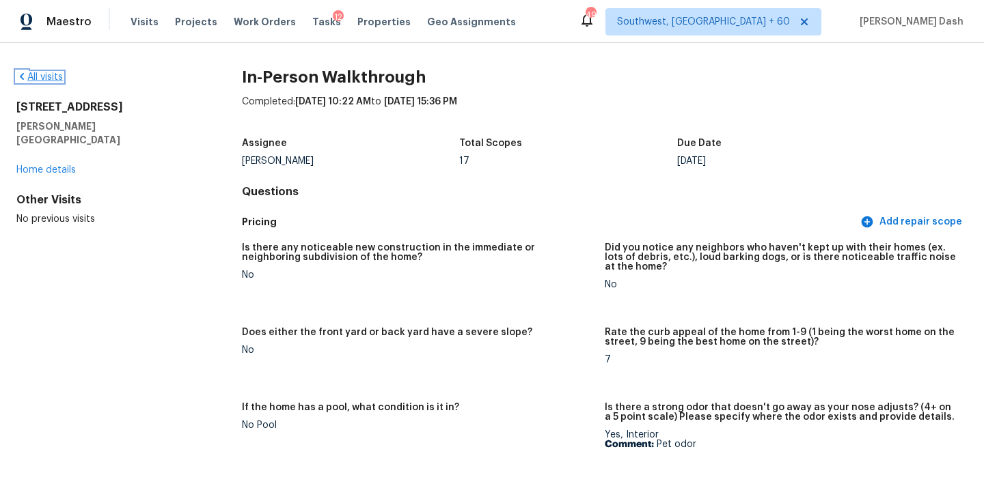
click at [53, 77] on link "All visits" at bounding box center [39, 77] width 46 height 10
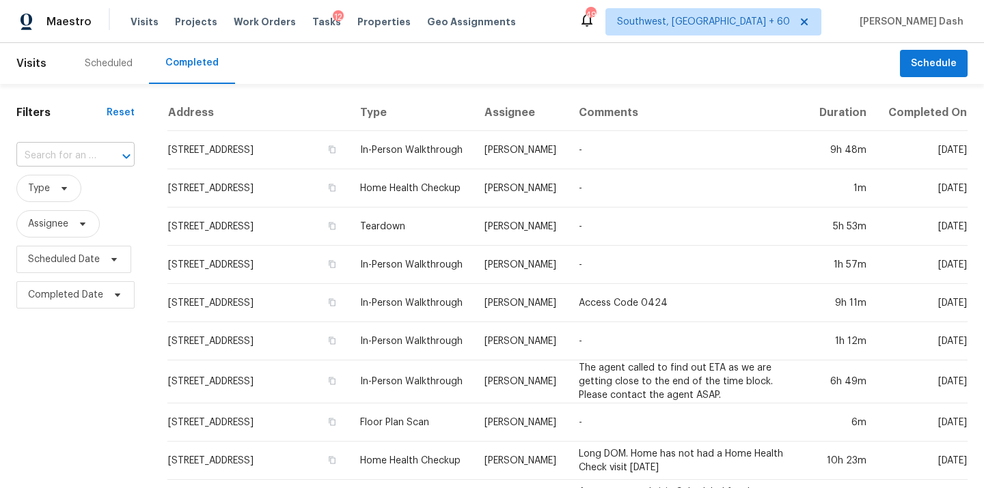
click at [99, 152] on div at bounding box center [117, 156] width 36 height 19
paste input "1007 Manning Dr, Fredericksburg, VA 22405"
type input "1007 Manning Dr, Fredericksburg, VA 22405"
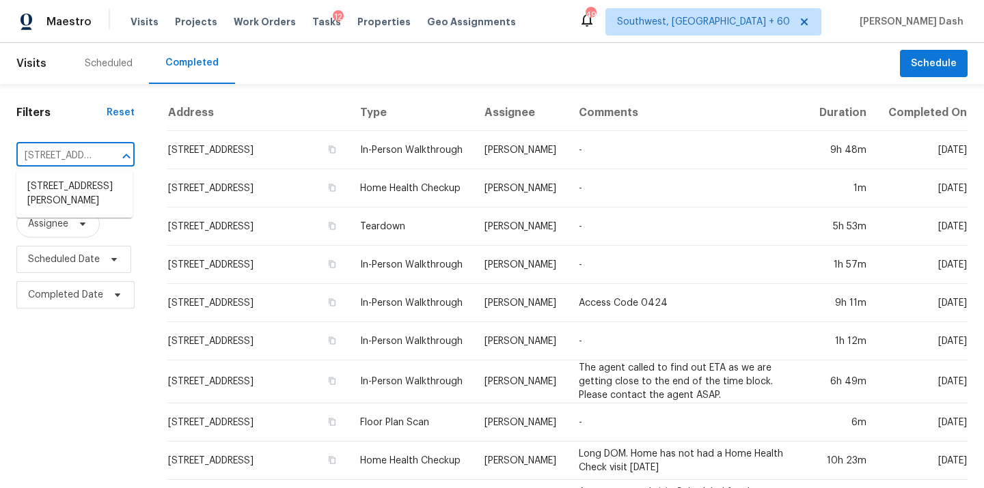
scroll to position [0, 126]
click at [96, 196] on li "1007 Manning Dr, Fredericksburg, VA 22405" at bounding box center [74, 194] width 116 height 37
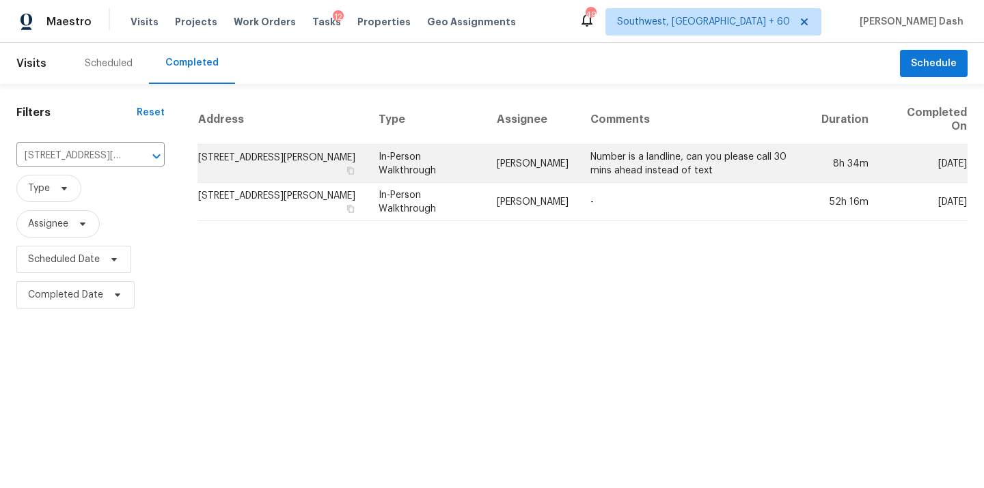
click at [473, 154] on td "In-Person Walkthrough" at bounding box center [427, 164] width 118 height 38
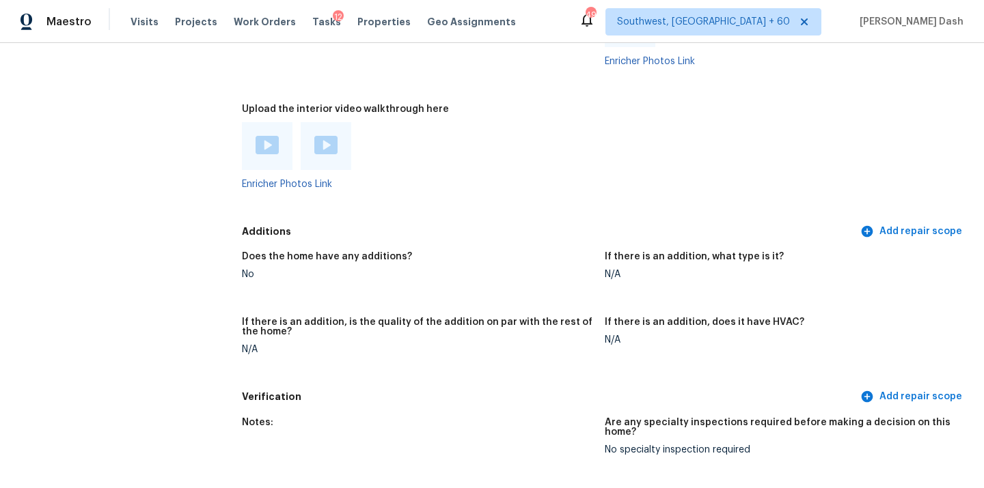
scroll to position [2736, 0]
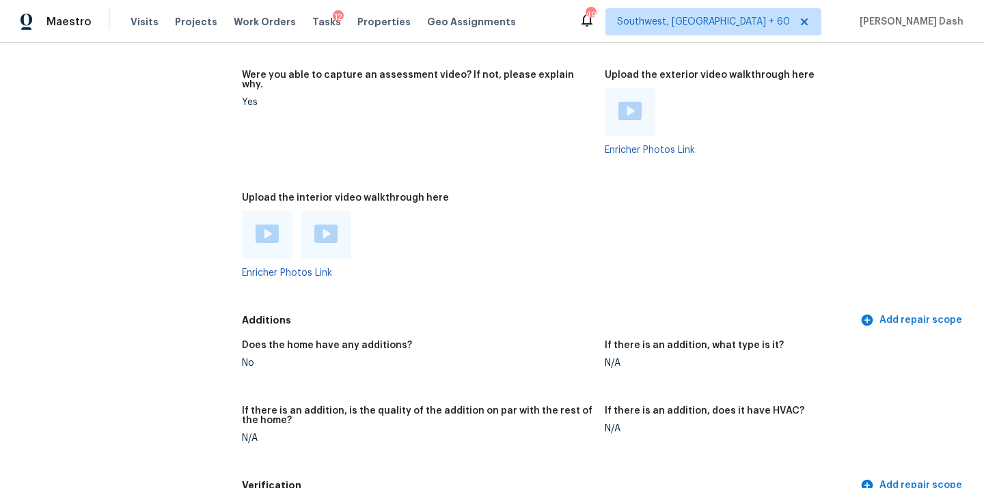
click at [260, 228] on img at bounding box center [266, 234] width 23 height 18
click at [333, 225] on img at bounding box center [325, 234] width 23 height 18
click at [632, 108] on img at bounding box center [629, 111] width 23 height 18
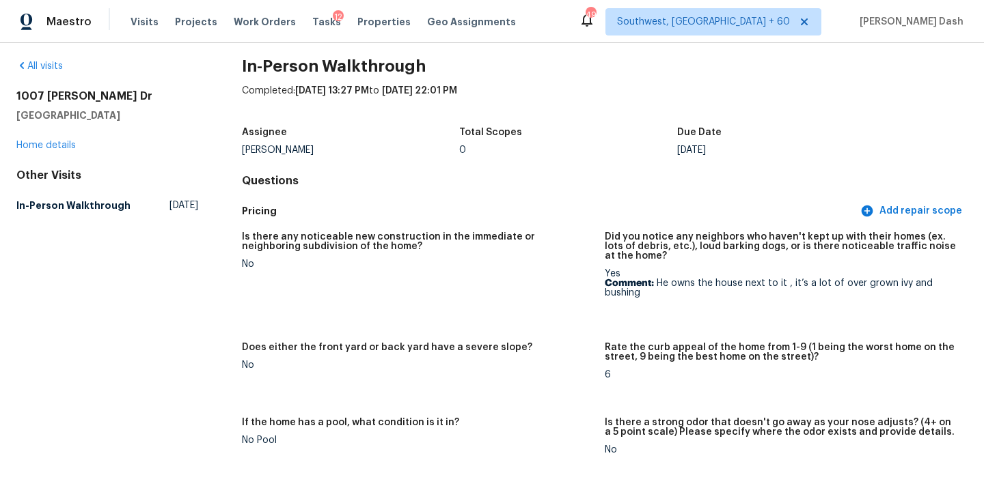
scroll to position [0, 0]
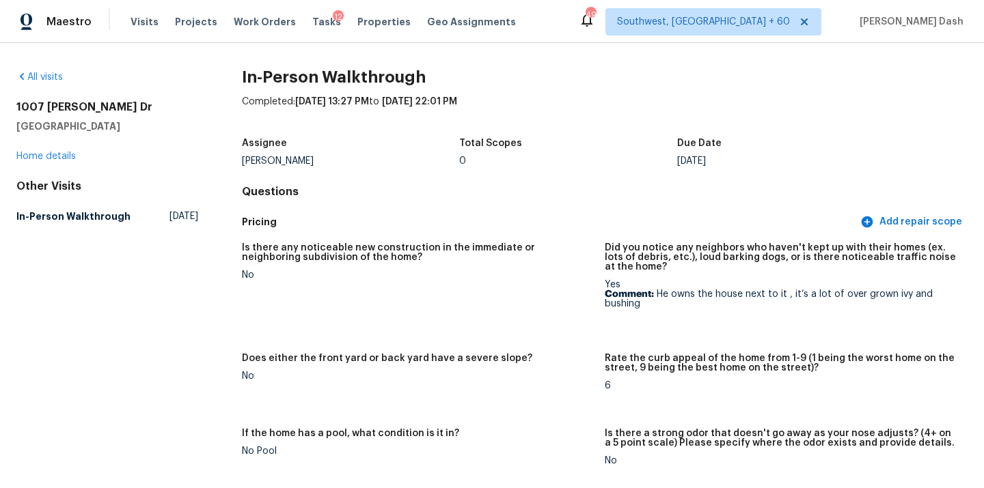
click at [61, 85] on div "All visits 1007 Manning Dr Fredericksburg, VA 22405 Home details Other Visits I…" at bounding box center [107, 149] width 182 height 158
click at [59, 79] on link "All visits" at bounding box center [39, 77] width 46 height 10
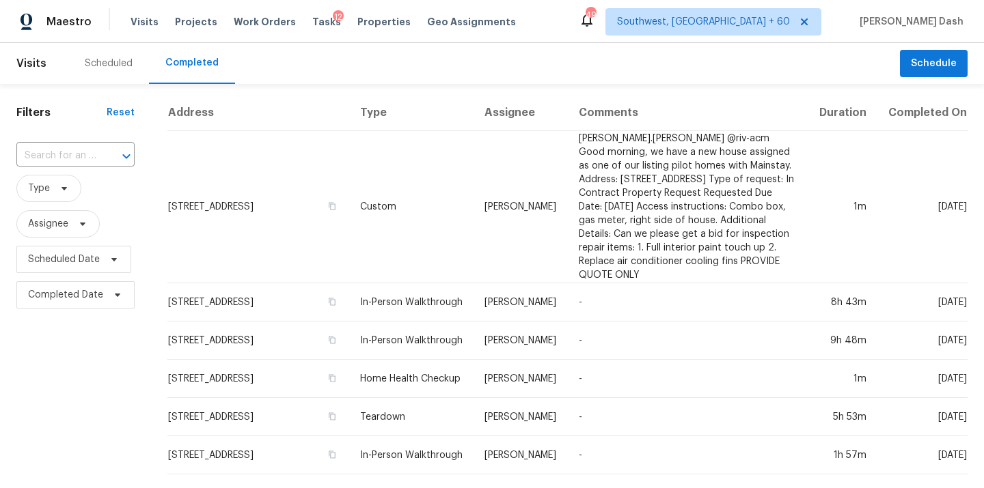
click at [74, 143] on div "​" at bounding box center [75, 155] width 118 height 29
paste input "704 Mountain Ave, Pomona, CA 91767"
type input "704 Mountain Ave, Pomona, CA 91767"
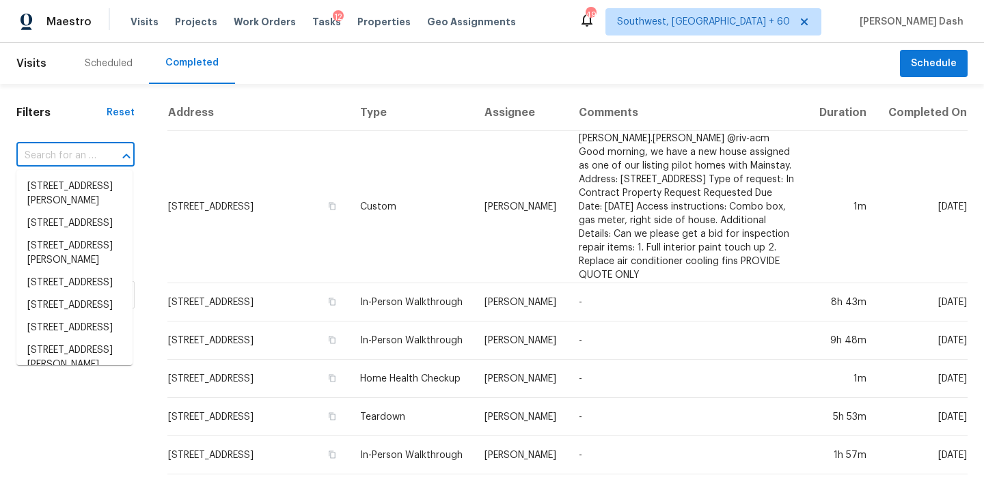
scroll to position [0, 0]
paste input "1132 Red Oak Cir, Fairfield, AL 35064"
type input "1132 Red Oak Cir, Fairfield, AL 35064"
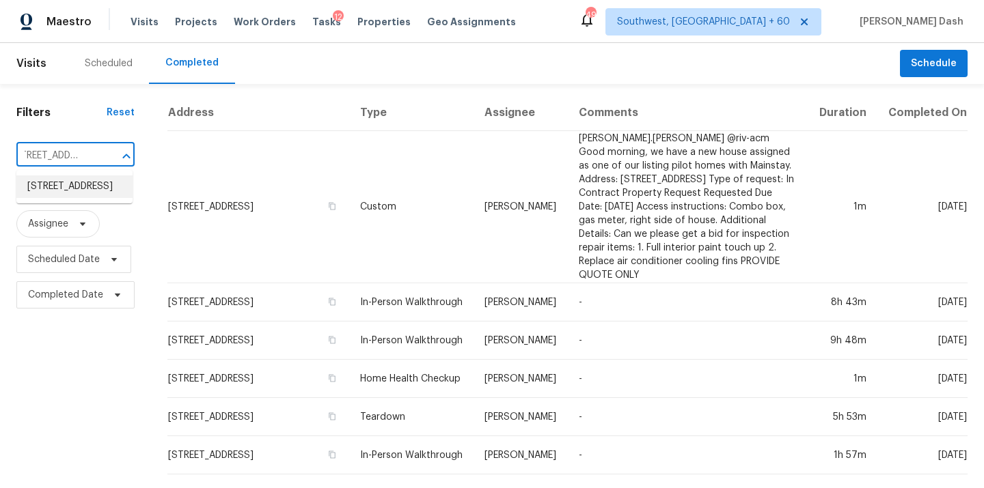
click at [79, 187] on li "1132 Red Oak Cir, Fairfield, AL 35064" at bounding box center [74, 187] width 116 height 23
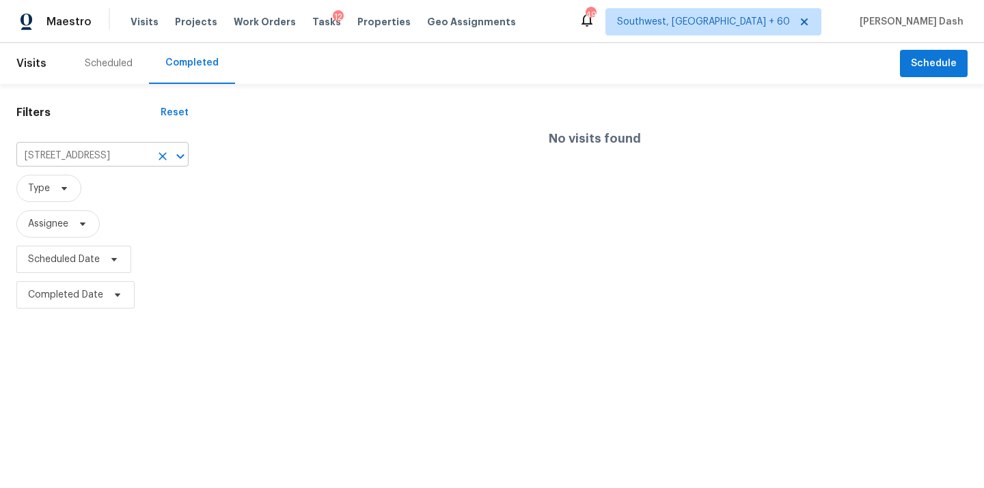
click at [118, 158] on input "1132 Red Oak Cir, Fairfield, AL 35064" at bounding box center [83, 156] width 134 height 21
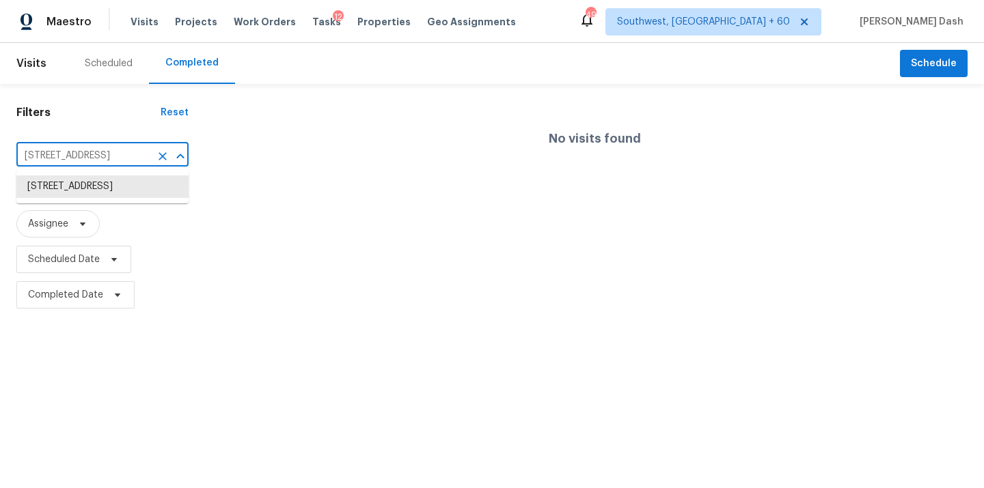
click at [118, 158] on input "1132 Red Oak Cir, Fairfield, AL 35064" at bounding box center [83, 156] width 134 height 21
paste input "704 Mountain Ave, Pomona, CA 91767"
type input "704 Mountain Ave, Pomona, CA 91767"
click at [119, 183] on li "704 Mountain Ave, Pomona, CA 91767" at bounding box center [102, 187] width 172 height 23
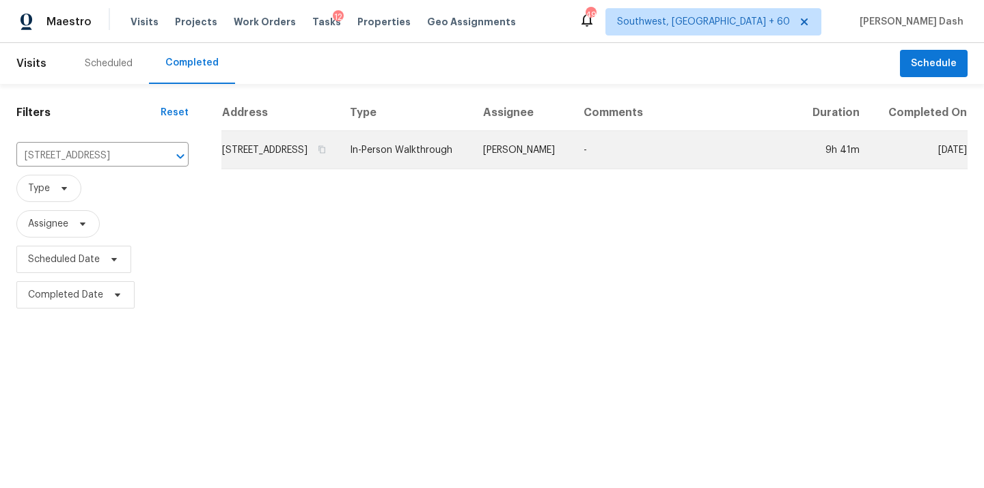
click at [339, 167] on td "704 Mountain Ave, Pomona, CA 91767" at bounding box center [280, 150] width 118 height 38
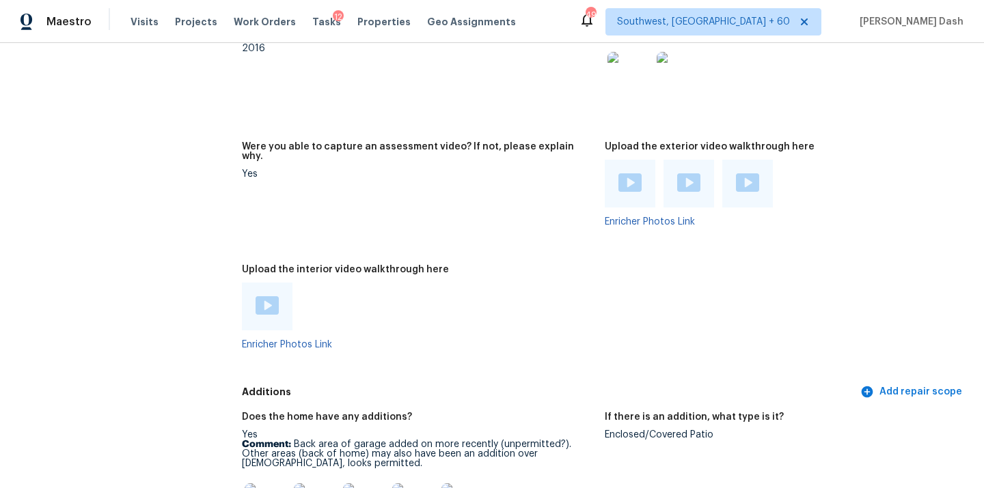
scroll to position [2616, 0]
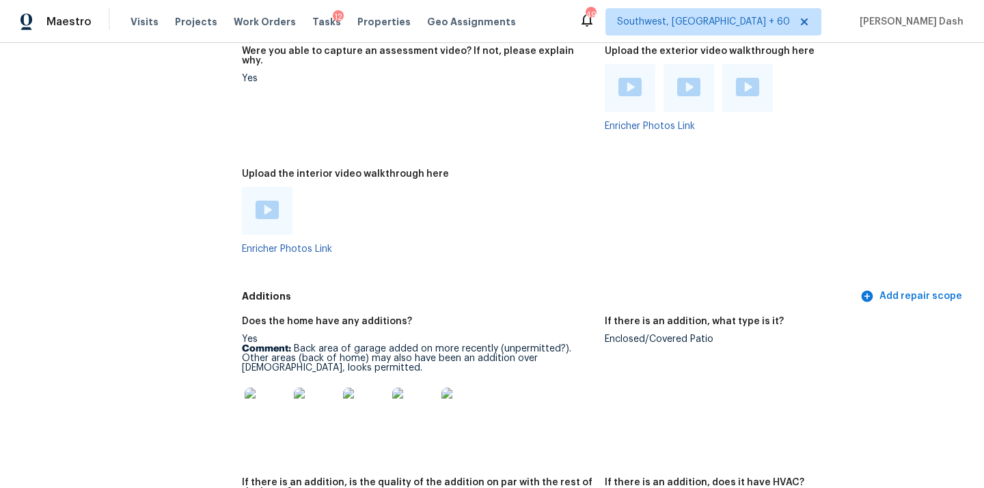
click at [267, 201] on img at bounding box center [266, 210] width 23 height 18
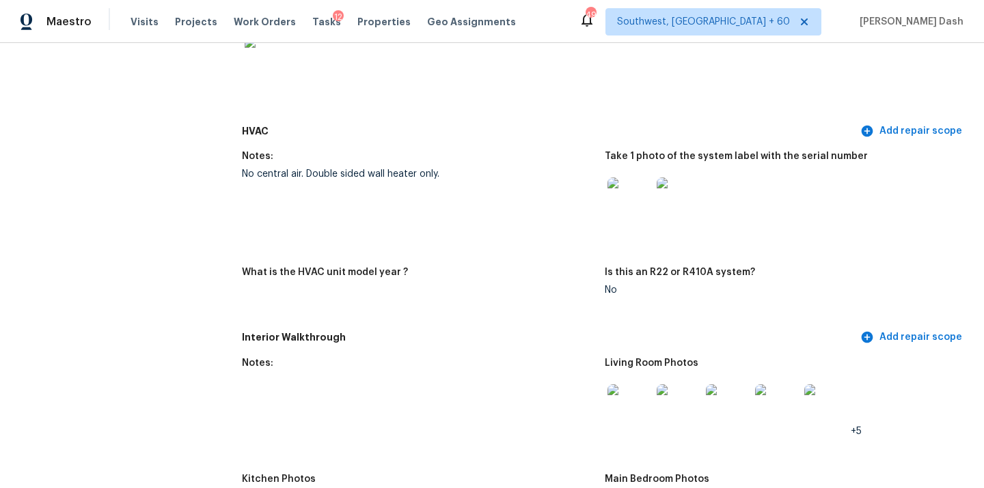
scroll to position [1155, 0]
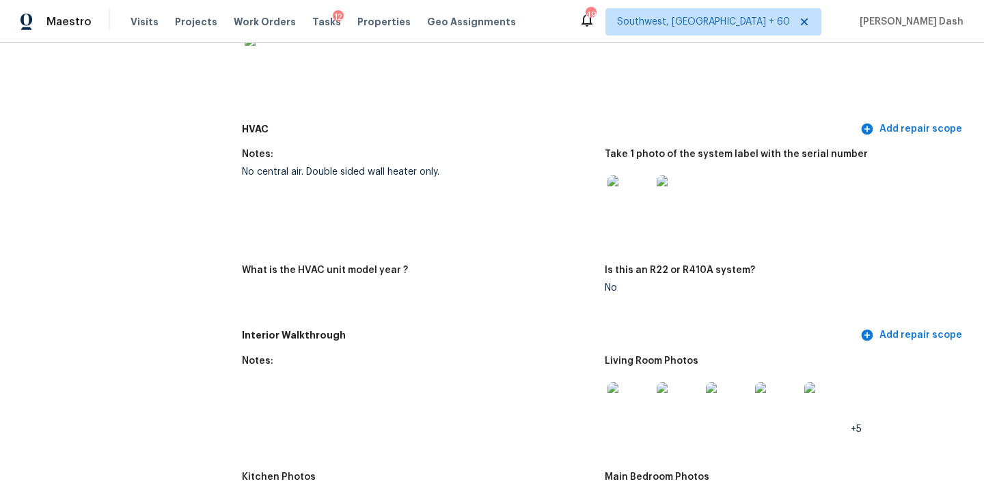
drag, startPoint x: 239, startPoint y: 163, endPoint x: 435, endPoint y: 168, distance: 196.1
copy div "No central air. Double sided wall heater only."
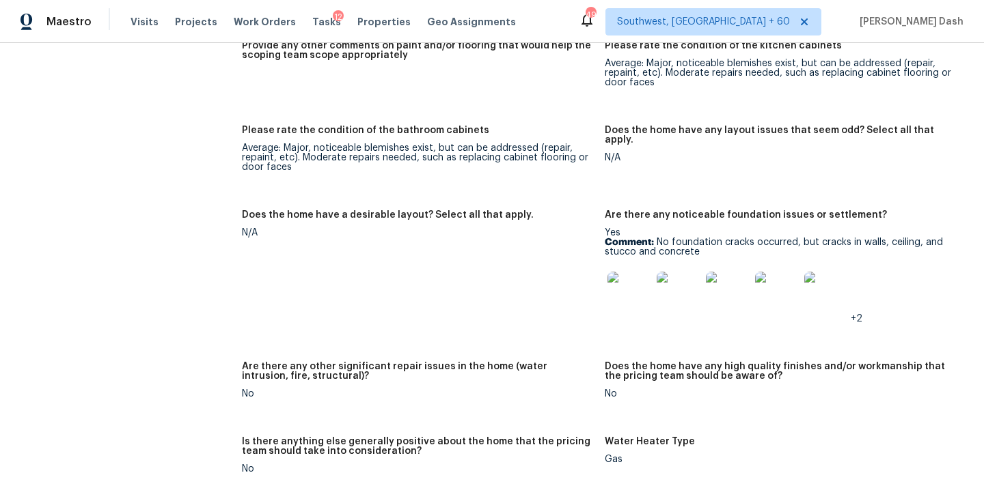
scroll to position [2045, 0]
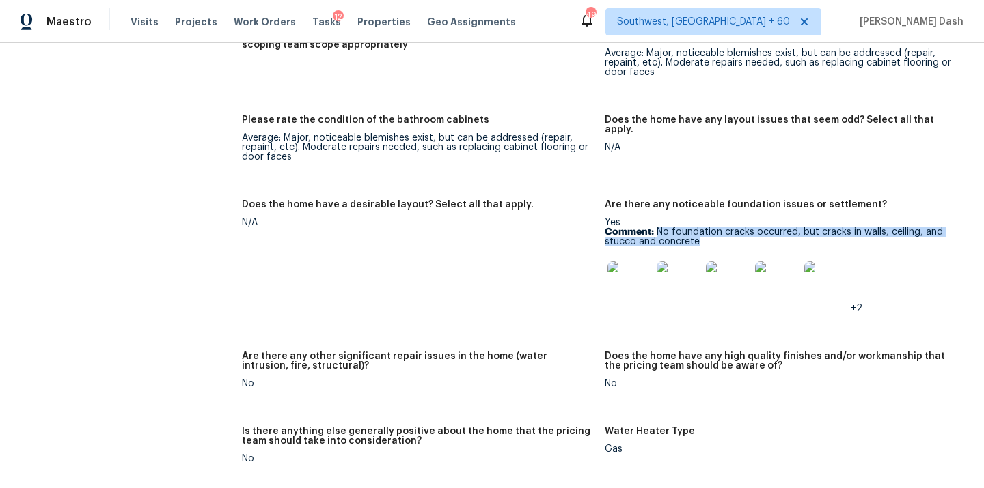
drag, startPoint x: 657, startPoint y: 212, endPoint x: 700, endPoint y: 223, distance: 43.7
click at [700, 227] on p "Comment: No foundation cracks occurred, but cracks in walls, ceiling, and stucc…" at bounding box center [781, 236] width 352 height 19
copy p "No foundation cracks occurred, but cracks in walls, ceiling, and stucco and con…"
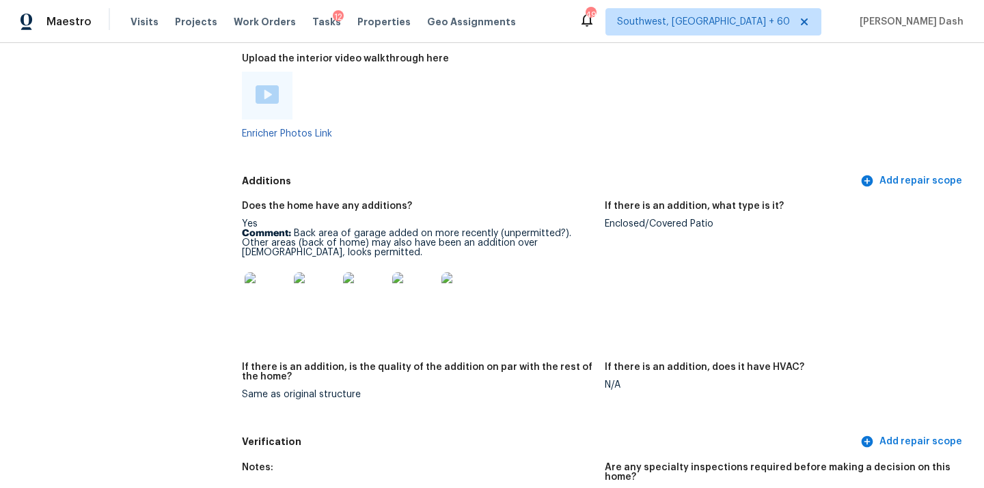
scroll to position [2756, 0]
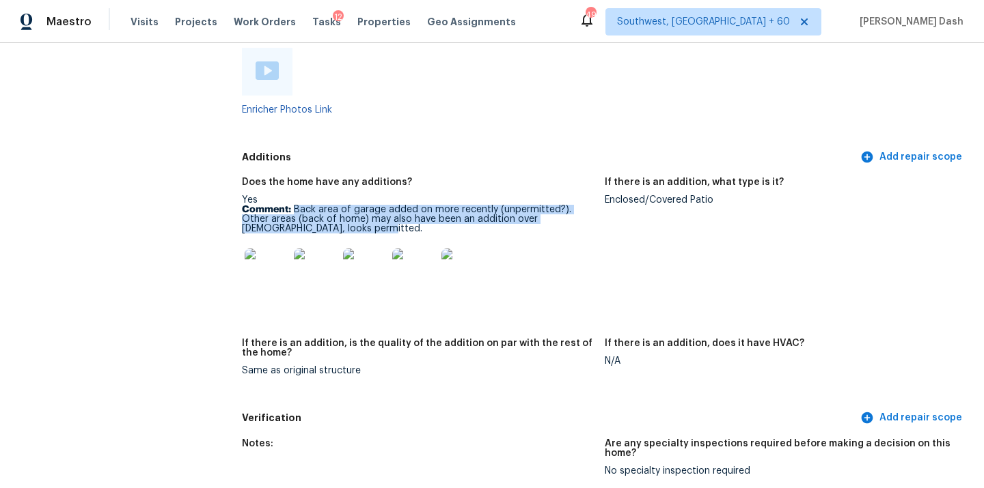
drag, startPoint x: 294, startPoint y: 191, endPoint x: 524, endPoint y: 208, distance: 230.8
click at [524, 208] on p "Comment: Back area of garage added on more recently (unpermitted?). Other areas…" at bounding box center [418, 219] width 352 height 29
copy p "Back area of garage added on more recently (unpermitted?). Other areas (back of…"
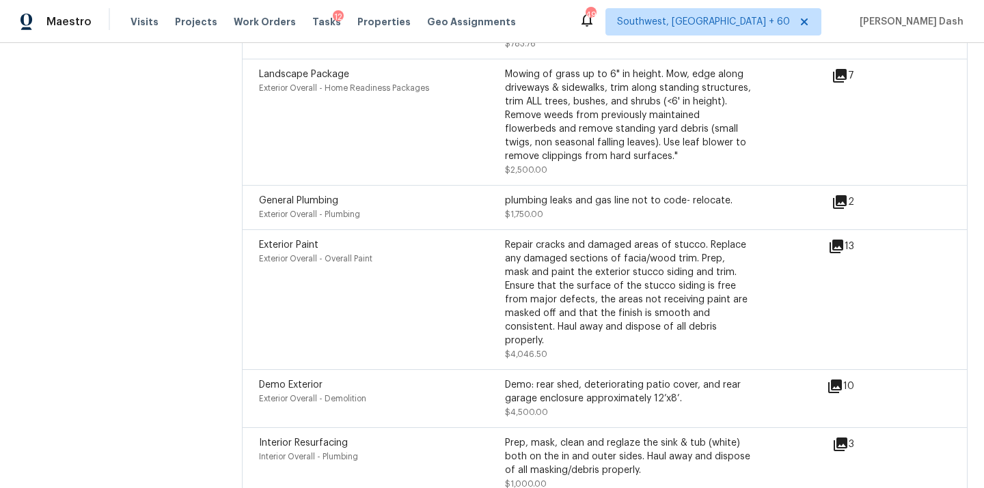
scroll to position [3785, 0]
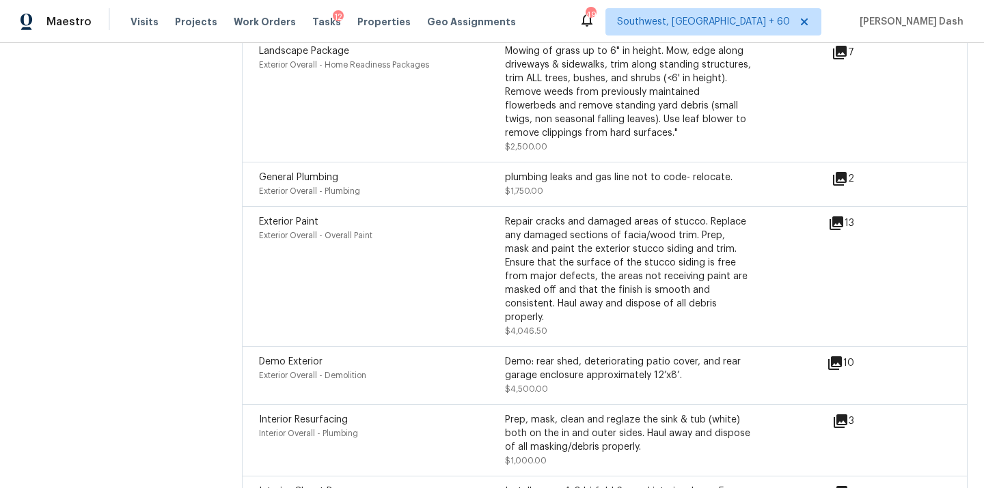
click at [840, 171] on icon at bounding box center [839, 179] width 16 height 16
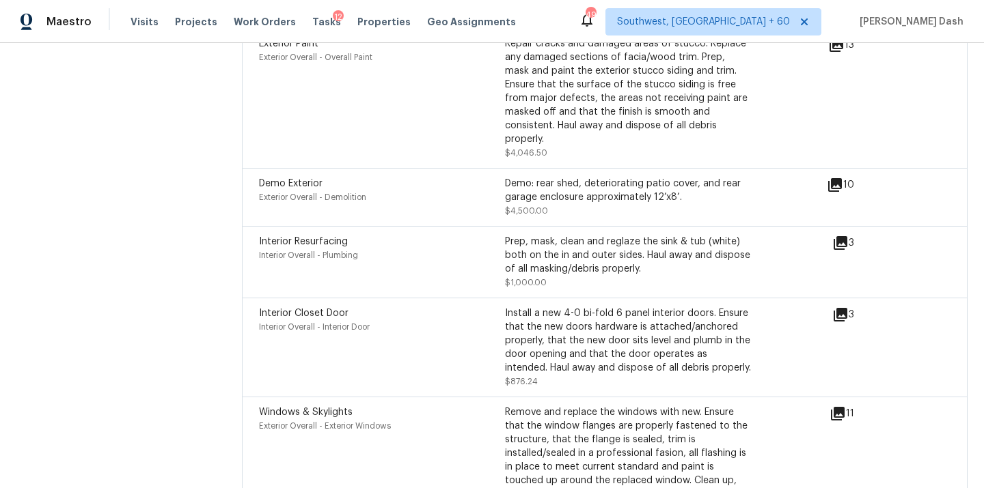
scroll to position [3969, 0]
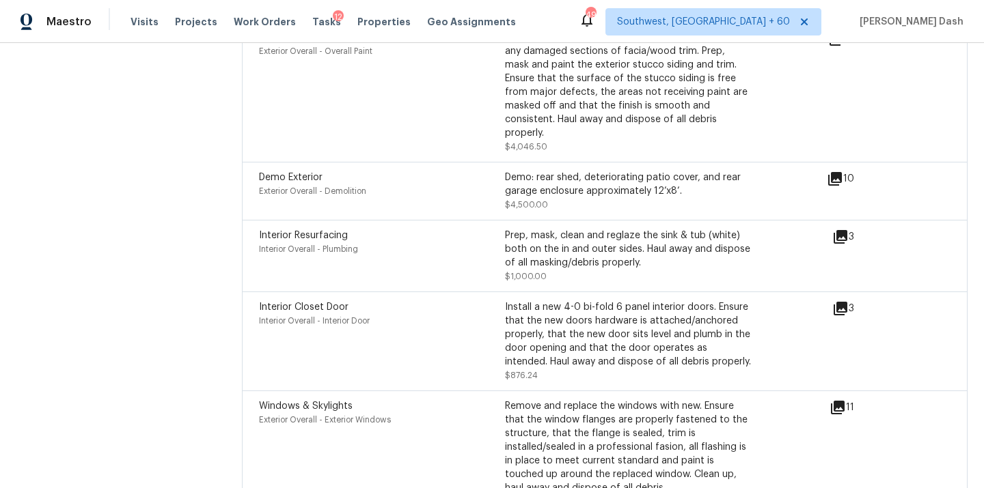
click at [835, 229] on icon at bounding box center [840, 237] width 16 height 16
click at [842, 302] on icon at bounding box center [840, 309] width 14 height 14
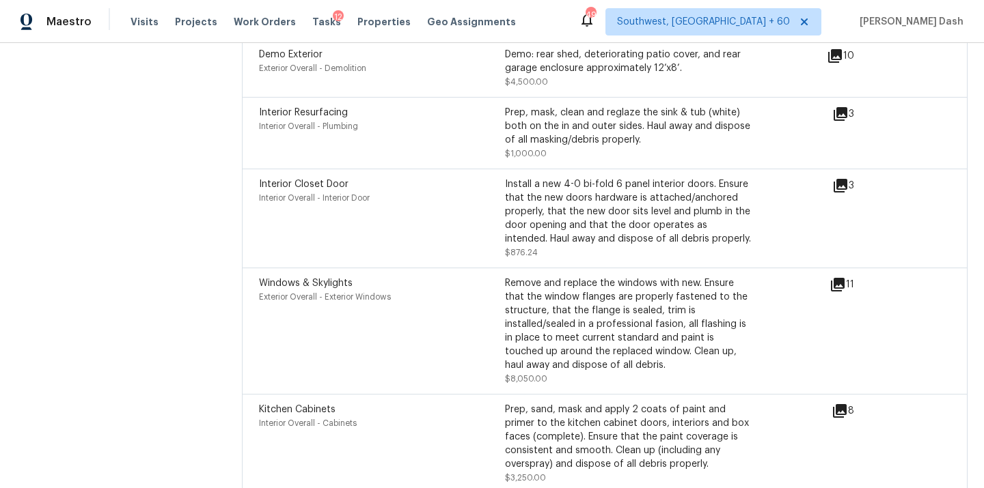
scroll to position [4106, 0]
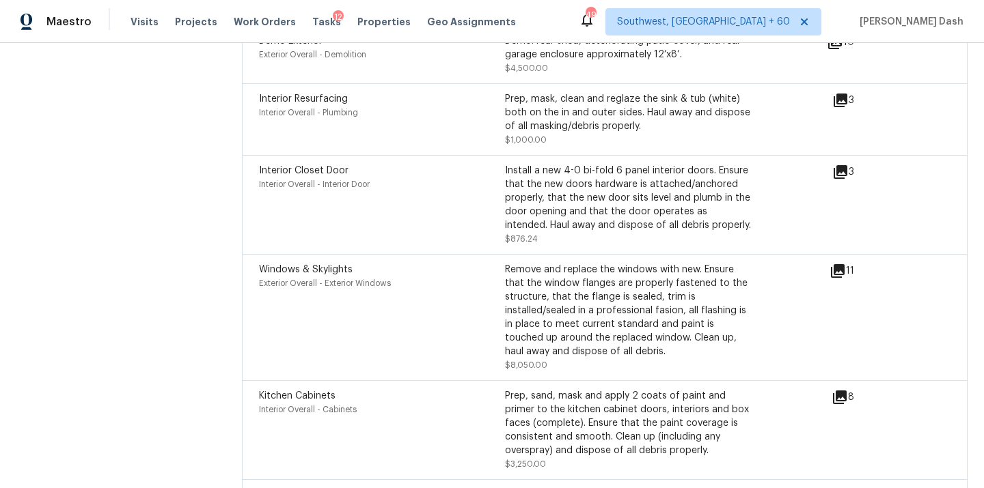
click at [835, 264] on icon at bounding box center [838, 271] width 14 height 14
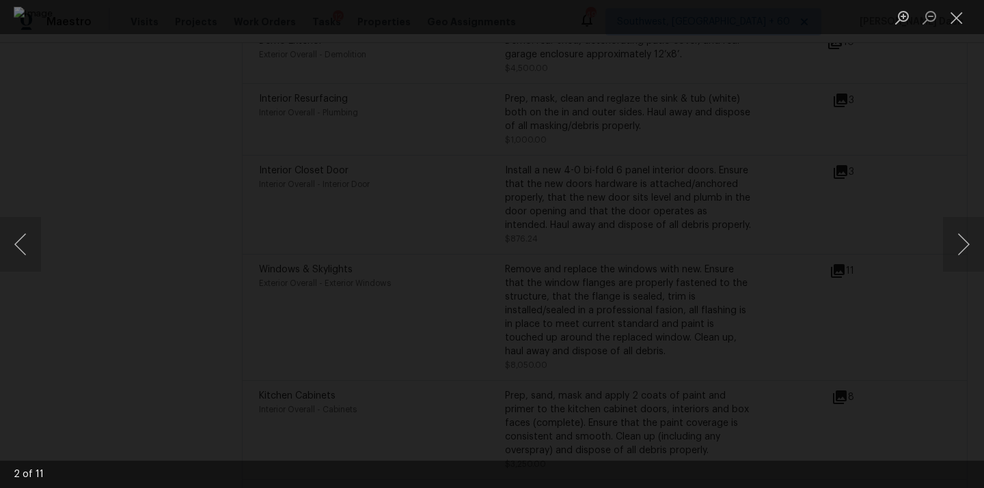
click at [114, 106] on div "Lightbox" at bounding box center [492, 244] width 984 height 488
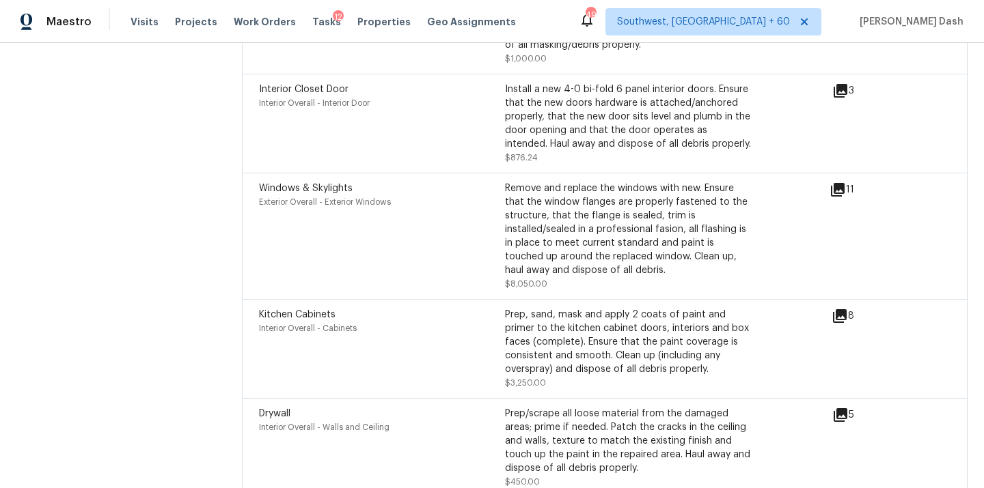
scroll to position [4193, 0]
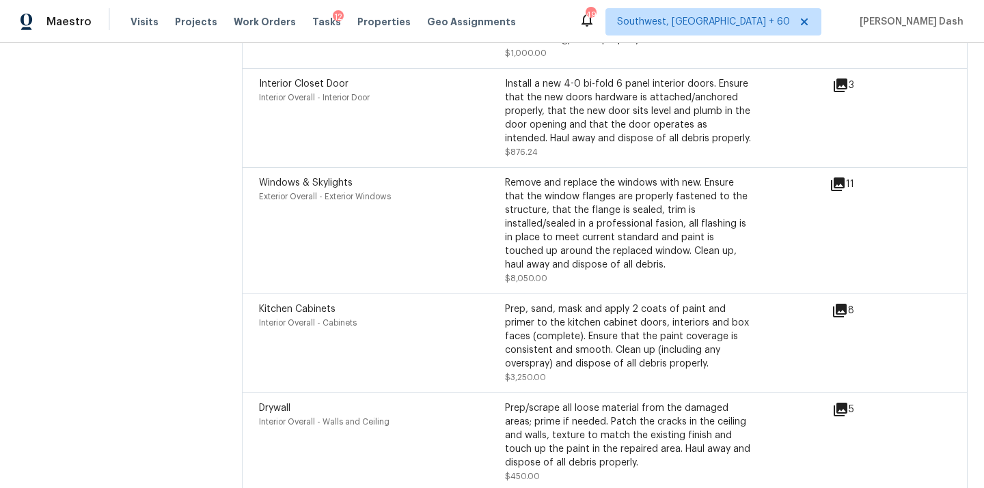
click at [845, 304] on icon at bounding box center [840, 311] width 14 height 14
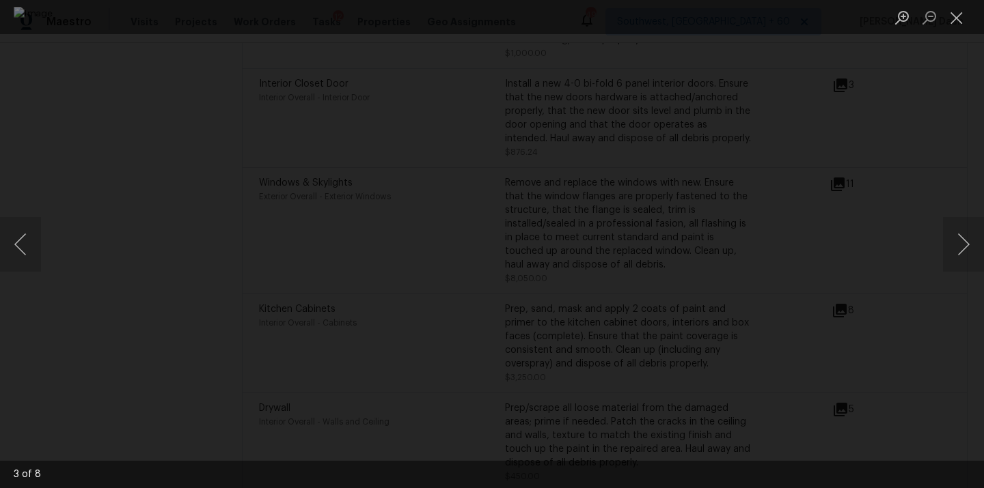
click at [898, 193] on div "Lightbox" at bounding box center [492, 244] width 984 height 488
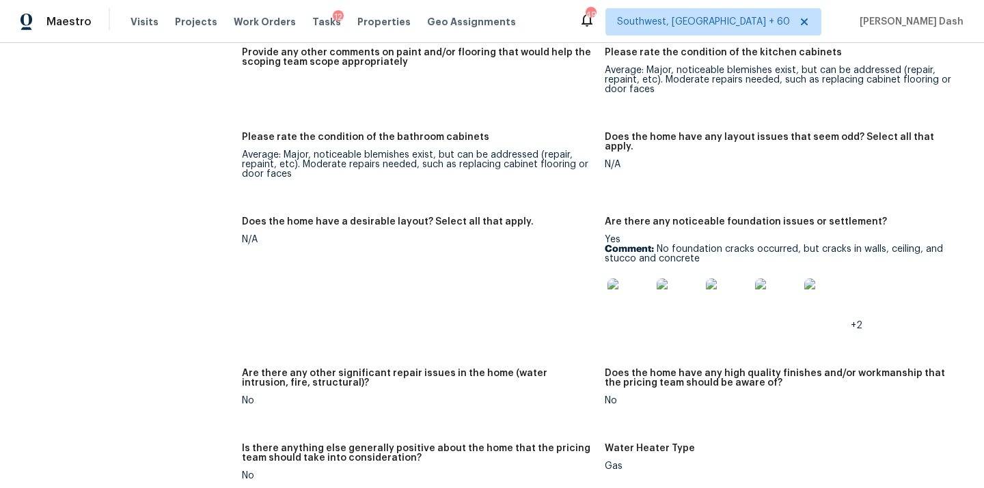
scroll to position [2036, 0]
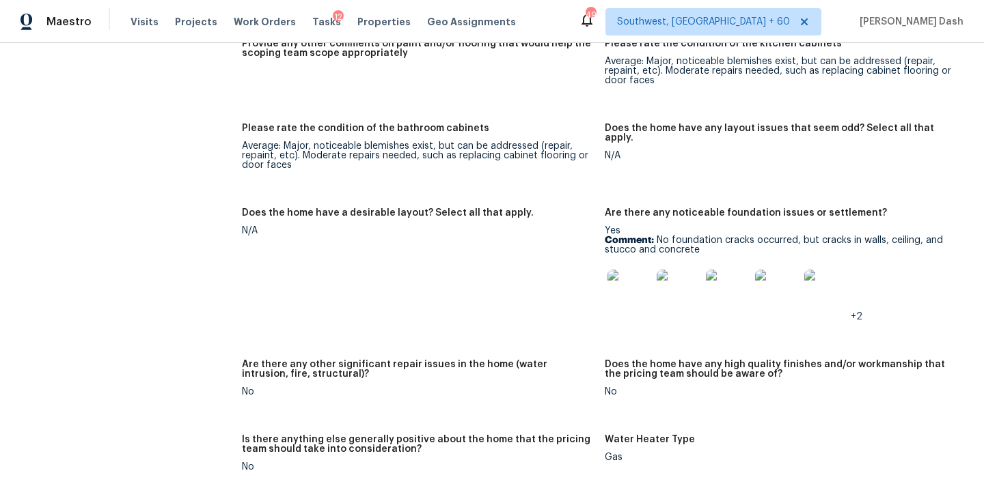
click at [627, 270] on img at bounding box center [629, 292] width 44 height 44
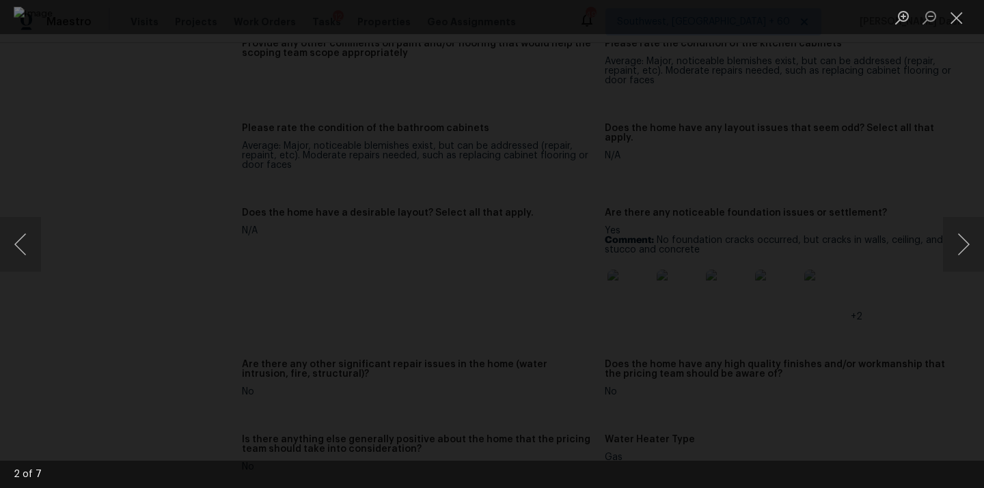
click at [122, 59] on div "Lightbox" at bounding box center [492, 244] width 984 height 488
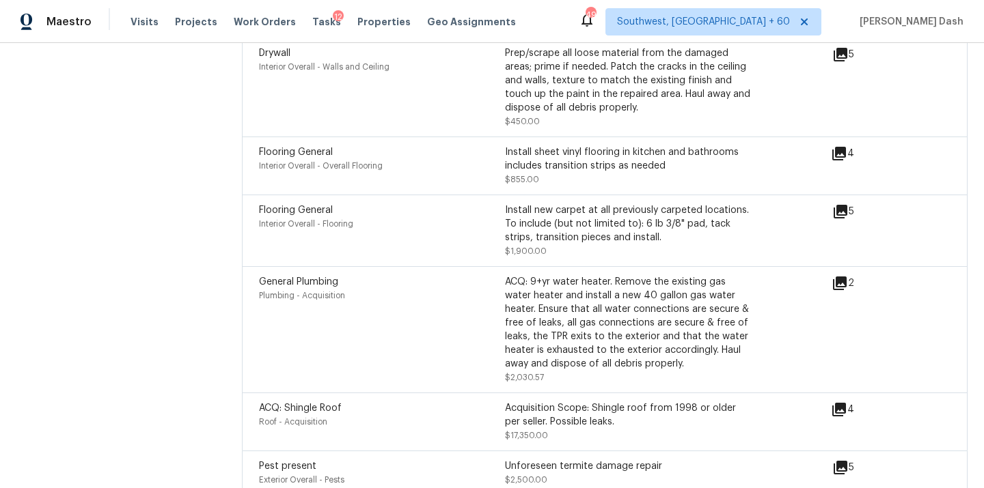
scroll to position [4562, 0]
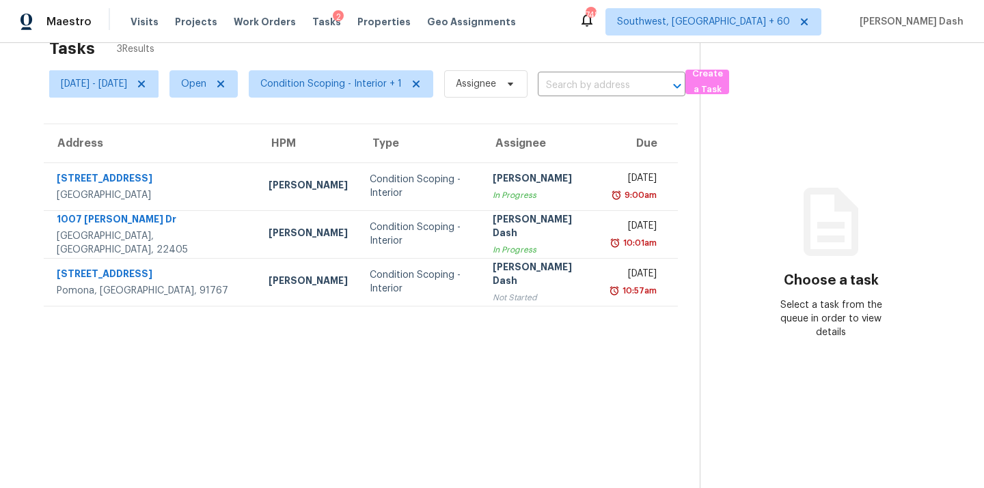
scroll to position [35, 0]
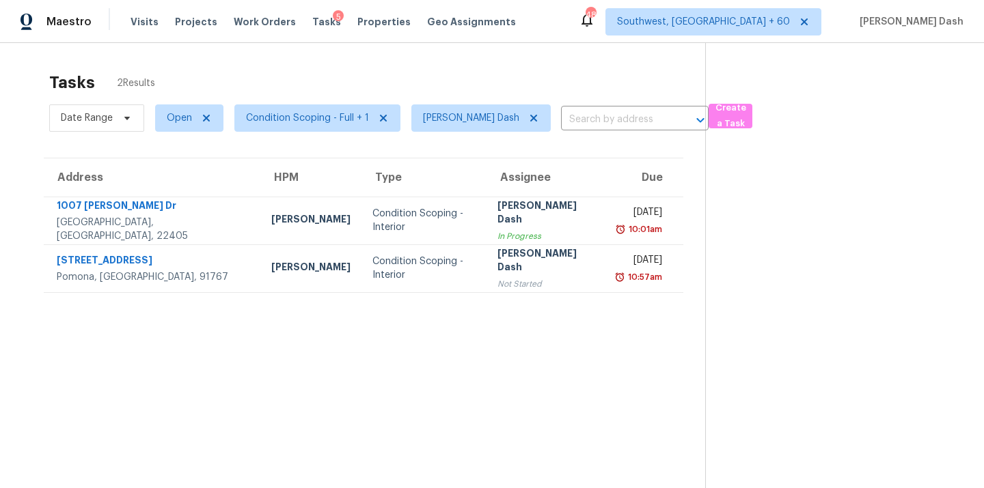
scroll to position [43, 0]
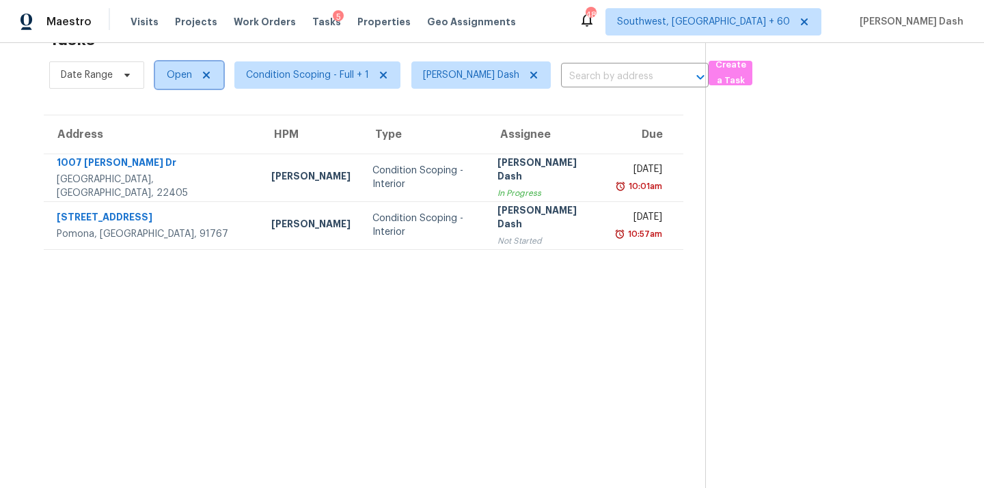
click at [188, 74] on span "Open" at bounding box center [179, 75] width 25 height 14
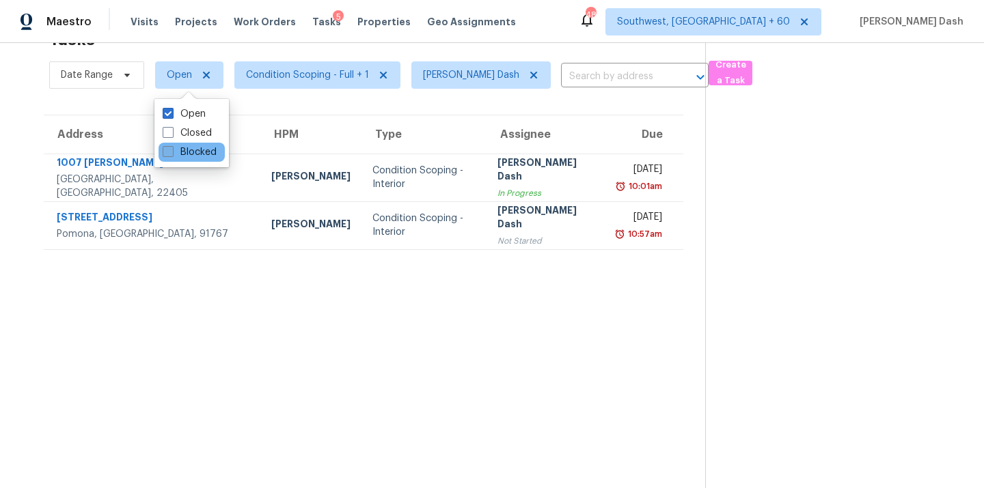
click at [188, 154] on label "Blocked" at bounding box center [190, 153] width 54 height 14
click at [171, 154] on input "Blocked" at bounding box center [167, 150] width 9 height 9
checkbox input "true"
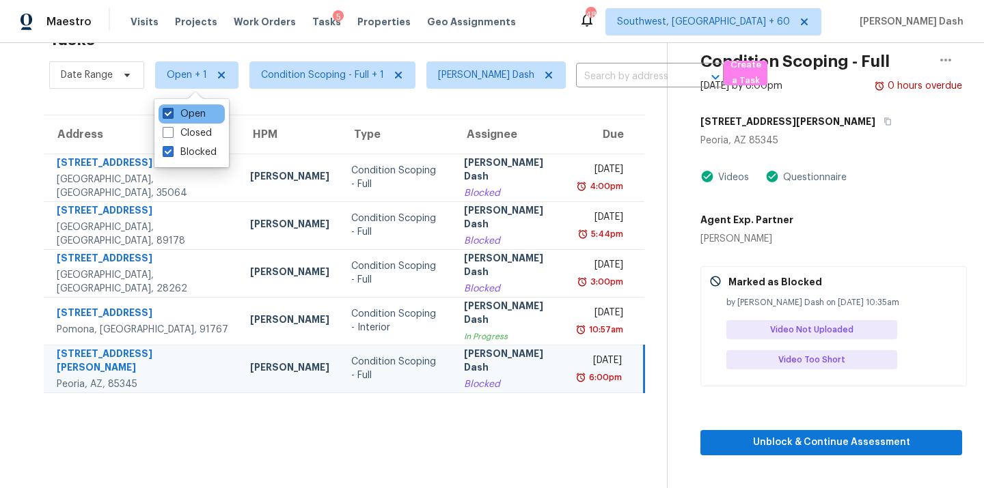
click at [199, 111] on label "Open" at bounding box center [184, 114] width 43 height 14
click at [171, 111] on input "Open" at bounding box center [167, 111] width 9 height 9
checkbox input "false"
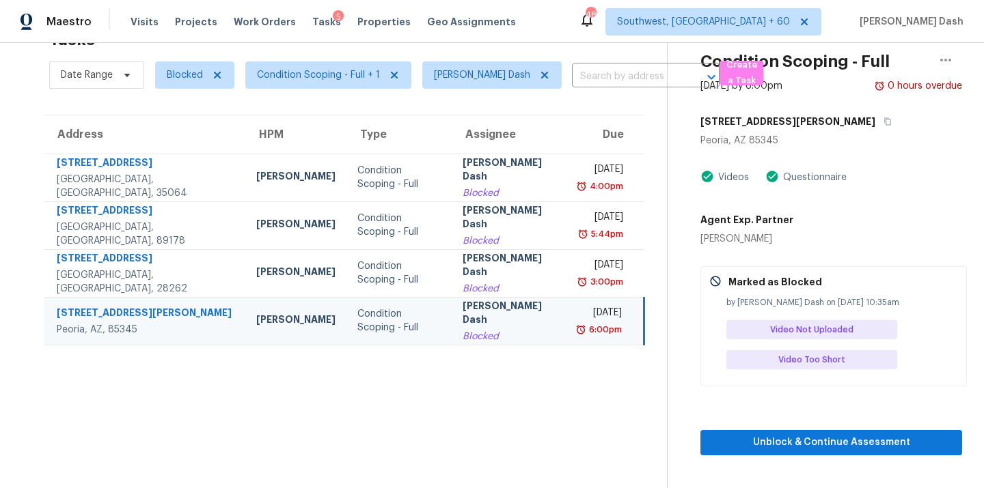
click at [523, 393] on section "Tasks 4 Results Date Range Blocked Condition Scoping - Full + 1 Soumya Ranjan D…" at bounding box center [344, 255] width 645 height 467
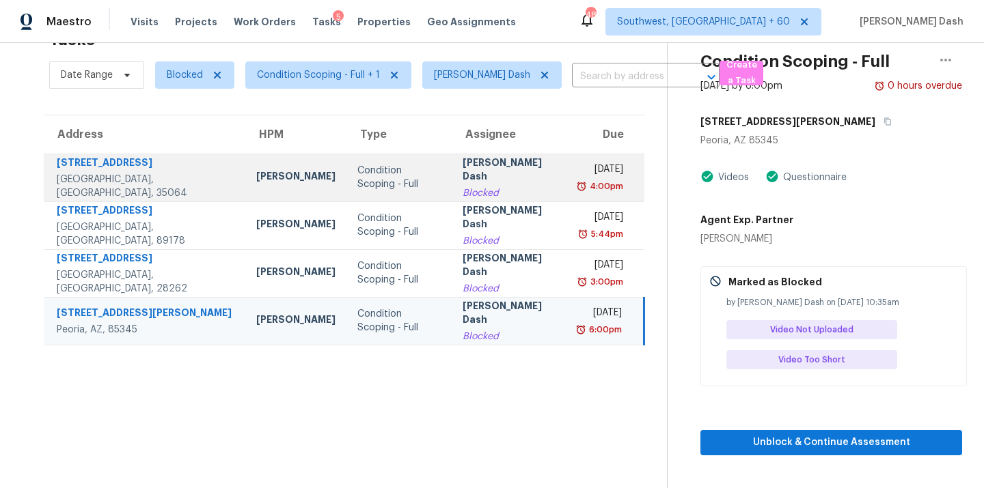
click at [357, 184] on div "Condition Scoping - Full" at bounding box center [398, 177] width 83 height 27
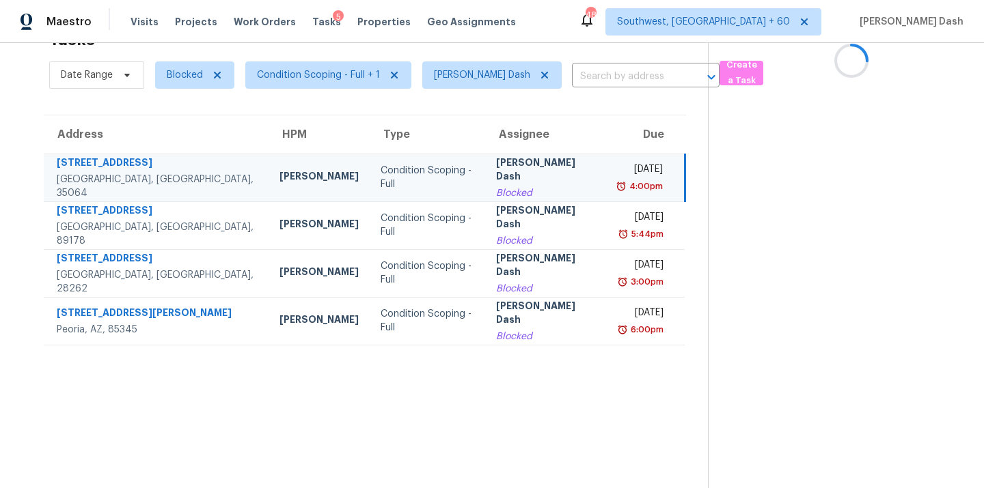
scroll to position [0, 0]
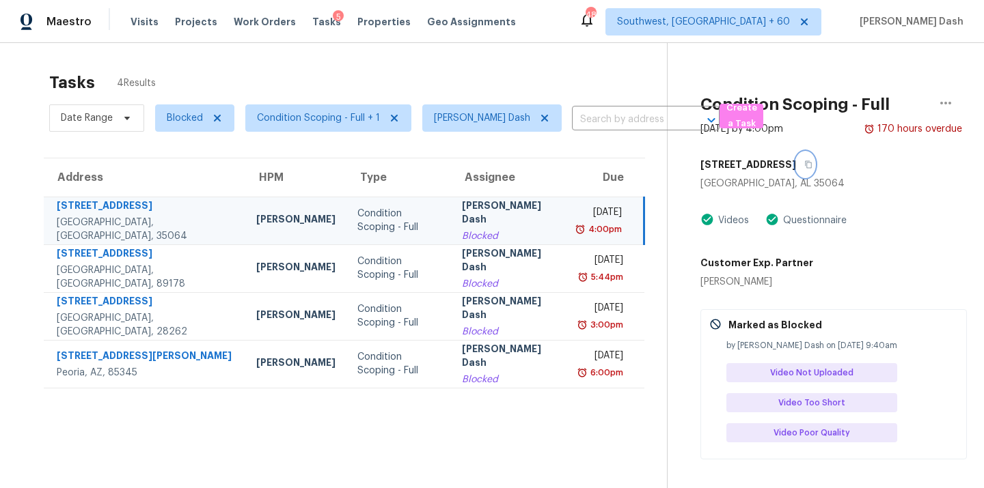
click at [805, 165] on icon "button" at bounding box center [808, 165] width 7 height 8
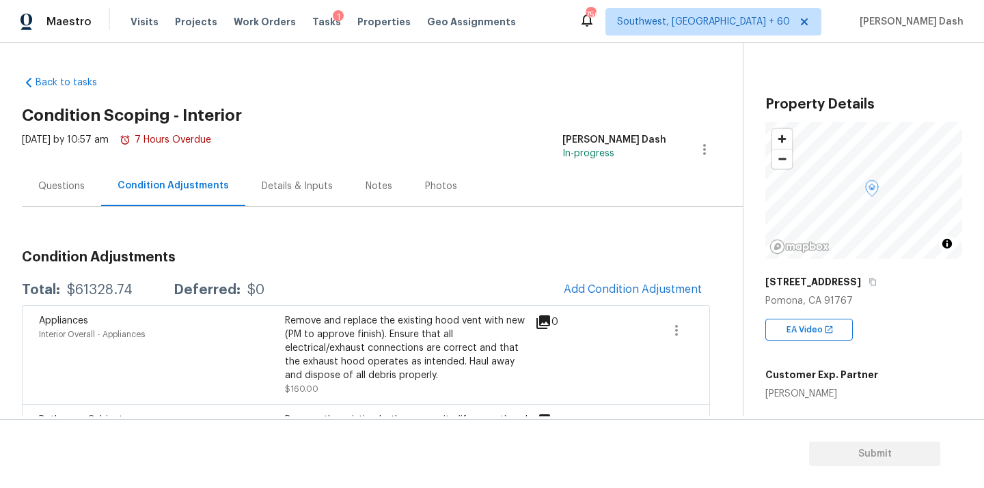
click at [74, 187] on div "Questions" at bounding box center [61, 187] width 46 height 14
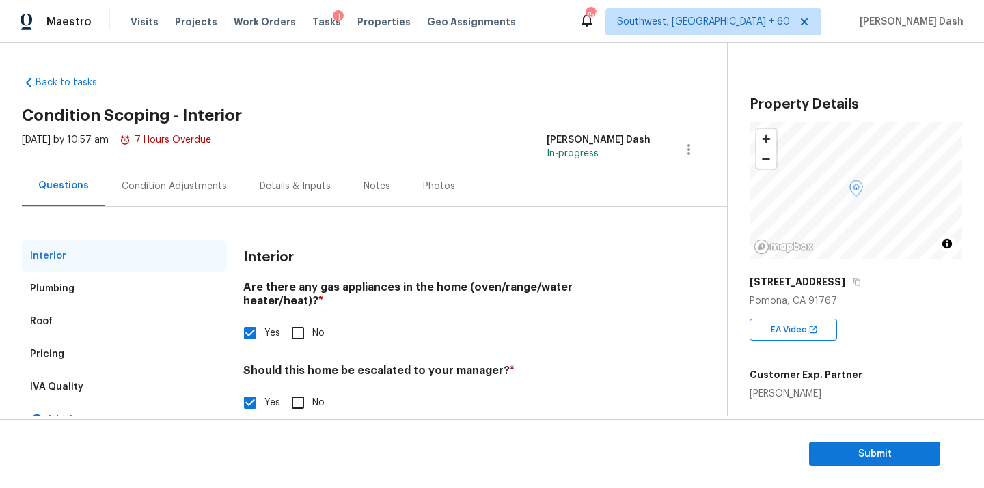
scroll to position [137, 0]
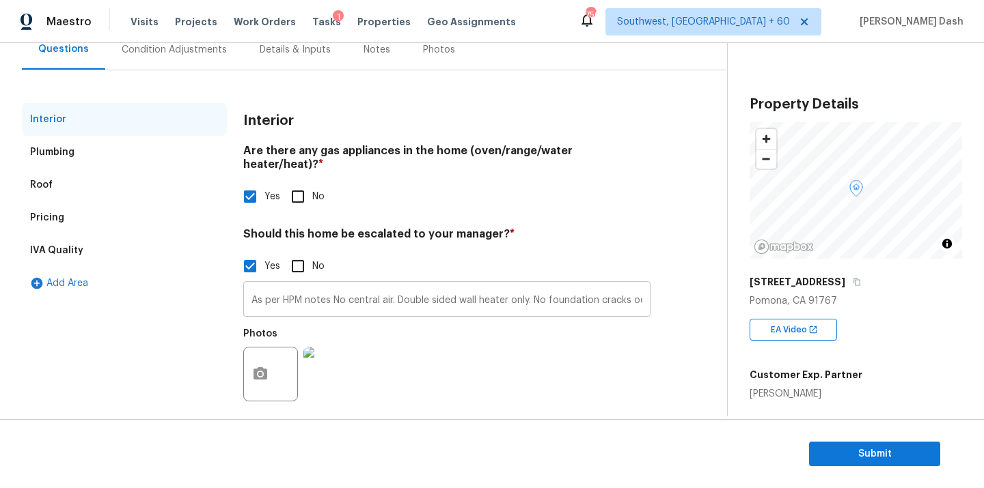
click at [524, 286] on input "As per HPM notes No central air. Double sided wall heater only. No foundation c…" at bounding box center [446, 301] width 407 height 32
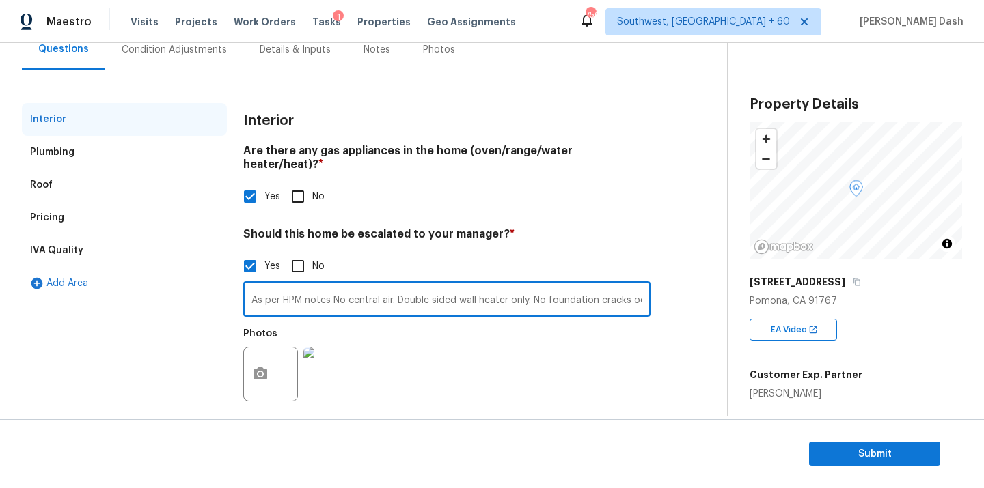
scroll to position [0, 276]
click at [635, 288] on input "As per HPM notes No central air. Double sided wall heater only. No foundation c…" at bounding box center [446, 301] width 407 height 32
type input "As per HPM notes No central air. Double sided wall heater only. No foundation c…"
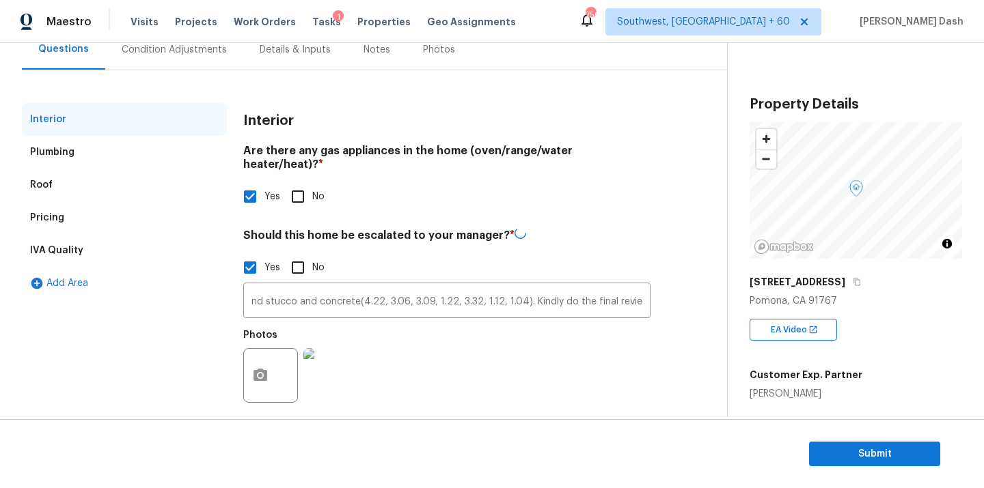
click at [474, 376] on div "Photos" at bounding box center [446, 366] width 407 height 89
click at [59, 217] on div "Pricing" at bounding box center [47, 218] width 34 height 14
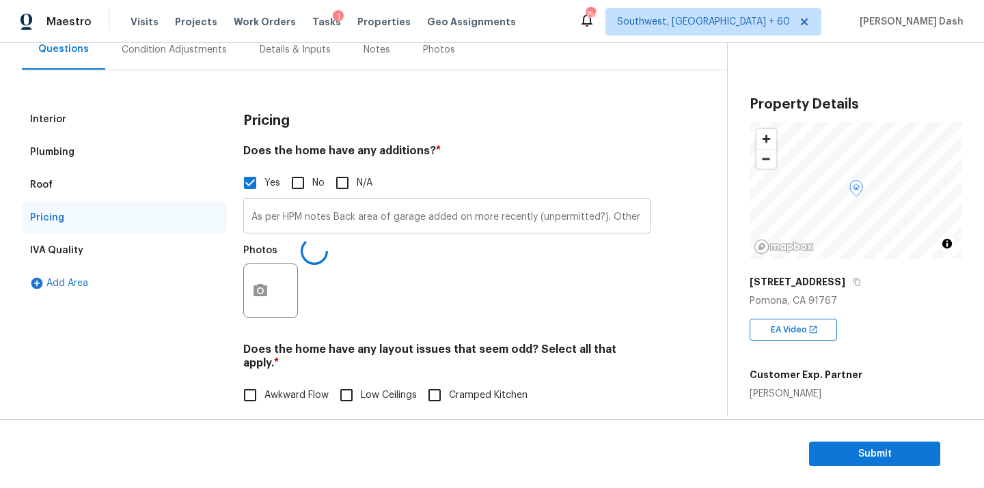
click at [381, 217] on input "As per HPM notes Back area of garage added on more recently (unpermitted?). Oth…" at bounding box center [446, 218] width 407 height 32
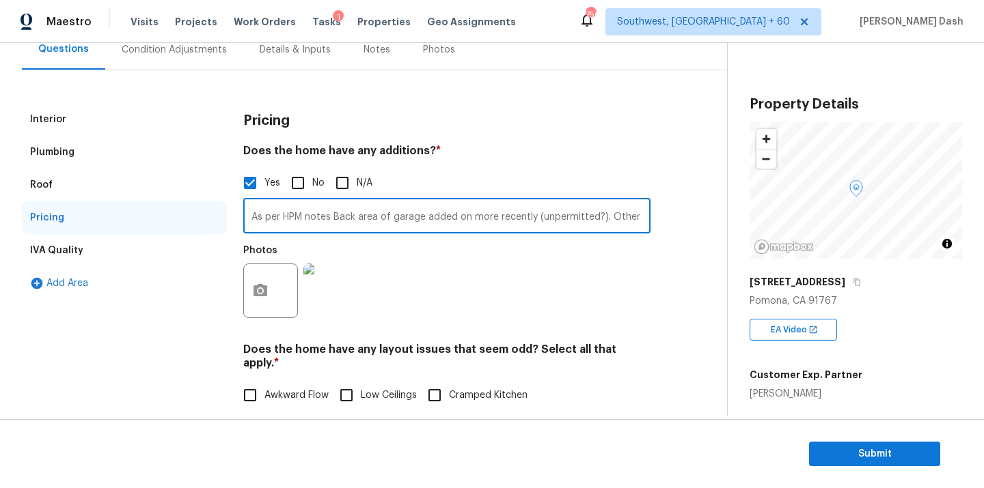
click at [381, 217] on input "As per HPM notes Back area of garage added on more recently (unpermitted?). Oth…" at bounding box center [446, 218] width 407 height 32
click at [68, 125] on div "Interior" at bounding box center [124, 119] width 205 height 33
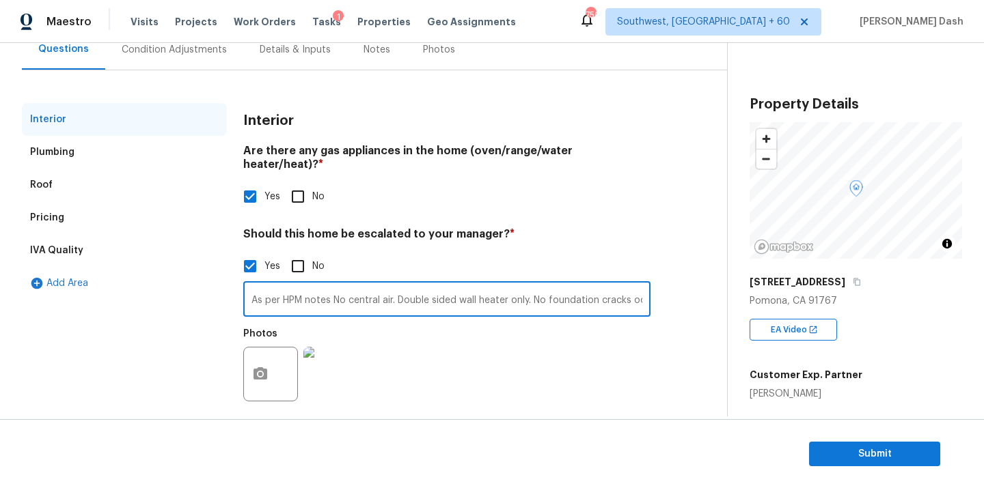
click at [327, 285] on input "As per HPM notes No central air. Double sided wall heater only. No foundation c…" at bounding box center [446, 301] width 407 height 32
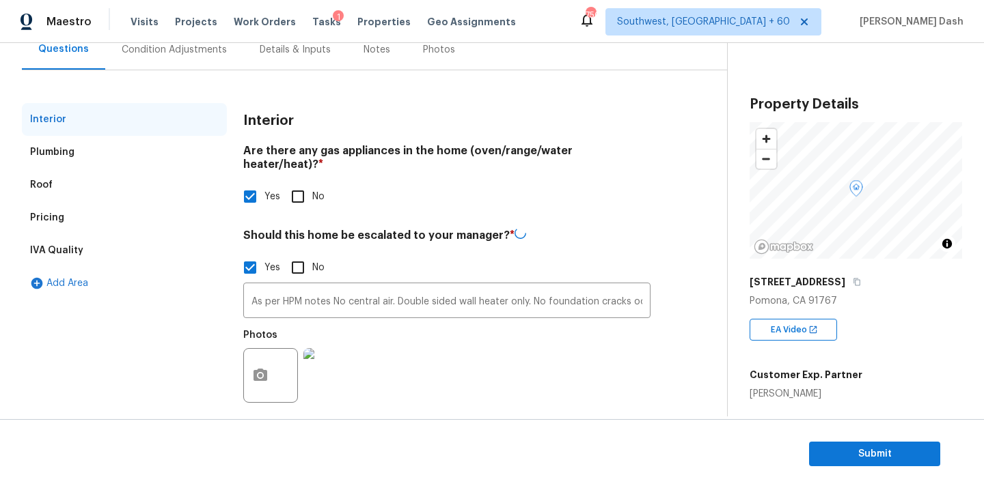
click at [83, 210] on div "Pricing" at bounding box center [124, 218] width 205 height 33
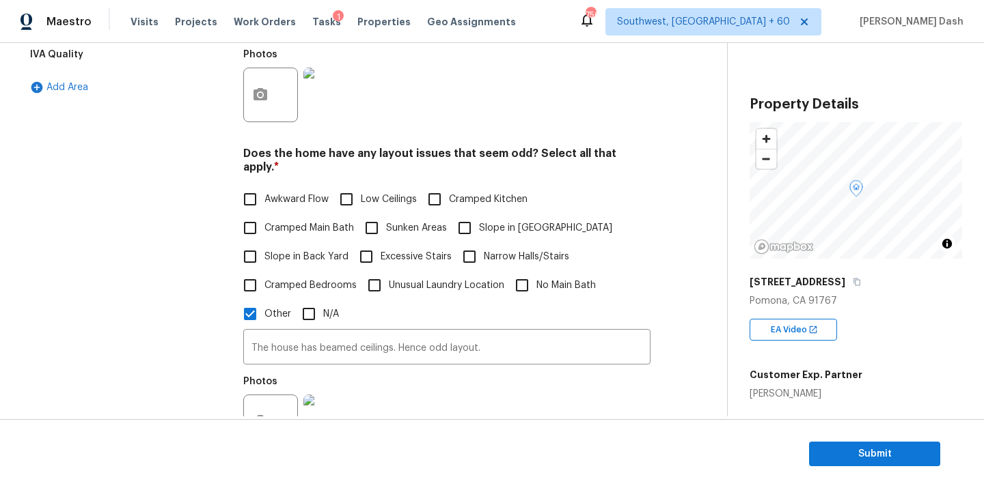
scroll to position [497, 0]
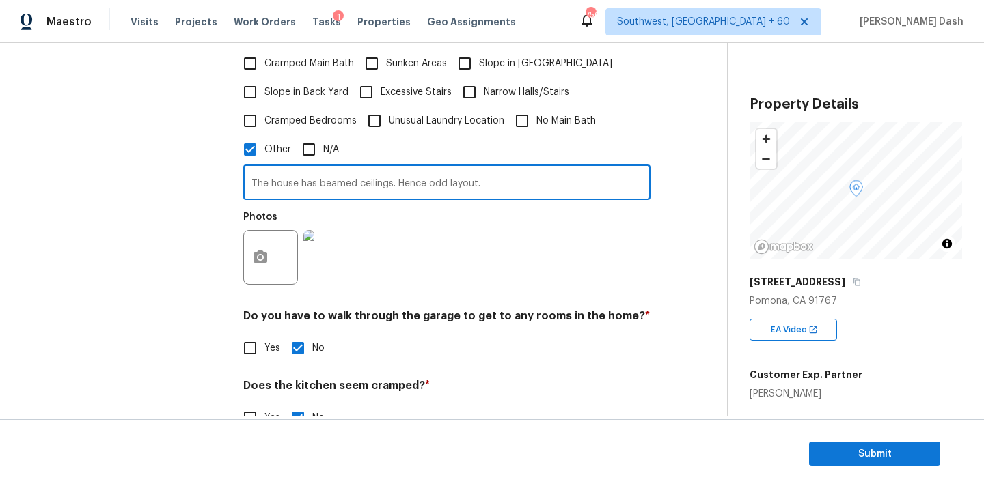
click at [328, 172] on input "The house has beamed ceilings. Hence odd layout." at bounding box center [446, 184] width 407 height 32
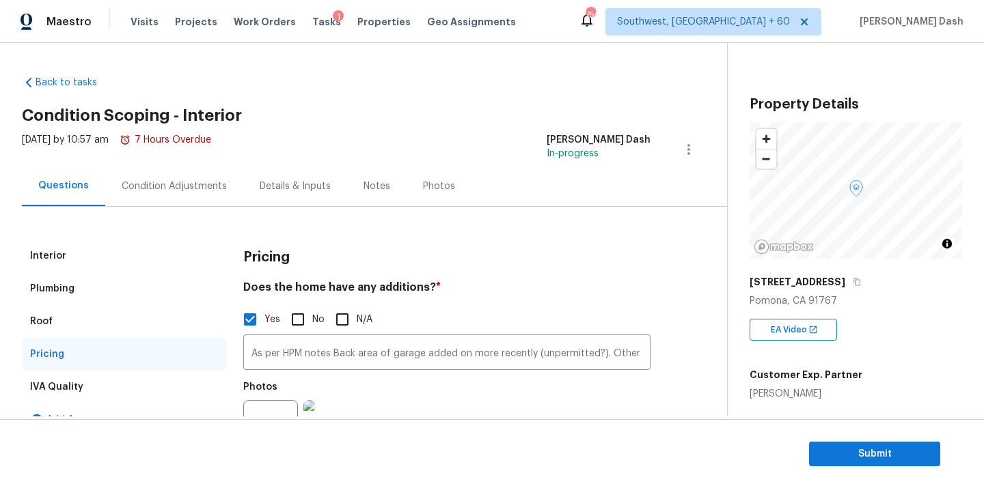
click at [98, 271] on div "Interior" at bounding box center [124, 256] width 205 height 33
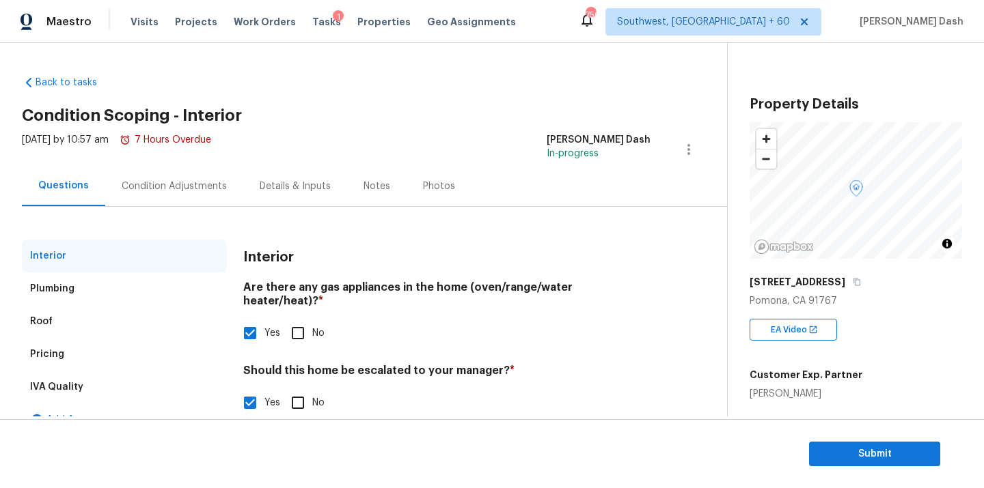
scroll to position [137, 0]
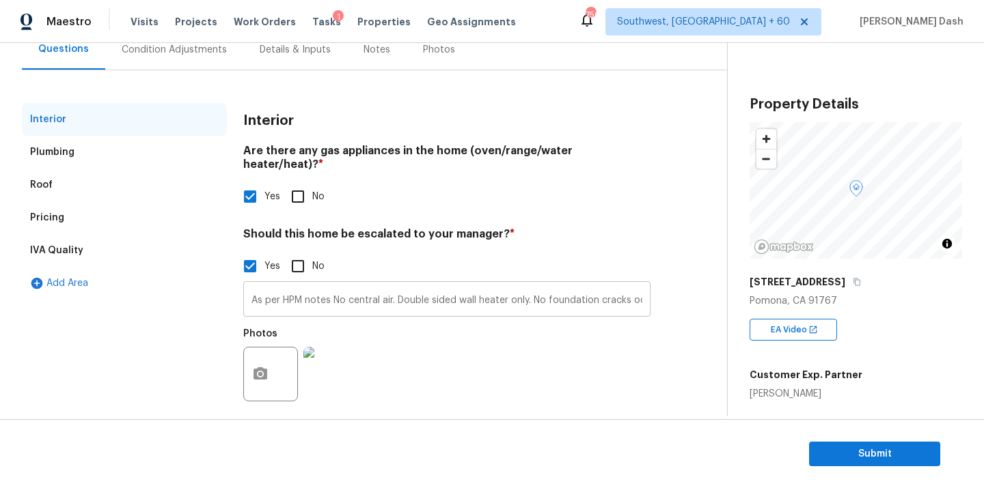
click at [353, 289] on input "As per HPM notes No central air. Double sided wall heater only. No foundation c…" at bounding box center [446, 301] width 407 height 32
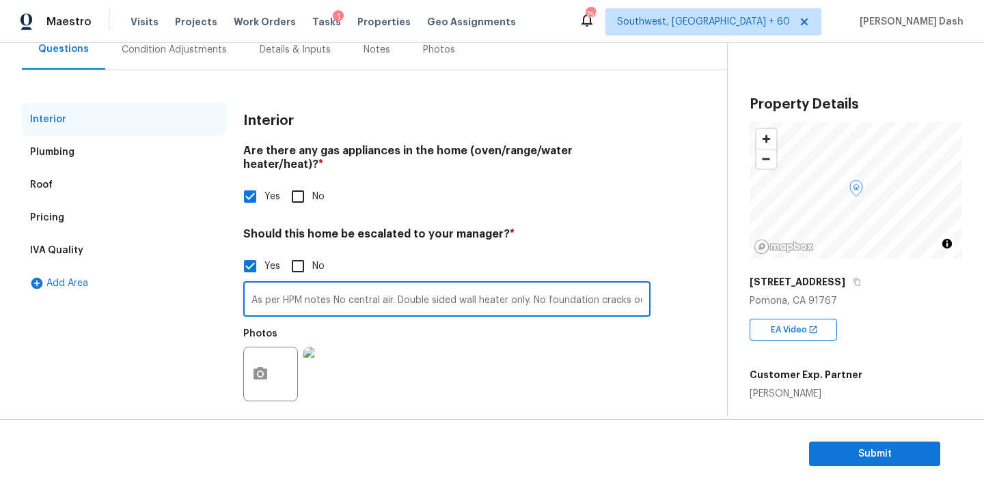
click at [353, 289] on input "As per HPM notes No central air. Double sided wall heater only. No foundation c…" at bounding box center [446, 301] width 407 height 32
click at [149, 56] on div "Condition Adjustments" at bounding box center [174, 49] width 138 height 40
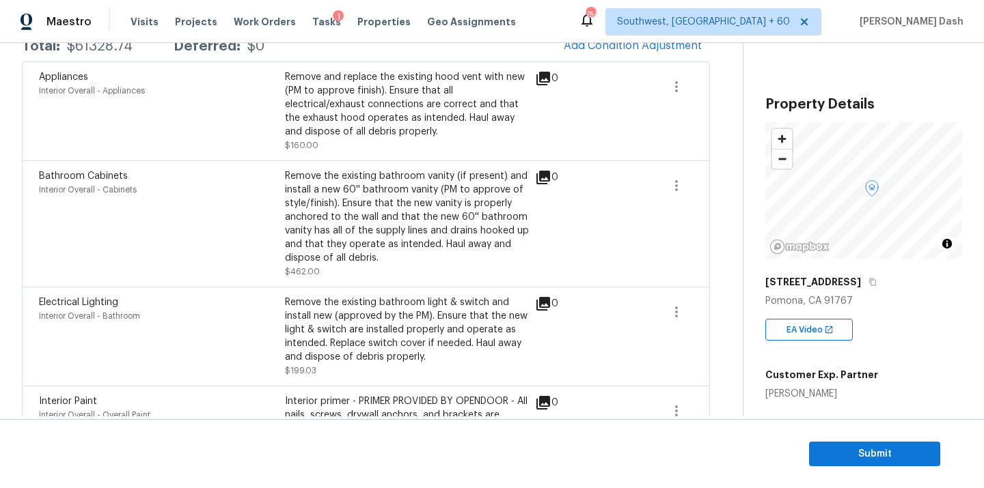
scroll to position [1573, 0]
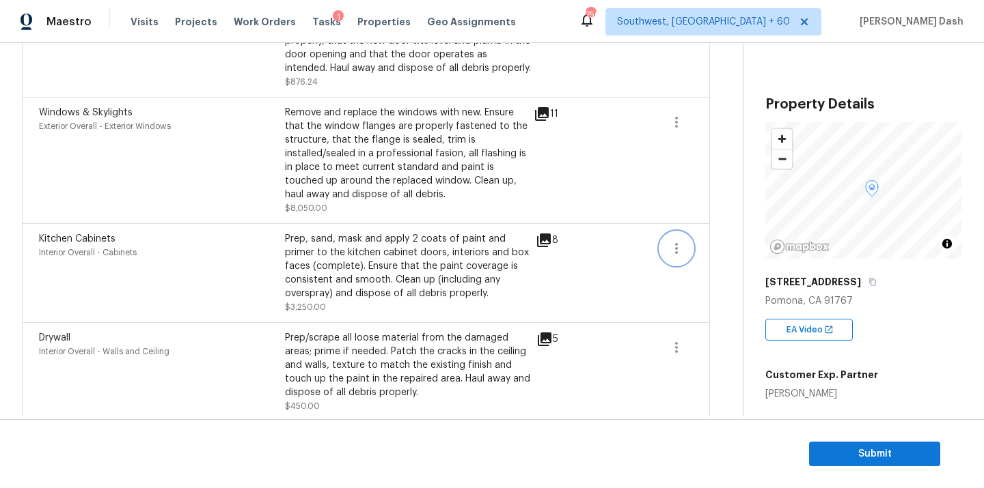
click at [682, 241] on icon "button" at bounding box center [676, 248] width 16 height 16
click at [727, 234] on div "Edit" at bounding box center [753, 237] width 107 height 14
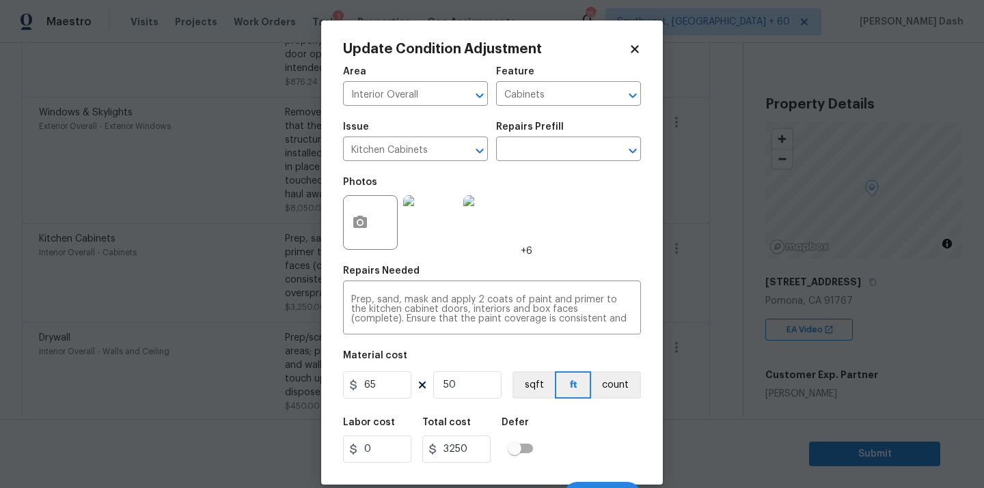
click at [195, 163] on body "Maestro Visits Projects Work Orders Tasks 1 Properties Geo Assignments 750 Sout…" at bounding box center [492, 244] width 984 height 488
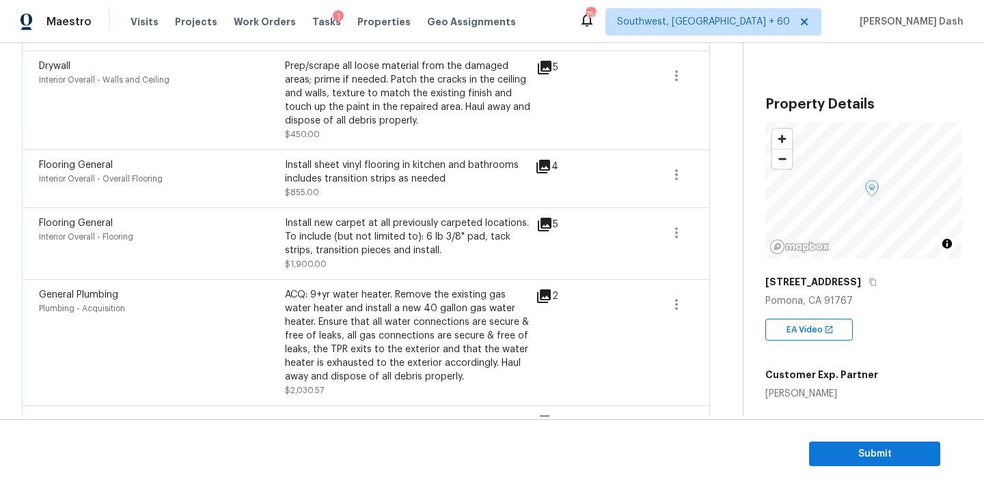
scroll to position [1830, 0]
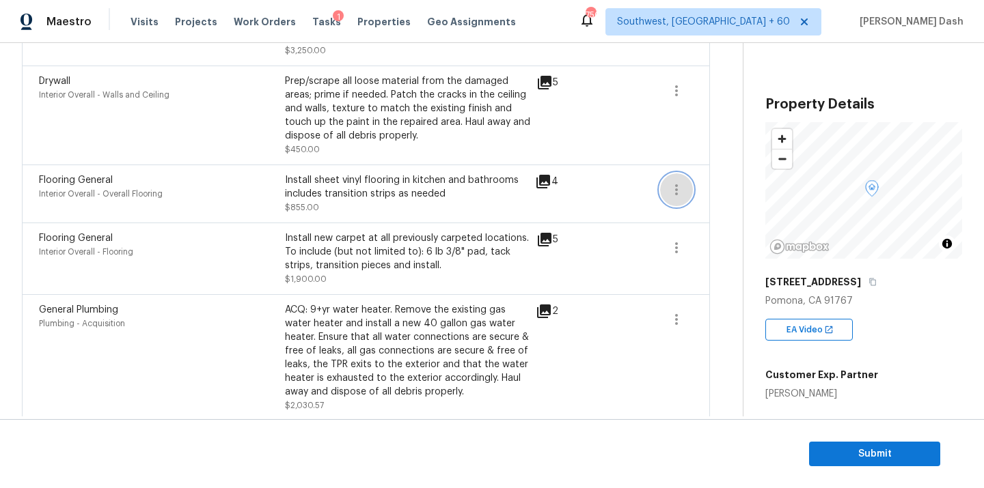
click at [678, 183] on icon "button" at bounding box center [676, 190] width 16 height 16
click at [717, 184] on div "Edit" at bounding box center [753, 179] width 107 height 14
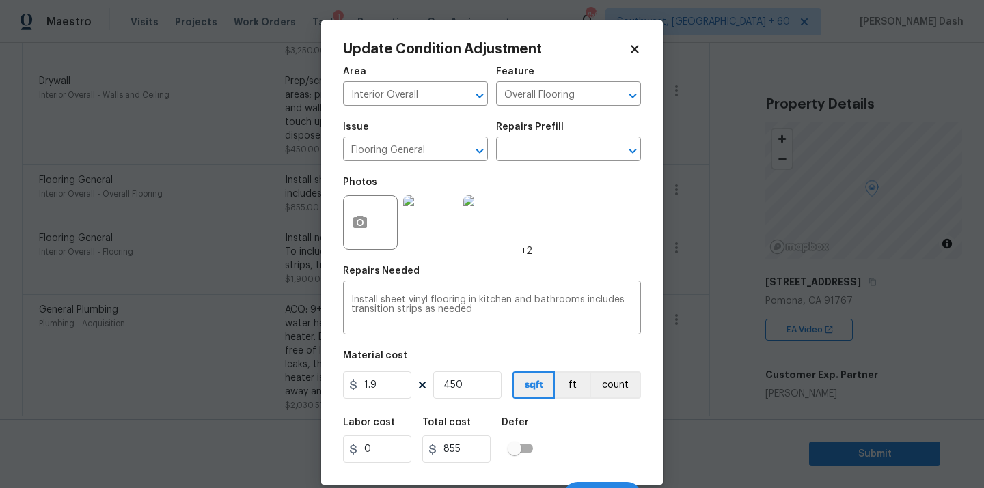
click at [258, 318] on body "Maestro Visits Projects Work Orders Tasks 1 Properties Geo Assignments 750 Sout…" at bounding box center [492, 244] width 984 height 488
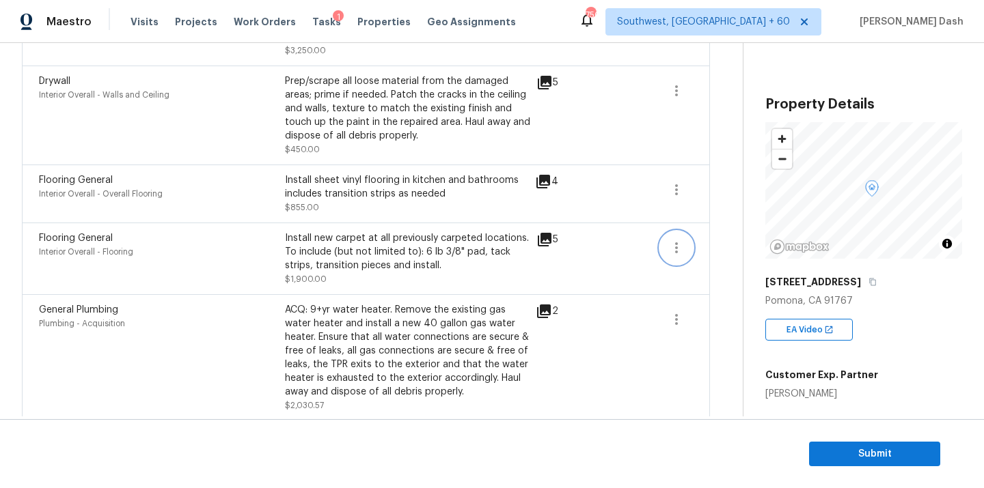
click at [676, 243] on icon "button" at bounding box center [676, 248] width 3 height 11
click at [719, 238] on div "Edit" at bounding box center [753, 237] width 107 height 14
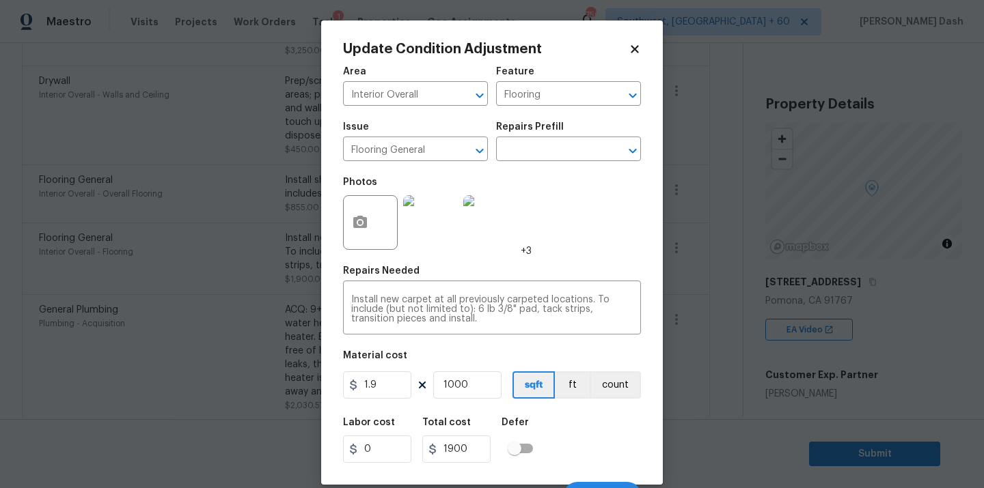
click at [634, 51] on icon at bounding box center [635, 49] width 12 height 12
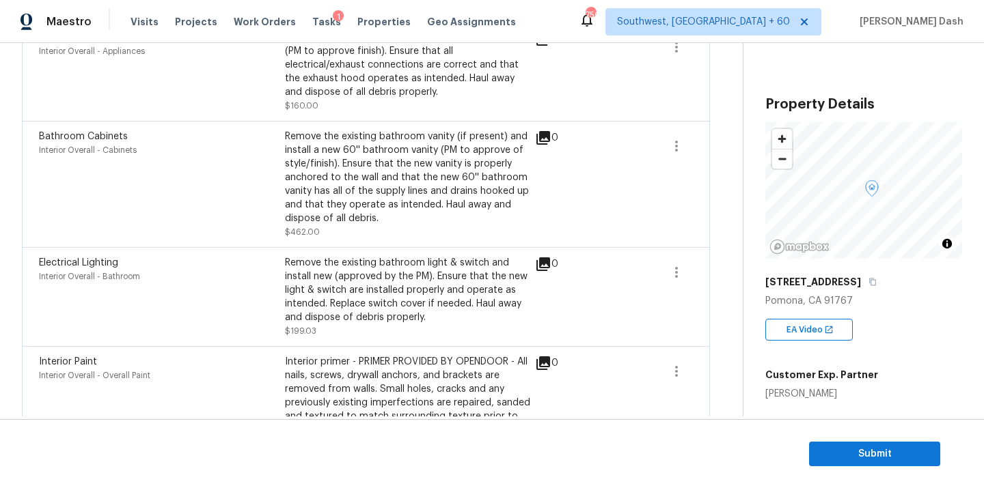
scroll to position [0, 0]
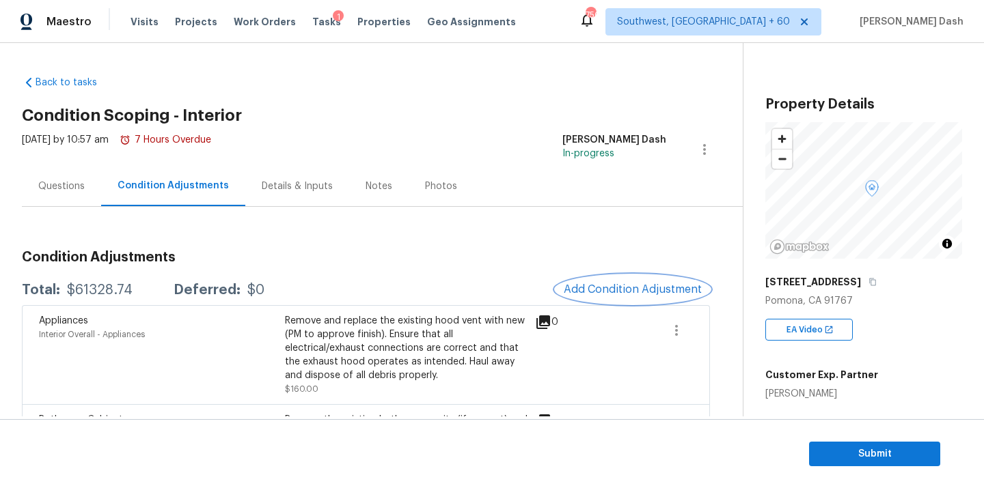
click at [627, 275] on button "Add Condition Adjustment" at bounding box center [632, 289] width 154 height 29
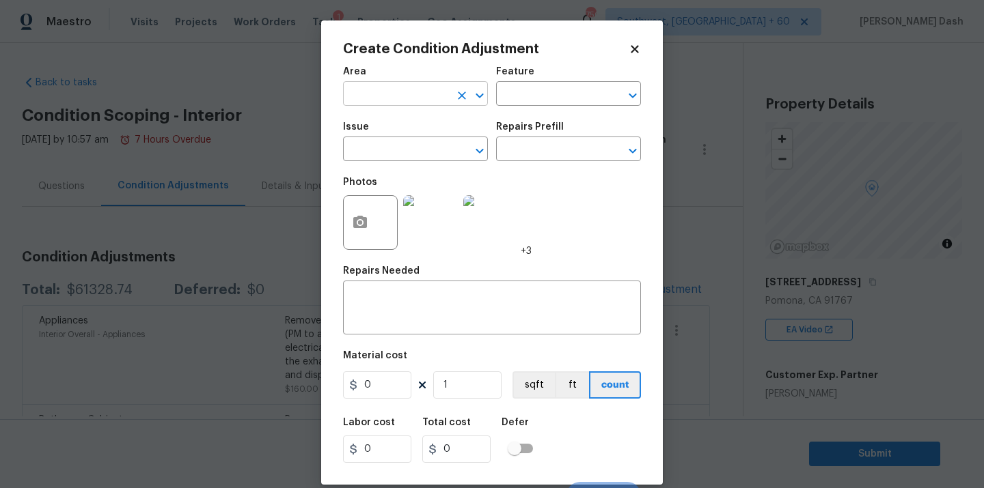
click at [427, 94] on input "text" at bounding box center [396, 95] width 107 height 21
click at [627, 51] on h2 "Create Condition Adjustment" at bounding box center [486, 49] width 286 height 14
click at [441, 93] on input "text" at bounding box center [396, 95] width 107 height 21
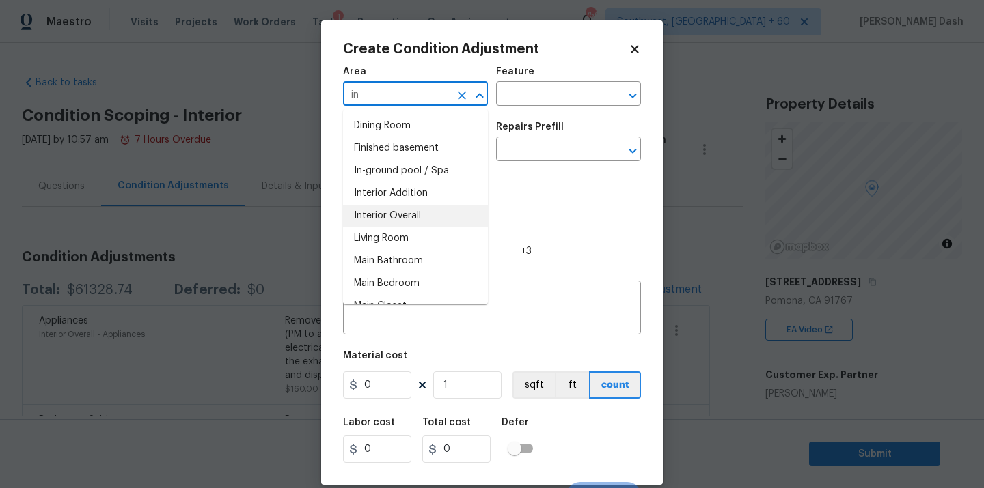
click at [399, 217] on li "Interior Overall" at bounding box center [415, 216] width 145 height 23
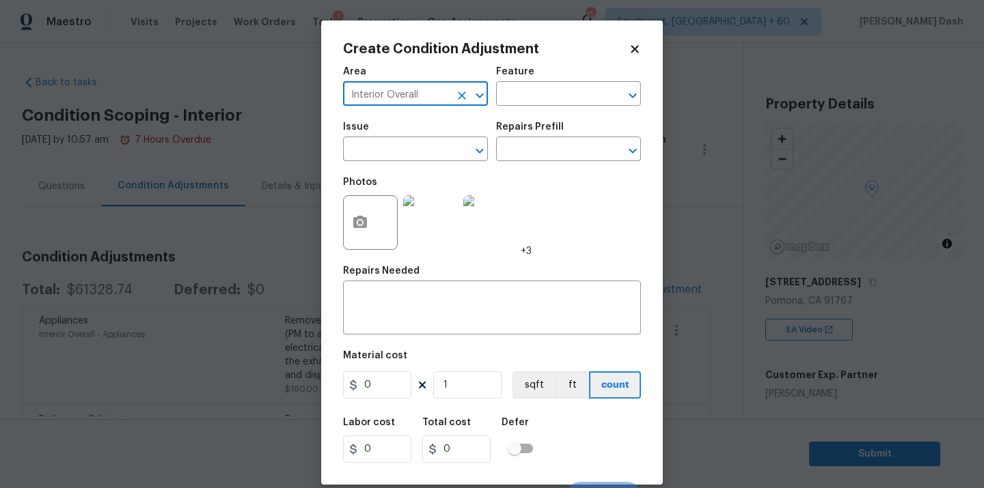
type input "Interior Overall"
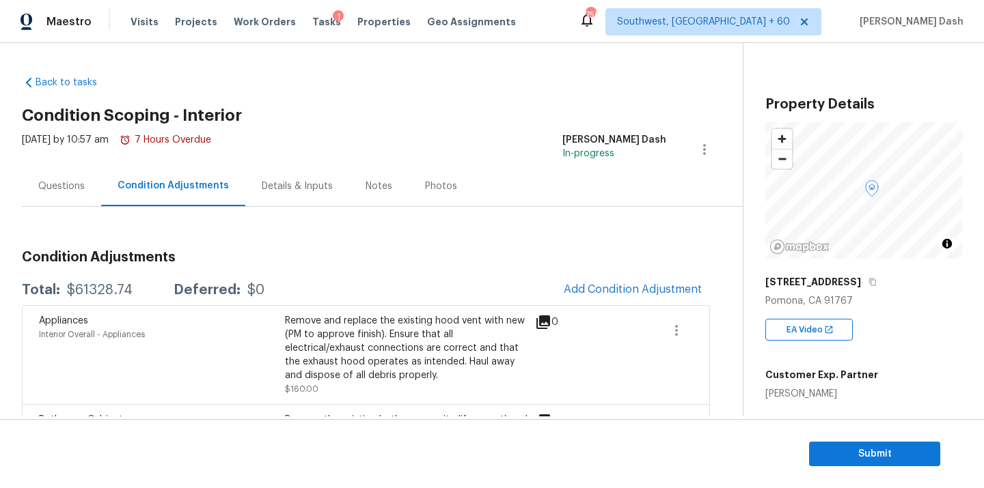
click at [292, 74] on body "Maestro Visits Projects Work Orders Tasks 1 Properties Geo Assignments 750 Sout…" at bounding box center [492, 244] width 984 height 488
click at [616, 282] on button "Add Condition Adjustment" at bounding box center [632, 289] width 154 height 29
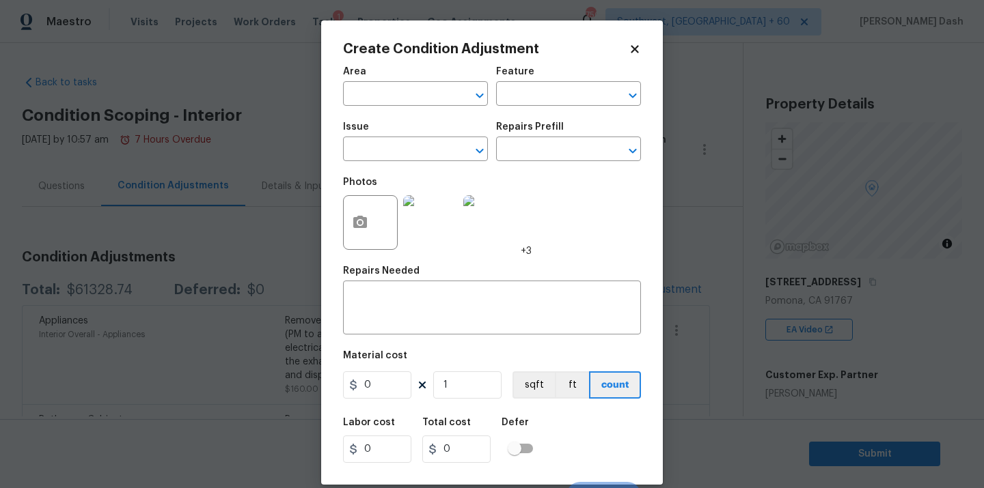
click at [423, 83] on div "Area" at bounding box center [415, 76] width 145 height 18
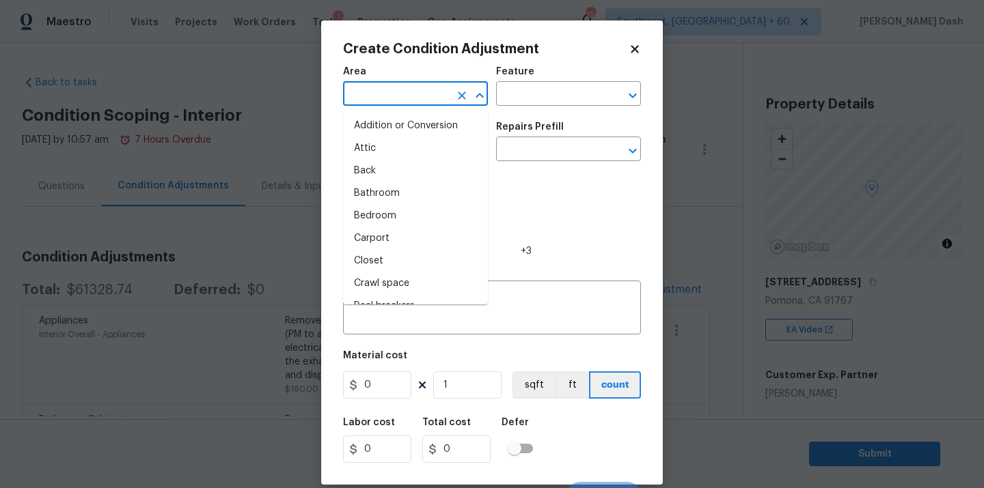
click at [417, 100] on input "text" at bounding box center [396, 95] width 107 height 21
click at [253, 66] on body "Maestro Visits Projects Work Orders Tasks 1 Properties Geo Assignments 750 Sout…" at bounding box center [492, 244] width 984 height 488
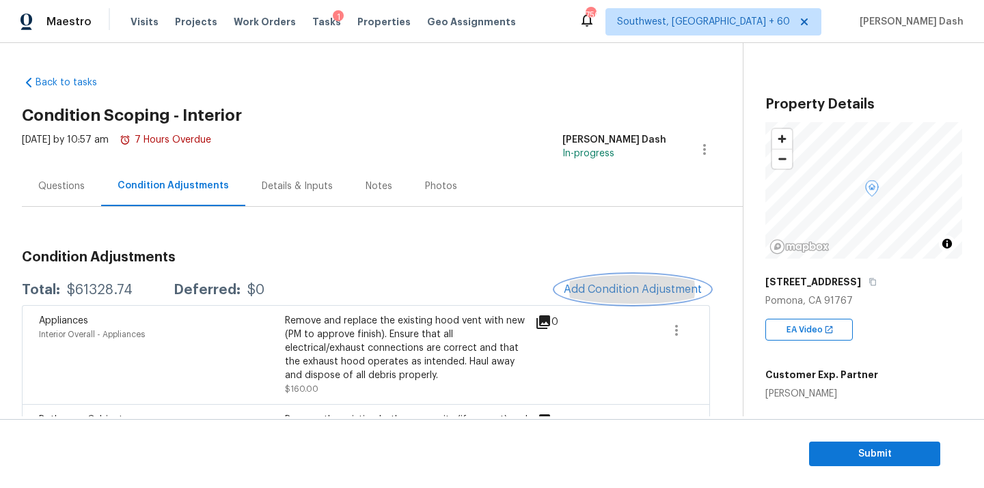
click at [620, 290] on span "Add Condition Adjustment" at bounding box center [633, 290] width 138 height 12
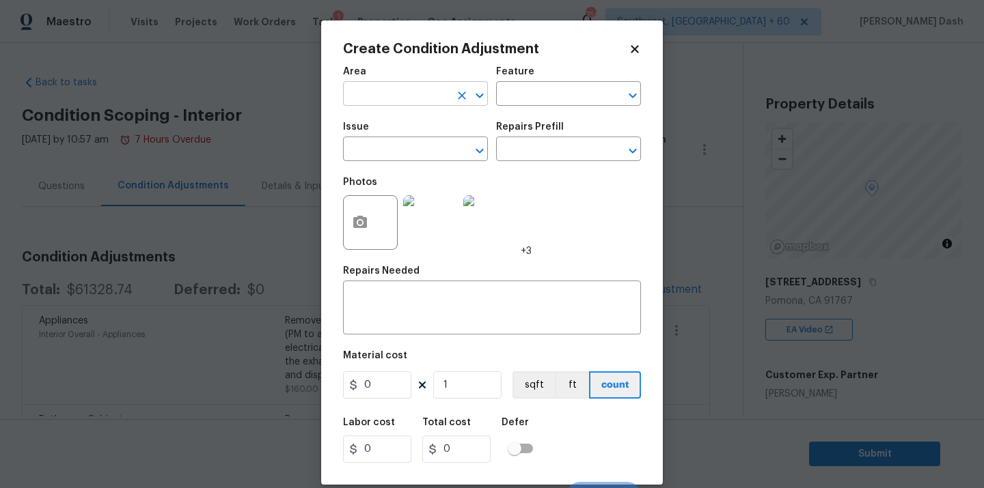
click at [423, 95] on input "text" at bounding box center [396, 95] width 107 height 21
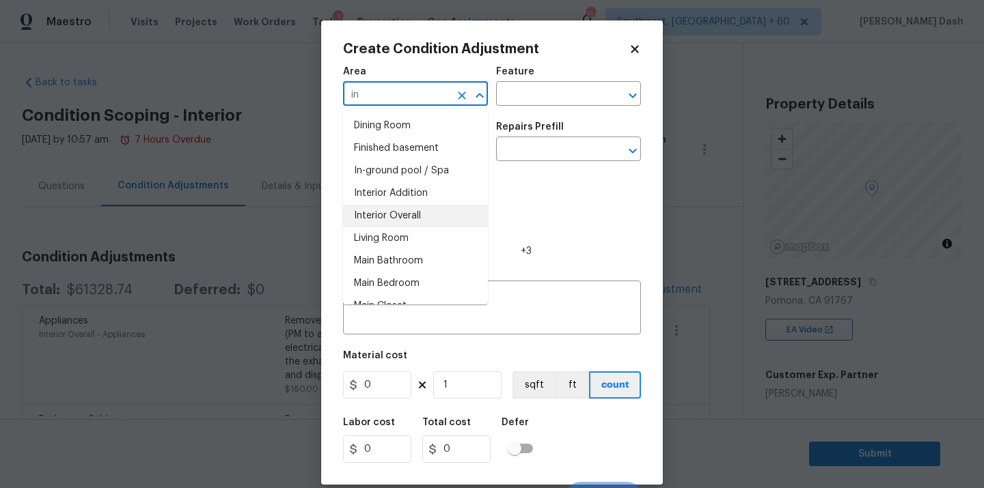
click at [405, 217] on li "Interior Overall" at bounding box center [415, 216] width 145 height 23
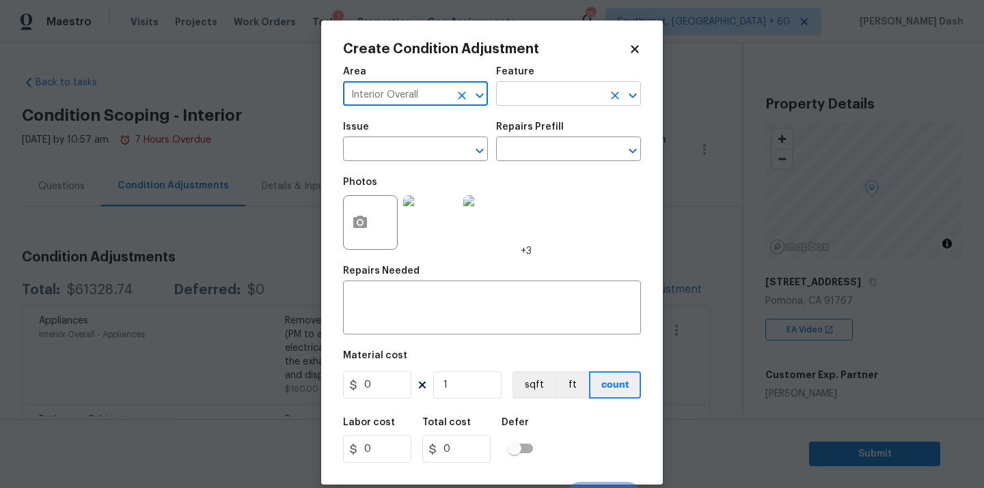
type input "Interior Overall"
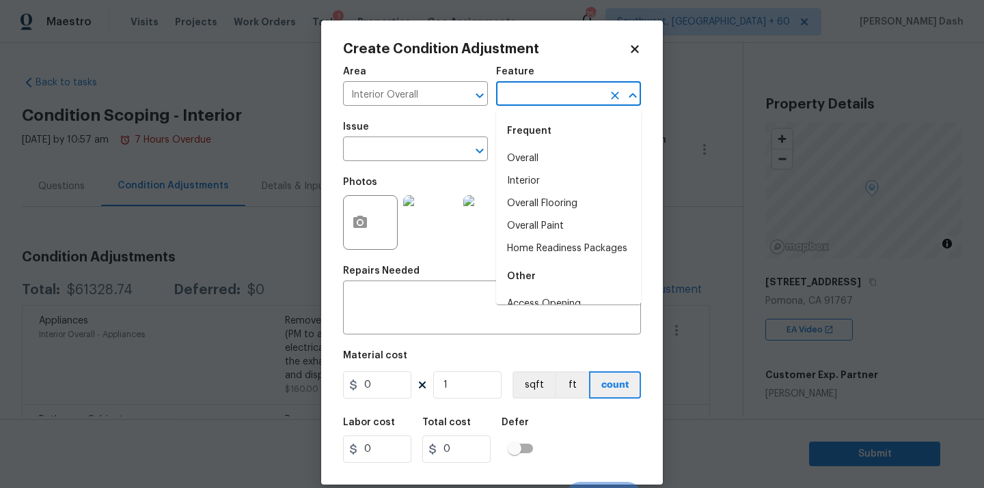
click at [520, 105] on input "text" at bounding box center [549, 95] width 107 height 21
click at [237, 238] on body "Maestro Visits Projects Work Orders Tasks 1 Properties Geo Assignments 750 Sout…" at bounding box center [492, 244] width 984 height 488
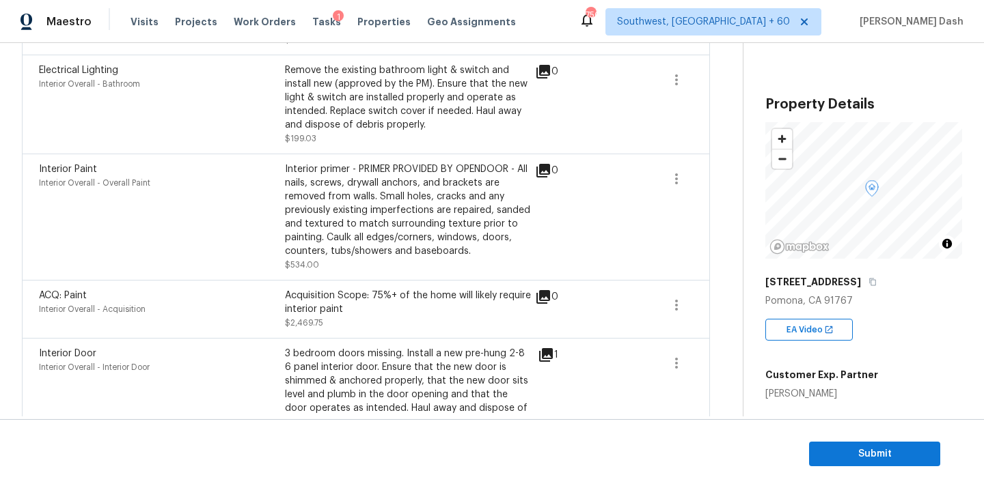
scroll to position [493, 0]
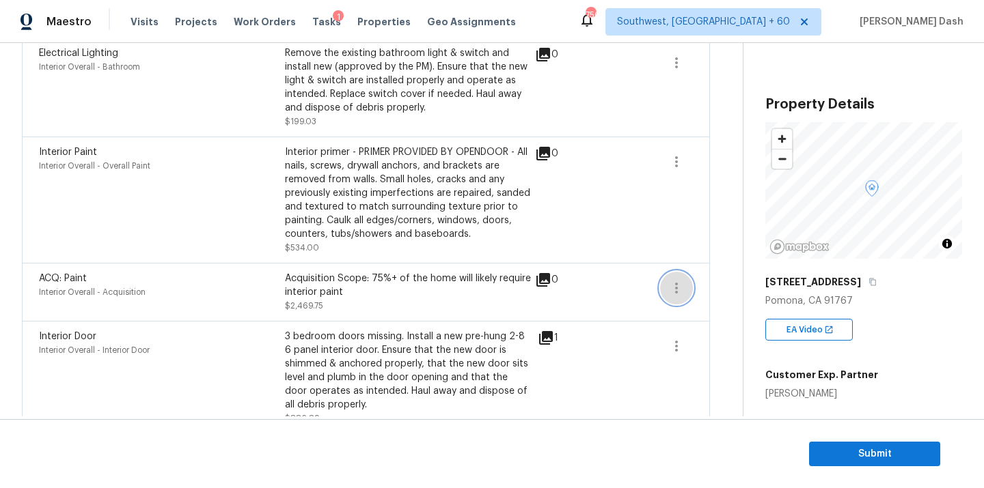
click at [680, 286] on icon "button" at bounding box center [676, 288] width 16 height 16
click at [698, 286] on link "Edit" at bounding box center [753, 287] width 116 height 20
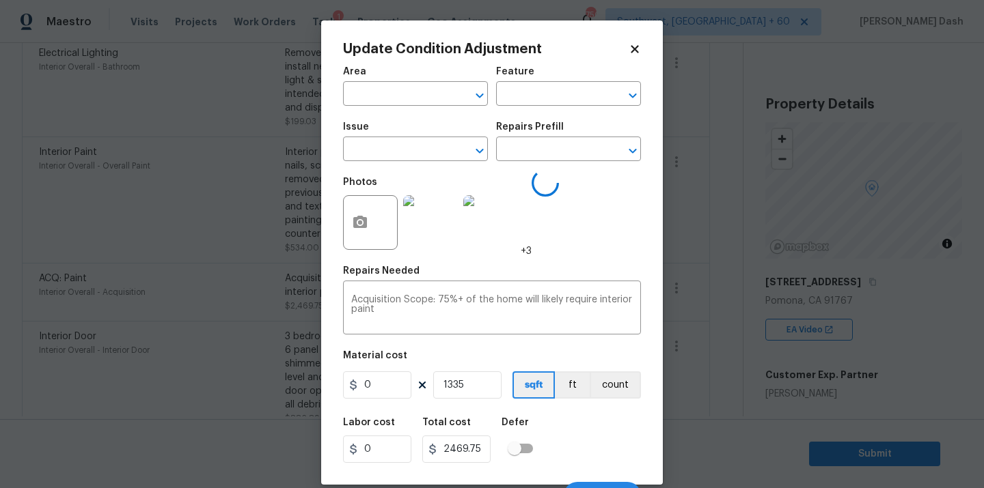
type input "Interior Overall"
type input "Acquisition"
type input "ACQ: Paint"
click at [393, 384] on input "1.85" at bounding box center [377, 385] width 68 height 27
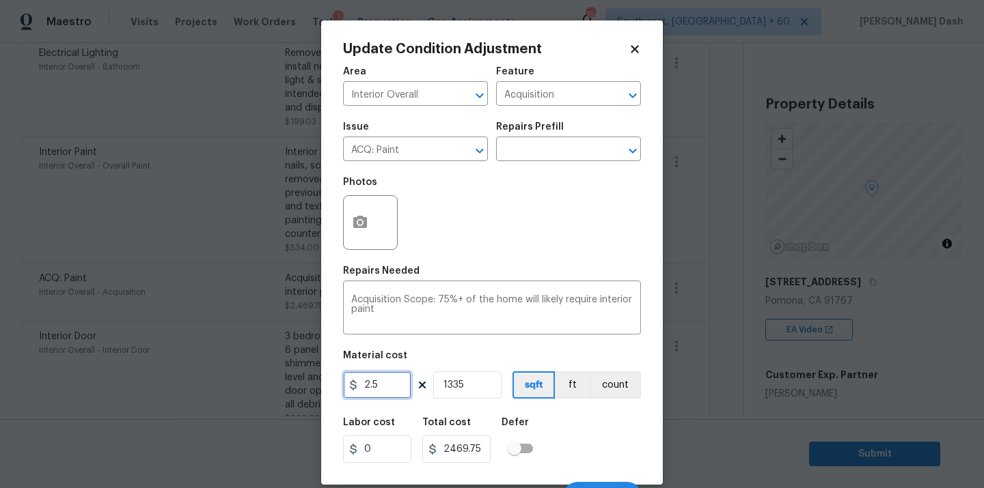
type input "2.5"
type input "3337.5"
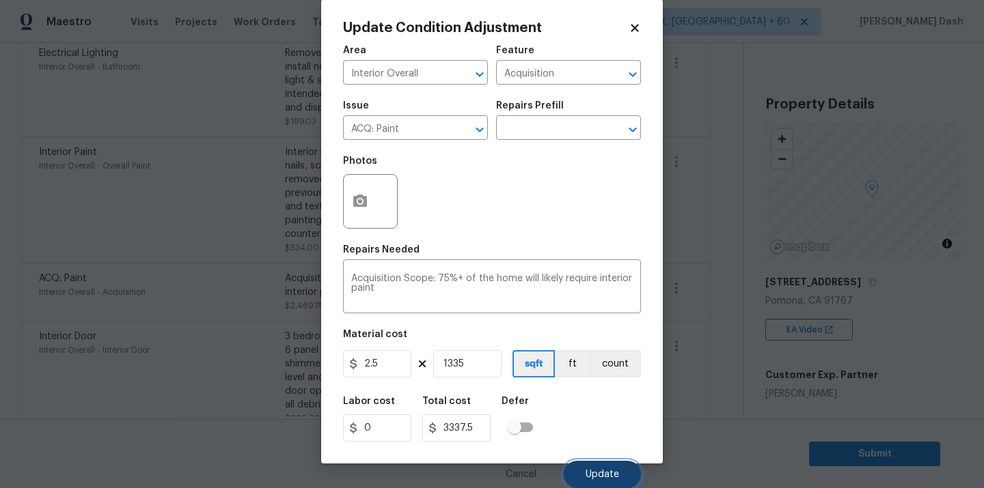
click at [593, 472] on span "Update" at bounding box center [601, 475] width 33 height 10
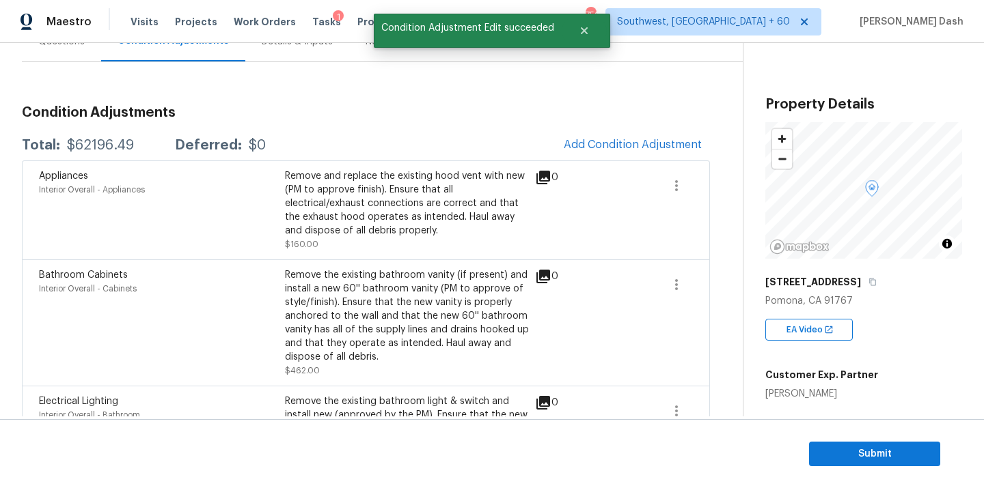
scroll to position [31, 0]
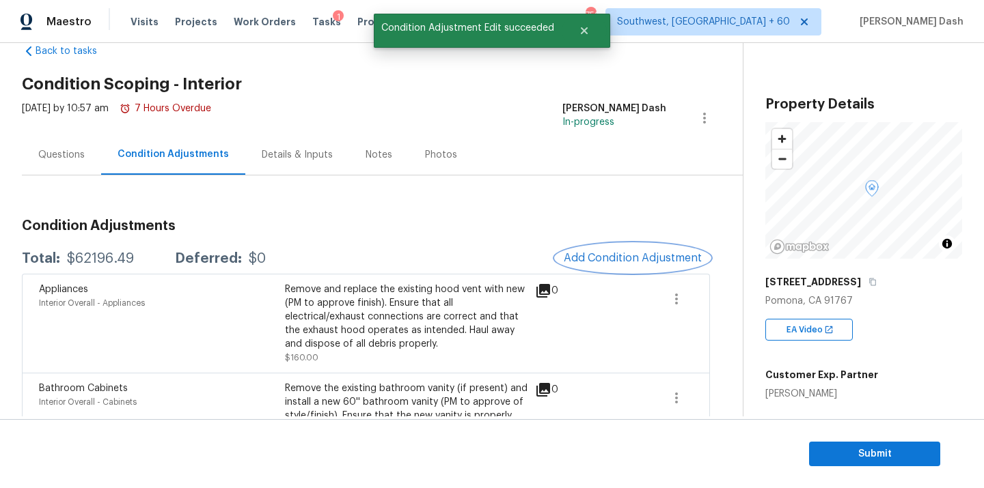
click at [621, 257] on span "Add Condition Adjustment" at bounding box center [633, 258] width 138 height 12
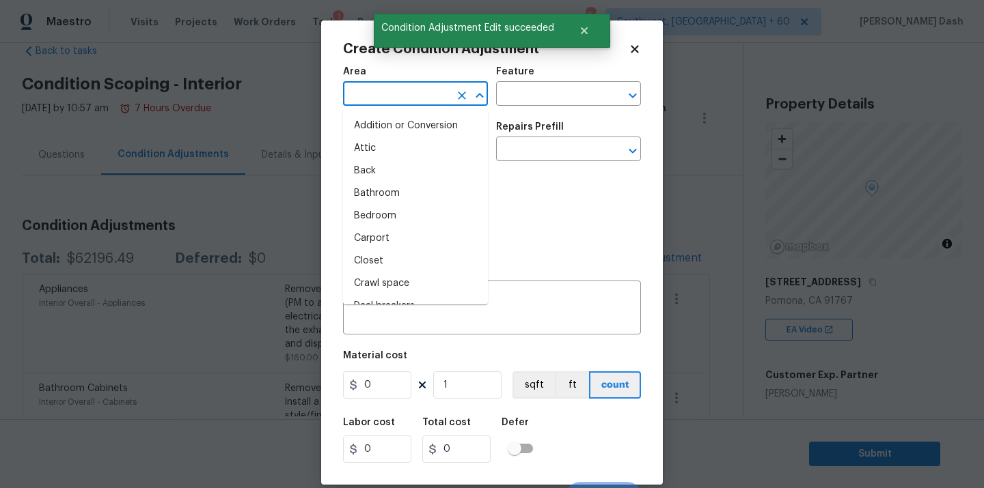
click at [411, 96] on input "text" at bounding box center [396, 95] width 107 height 21
click at [378, 218] on li "Interior Overall" at bounding box center [415, 216] width 145 height 23
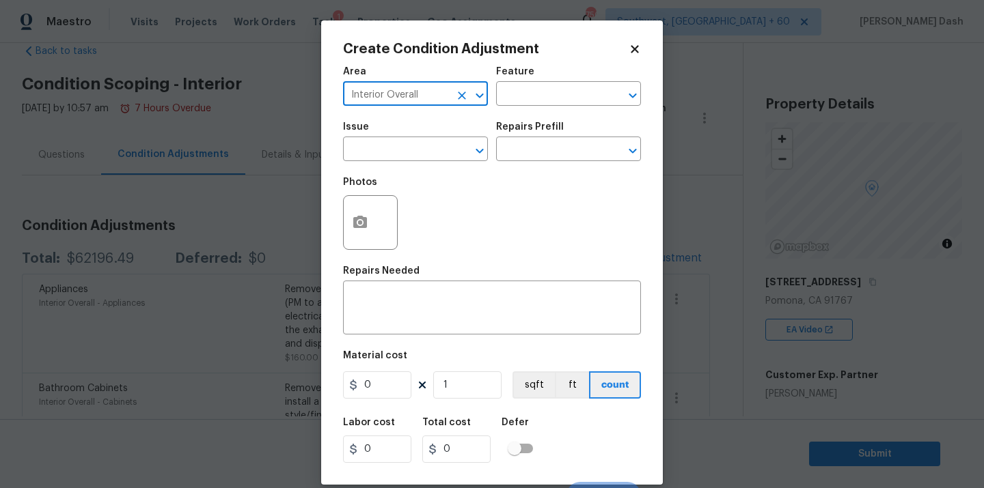
type input "Interior Overall"
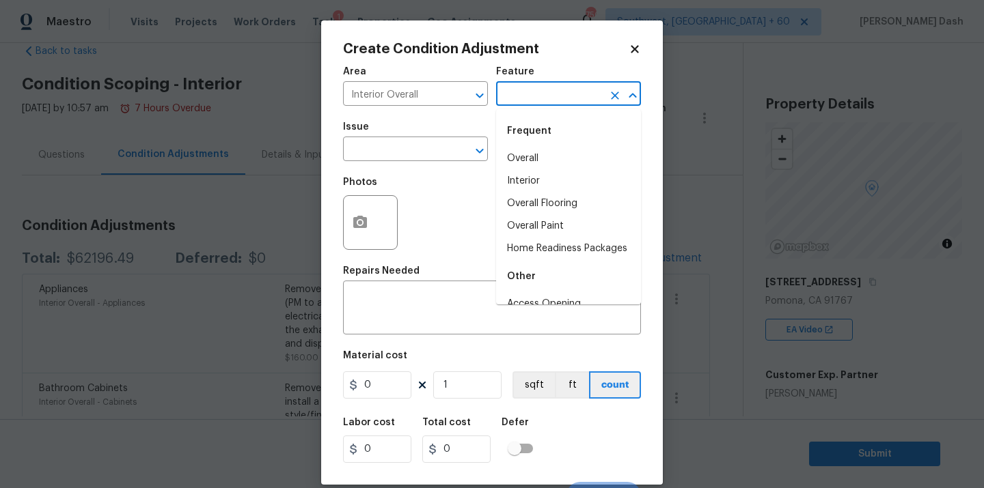
click at [514, 99] on input "text" at bounding box center [549, 95] width 107 height 21
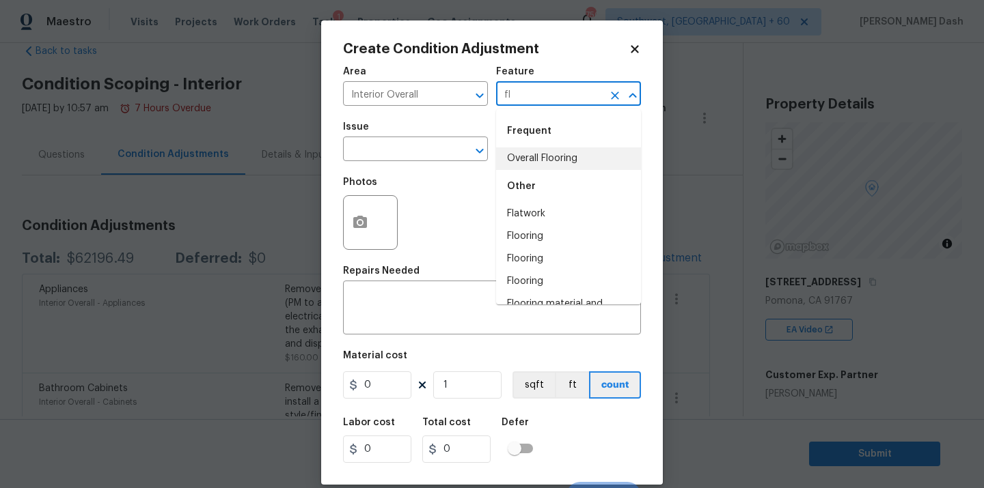
click at [510, 161] on li "Overall Flooring" at bounding box center [568, 159] width 145 height 23
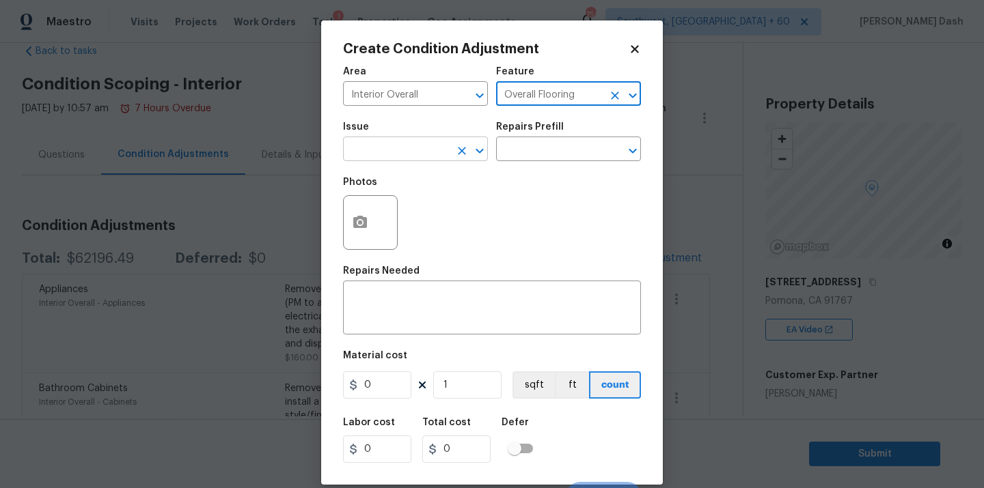
type input "Overall Flooring"
click at [437, 161] on input "text" at bounding box center [396, 150] width 107 height 21
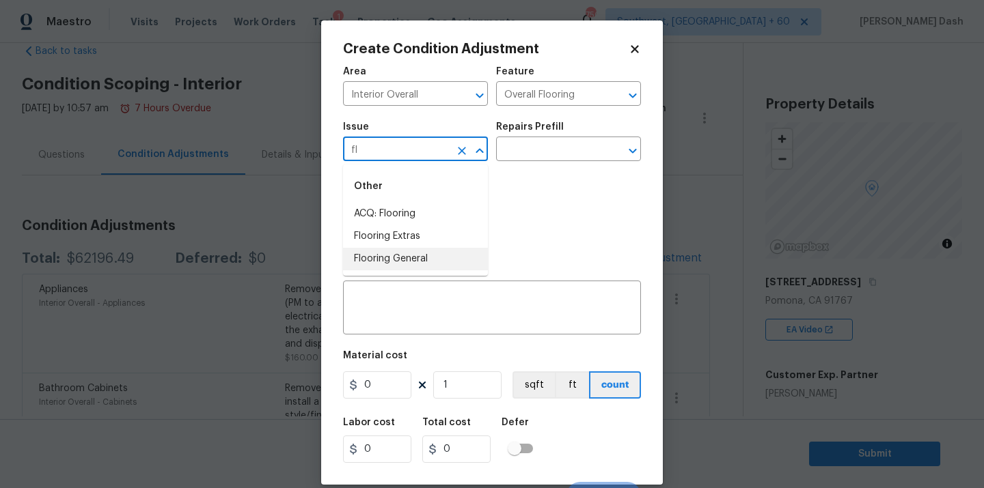
click at [398, 250] on li "Flooring General" at bounding box center [415, 259] width 145 height 23
type input "Flooring General"
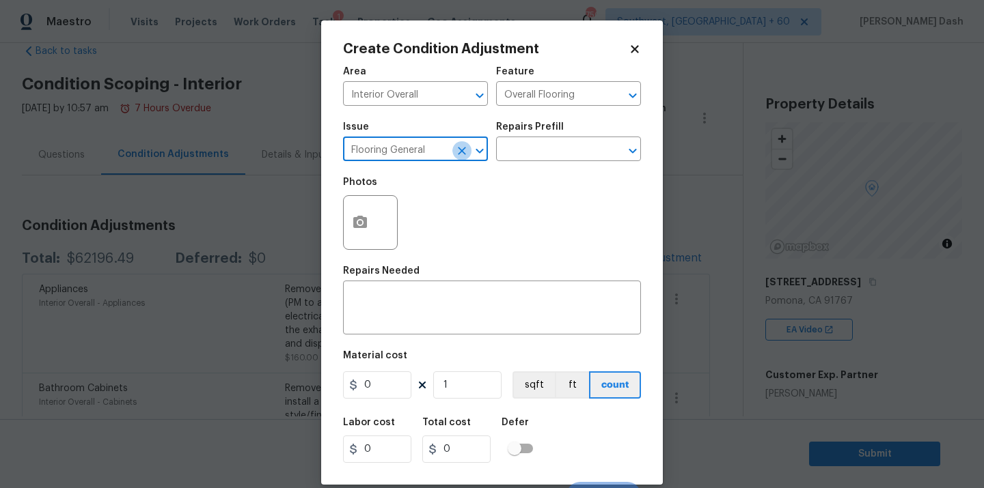
click at [460, 149] on icon "Clear" at bounding box center [462, 151] width 8 height 8
click at [424, 162] on span "Issue ​" at bounding box center [415, 141] width 145 height 55
click at [416, 148] on input "text" at bounding box center [396, 150] width 107 height 21
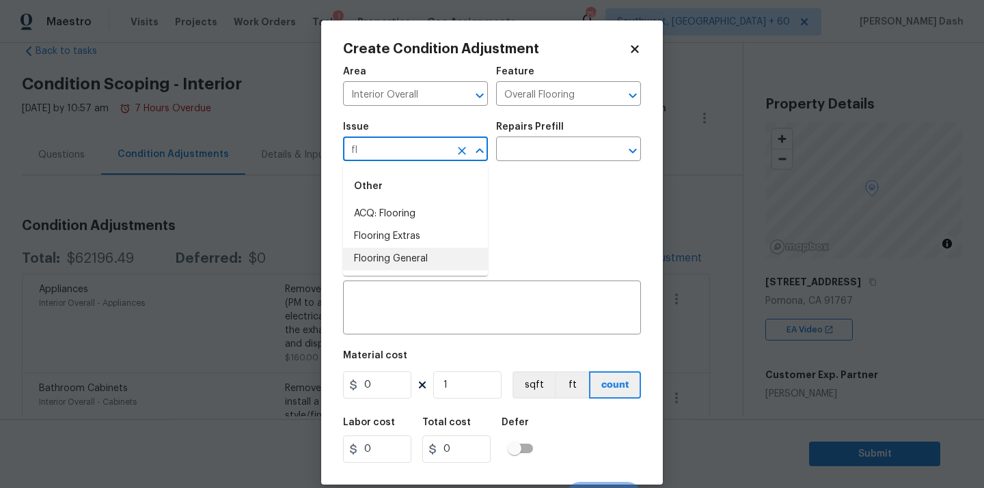
click at [383, 256] on li "Flooring General" at bounding box center [415, 259] width 145 height 23
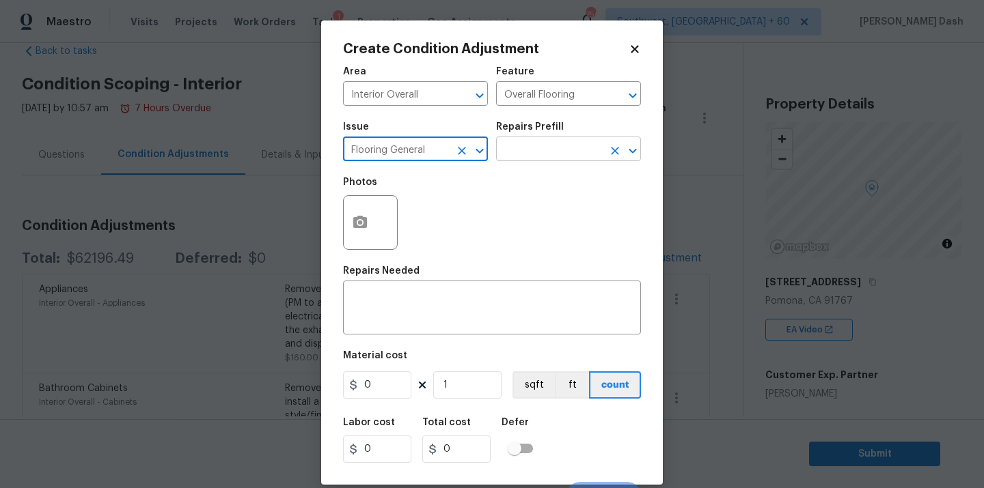
type input "Flooring General"
click at [531, 160] on input "text" at bounding box center [549, 150] width 107 height 21
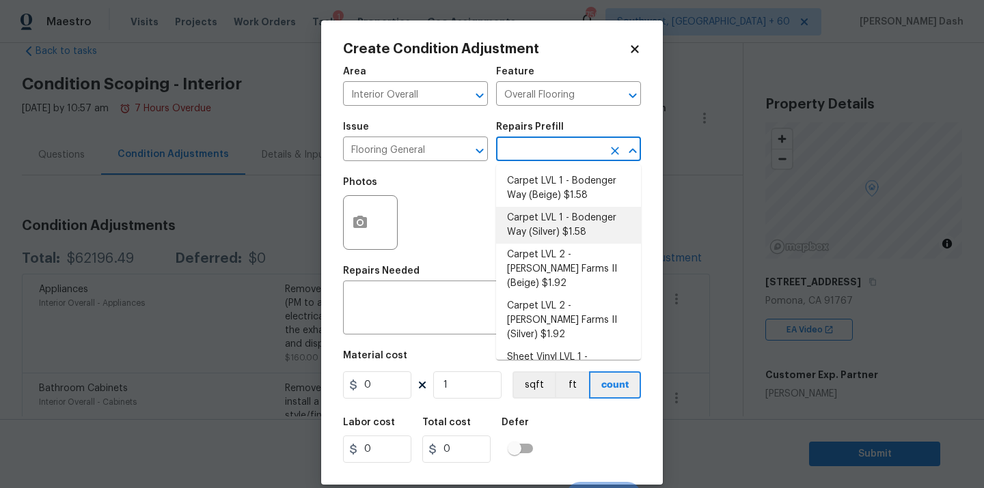
click at [529, 225] on li "Carpet LVL 1 - Bodenger Way (Silver) $1.58" at bounding box center [568, 225] width 145 height 37
type textarea "Install new carpet. (Bodenger Way [GEOGRAPHIC_DATA], Silver) at all previously …"
type input "1.58"
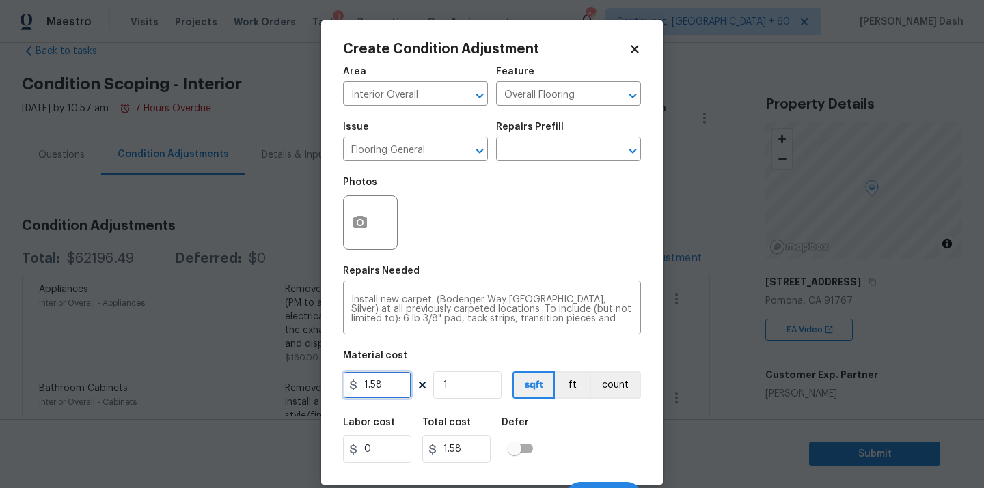
click at [388, 387] on input "1.58" at bounding box center [377, 385] width 68 height 27
type input "1.9"
click at [467, 387] on input "1" at bounding box center [467, 385] width 68 height 27
type input "15"
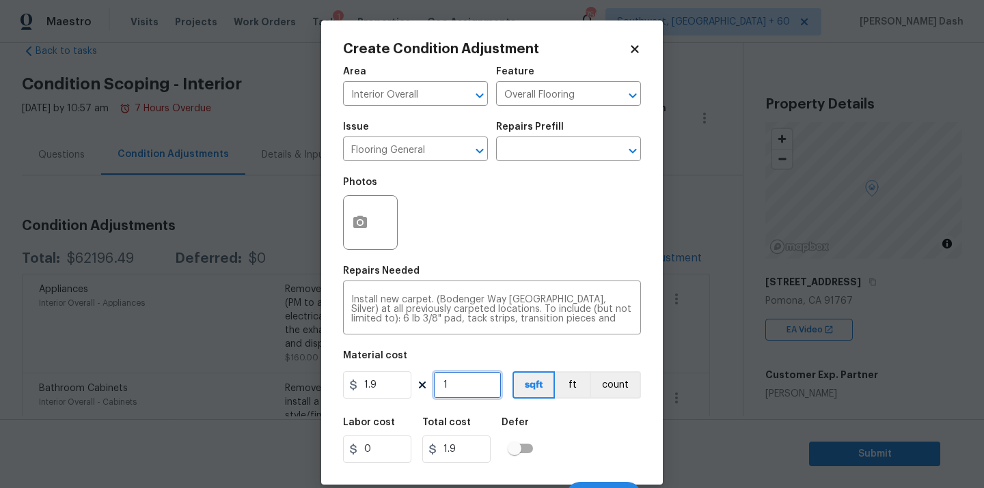
type input "28.5"
type input "150"
type input "285"
type input "1500"
type input "2850"
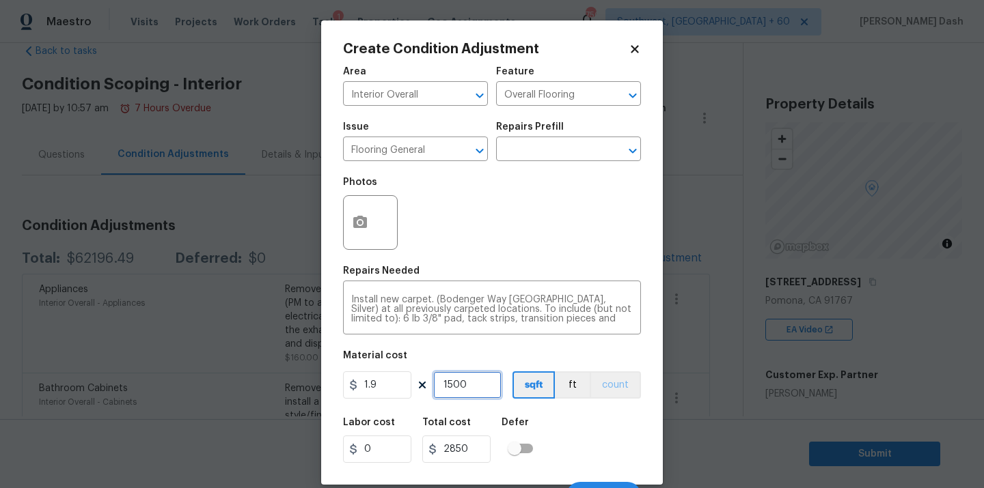
type input "1500"
click at [611, 381] on button "count" at bounding box center [615, 385] width 51 height 27
drag, startPoint x: 538, startPoint y: 385, endPoint x: 566, endPoint y: 433, distance: 55.8
click at [538, 385] on button "sqft" at bounding box center [533, 385] width 42 height 27
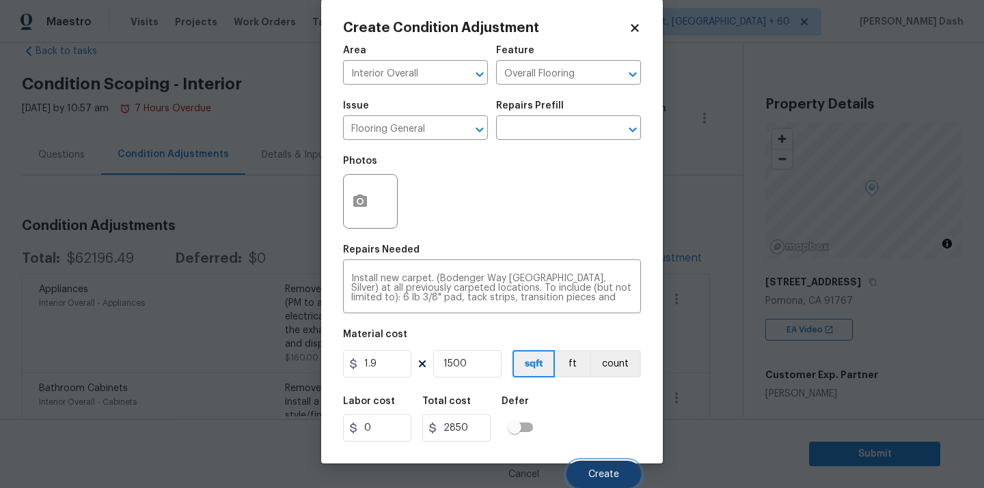
click at [611, 479] on span "Create" at bounding box center [603, 475] width 31 height 10
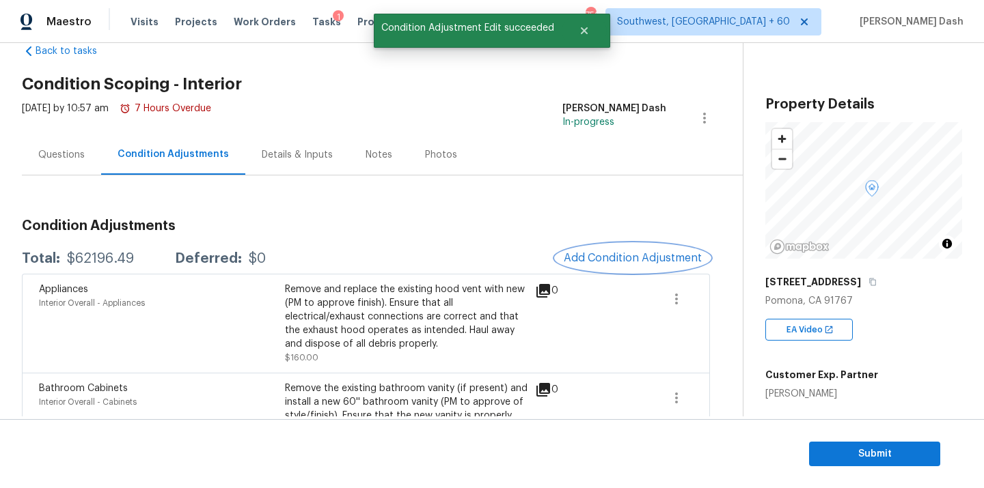
scroll to position [0, 0]
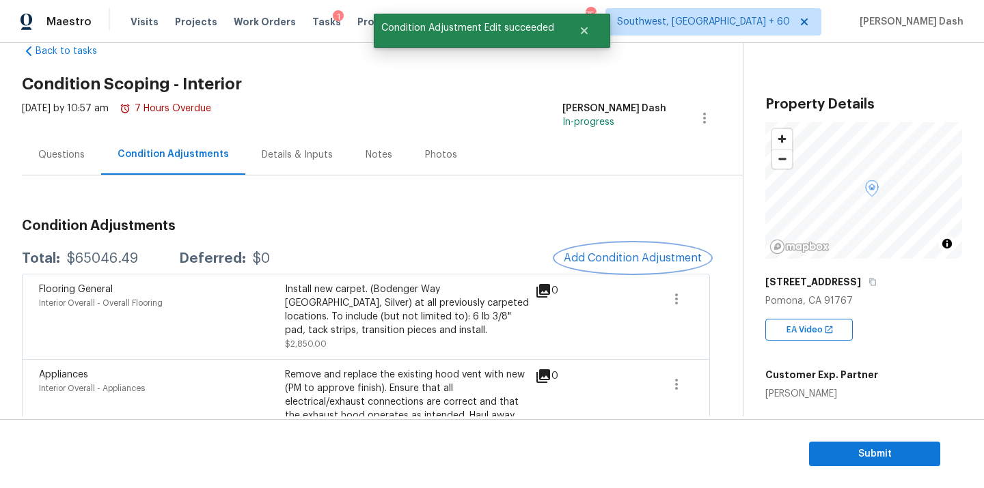
click at [593, 260] on span "Add Condition Adjustment" at bounding box center [633, 258] width 138 height 12
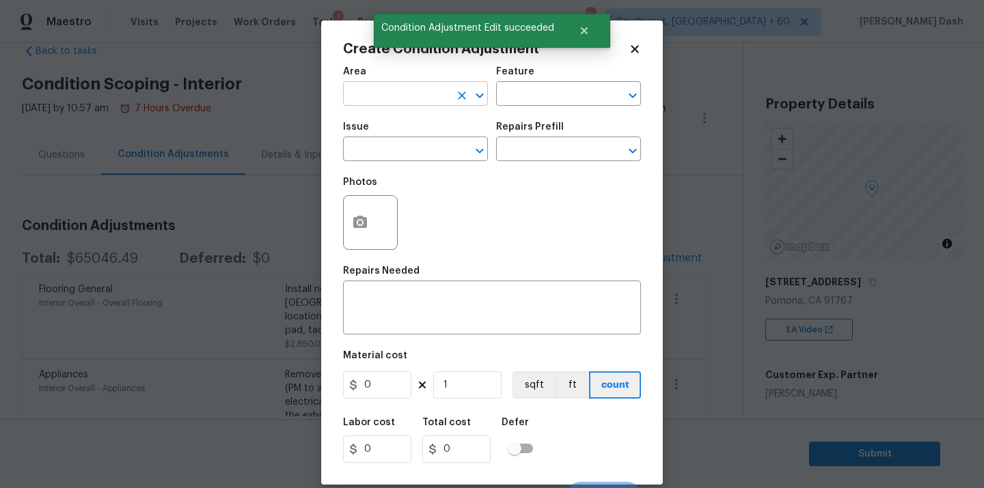
click at [432, 99] on input "text" at bounding box center [396, 95] width 107 height 21
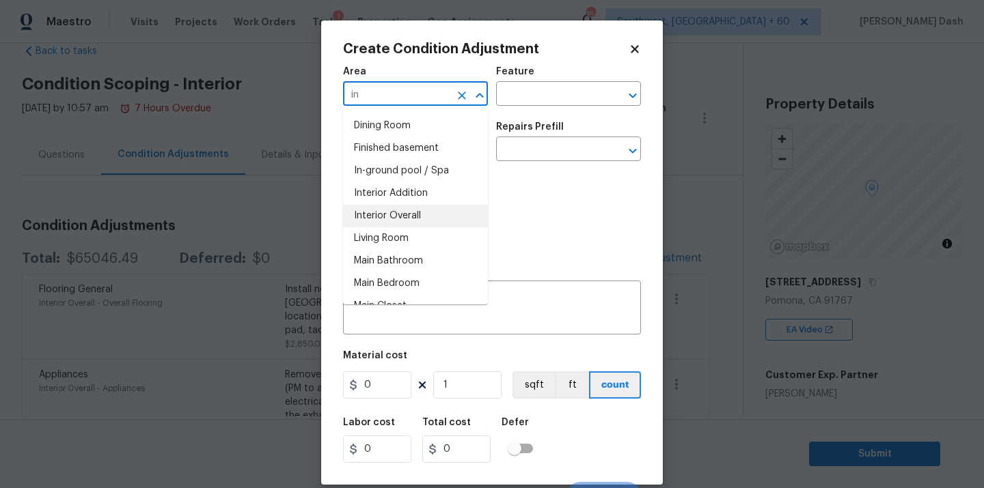
click at [376, 218] on li "Interior Overall" at bounding box center [415, 216] width 145 height 23
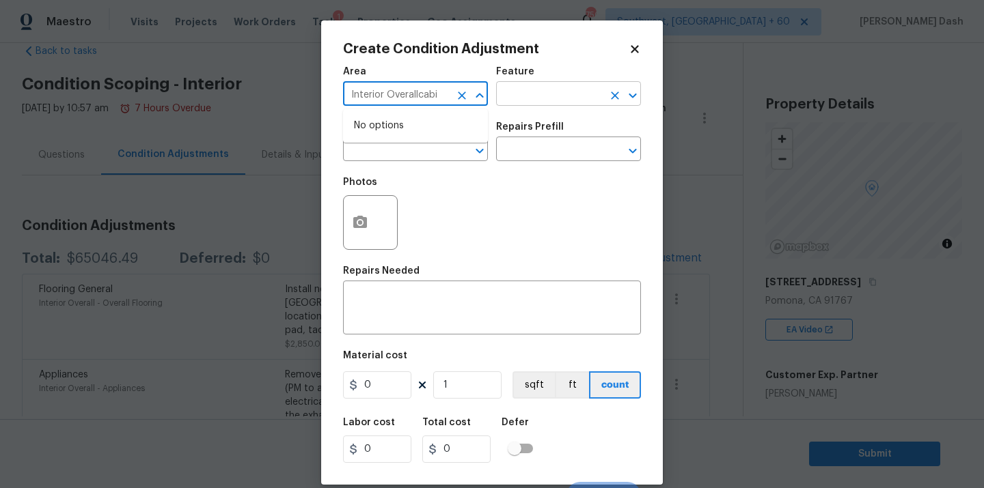
type input "Interior Overall"
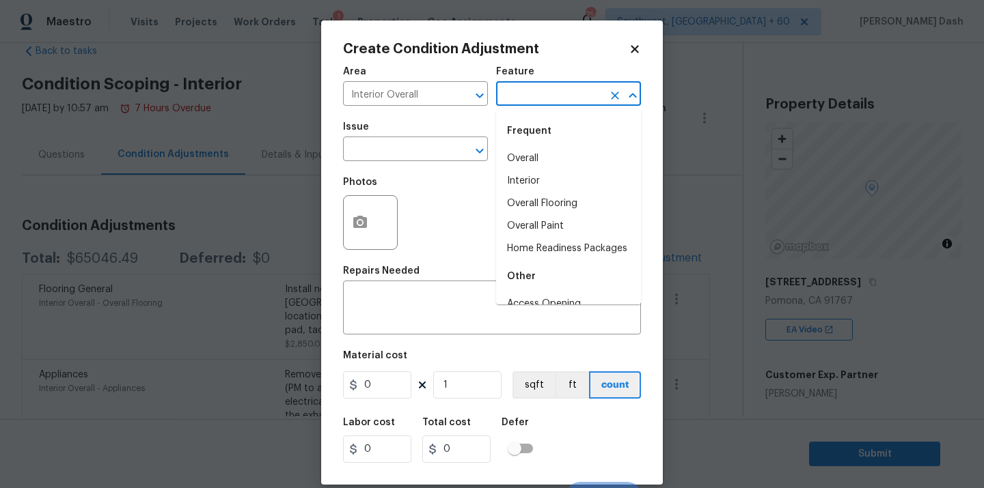
click at [549, 87] on input "text" at bounding box center [549, 95] width 107 height 21
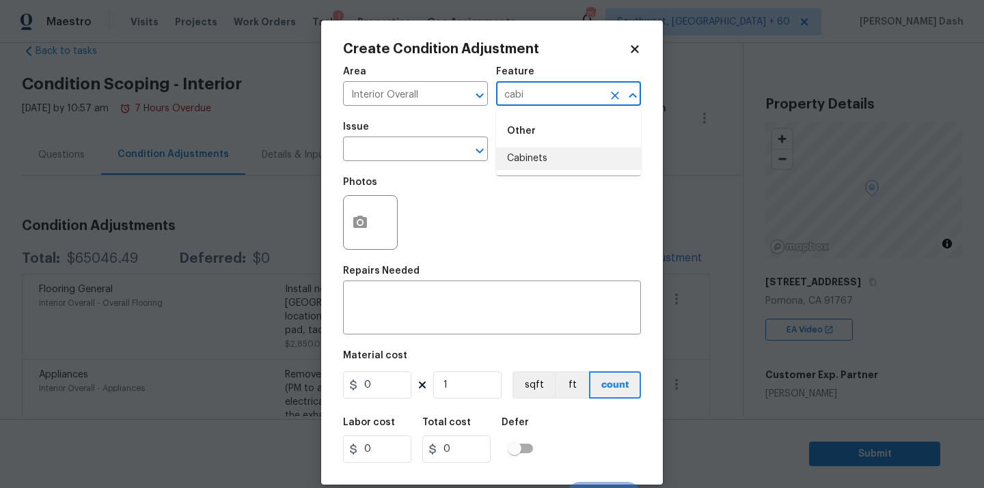
click at [537, 164] on li "Cabinets" at bounding box center [568, 159] width 145 height 23
type input "Cabinets"
click at [429, 156] on input "text" at bounding box center [396, 150] width 107 height 21
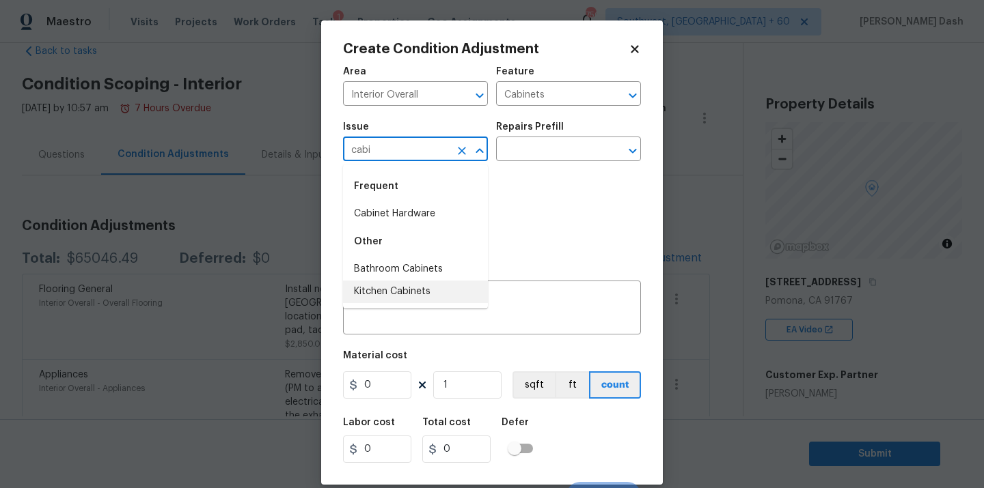
click at [393, 284] on li "Kitchen Cabinets" at bounding box center [415, 292] width 145 height 23
type input "Kitchen Cabinets"
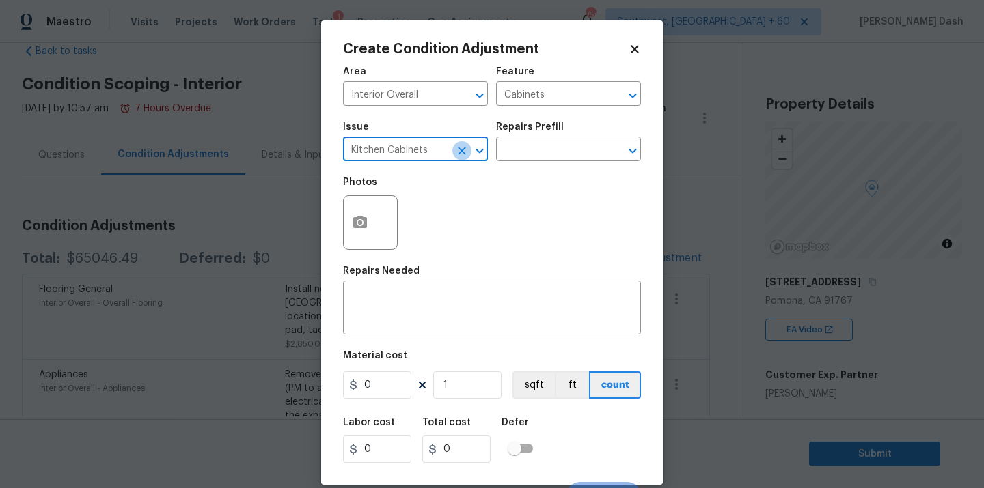
click at [464, 158] on button "Clear" at bounding box center [461, 150] width 19 height 19
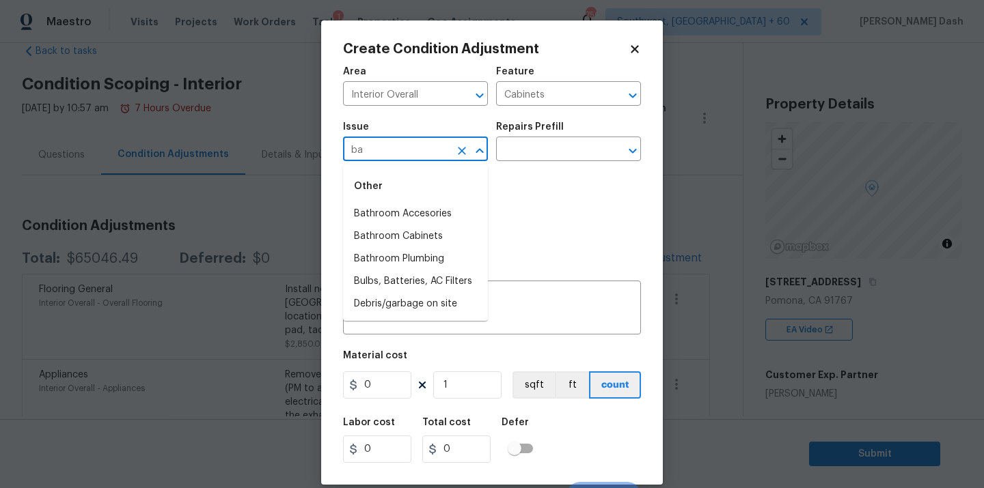
type input "b"
type input "k"
click at [439, 247] on li "Bathroom Cabinets" at bounding box center [415, 236] width 145 height 23
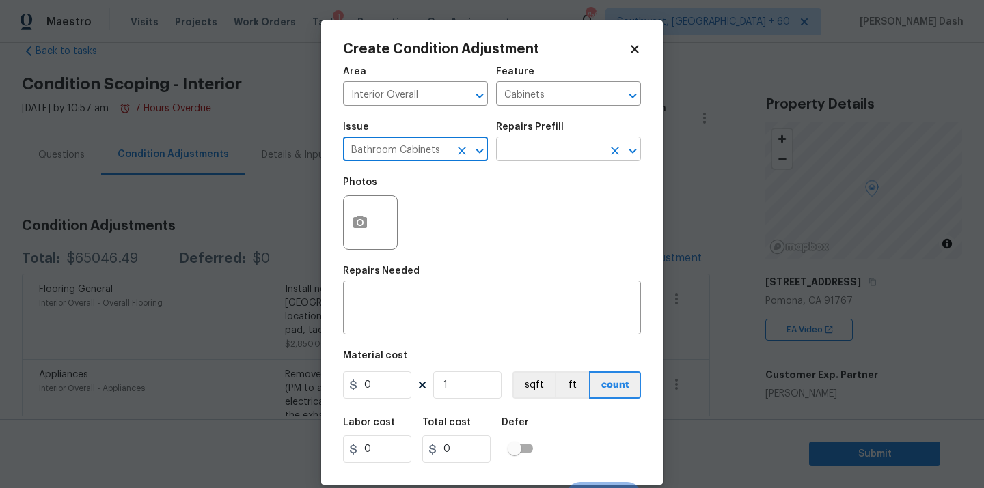
type input "Bathroom Cabinets"
click at [533, 152] on input "text" at bounding box center [549, 150] width 107 height 21
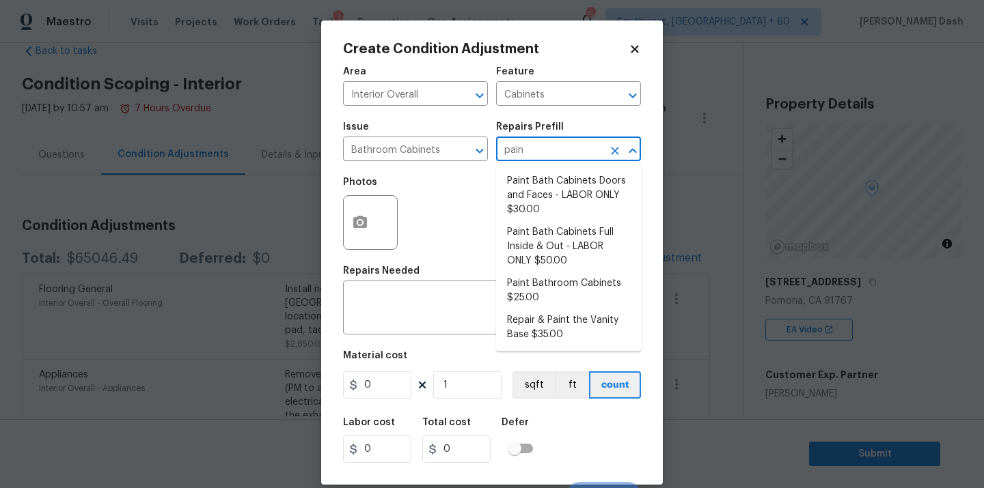
type input "paint"
click at [525, 240] on li "Paint Bath Cabinets Full Inside & Out - LABOR ONLY $50.00" at bounding box center [568, 246] width 145 height 51
type textarea "Prep, sand, mask and apply 2 coats of paint to the bathroom cabinet doors, inte…"
type input "50"
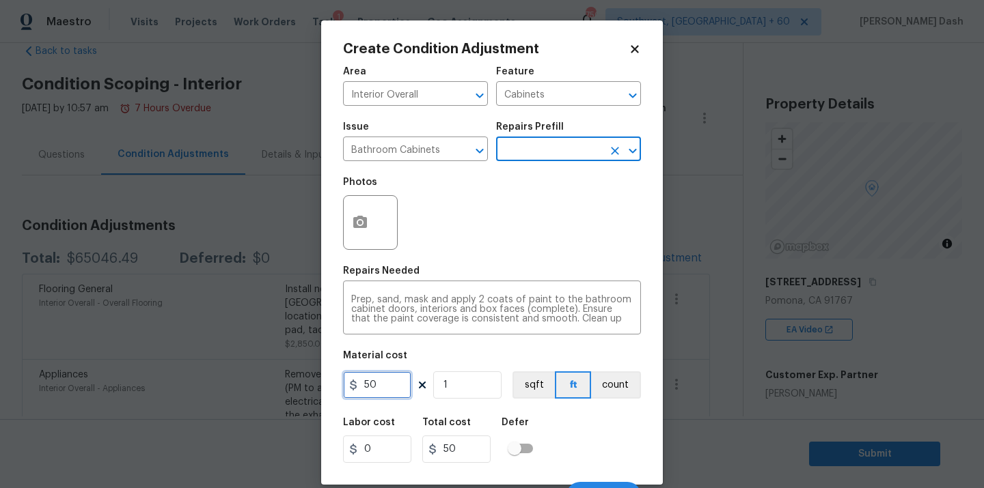
click at [381, 381] on input "50" at bounding box center [377, 385] width 68 height 27
type input "65"
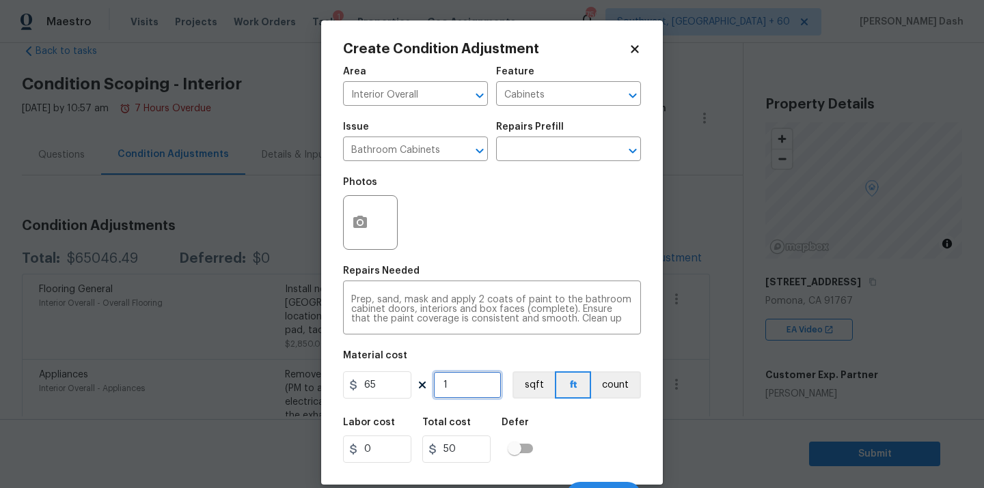
type input "65"
click at [469, 394] on input "1" at bounding box center [467, 385] width 68 height 27
type input "0"
type input "5"
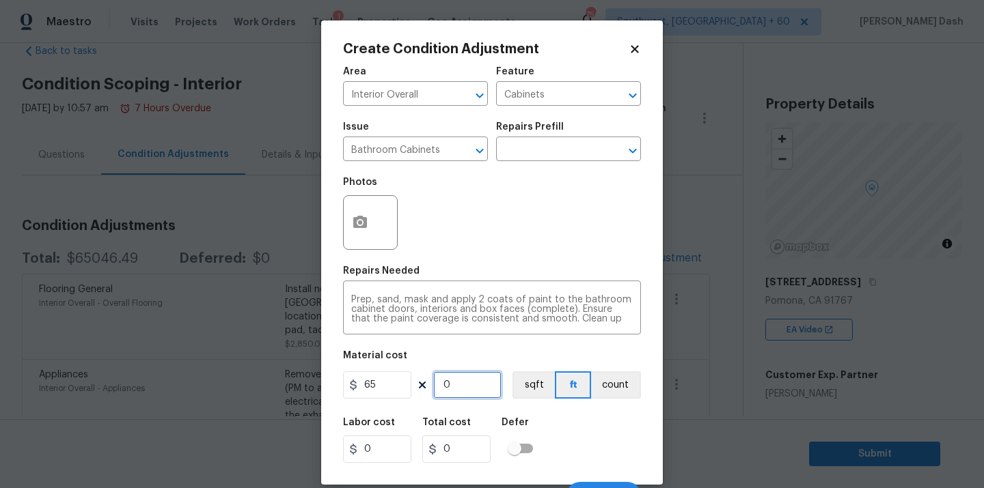
type input "325"
type input "50"
type input "3250"
type input "50"
click at [594, 434] on div "Labor cost 0 Total cost 3250 Defer" at bounding box center [492, 440] width 298 height 61
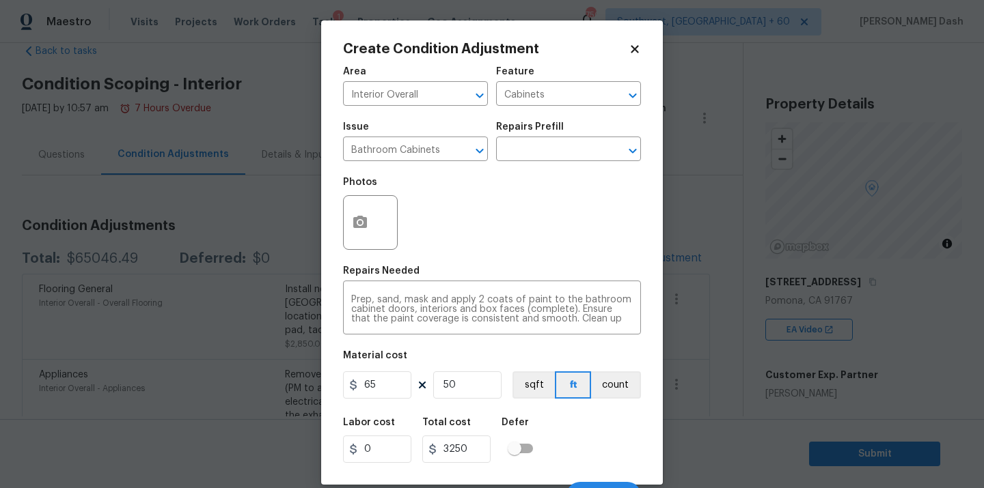
scroll to position [22, 0]
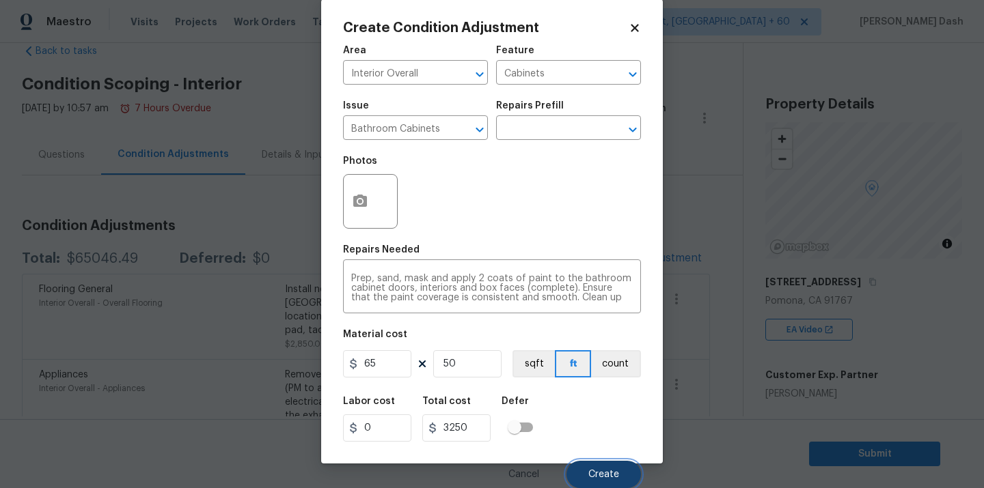
click at [599, 472] on span "Create" at bounding box center [603, 475] width 31 height 10
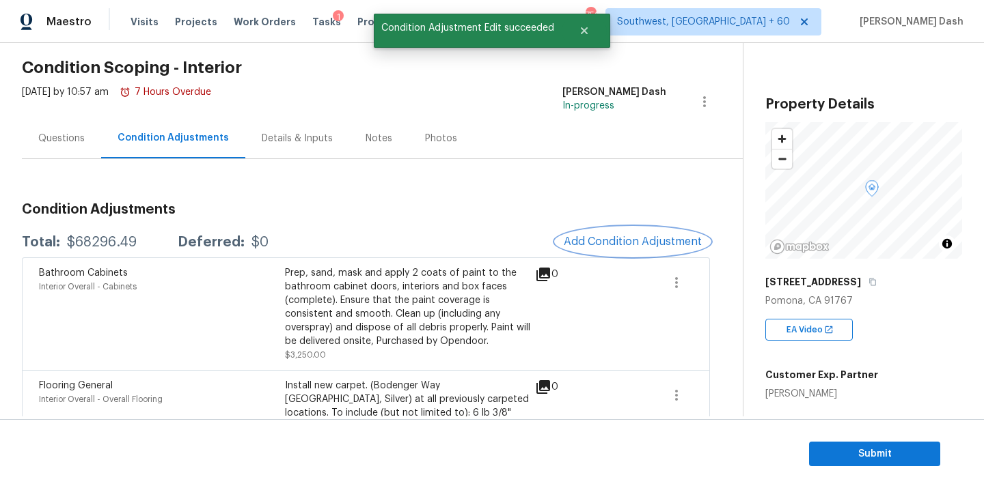
scroll to position [54, 0]
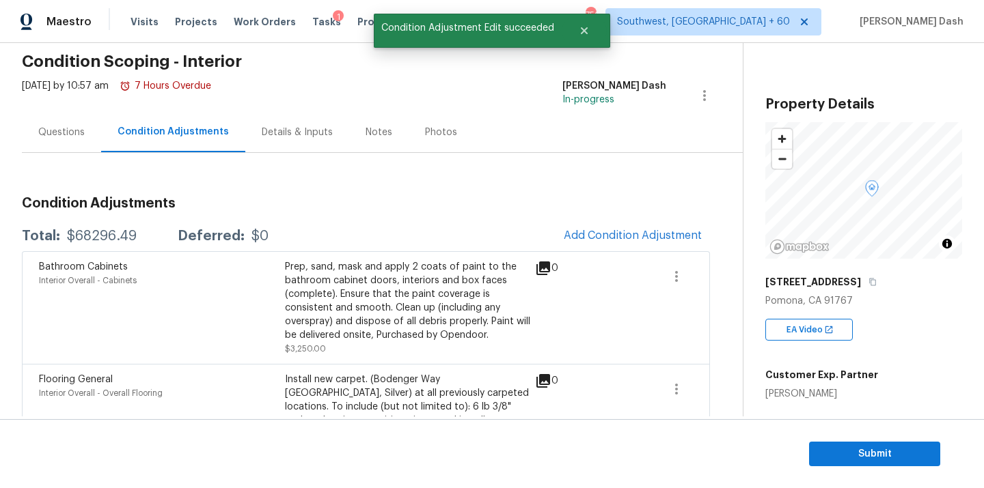
click at [110, 235] on div "$68296.49" at bounding box center [102, 237] width 70 height 14
copy div "$68296.49"
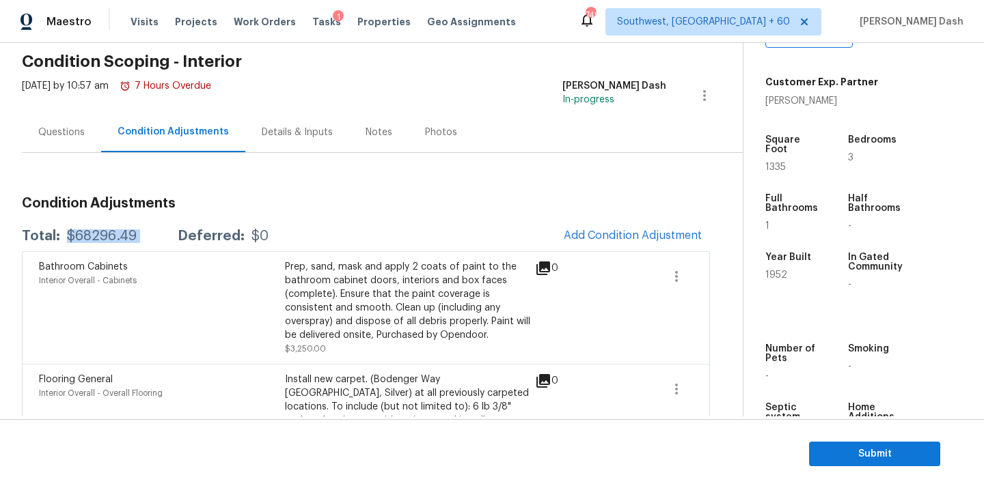
scroll to position [313, 0]
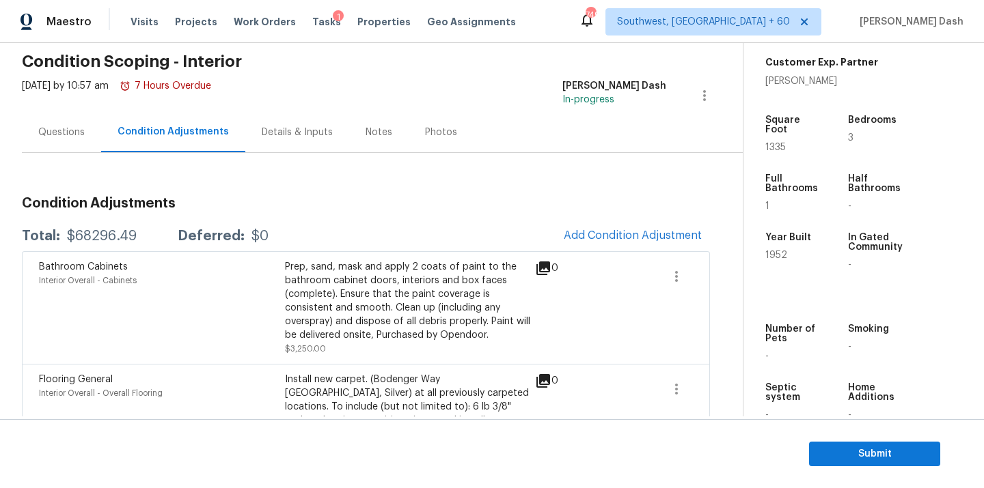
click at [60, 133] on div "Questions" at bounding box center [61, 133] width 46 height 14
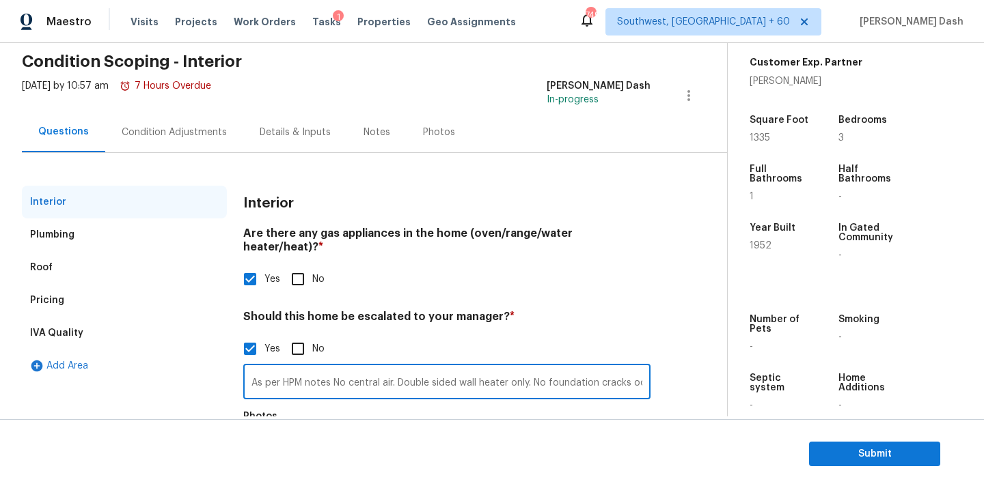
click at [387, 375] on input "As per HPM notes No central air. Double sided wall heater only. No foundation c…" at bounding box center [446, 384] width 407 height 32
click at [443, 368] on input "As per HPM notes No central air. Double sided wall heater only. No foundation c…" at bounding box center [446, 384] width 407 height 32
click at [480, 374] on input "As per HPM notes No central air. Double sided wall heater only. No foundation c…" at bounding box center [446, 384] width 407 height 32
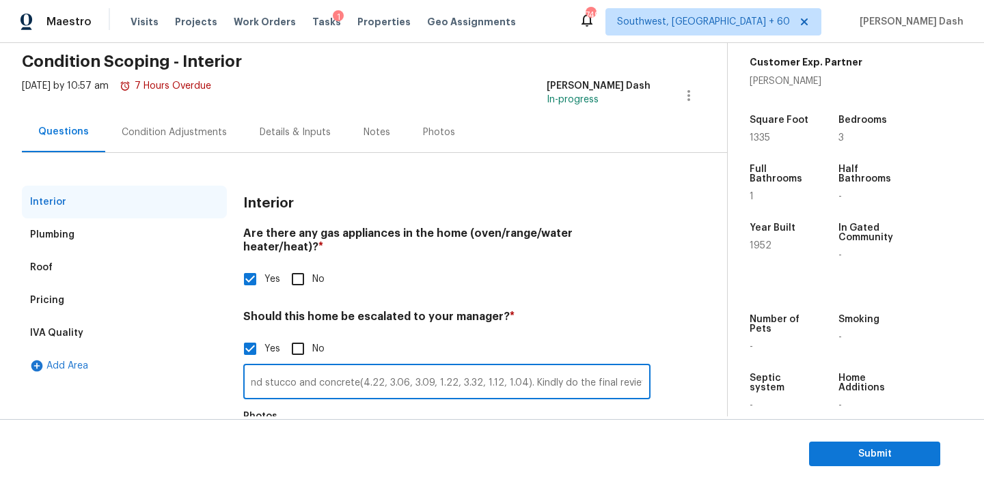
click at [480, 374] on input "As per HPM notes No central air. Double sided wall heater only. No foundation c…" at bounding box center [446, 384] width 407 height 32
click at [139, 134] on div "Condition Adjustments" at bounding box center [174, 133] width 105 height 14
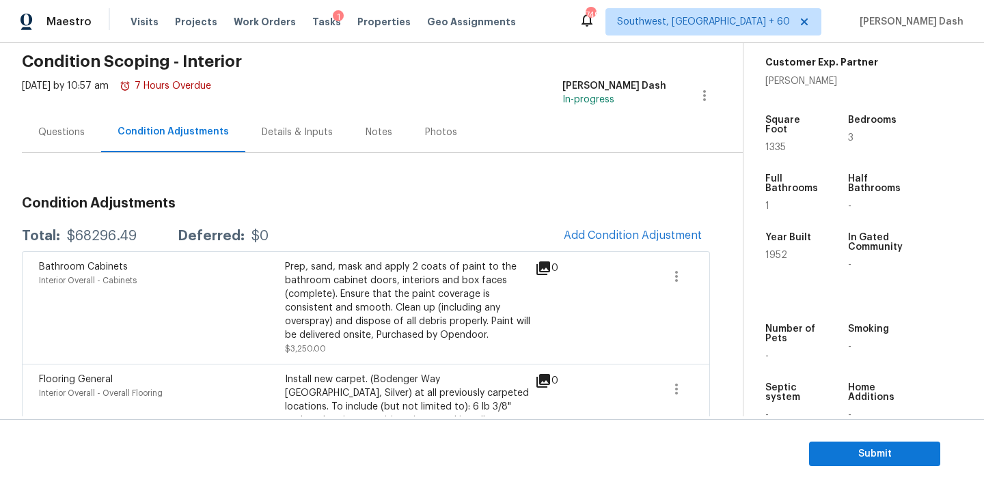
click at [101, 240] on div "$68296.49" at bounding box center [102, 237] width 70 height 14
copy div "$68296.49"
click at [833, 460] on span "Submit" at bounding box center [874, 454] width 109 height 17
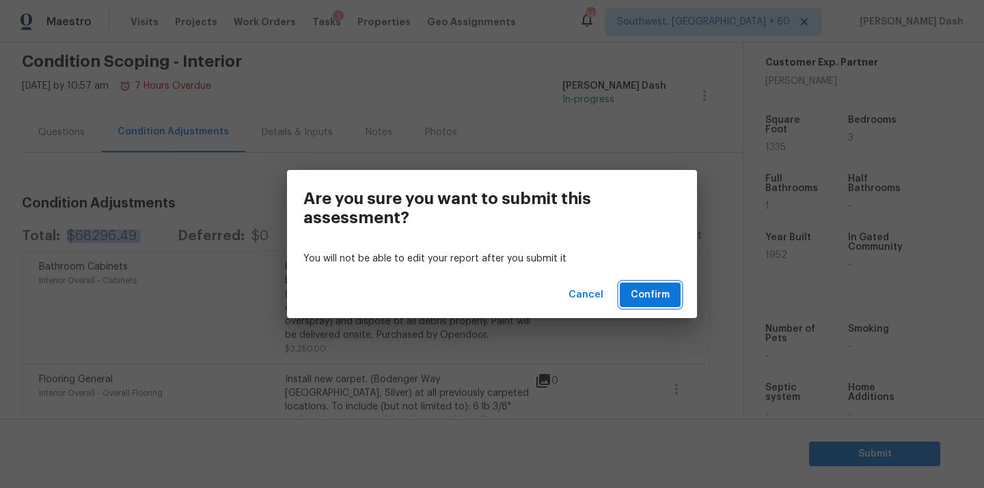
click at [645, 290] on span "Confirm" at bounding box center [650, 295] width 39 height 17
